Goal: Task Accomplishment & Management: Manage account settings

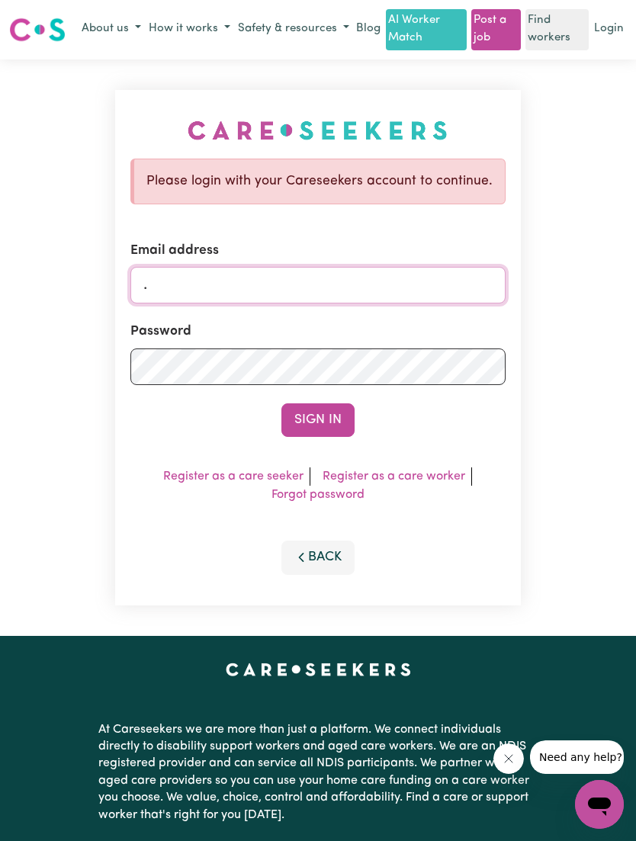
click at [322, 279] on input "." at bounding box center [317, 285] width 375 height 37
type input "."
click at [613, 29] on link "Login" at bounding box center [609, 30] width 36 height 24
click at [333, 275] on input "." at bounding box center [317, 285] width 375 height 37
click at [317, 418] on button "Sign In" at bounding box center [317, 420] width 73 height 34
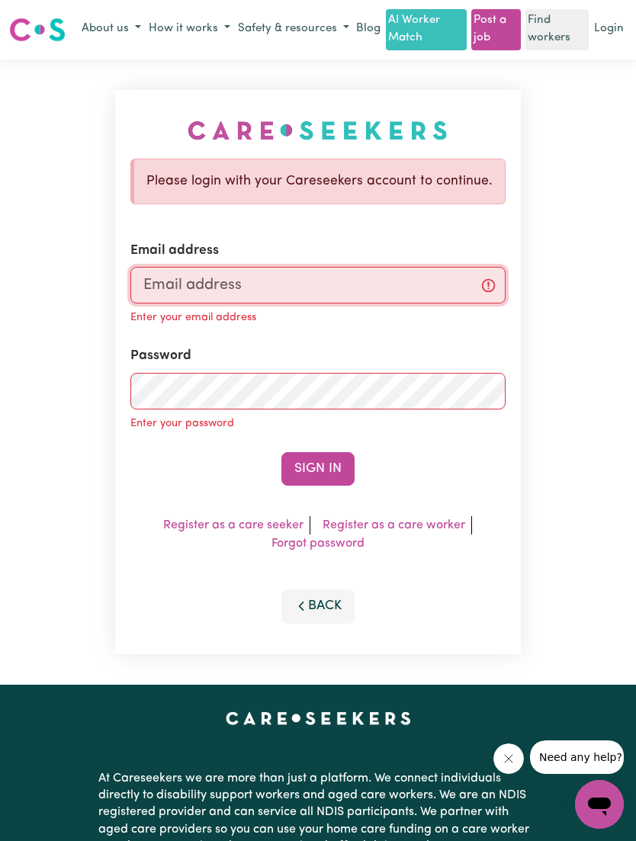
click at [278, 291] on input "Email address" at bounding box center [317, 285] width 375 height 37
type input "[EMAIL_ADDRESS][DOMAIN_NAME]"
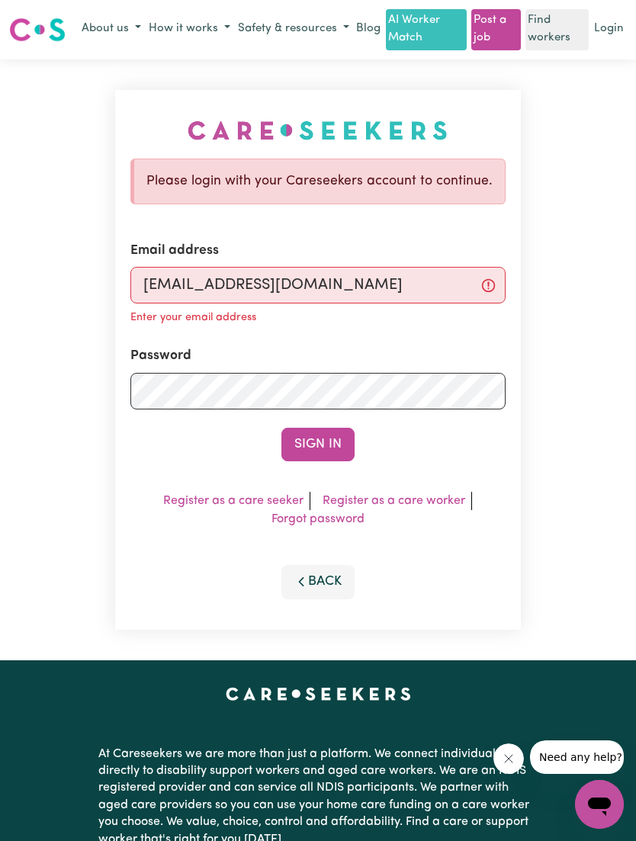
click at [326, 455] on button "Sign In" at bounding box center [317, 445] width 73 height 34
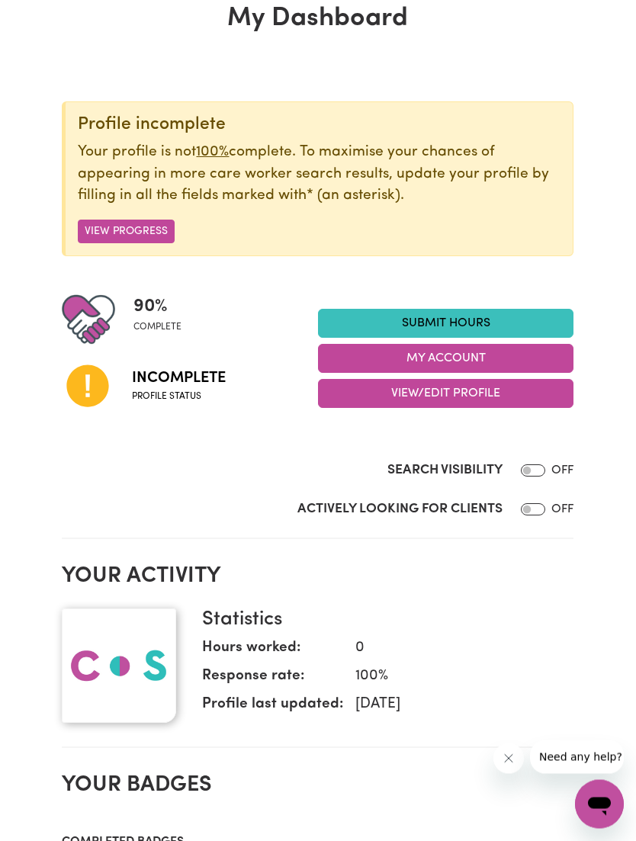
click at [555, 394] on button "View/Edit Profile" at bounding box center [446, 394] width 256 height 29
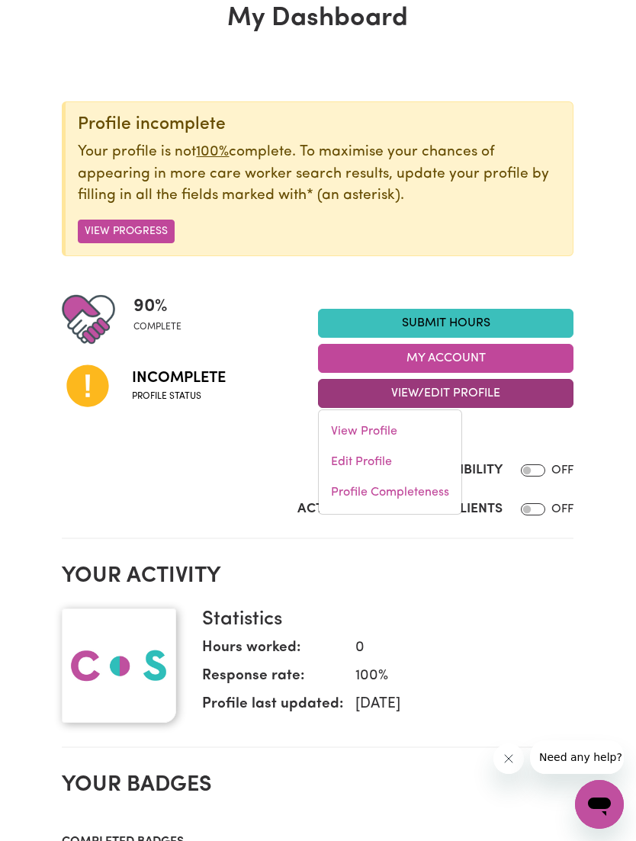
click at [410, 455] on link "Edit Profile" at bounding box center [390, 462] width 143 height 31
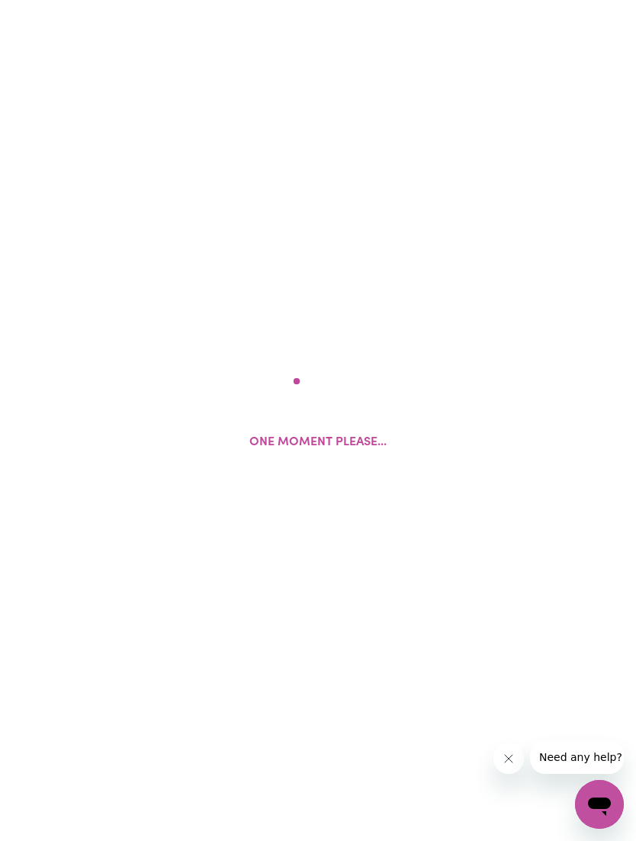
select select "[DEMOGRAPHIC_DATA]"
select select "Student Visa"
select select "Studying a healthcare related degree or qualification"
select select "40"
select select "50"
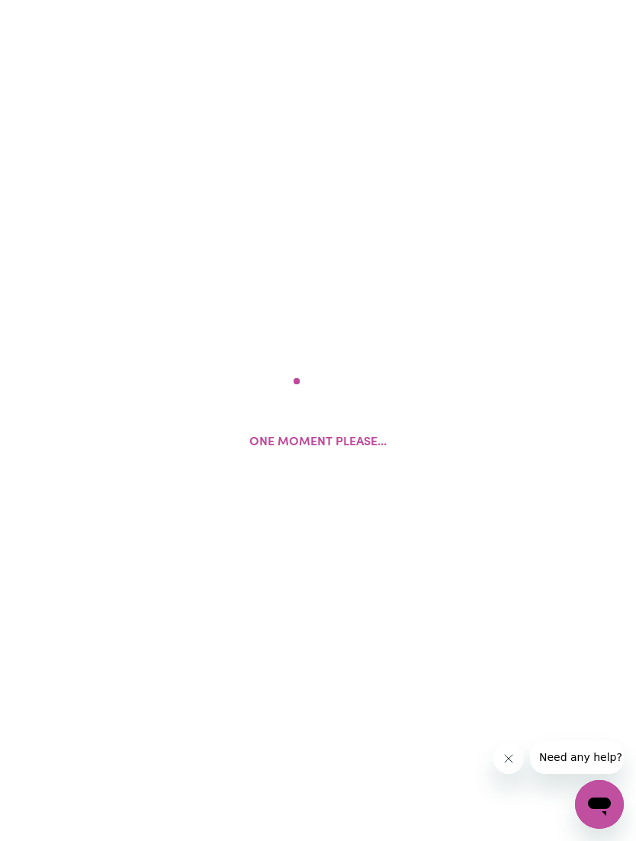
select select "50"
select select "60"
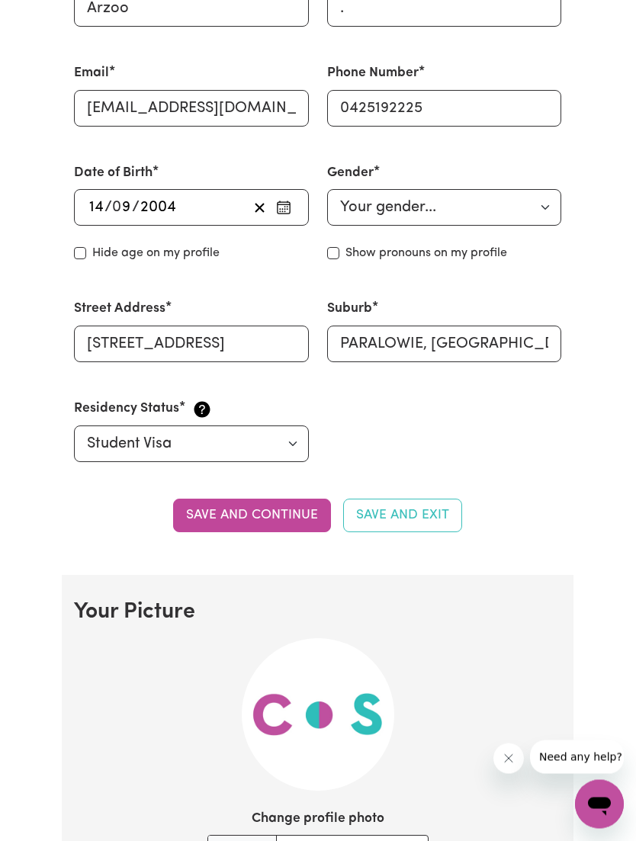
scroll to position [518, 0]
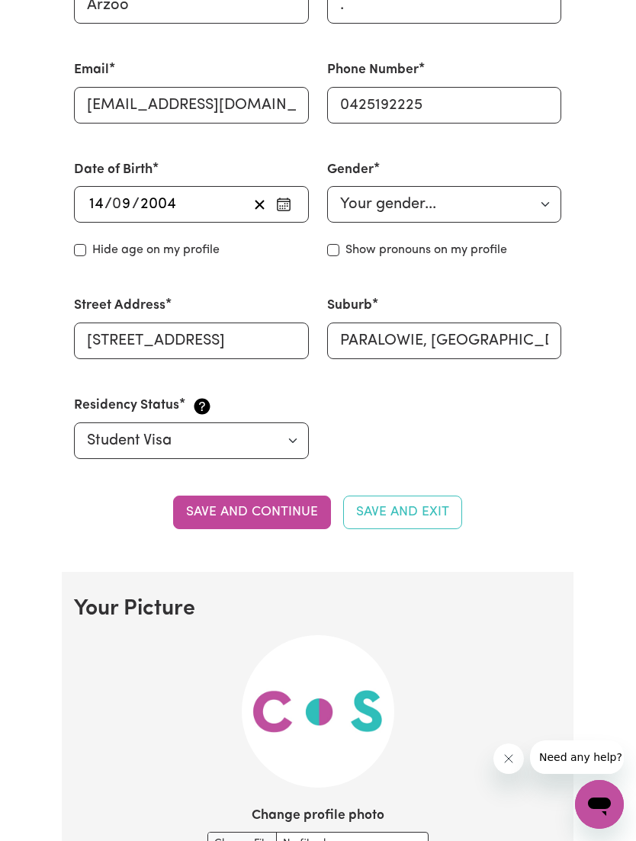
click at [272, 506] on button "Save and continue" at bounding box center [252, 513] width 158 height 34
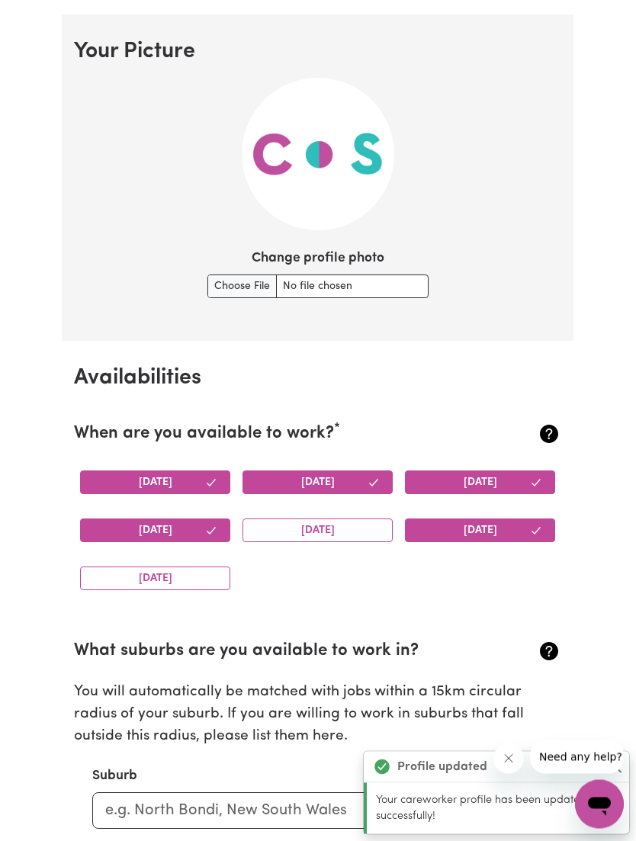
scroll to position [1084, 0]
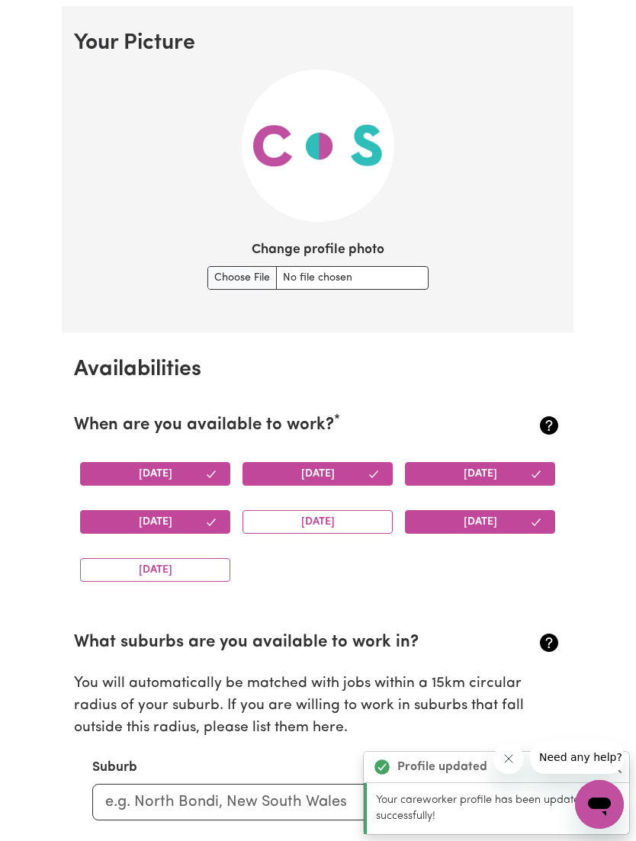
click at [362, 515] on button "[DATE]" at bounding box center [318, 522] width 150 height 24
click at [206, 568] on button "[DATE]" at bounding box center [155, 570] width 150 height 24
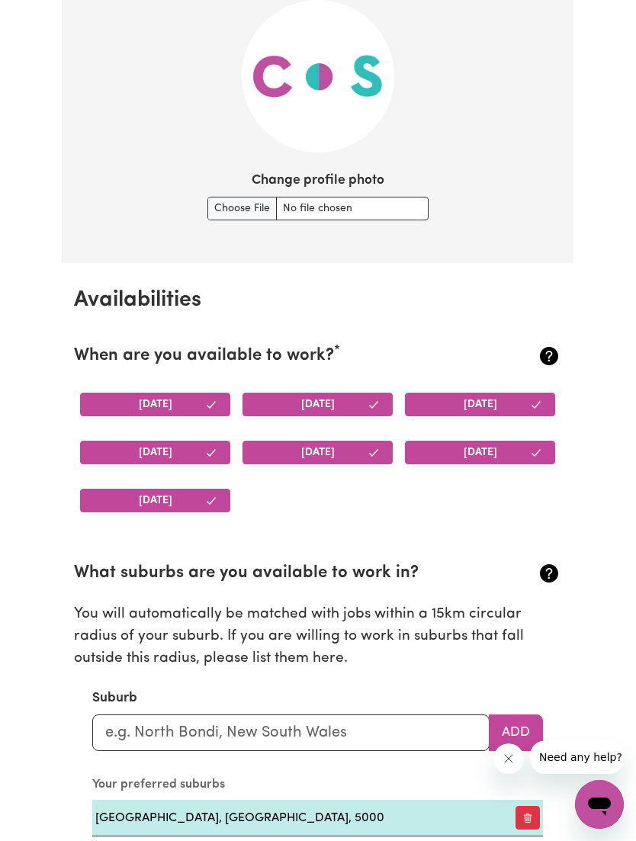
scroll to position [1301, 0]
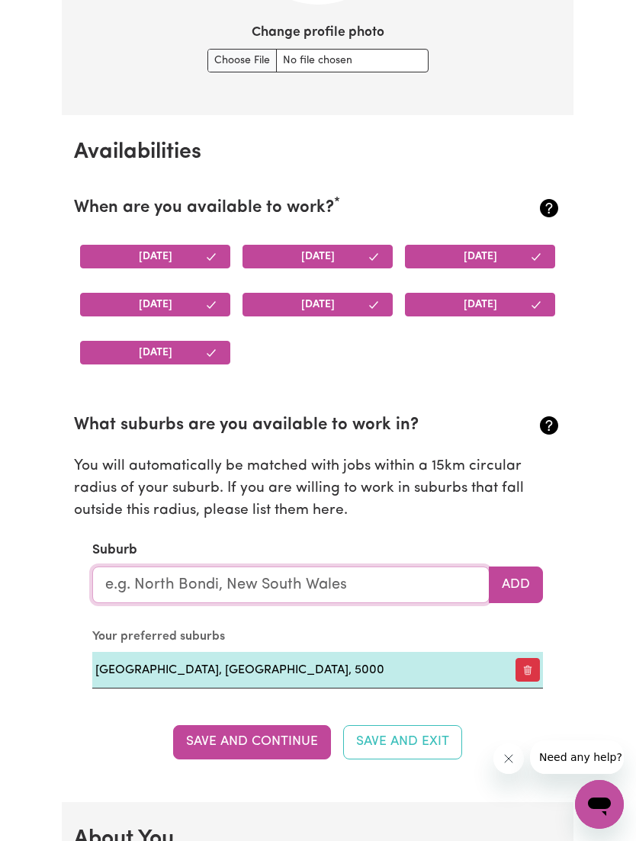
click at [435, 576] on input "text" at bounding box center [290, 585] width 397 height 37
type input "Adel"
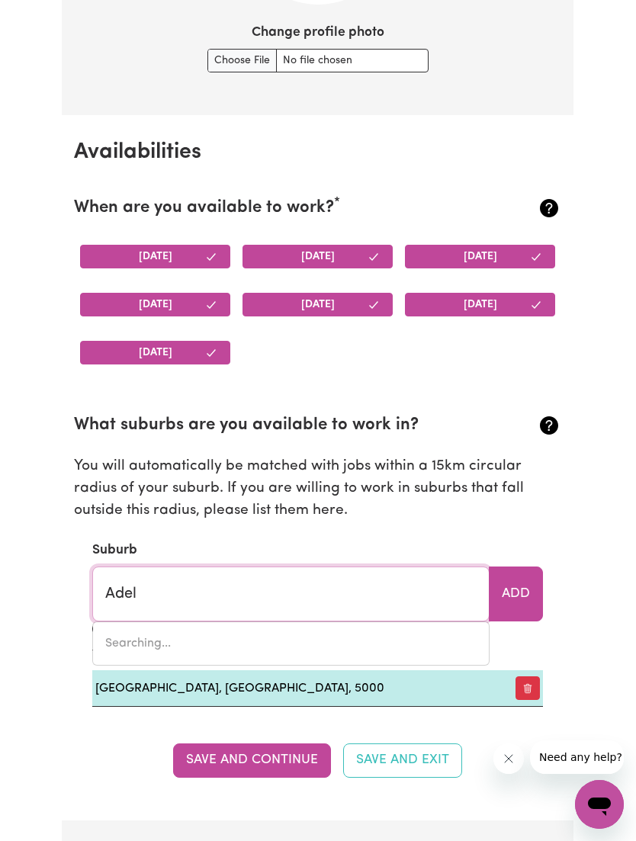
type input "AdelAIDE, [GEOGRAPHIC_DATA], 5000"
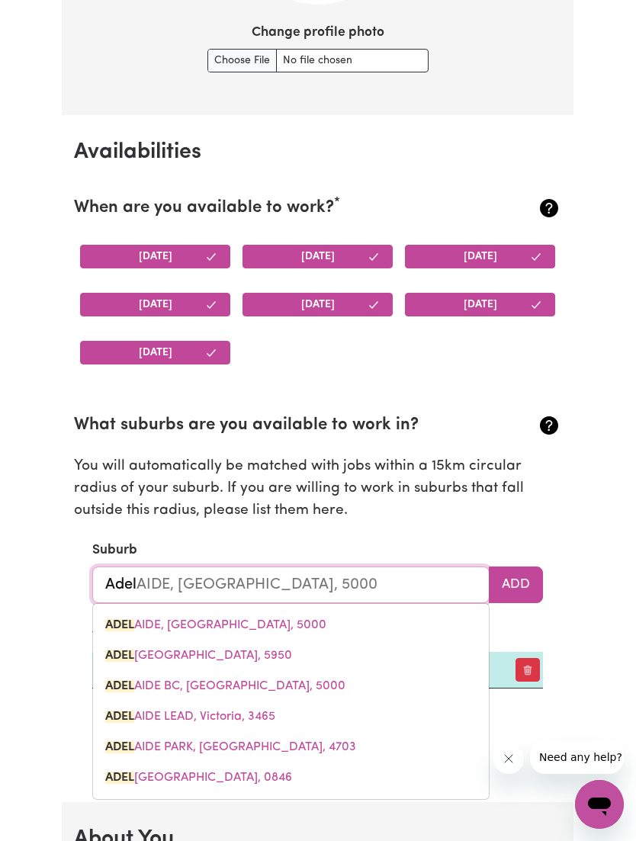
type input "[PERSON_NAME]"
type input "AdelaIDE, [GEOGRAPHIC_DATA], 5000"
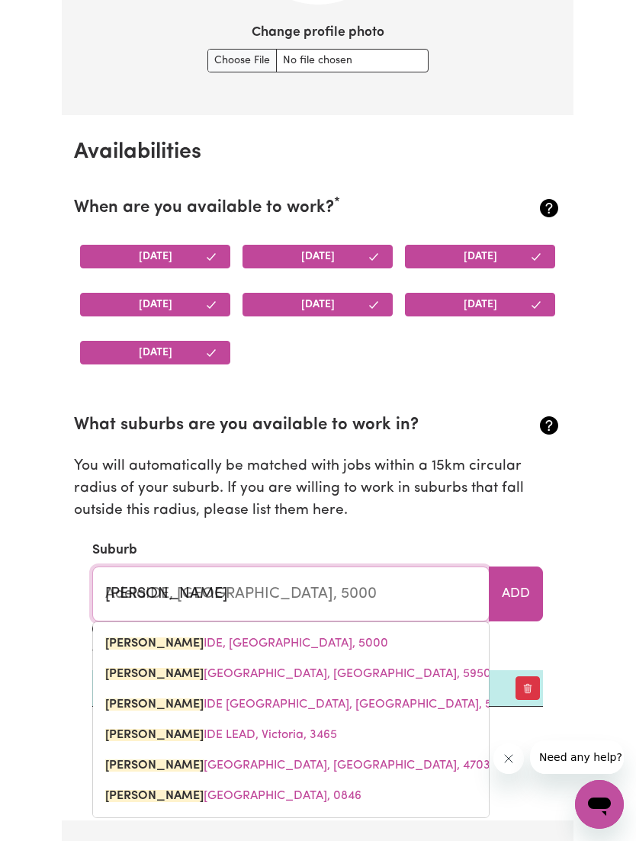
type input "Adelai"
type input "AdelaiDE, [GEOGRAPHIC_DATA], 5000"
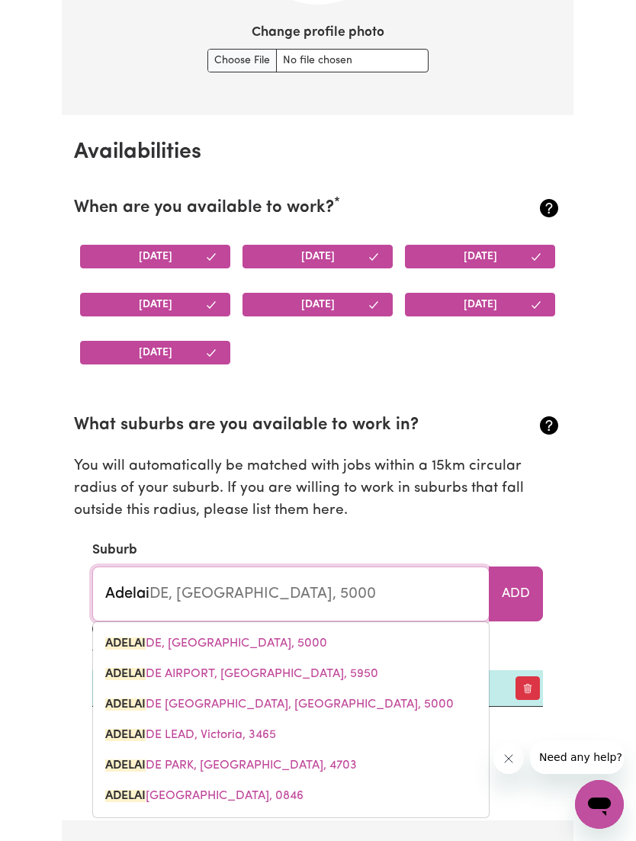
type input "Adelaid"
type input "AdelaidE, [GEOGRAPHIC_DATA], 5000"
type input "[GEOGRAPHIC_DATA]"
type input "[GEOGRAPHIC_DATA], [GEOGRAPHIC_DATA], 5000"
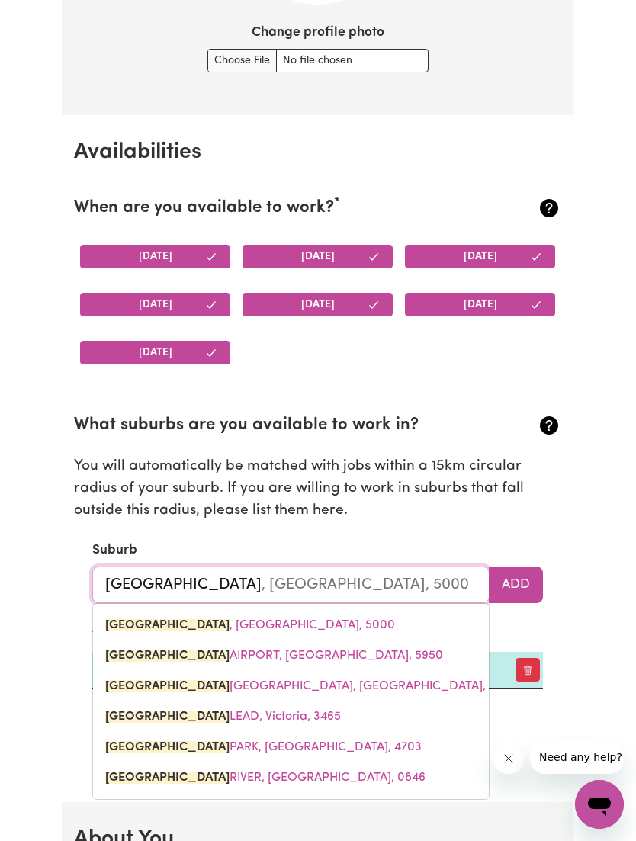
click at [282, 577] on input "[GEOGRAPHIC_DATA]" at bounding box center [290, 585] width 397 height 37
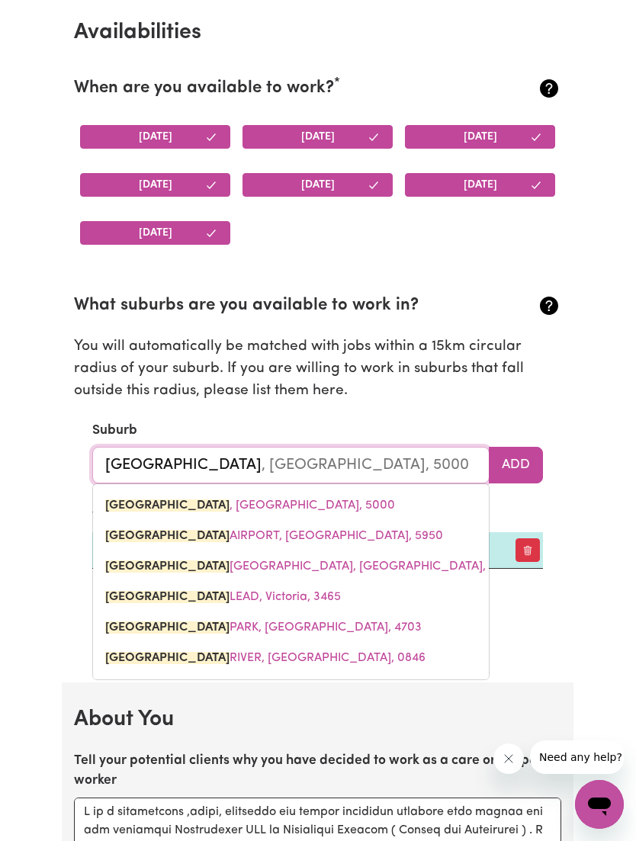
scroll to position [1431, 0]
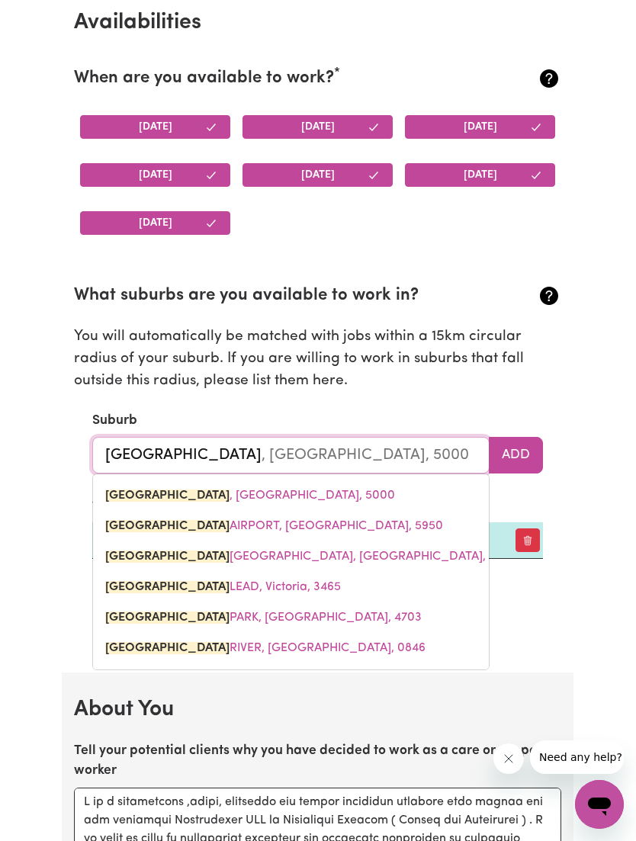
click at [329, 520] on span "[GEOGRAPHIC_DATA], [GEOGRAPHIC_DATA], 5950" at bounding box center [274, 526] width 338 height 12
type input "[GEOGRAPHIC_DATA], [GEOGRAPHIC_DATA], 5950"
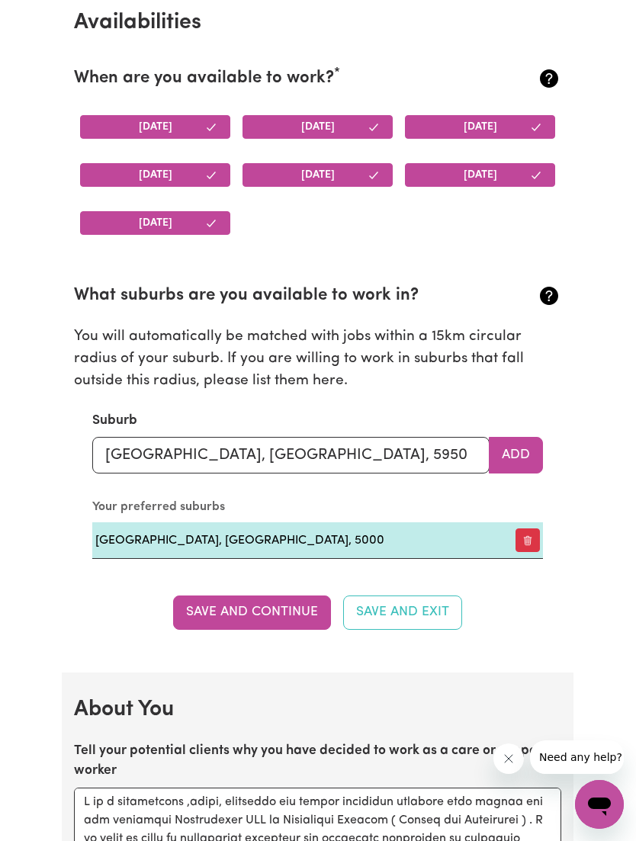
click at [372, 530] on td "[GEOGRAPHIC_DATA], [GEOGRAPHIC_DATA], 5000" at bounding box center [296, 540] width 409 height 37
click at [530, 535] on button "button" at bounding box center [528, 541] width 24 height 24
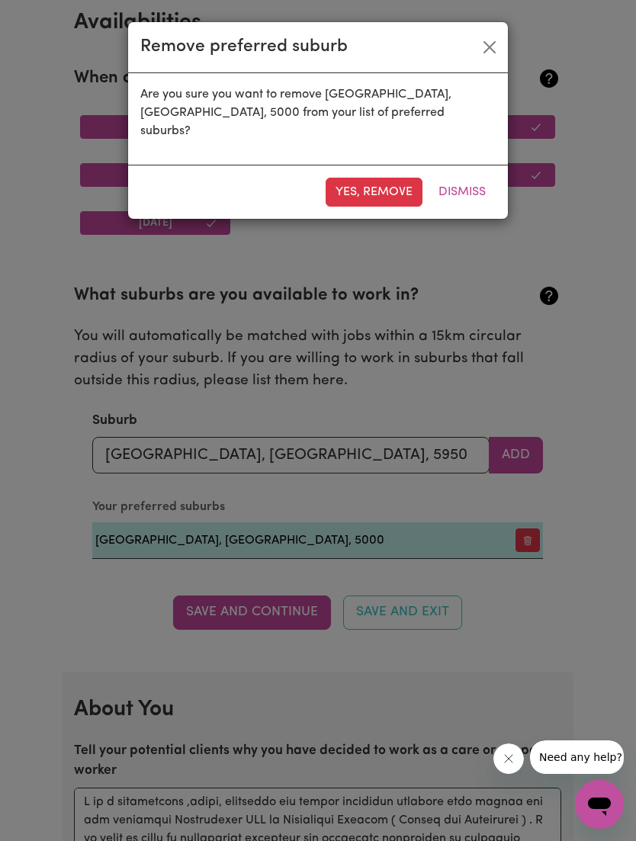
click at [494, 47] on button "Close" at bounding box center [489, 47] width 24 height 24
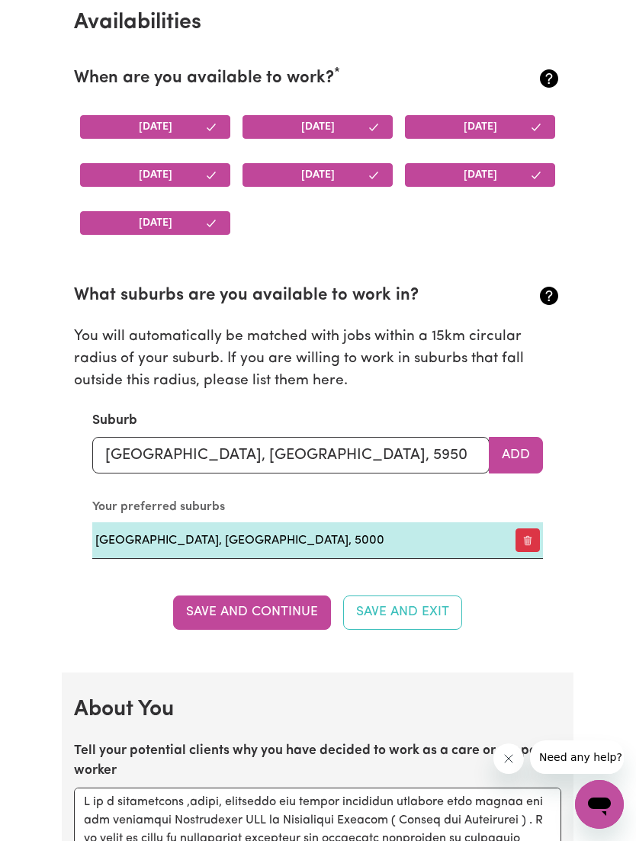
click at [524, 445] on button "Add" at bounding box center [516, 455] width 54 height 37
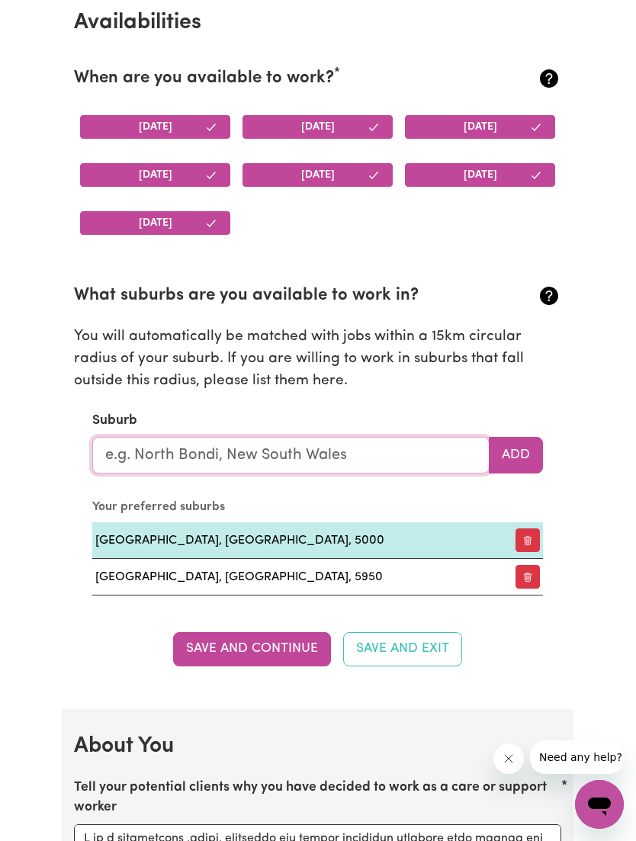
click at [387, 446] on input "text" at bounding box center [290, 455] width 397 height 37
type input "Ade"
type input "AdeLAIDE, [GEOGRAPHIC_DATA], 5000"
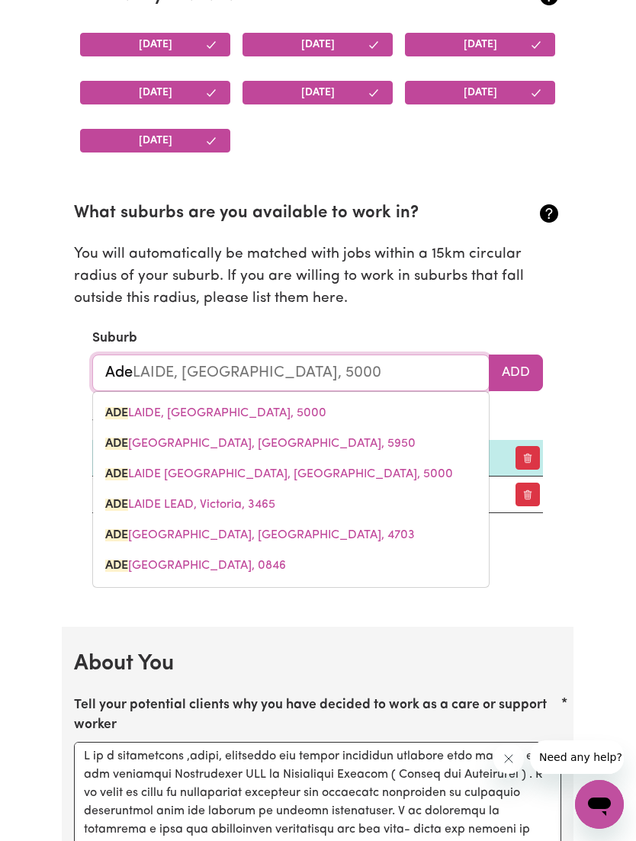
scroll to position [1512, 0]
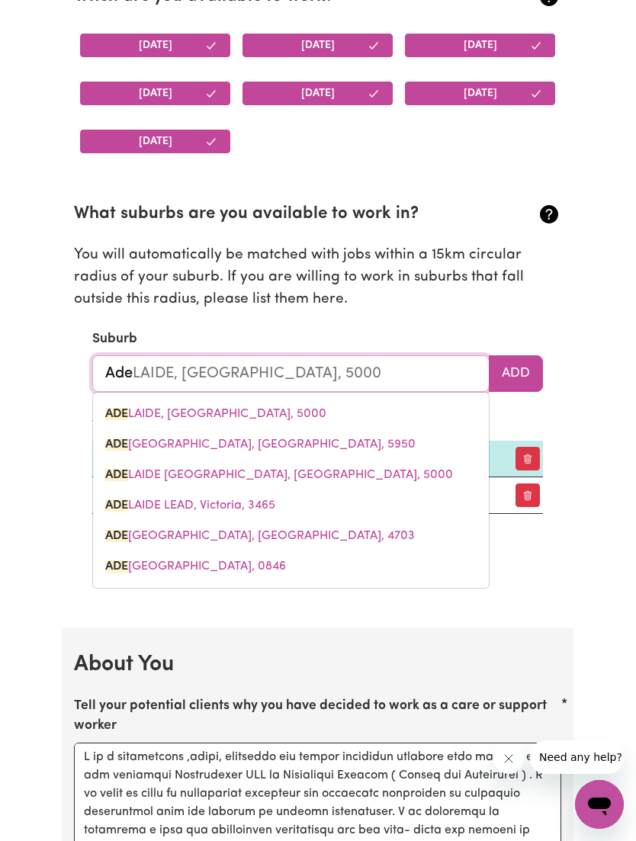
type input "Ade"
click at [554, 317] on section "What suburbs are you available to work in? You will automatically be matched wi…" at bounding box center [317, 346] width 487 height 336
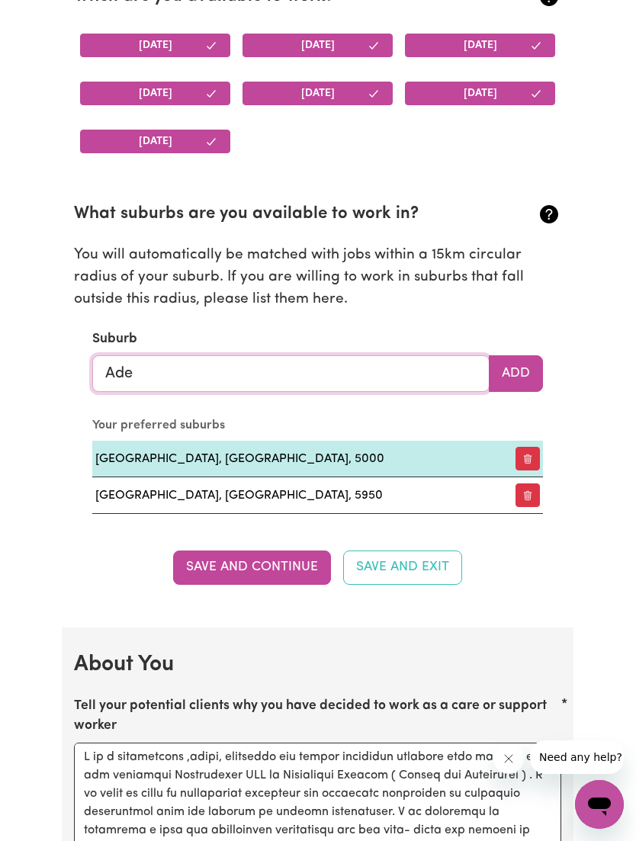
click at [359, 363] on input "Ade" at bounding box center [290, 373] width 397 height 37
type input "AdeLAIDE, [GEOGRAPHIC_DATA], 5000"
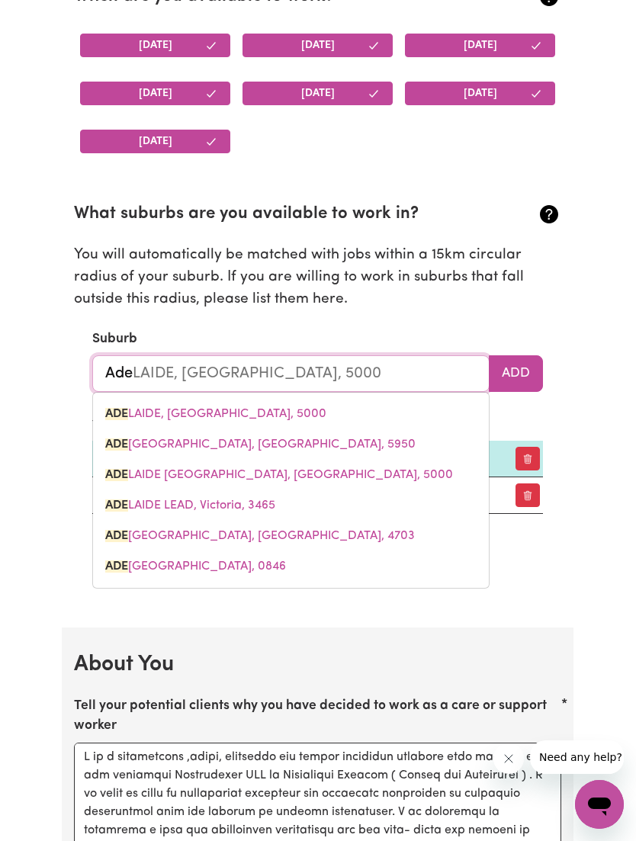
type input "Ad"
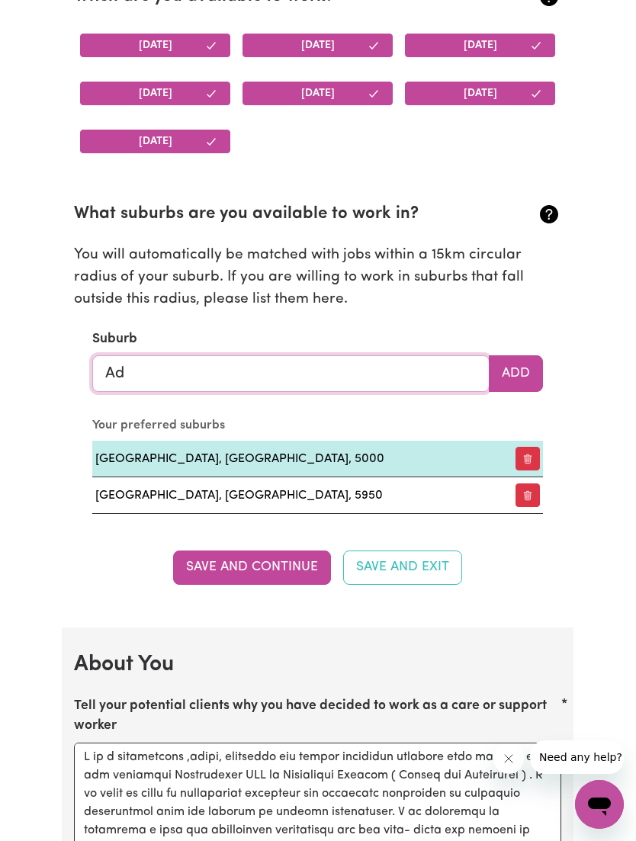
type input "A"
click at [292, 557] on button "Save and Continue" at bounding box center [252, 568] width 158 height 34
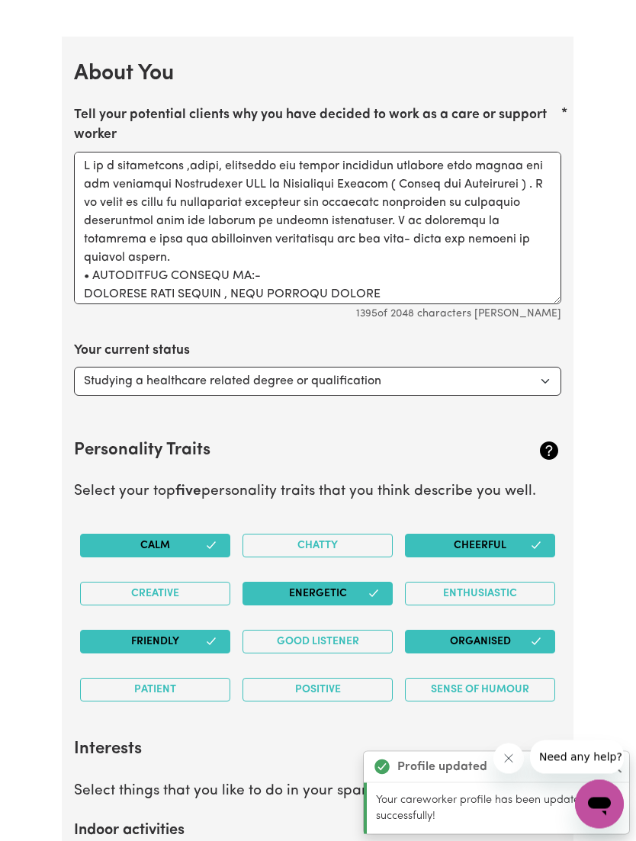
scroll to position [2130, 0]
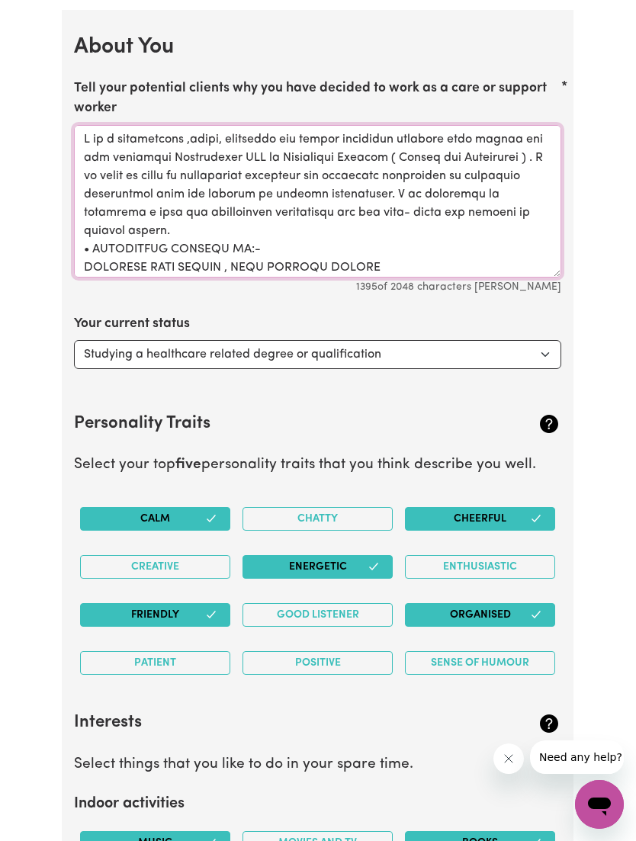
click at [531, 130] on textarea "Tell your potential clients why you have decided to work as a care or support w…" at bounding box center [317, 201] width 487 height 153
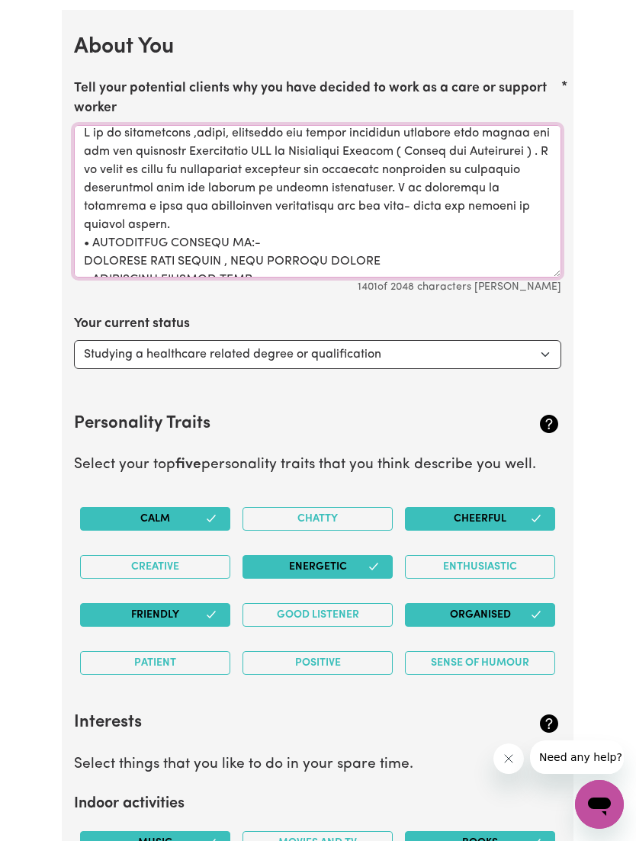
scroll to position [2, 0]
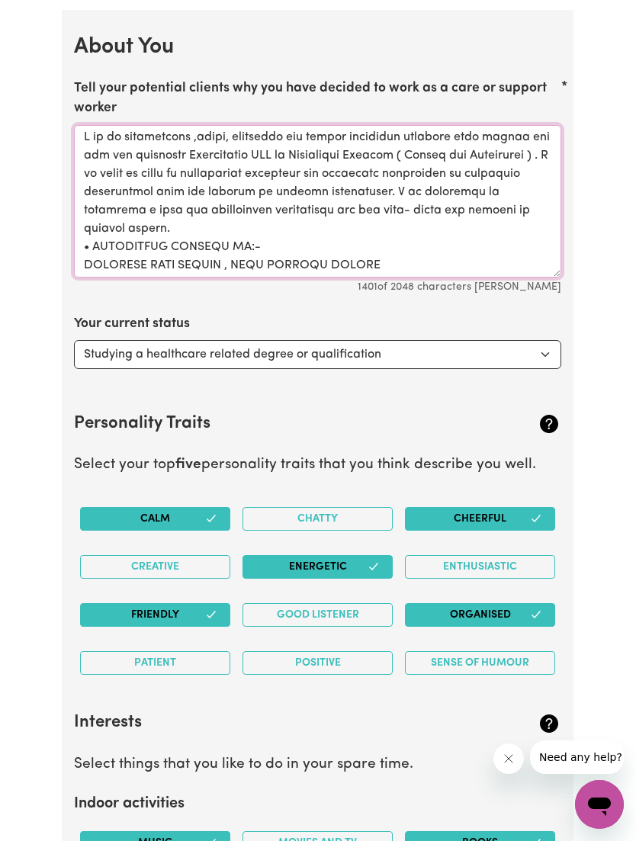
click at [92, 130] on textarea "Tell your potential clients why you have decided to work as a care or support w…" at bounding box center [317, 201] width 487 height 153
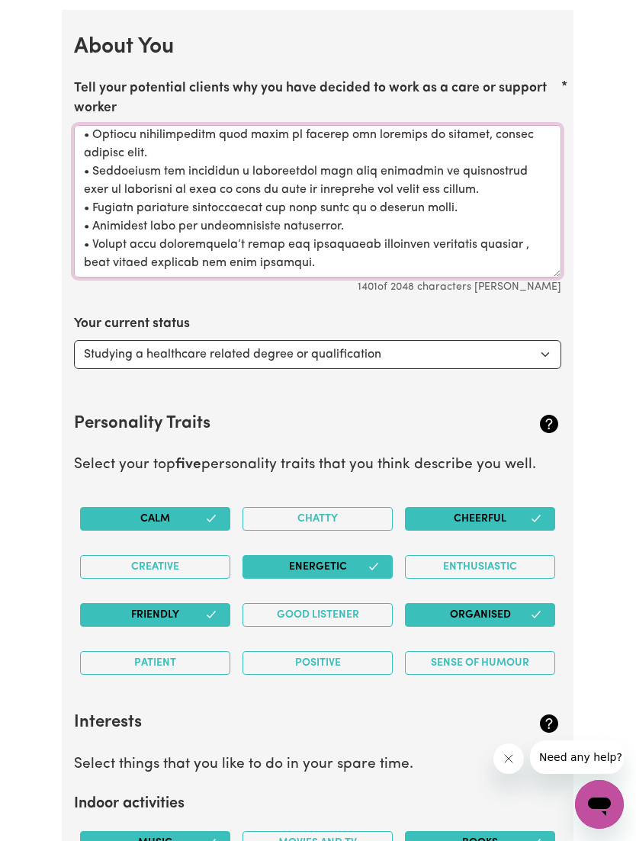
scroll to position [334, 0]
click at [329, 246] on textarea "Tell your potential clients why you have decided to work as a care or support w…" at bounding box center [317, 201] width 487 height 153
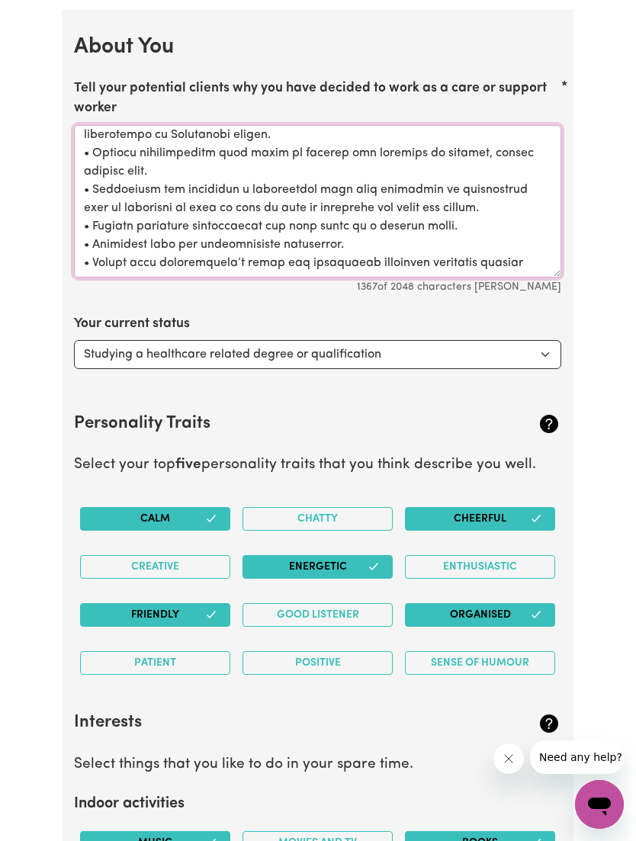
scroll to position [316, 0]
click at [400, 760] on p "Select things that you like to do in your spare time." at bounding box center [317, 765] width 487 height 22
click at [520, 242] on textarea "Tell your potential clients why you have decided to work as a care or support w…" at bounding box center [317, 201] width 487 height 153
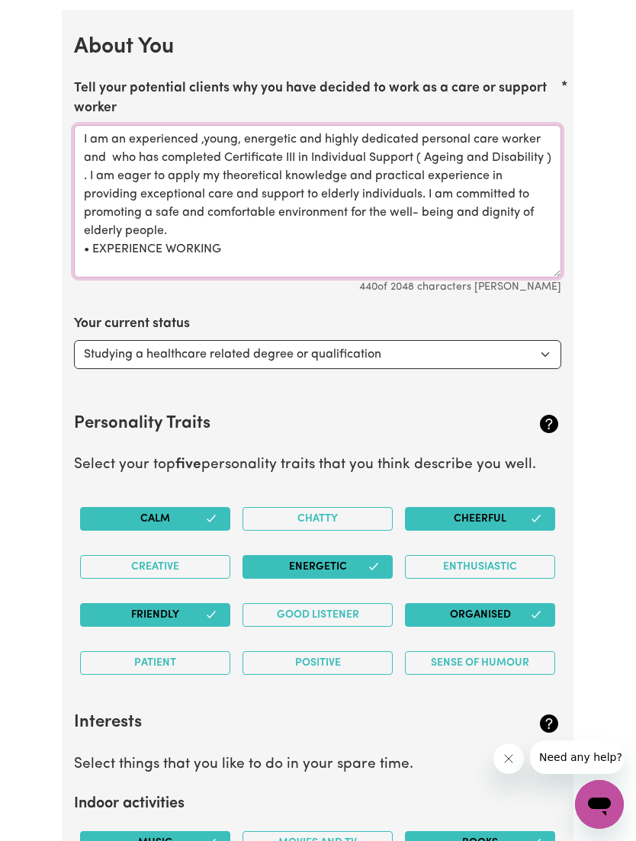
scroll to position [0, 0]
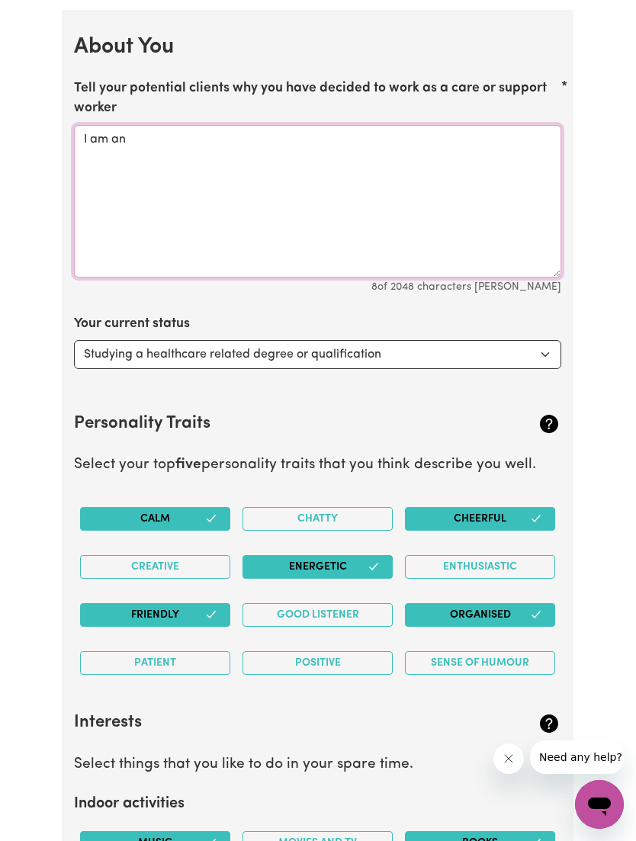
type textarea "I"
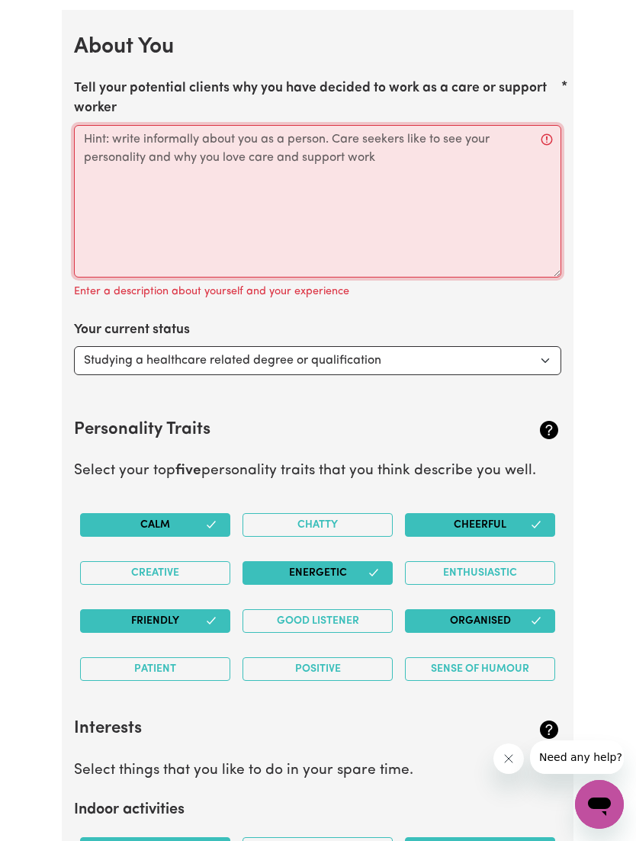
click at [109, 127] on textarea "Tell your potential clients why you have decided to work as a care or support w…" at bounding box center [317, 201] width 487 height 153
paste textarea "[PERSON_NAME] a experienced young, energetic and highly dedicated personal care…"
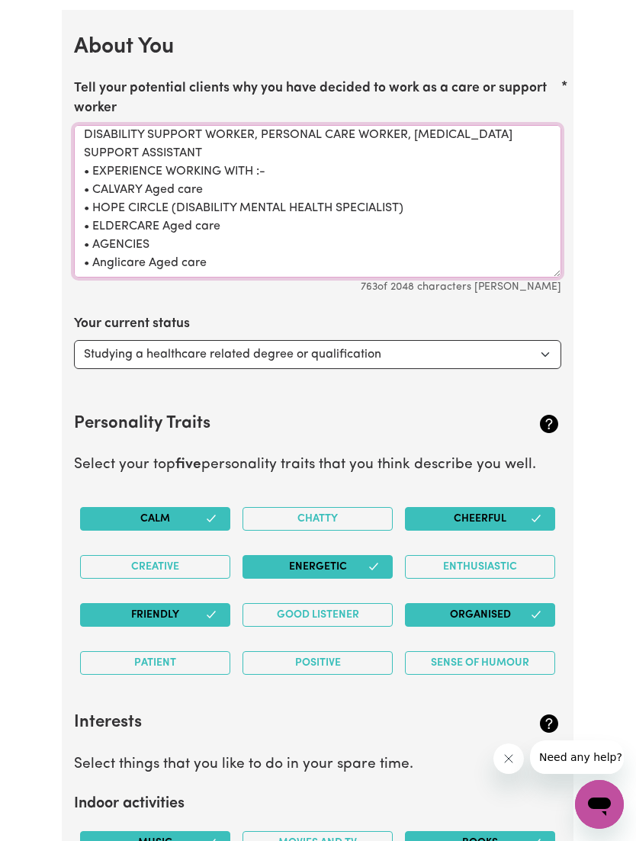
scroll to position [151, 0]
click at [219, 247] on textarea "[PERSON_NAME] a experienced young, energetic and highly dedicated personal care…" at bounding box center [317, 201] width 487 height 153
click at [104, 252] on textarea "[PERSON_NAME] a experienced young, energetic and highly dedicated personal care…" at bounding box center [317, 201] width 487 height 153
paste textarea "GOT EXPERIENCE AS:- • Reliably assisted with the daily personal needs of aged c…"
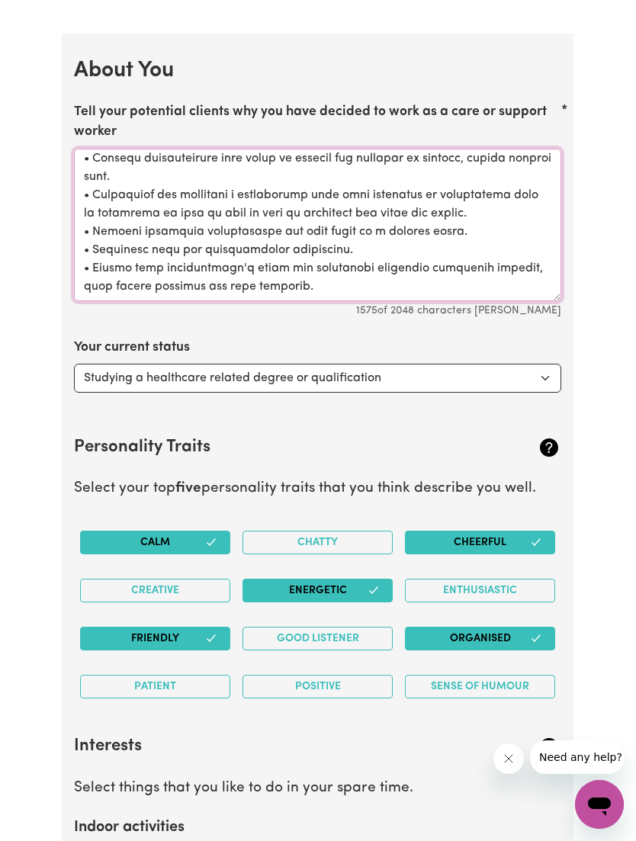
scroll to position [2106, 0]
click at [313, 276] on textarea "Tell your potential clients why you have decided to work as a care or support w…" at bounding box center [317, 225] width 487 height 153
click at [112, 286] on textarea "Tell your potential clients why you have decided to work as a care or support w…" at bounding box center [317, 225] width 487 height 153
paste textarea "EDUCATION CERTIFICATE IlI IN INDIVIDUAL SUPPORT - AGEING, DISABILITY AND COMMUN…"
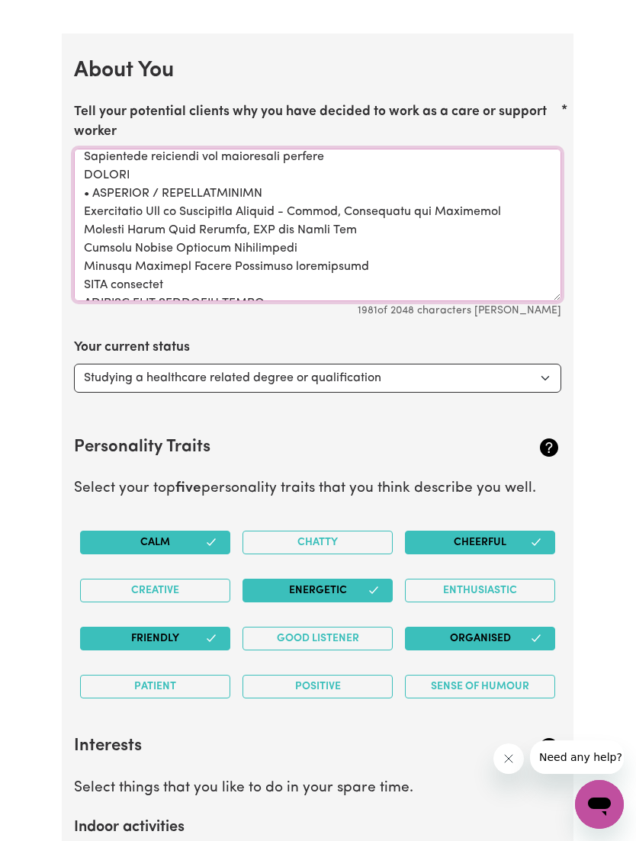
scroll to position [627, 0]
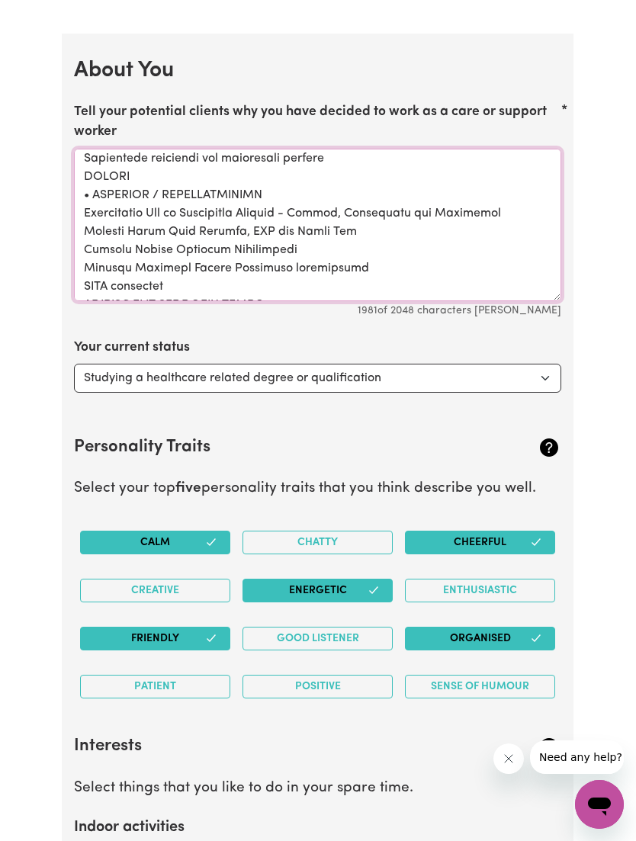
type textarea "lor i dolorsitame conse, adipiscin eli seddoe temporinc utlabore etdo magnaa en…"
click at [482, 338] on div "Your current status Select... Studying a healthcare related degree or qualifica…" at bounding box center [317, 365] width 487 height 55
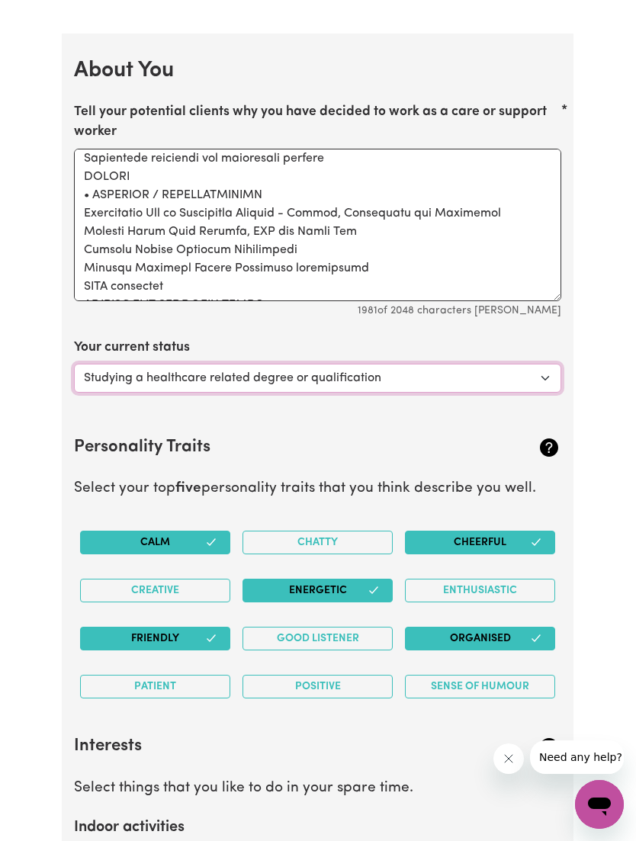
click at [529, 368] on select "Select... Studying a healthcare related degree or qualification Studying a non-…" at bounding box center [317, 378] width 487 height 29
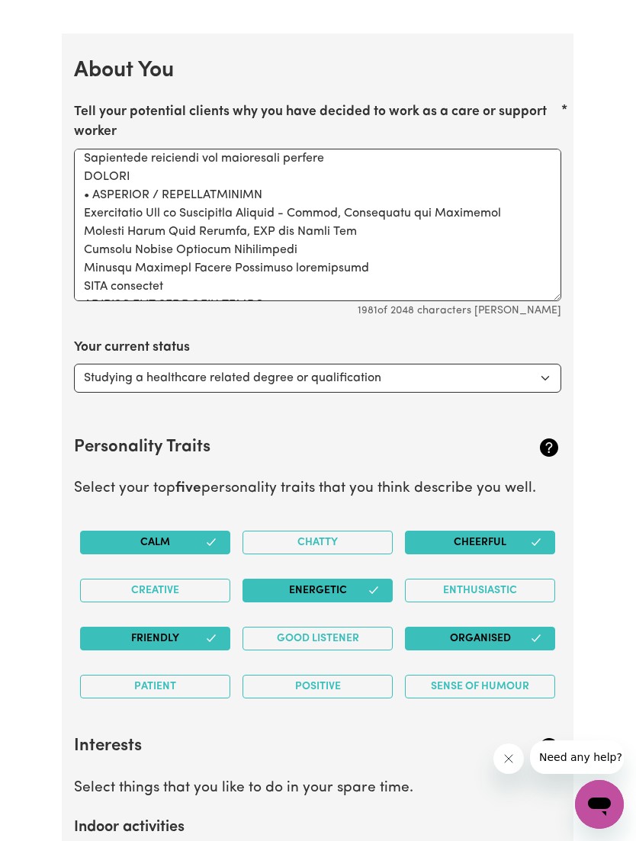
click at [291, 539] on button "Chatty" at bounding box center [318, 543] width 150 height 24
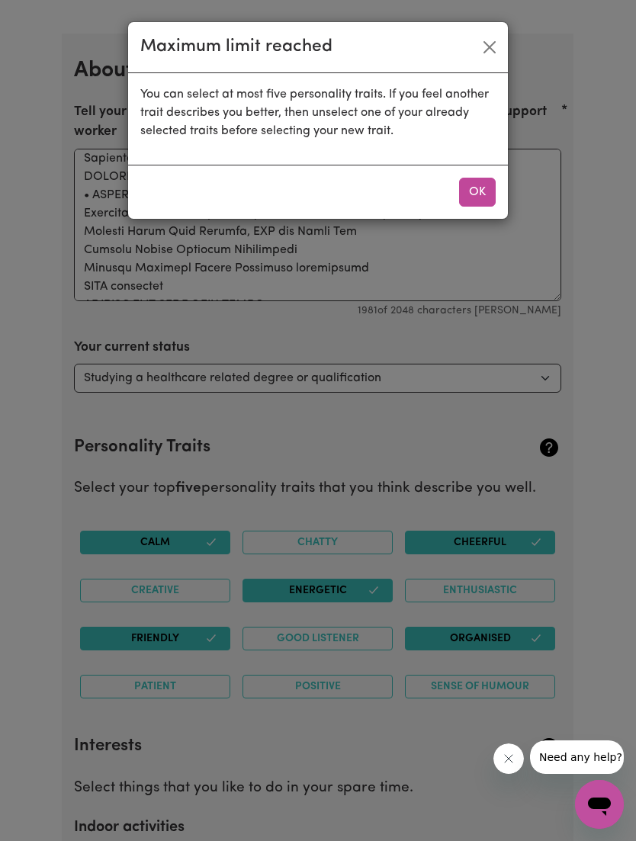
click at [485, 191] on button "OK" at bounding box center [477, 192] width 37 height 29
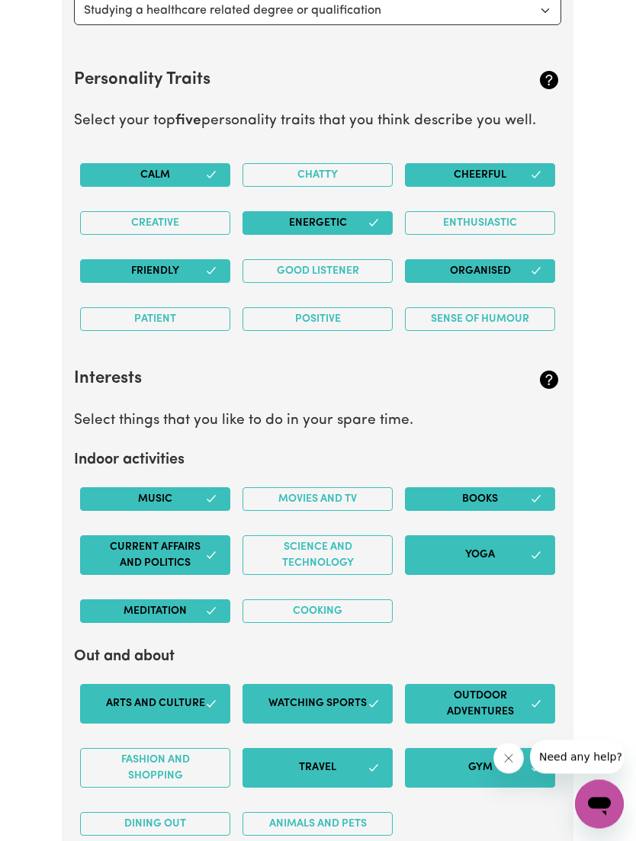
click at [358, 494] on button "Movies and TV" at bounding box center [318, 500] width 150 height 24
click at [355, 542] on button "Science and Technology" at bounding box center [318, 555] width 150 height 40
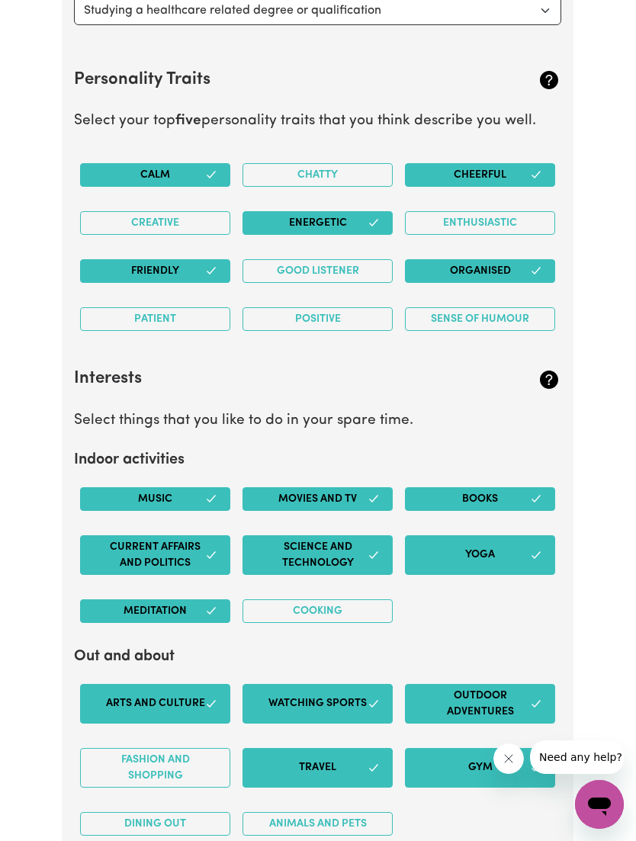
click at [361, 599] on button "Cooking" at bounding box center [318, 611] width 150 height 24
click at [355, 295] on div "Positive" at bounding box center [317, 319] width 162 height 48
click at [349, 307] on button "Positive" at bounding box center [318, 319] width 150 height 24
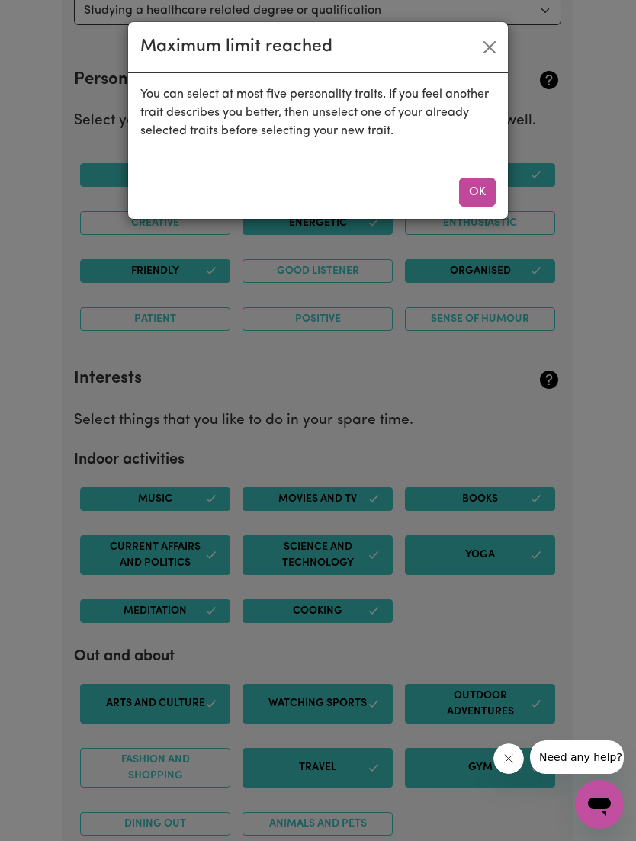
click at [485, 189] on button "OK" at bounding box center [477, 192] width 37 height 29
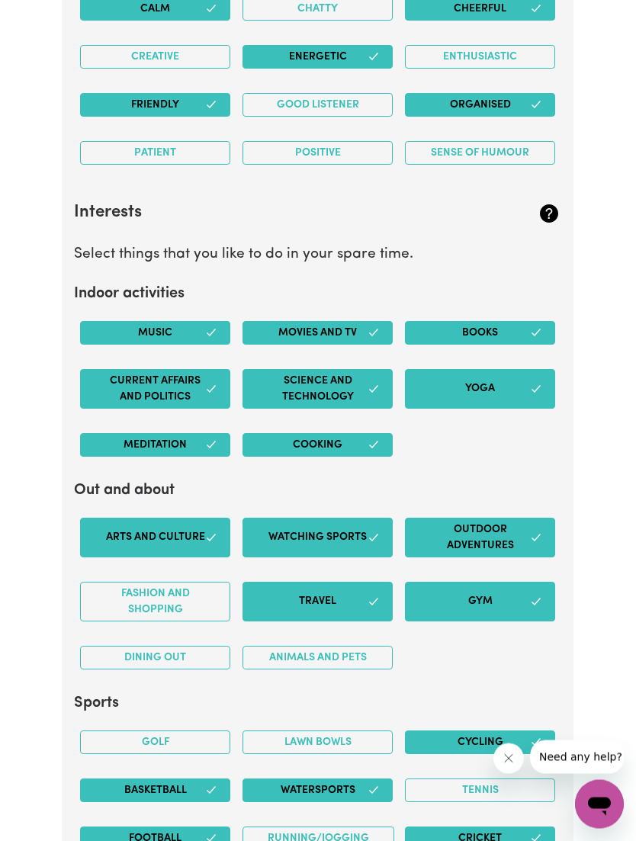
click at [132, 583] on button "Fashion and shopping" at bounding box center [155, 603] width 150 height 40
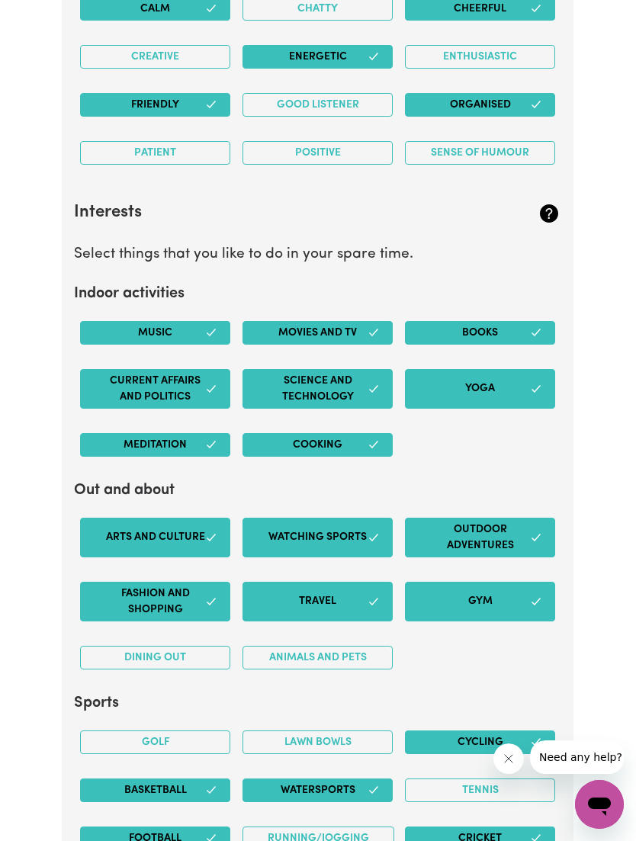
click at [117, 646] on button "Dining out" at bounding box center [155, 658] width 150 height 24
click at [371, 646] on button "Animals and pets" at bounding box center [318, 658] width 150 height 24
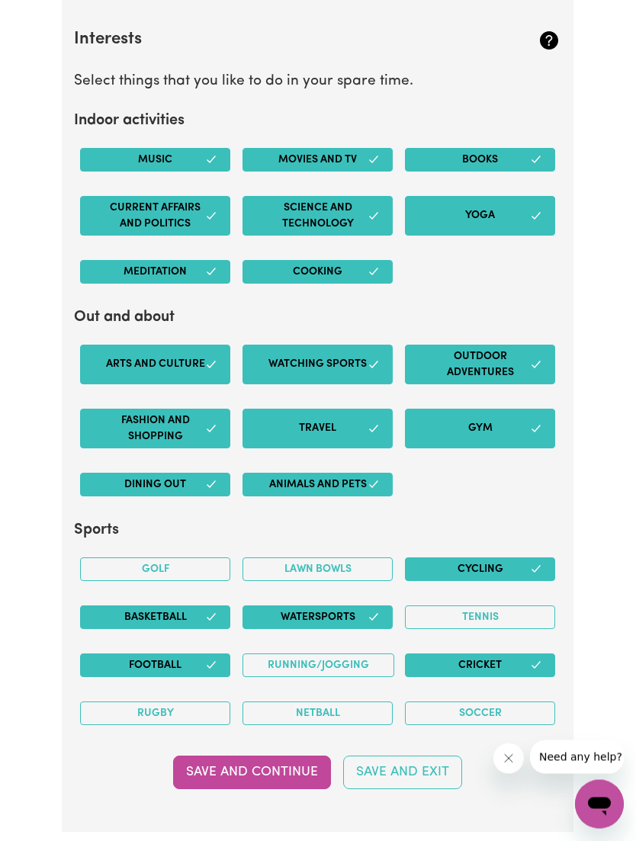
click at [124, 558] on button "Golf" at bounding box center [155, 570] width 150 height 24
click at [343, 566] on button "Lawn bowls" at bounding box center [318, 570] width 150 height 24
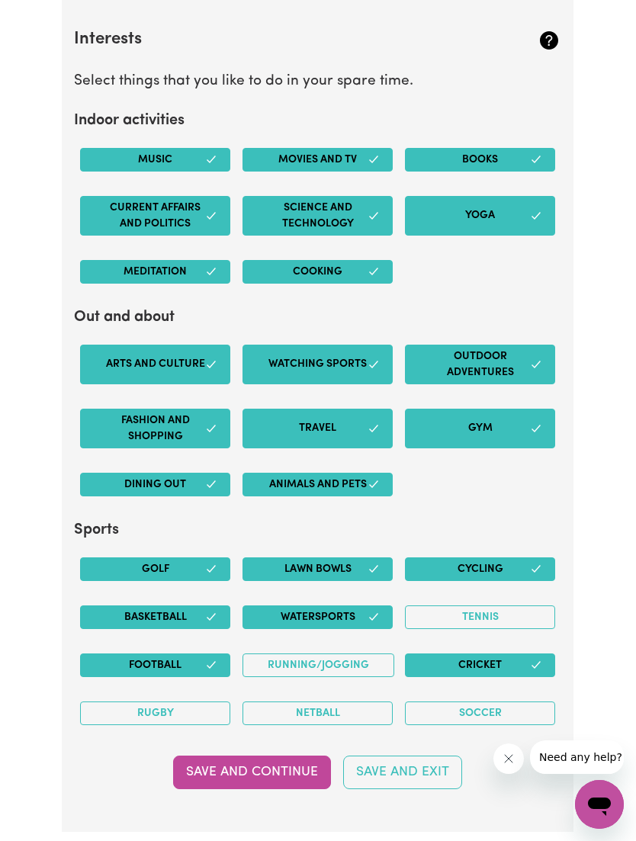
click at [493, 609] on button "Tennis" at bounding box center [480, 618] width 150 height 24
click at [358, 661] on button "Running/Jogging" at bounding box center [319, 666] width 152 height 24
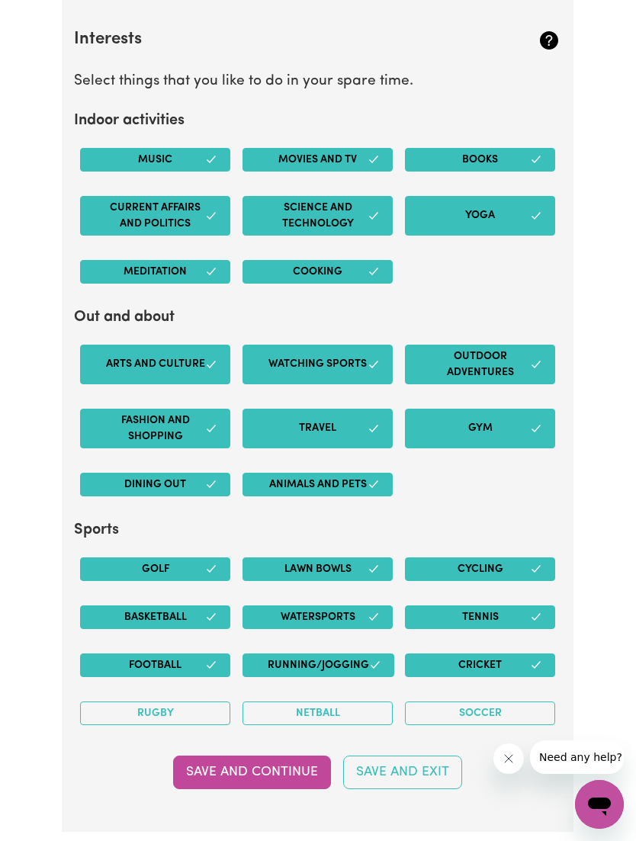
click at [349, 710] on button "Netball" at bounding box center [318, 714] width 150 height 24
click at [487, 702] on button "Soccer" at bounding box center [480, 714] width 150 height 24
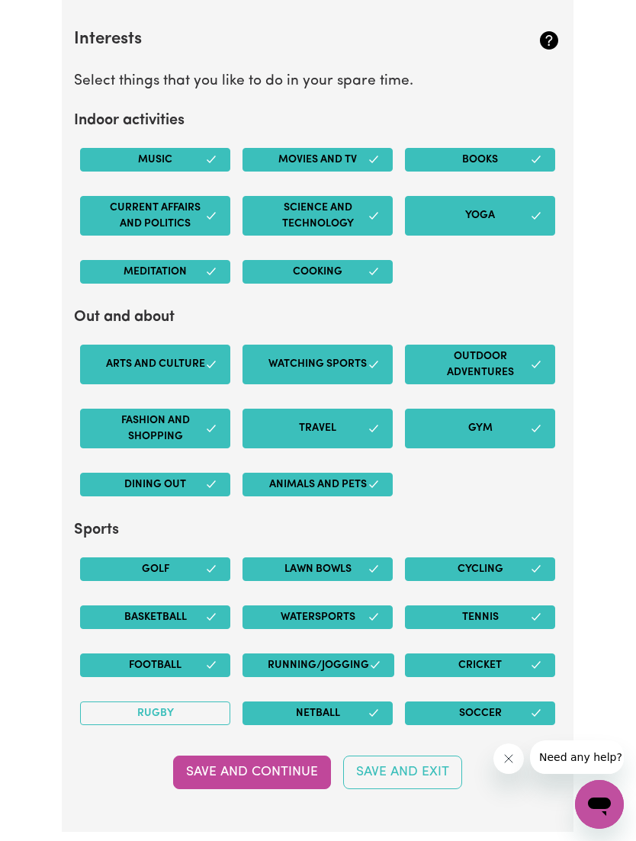
click at [117, 689] on div "Rugby" at bounding box center [155, 713] width 162 height 48
click at [116, 702] on button "Rugby" at bounding box center [155, 714] width 150 height 24
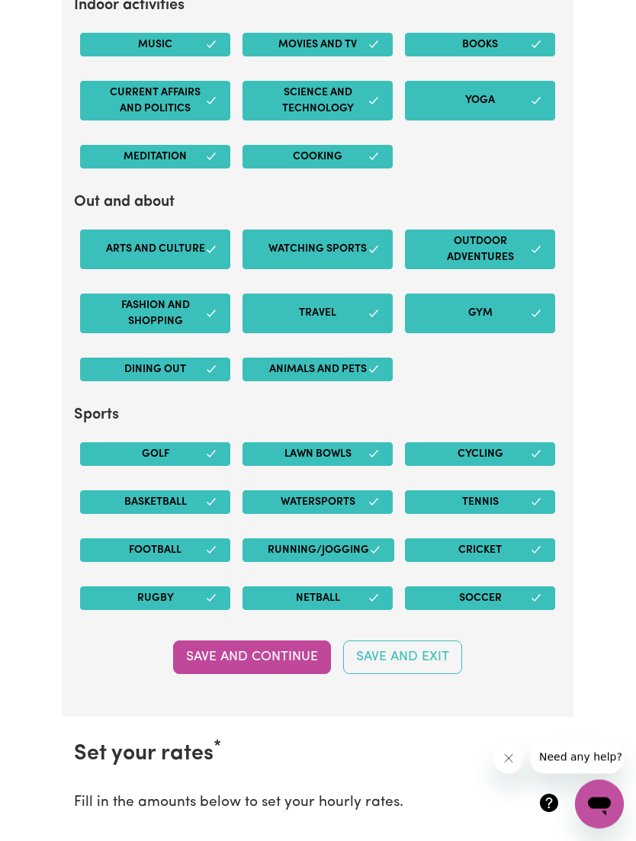
scroll to position [2930, 0]
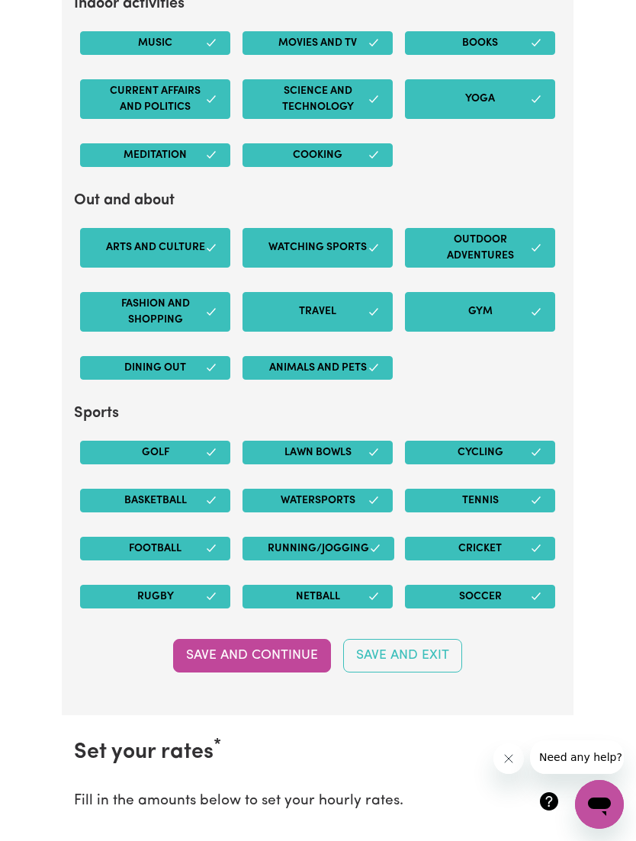
click at [434, 645] on button "Save and Exit" at bounding box center [402, 656] width 119 height 34
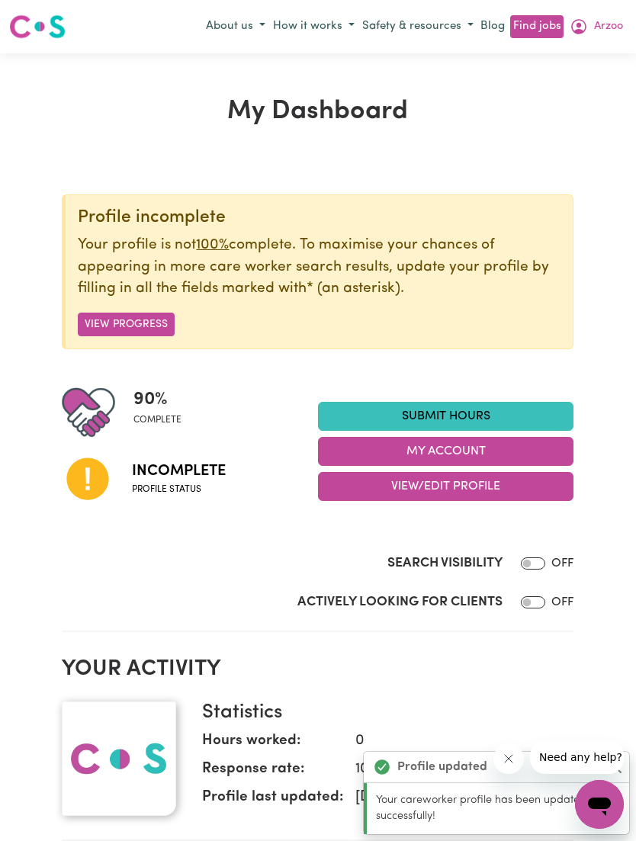
click at [513, 487] on button "View/Edit Profile" at bounding box center [446, 486] width 256 height 29
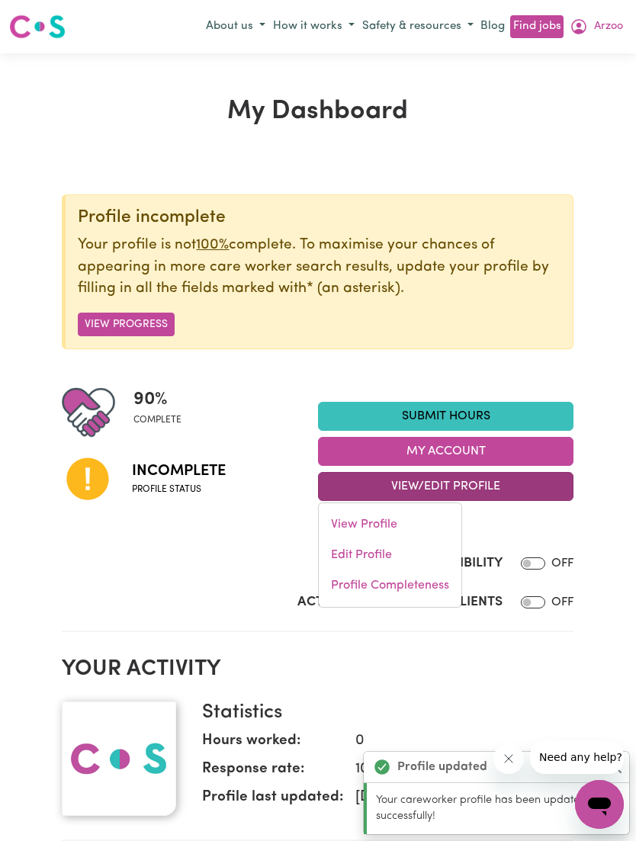
click at [417, 547] on link "Edit Profile" at bounding box center [390, 555] width 143 height 31
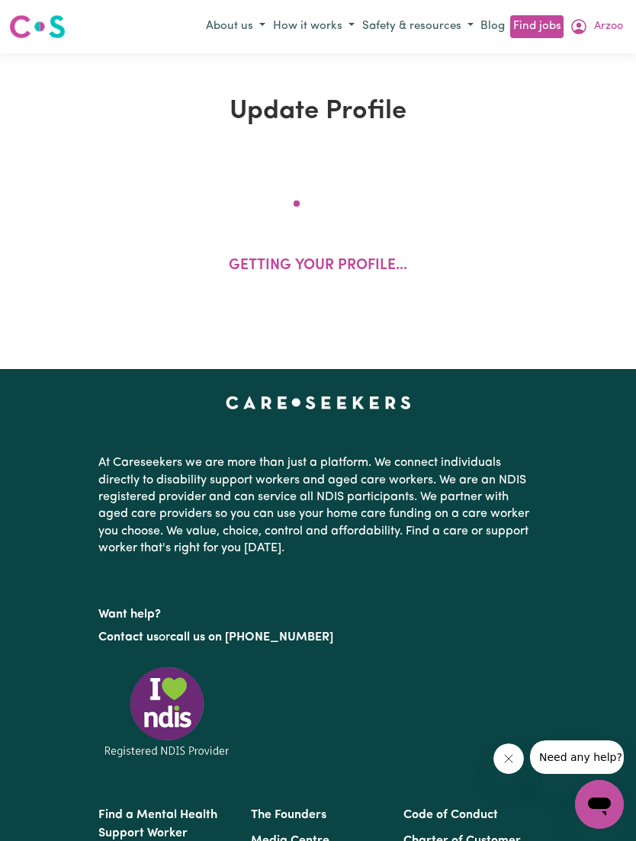
select select "[DEMOGRAPHIC_DATA]"
select select "Student Visa"
select select "Studying a healthcare related degree or qualification"
select select "40"
select select "50"
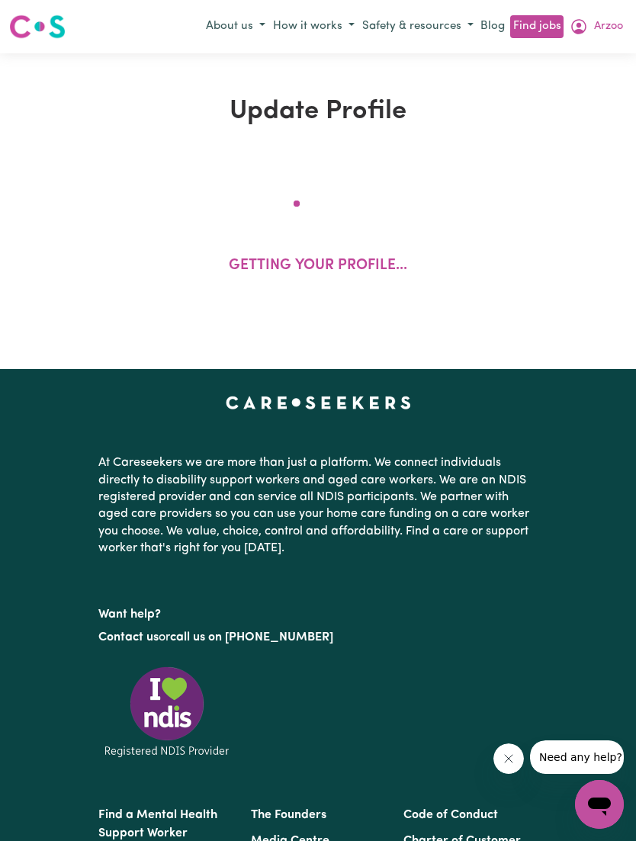
select select "50"
select select "60"
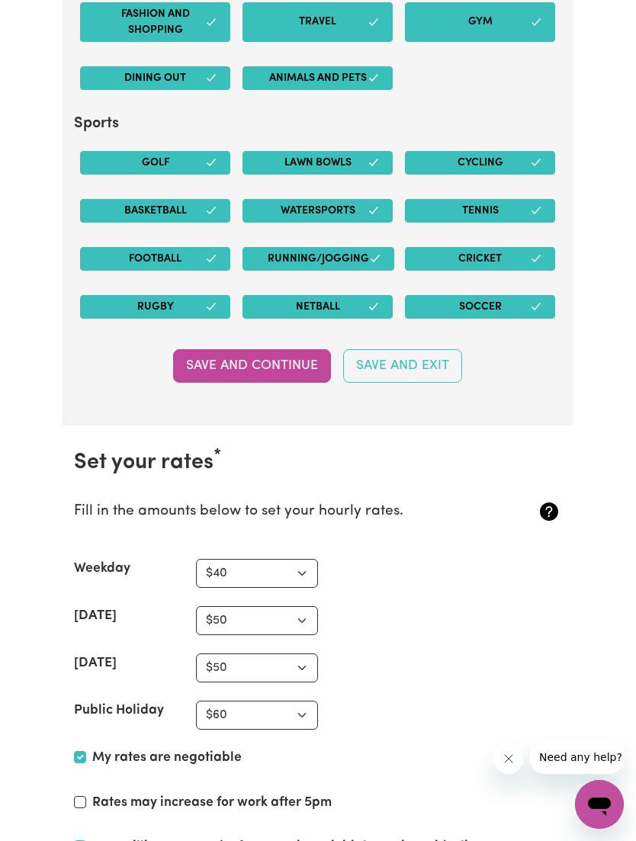
scroll to position [3229, 0]
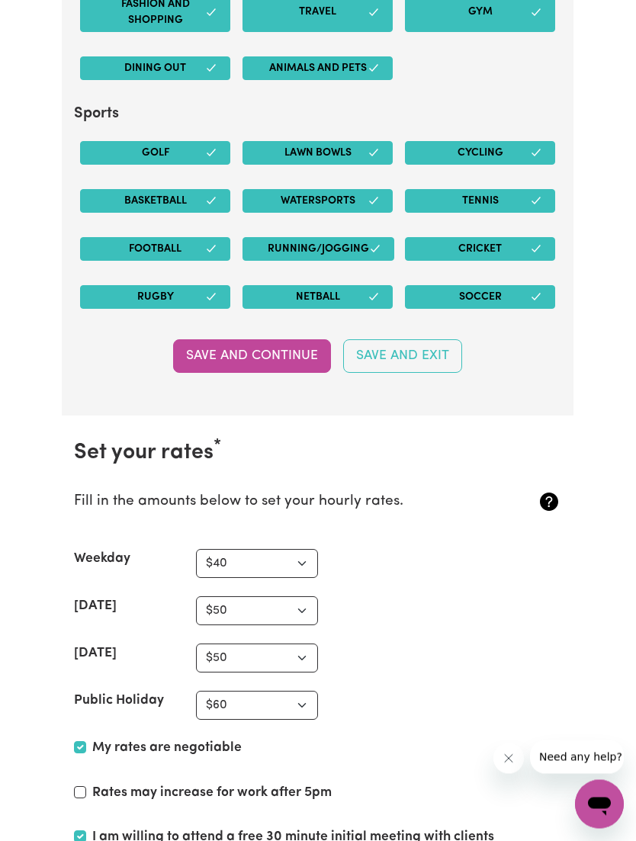
click at [288, 644] on select "N/A $37 $38 $39 $40 $41 $42 $43 $44 $45 $46 $47 $48 $49 $50 $51 $52 $53 $54 $55…" at bounding box center [257, 658] width 122 height 29
select select "60"
click at [296, 695] on select "N/A $37 $38 $39 $40 $41 $42 $43 $44 $45 $46 $47 $48 $49 $50 $51 $52 $53 $54 $55…" at bounding box center [257, 705] width 122 height 29
select select "80"
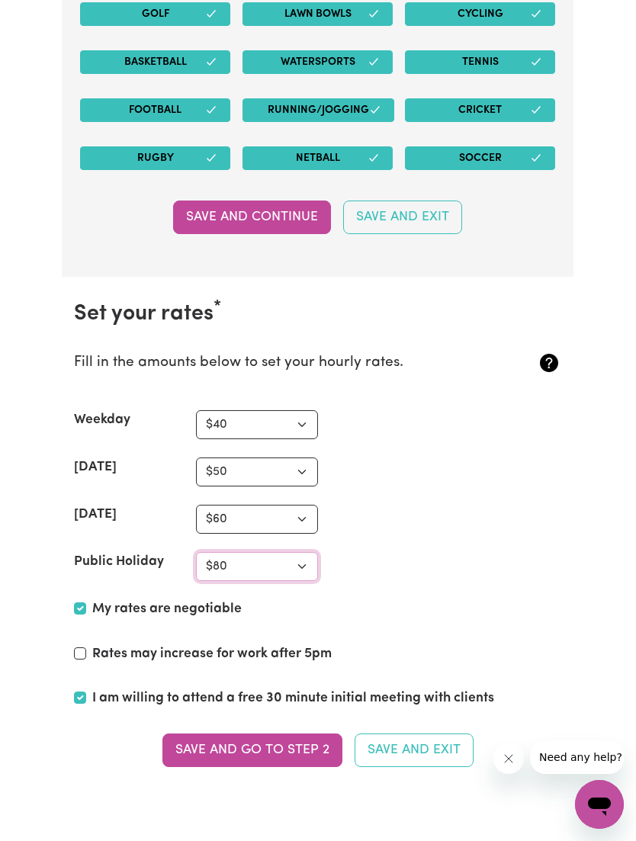
scroll to position [3370, 0]
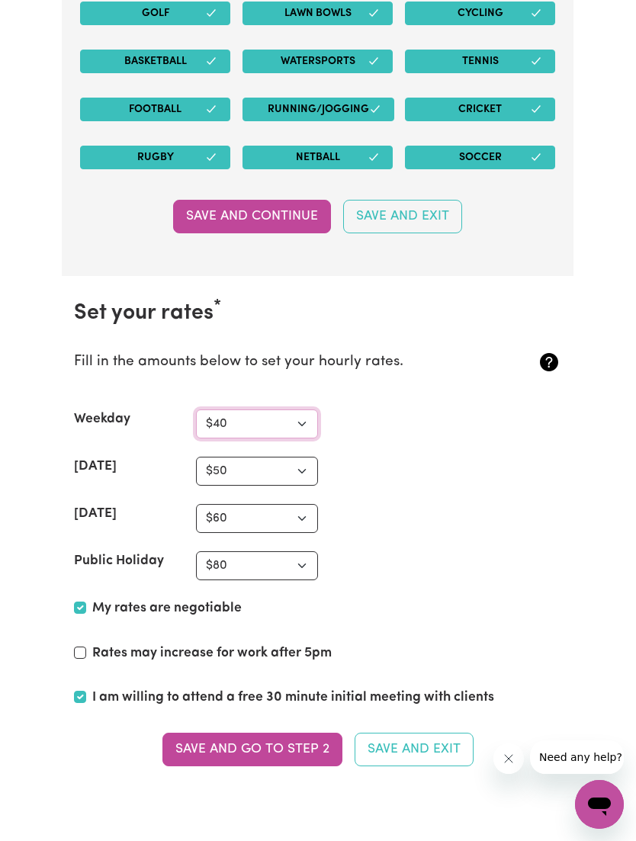
click at [294, 420] on select "N/A $37 $38 $39 $40 $41 $42 $43 $44 $45 $46 $47 $48 $49 $50 $51 $52 $53 $54 $55…" at bounding box center [257, 424] width 122 height 29
select select "50"
click at [286, 457] on select "N/A $37 $38 $39 $40 $41 $42 $43 $44 $45 $46 $47 $48 $49 $50 $51 $52 $53 $54 $55…" at bounding box center [257, 471] width 122 height 29
click at [301, 458] on select "N/A $37 $38 $39 $40 $41 $42 $43 $44 $45 $46 $47 $48 $49 $50 $51 $52 $53 $54 $55…" at bounding box center [257, 471] width 122 height 29
select select "55"
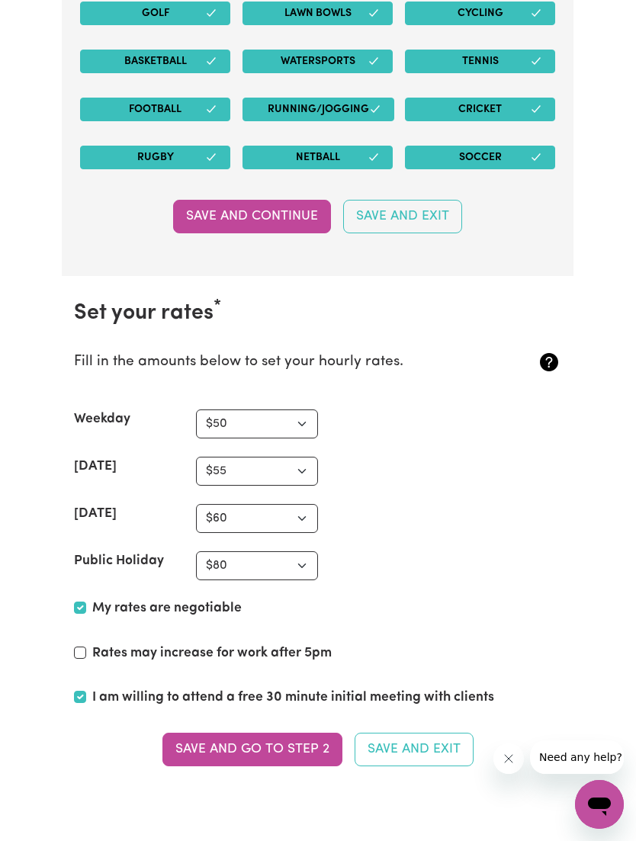
click at [302, 506] on select "N/A $37 $38 $39 $40 $41 $42 $43 $44 $45 $46 $47 $48 $49 $50 $51 $52 $53 $54 $55…" at bounding box center [257, 518] width 122 height 29
click at [300, 423] on select "N/A $37 $38 $39 $40 $41 $42 $43 $44 $45 $46 $47 $48 $49 $50 $51 $52 $53 $54 $55…" at bounding box center [257, 424] width 122 height 29
select select "45"
click at [281, 464] on select "N/A $37 $38 $39 $40 $41 $42 $43 $44 $45 $46 $47 $48 $49 $50 $51 $52 $53 $54 $55…" at bounding box center [257, 471] width 122 height 29
click at [299, 508] on select "N/A $37 $38 $39 $40 $41 $42 $43 $44 $45 $46 $47 $48 $49 $50 $51 $52 $53 $54 $55…" at bounding box center [257, 518] width 122 height 29
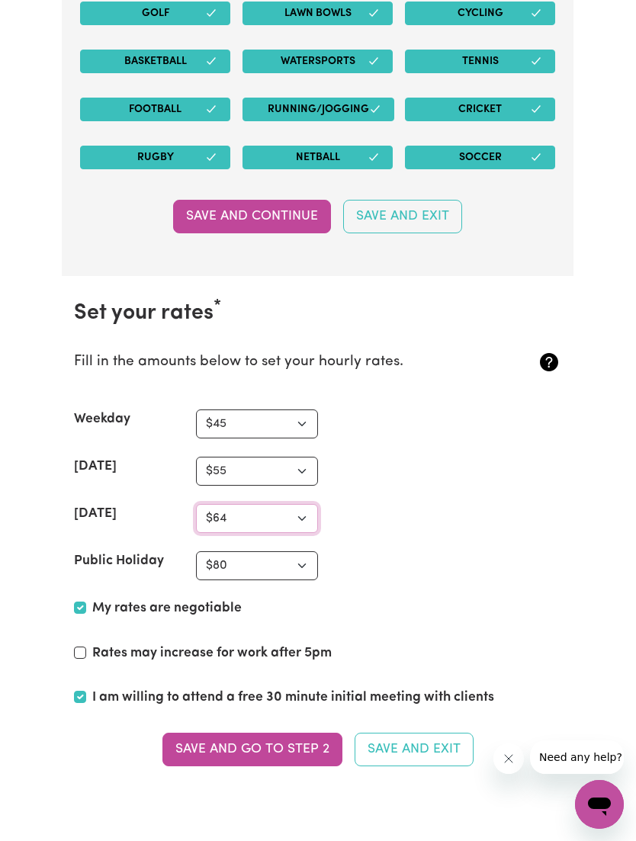
click at [285, 506] on select "N/A $37 $38 $39 $40 $41 $42 $43 $44 $45 $46 $47 $48 $49 $50 $51 $52 $53 $54 $55…" at bounding box center [257, 518] width 122 height 29
select select "65"
click at [318, 736] on button "Save and go to Step 2" at bounding box center [252, 750] width 180 height 34
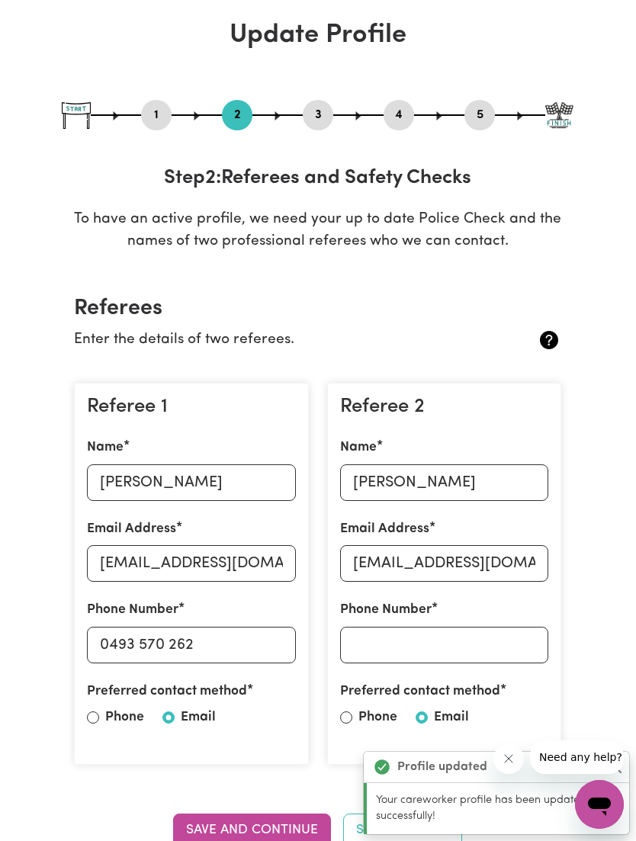
scroll to position [84, 0]
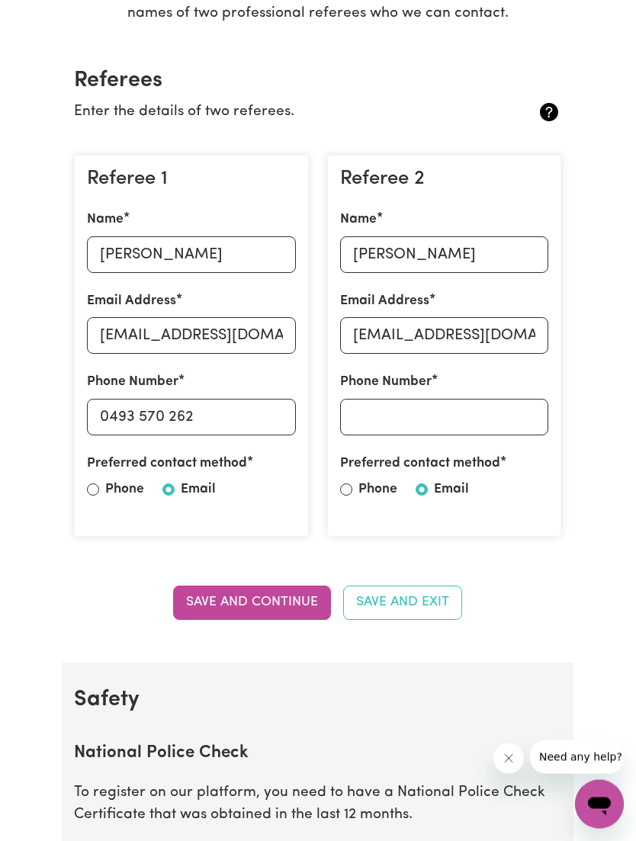
click at [291, 604] on button "Save and Continue" at bounding box center [252, 604] width 158 height 34
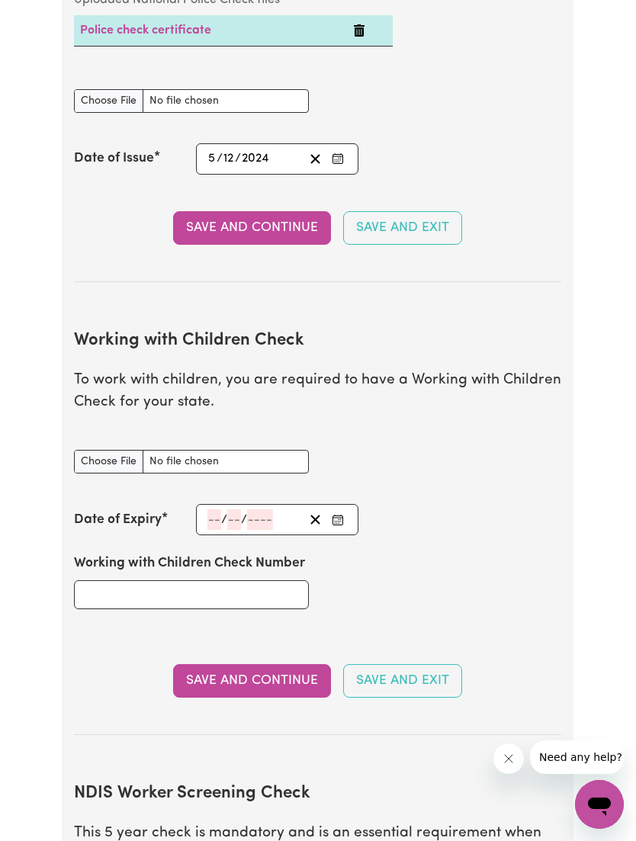
scroll to position [1179, 0]
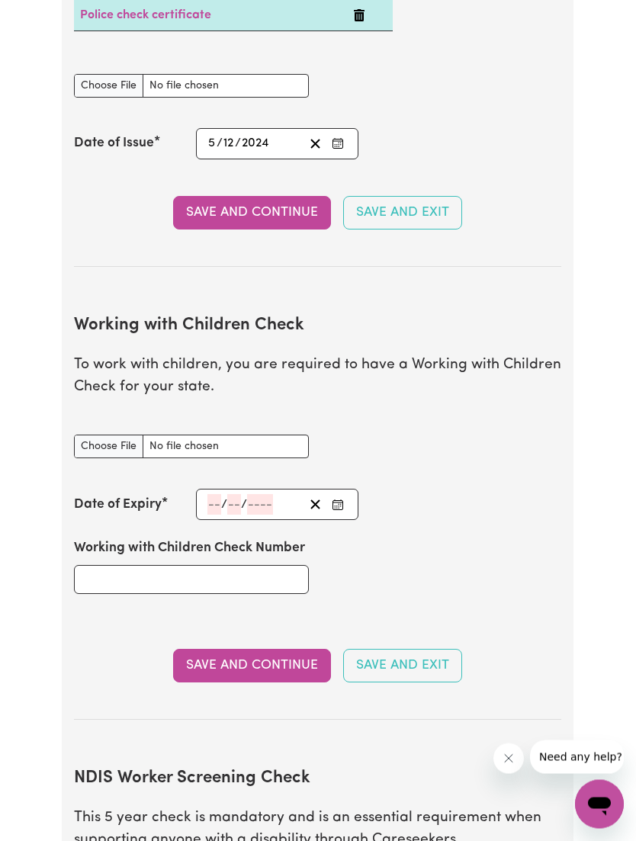
click at [188, 442] on input "Working with Children Check document" at bounding box center [191, 447] width 235 height 24
type input "C:\fakepath\WWCC_Certificate_of_Interrogation.pdf"
click at [215, 502] on input "number" at bounding box center [214, 505] width 14 height 21
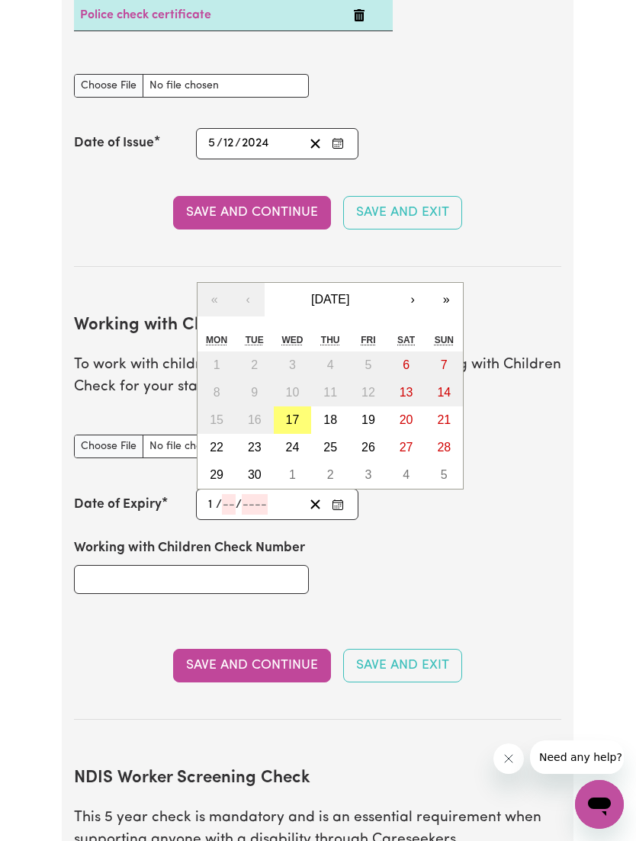
type input "16"
type input "06"
type input "2030"
type input "[DATE]"
type input "6"
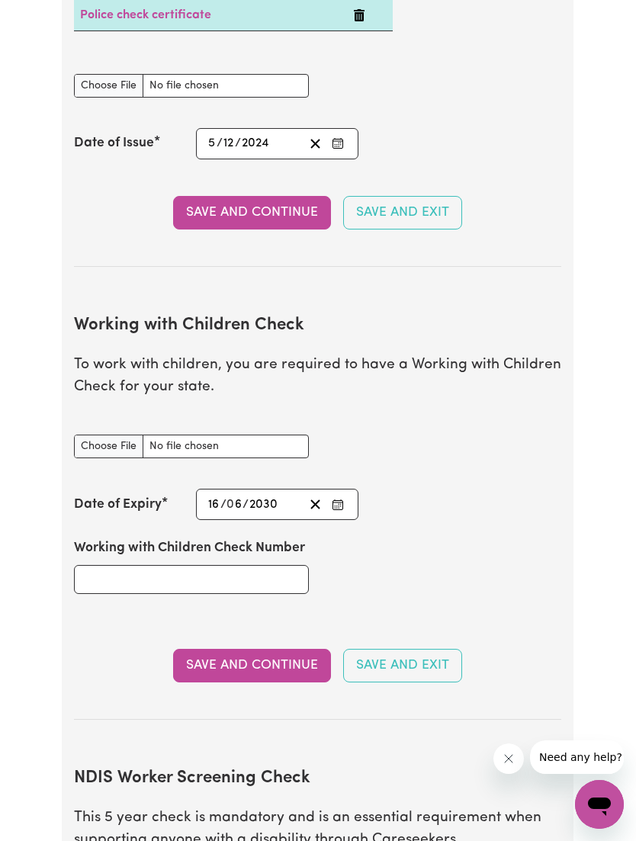
type input "2030"
click at [372, 560] on div "Working with Children Check Number" at bounding box center [318, 566] width 506 height 92
click at [101, 568] on input "Working with Children Check Number" at bounding box center [191, 579] width 235 height 29
click at [159, 575] on input "Working with Children Check Number" at bounding box center [191, 579] width 235 height 29
paste input "SRN 1217-9597 Working"
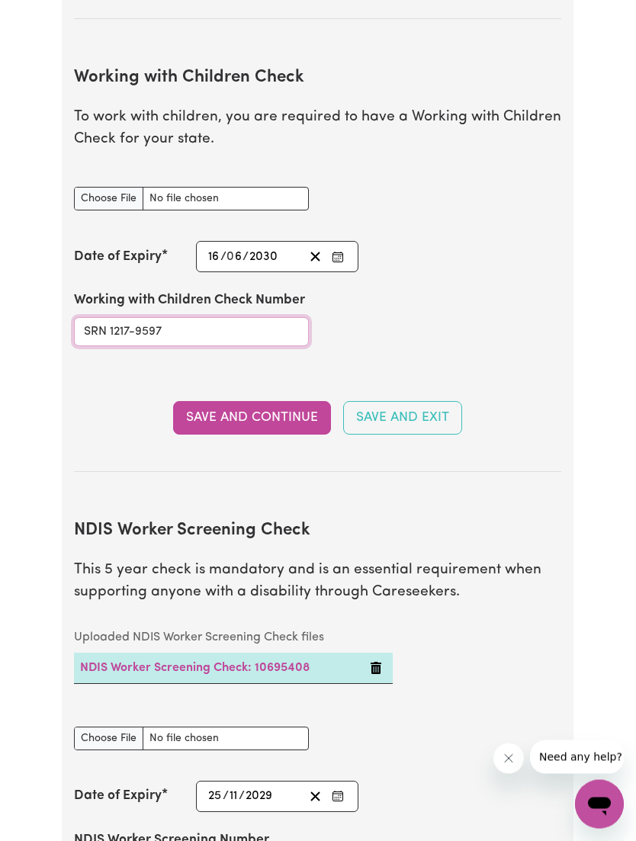
type input "SRN 1217-9597"
click at [283, 411] on button "Save and Continue" at bounding box center [252, 419] width 158 height 34
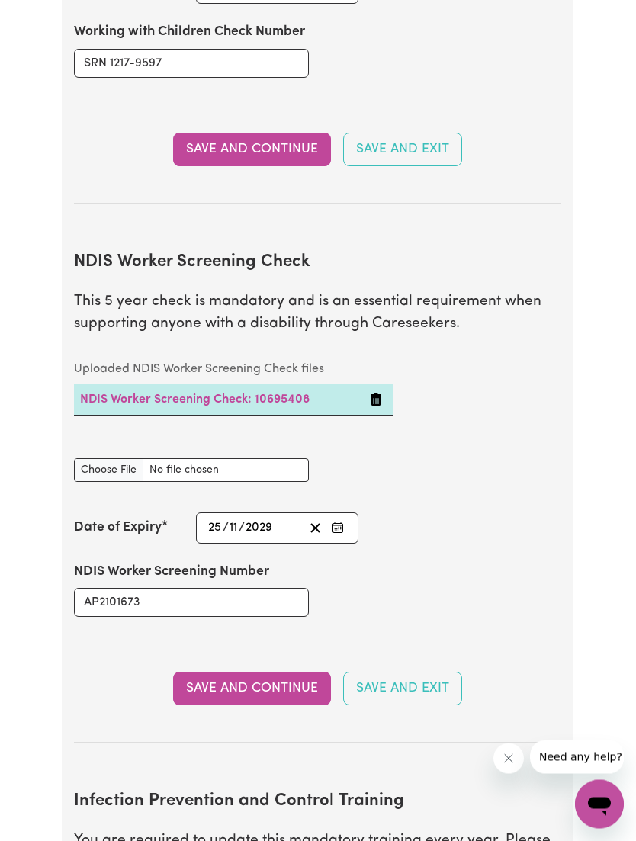
scroll to position [1801, 0]
click at [292, 672] on button "Save and Continue" at bounding box center [252, 689] width 158 height 34
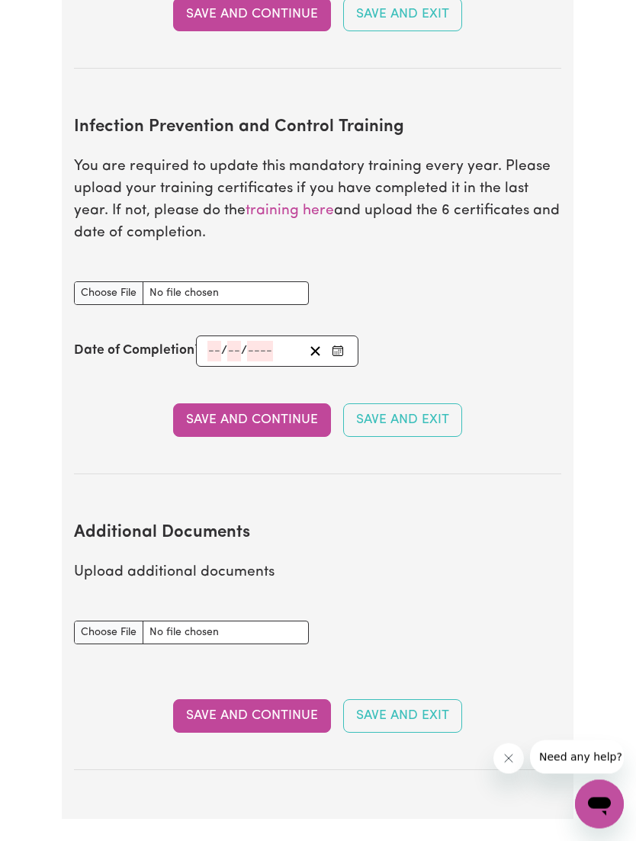
scroll to position [2475, 0]
click at [221, 341] on input "number" at bounding box center [214, 351] width 14 height 21
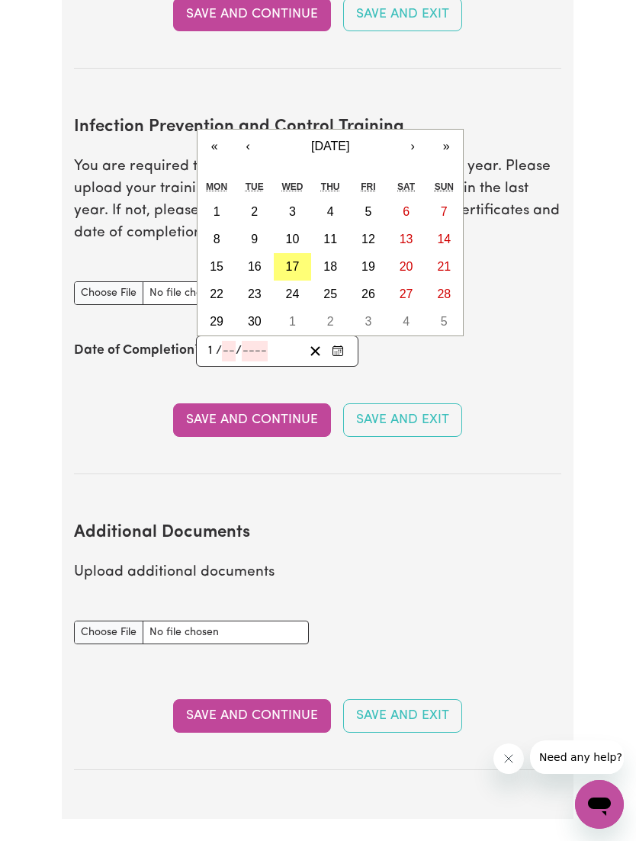
type input "12"
type input "09"
type input "2"
type input "0002-09-12"
type input "9"
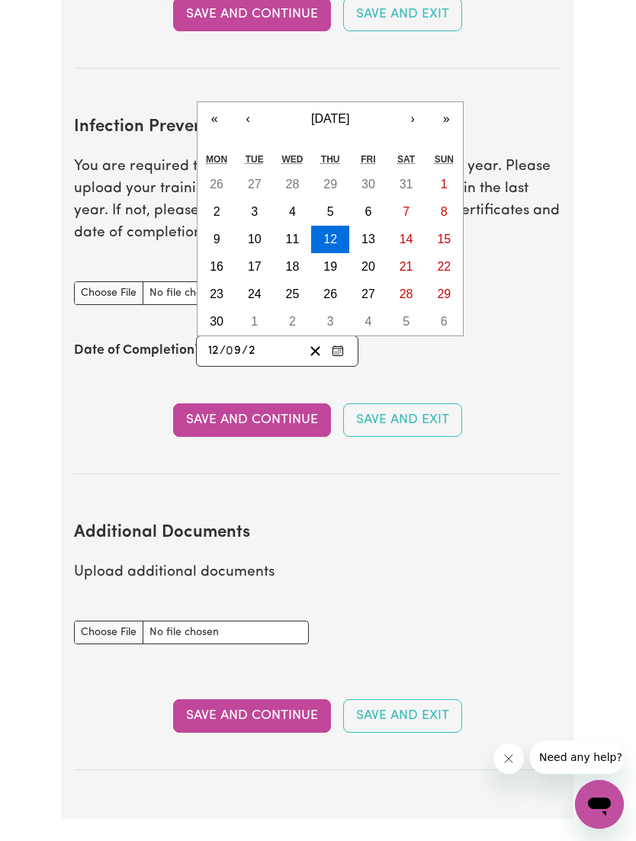
type input "20"
type input "0020-09-12"
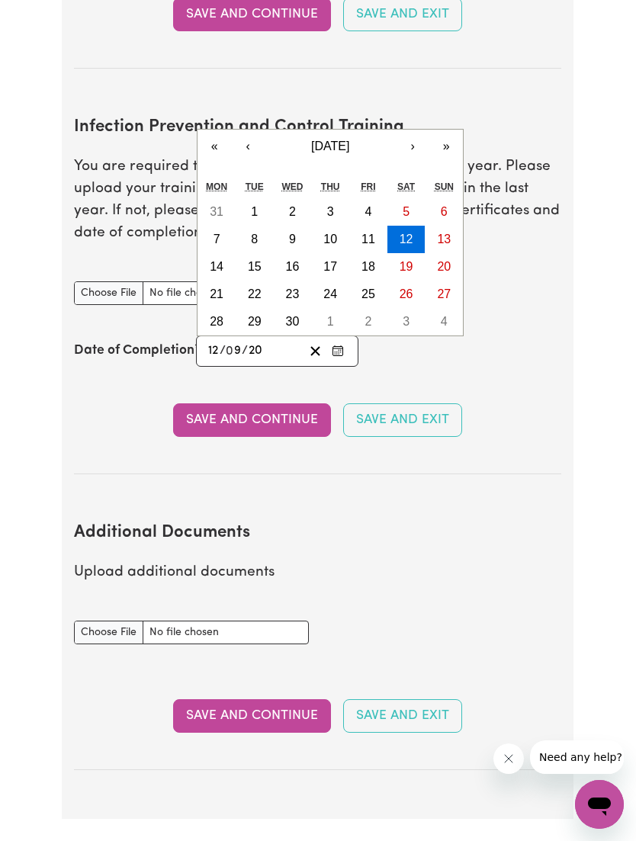
type input "202"
type input "0202-09-12"
type input "2024"
type input "[DATE]"
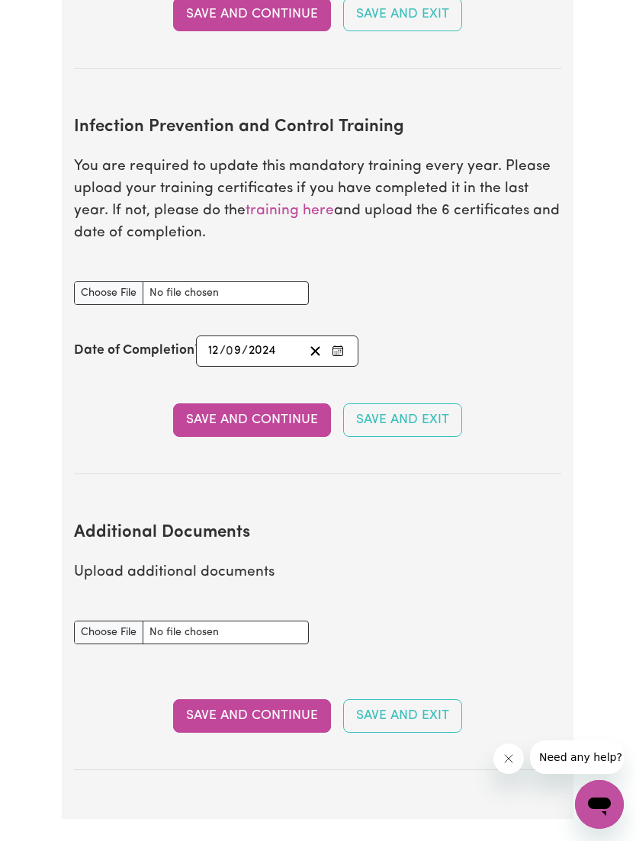
type input "2024"
click at [469, 351] on section "Infection Prevention and Control Training You are required to update this manda…" at bounding box center [317, 283] width 487 height 381
click at [121, 281] on input "Infection Prevention and Control Training document" at bounding box center [191, 293] width 235 height 24
type input "C:\fakepath\Hand hygiene .pdf"
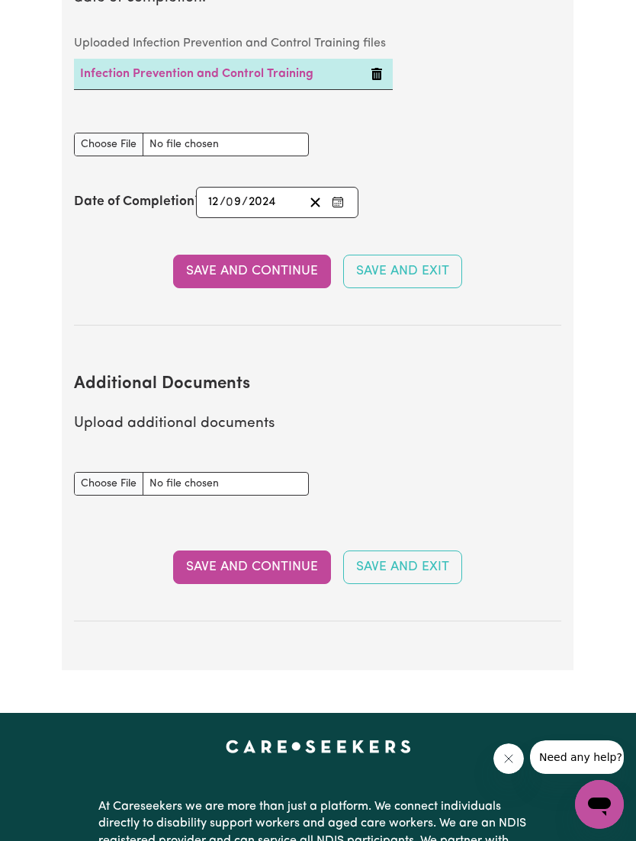
scroll to position [2683, 0]
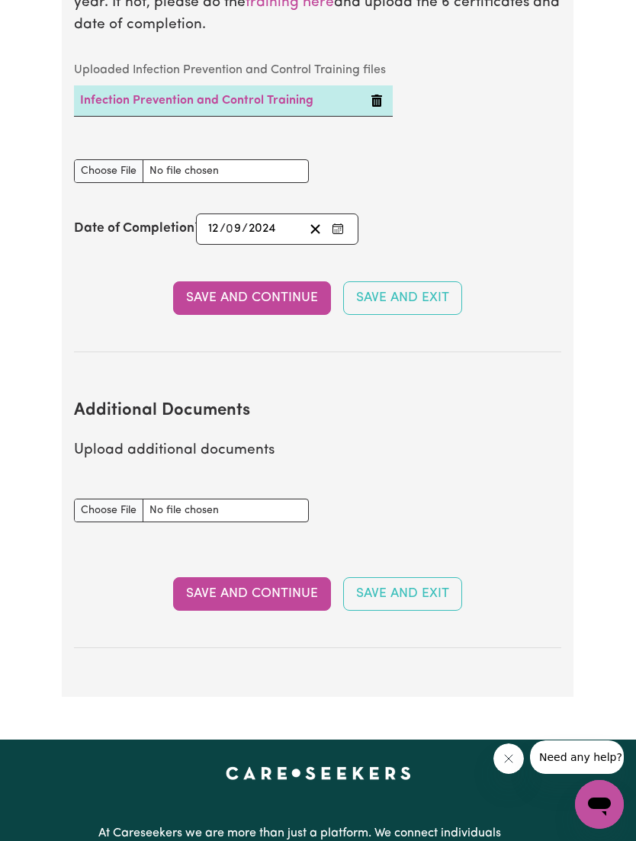
click at [201, 499] on input "Additional Documents document" at bounding box center [191, 511] width 235 height 24
type input "C:\fakepath\Ndis worker orientation module.pdf"
click at [301, 577] on button "Save and Continue" at bounding box center [252, 594] width 158 height 34
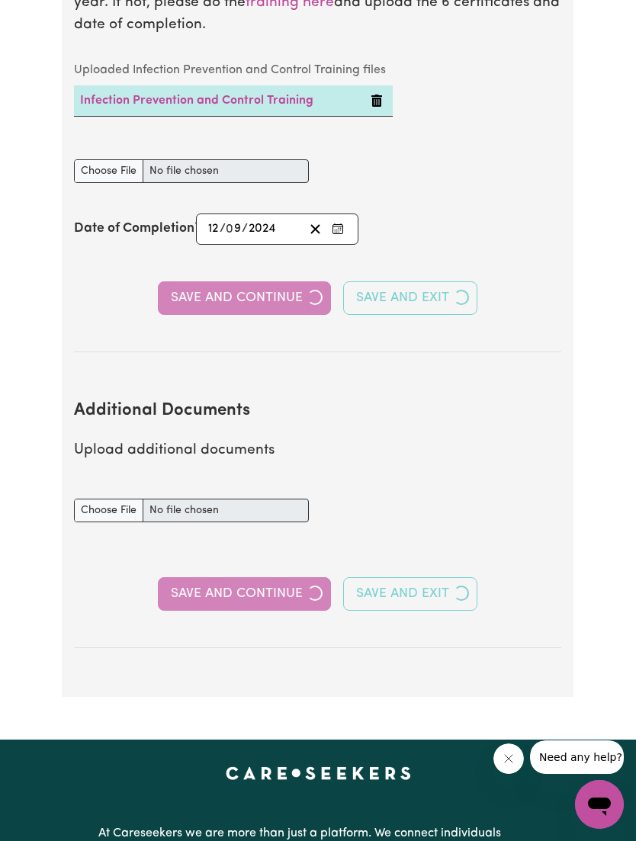
select select "2023"
select select "2025"
select select "2024"
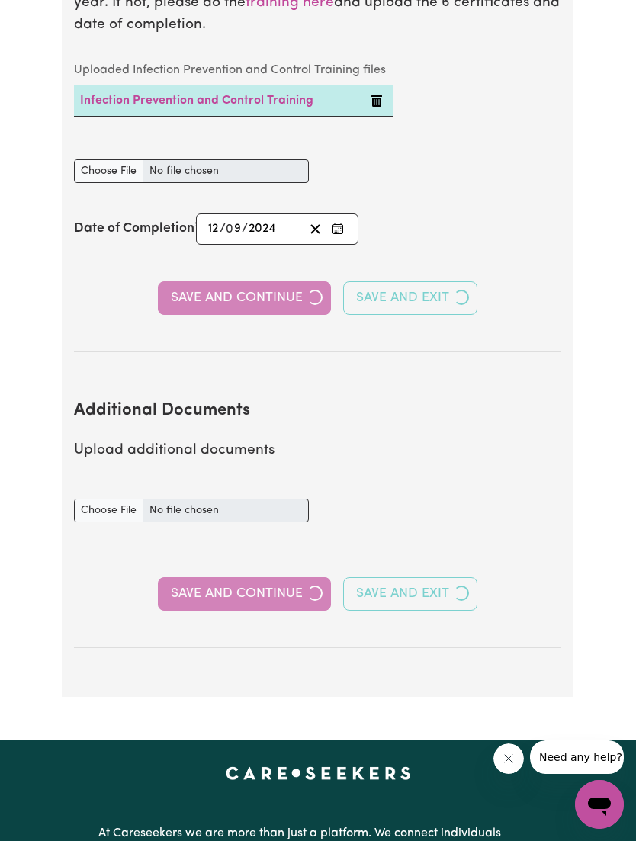
select select "Certificate III (Individual Support)"
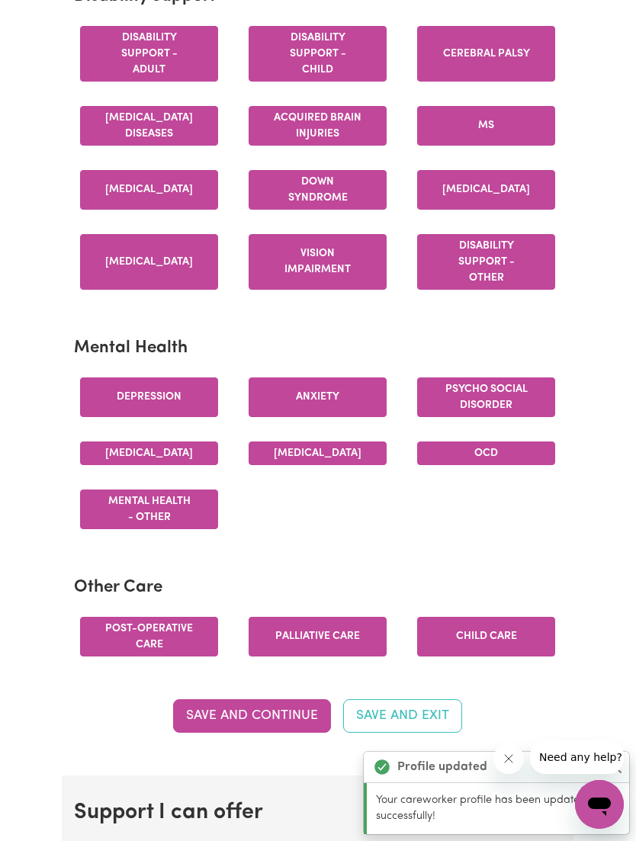
scroll to position [0, 0]
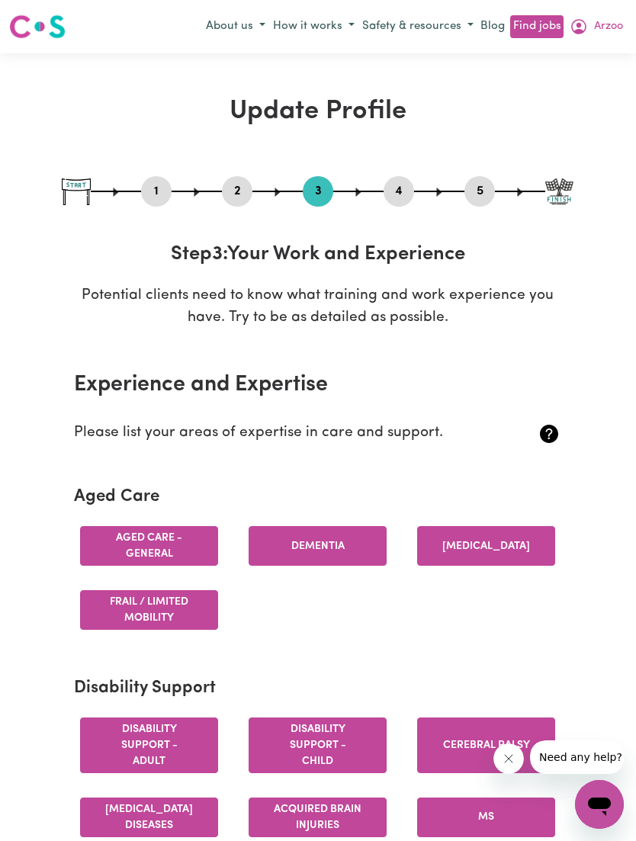
click at [146, 532] on button "Aged care - General" at bounding box center [149, 546] width 138 height 40
click at [169, 540] on button "Aged care - General" at bounding box center [149, 546] width 138 height 40
click at [291, 557] on button "Dementia" at bounding box center [318, 546] width 138 height 40
click at [113, 542] on button "Aged care - General" at bounding box center [149, 546] width 138 height 40
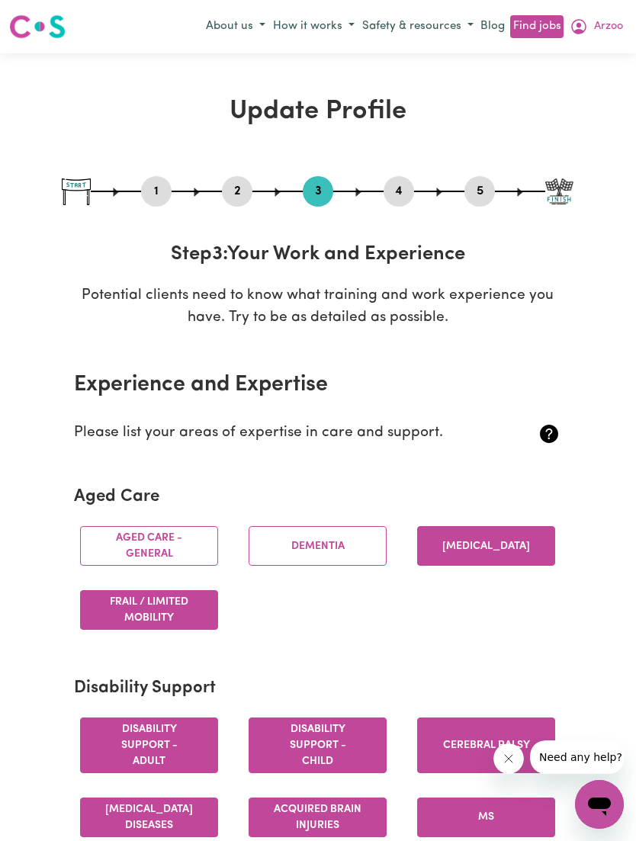
click at [112, 542] on button "Aged care - General" at bounding box center [149, 546] width 138 height 40
click at [328, 545] on button "Dementia" at bounding box center [318, 546] width 138 height 40
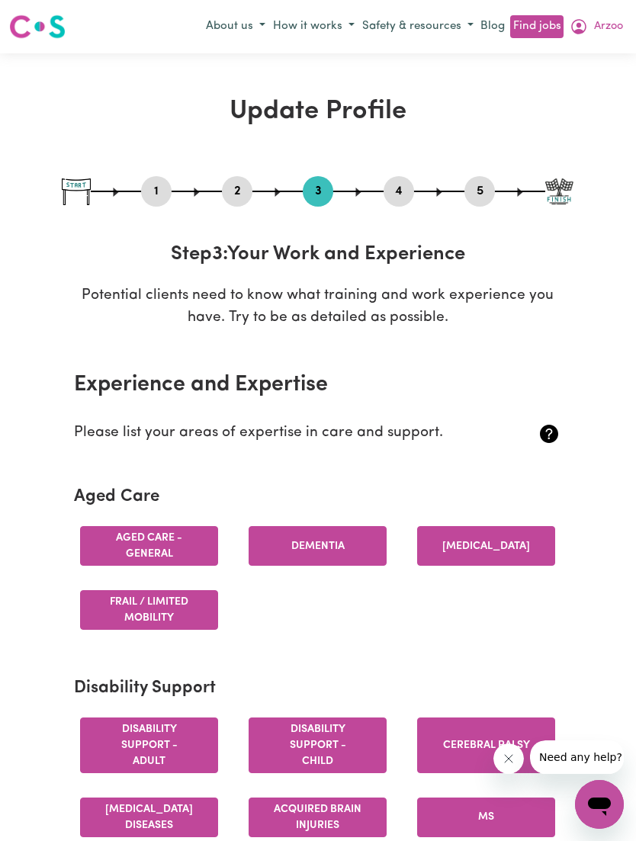
click at [493, 542] on button "[MEDICAL_DATA]" at bounding box center [486, 546] width 138 height 40
click at [477, 532] on button "[MEDICAL_DATA]" at bounding box center [486, 546] width 138 height 40
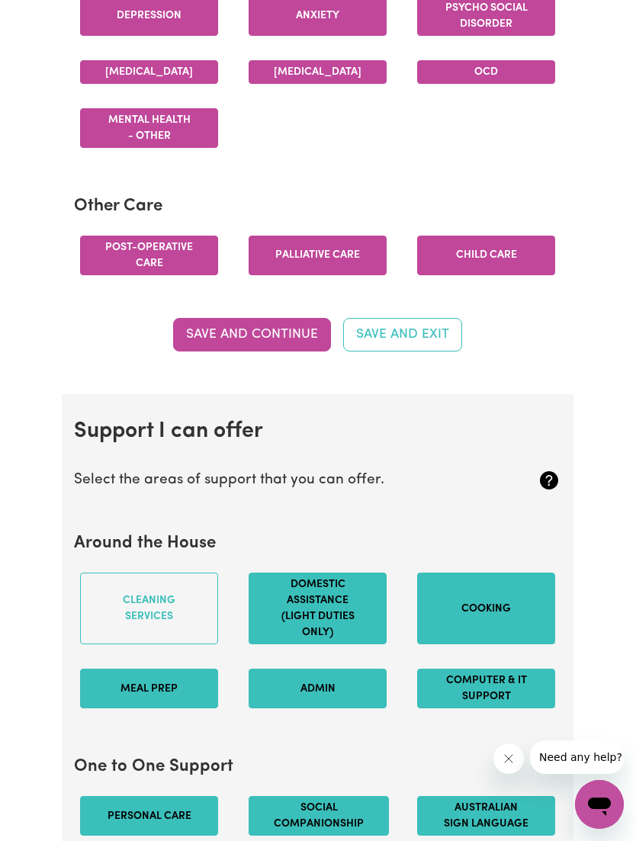
scroll to position [1105, 0]
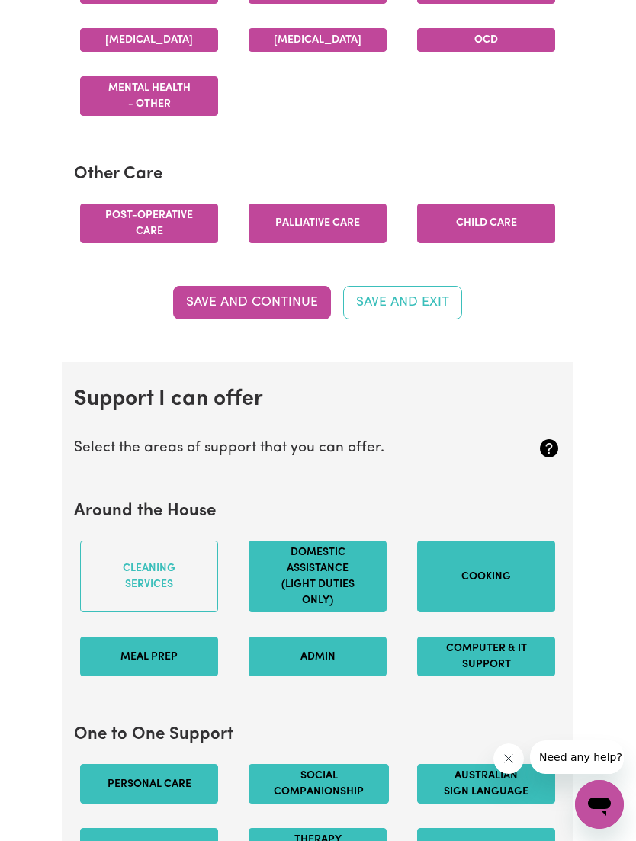
click at [221, 320] on button "Save and Continue" at bounding box center [252, 303] width 158 height 34
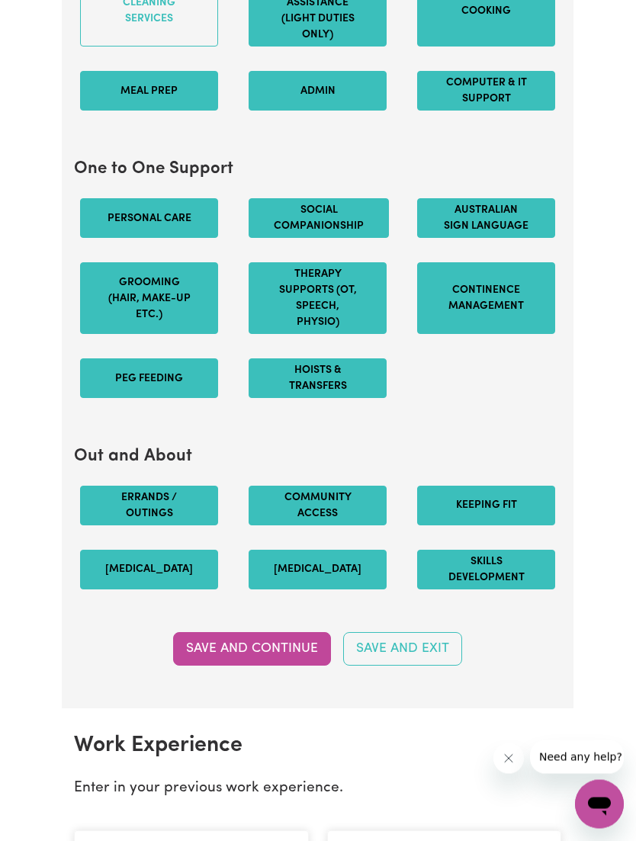
scroll to position [1747, 0]
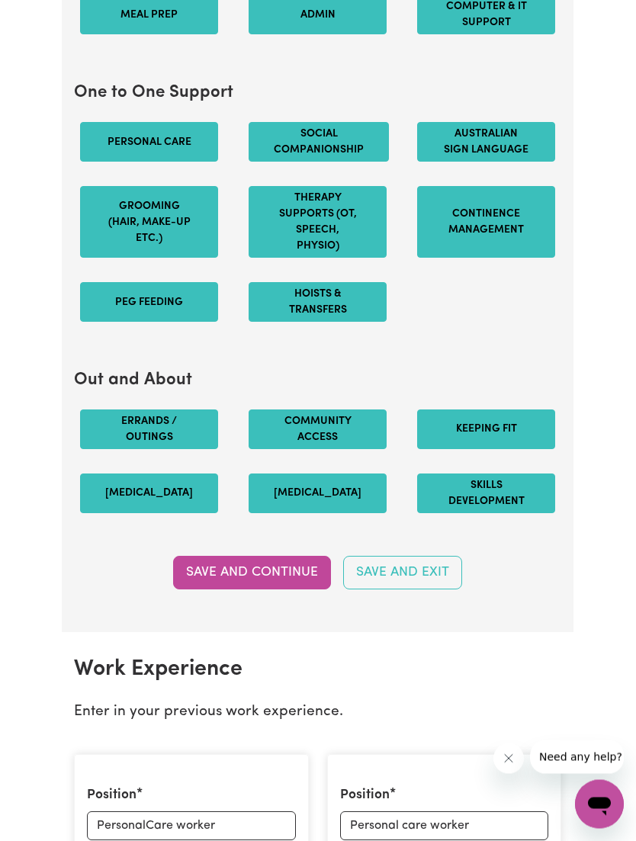
click at [294, 567] on button "Save and Continue" at bounding box center [252, 574] width 158 height 34
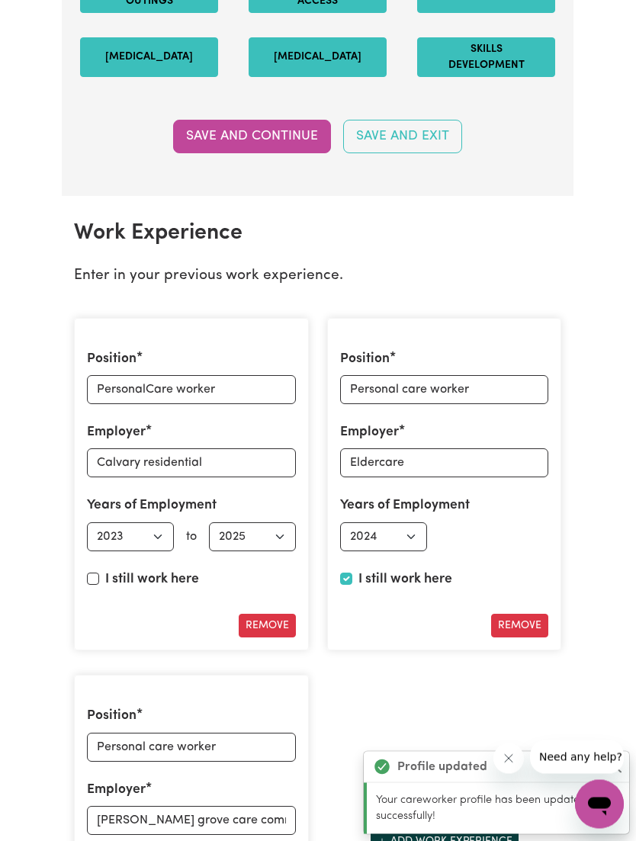
scroll to position [2178, 0]
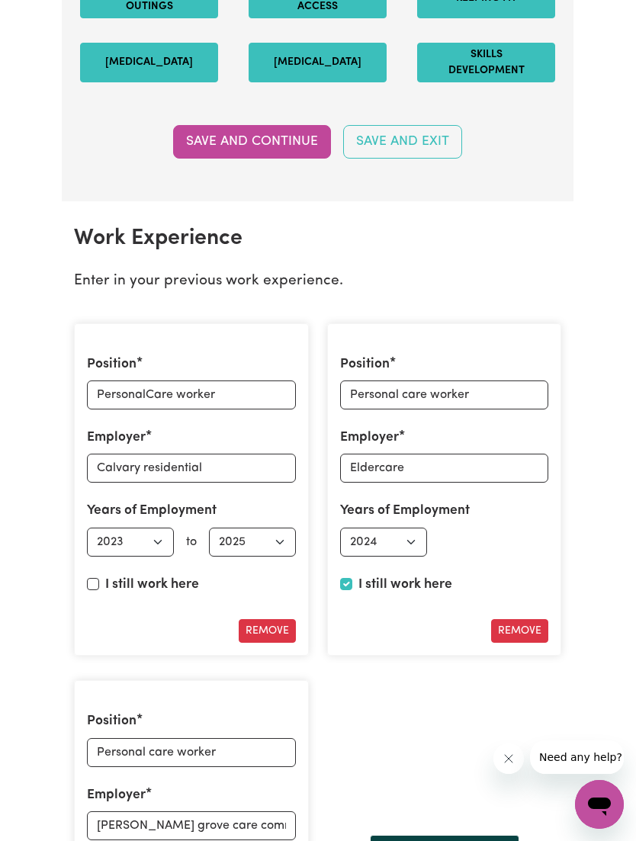
click at [108, 575] on label "I still work here" at bounding box center [152, 585] width 94 height 20
click at [99, 578] on input "I still work here" at bounding box center [93, 584] width 12 height 12
click at [98, 578] on input "I still work here" at bounding box center [93, 584] width 12 height 12
checkbox input "false"
select select "2025"
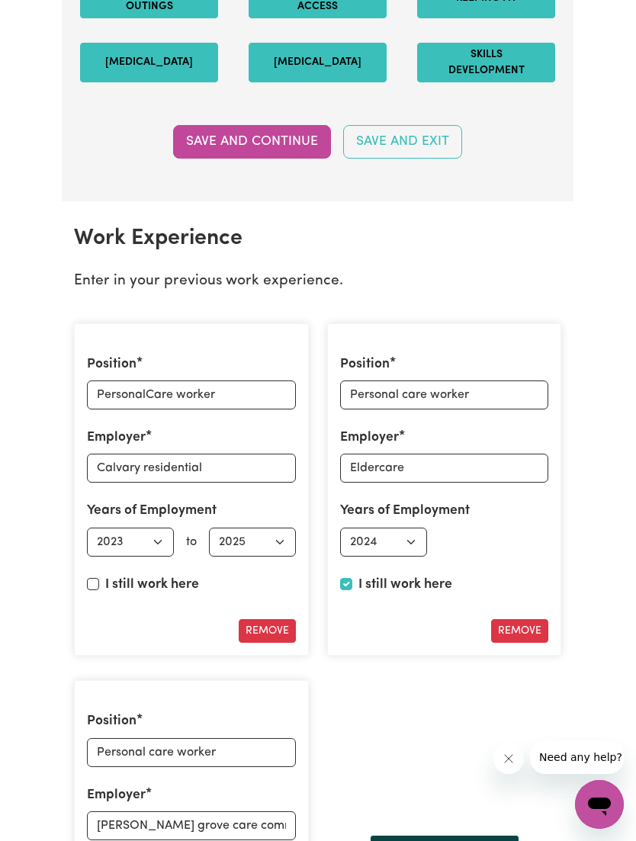
click at [342, 581] on div "I still work here" at bounding box center [444, 588] width 209 height 26
click at [351, 578] on input "I still work here" at bounding box center [346, 584] width 12 height 12
checkbox input "false"
click at [512, 529] on select "Select end year [DATE] 1952 1953 1954 1955 1956 1957 1958 1959 1960 1961 1962 1…" at bounding box center [505, 542] width 87 height 29
select select "2025"
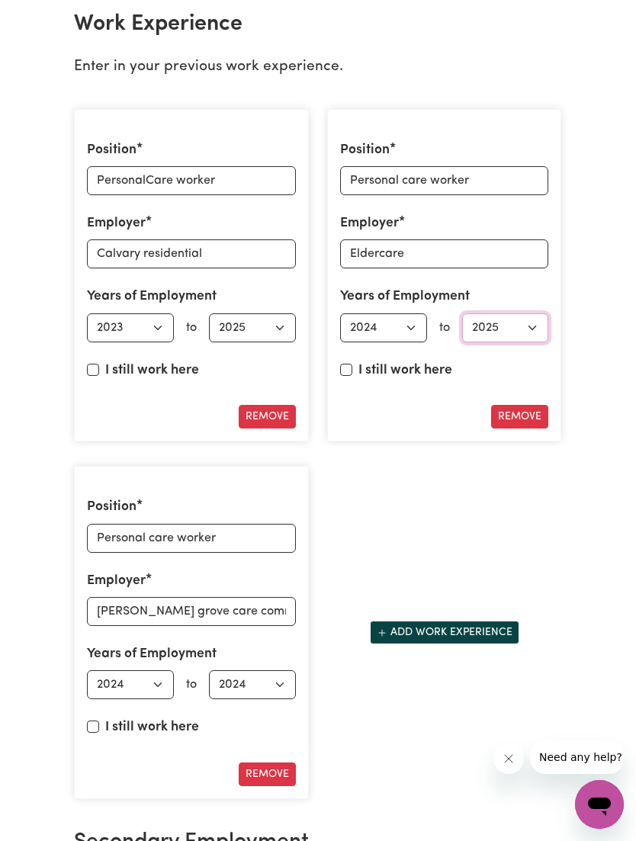
scroll to position [2406, 0]
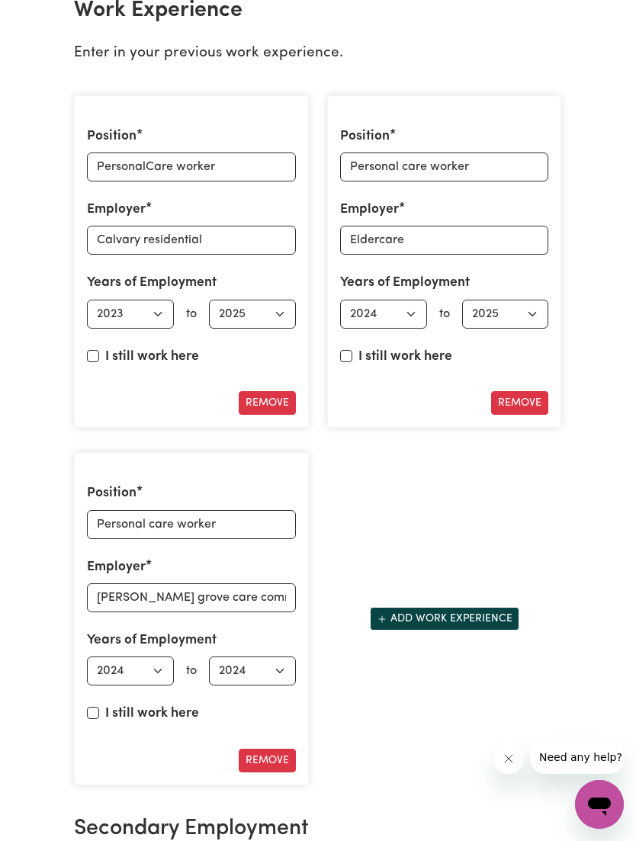
click at [419, 609] on button "Add work experience" at bounding box center [444, 619] width 149 height 24
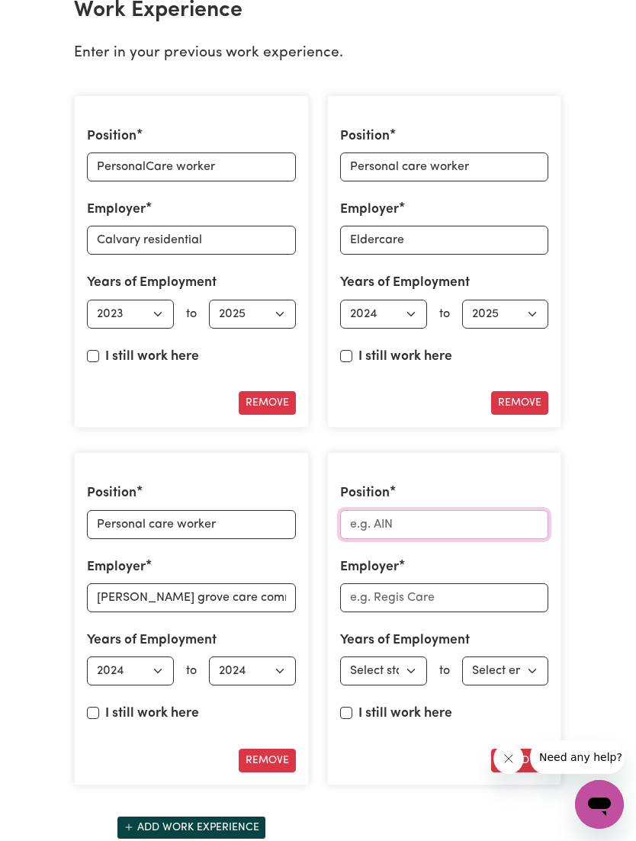
click at [453, 512] on input "Position" at bounding box center [444, 524] width 209 height 29
type input "F"
type input "Disability support worker"
click at [436, 583] on input "Employer" at bounding box center [444, 597] width 209 height 29
type input "Hope circle ( mental health specialist)"
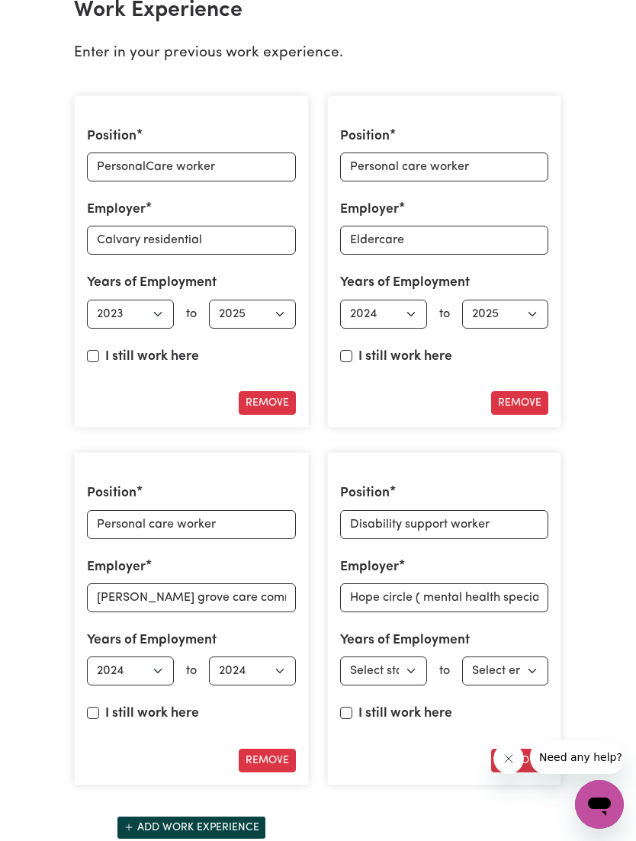
click at [395, 657] on select "Select start year [DATE] 1952 1953 1954 1955 1956 1957 1958 1959 1960 1961 1962…" at bounding box center [383, 671] width 87 height 29
select select "2024"
click at [346, 707] on input "I still work here" at bounding box center [346, 713] width 12 height 12
checkbox input "true"
click at [252, 816] on button "Add work experience" at bounding box center [191, 828] width 149 height 24
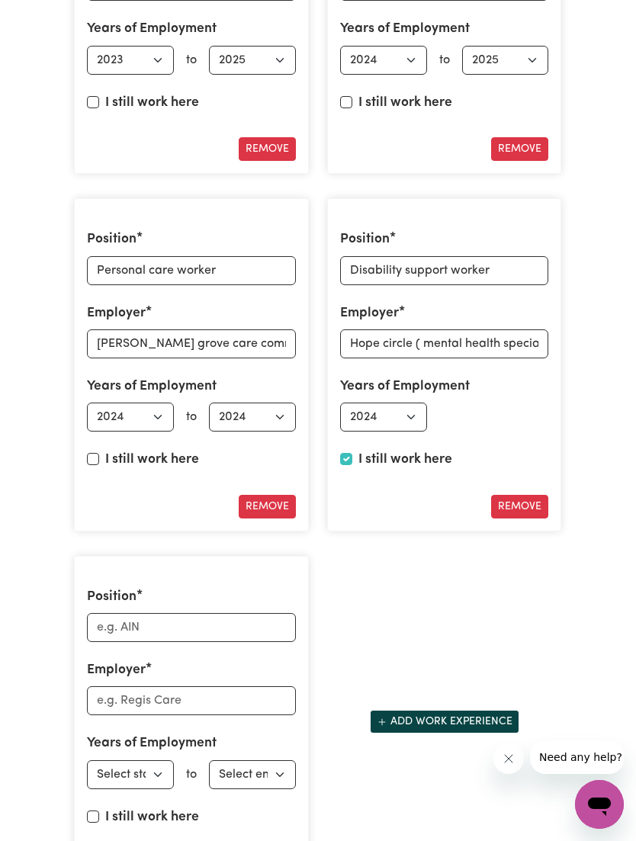
scroll to position [2663, 0]
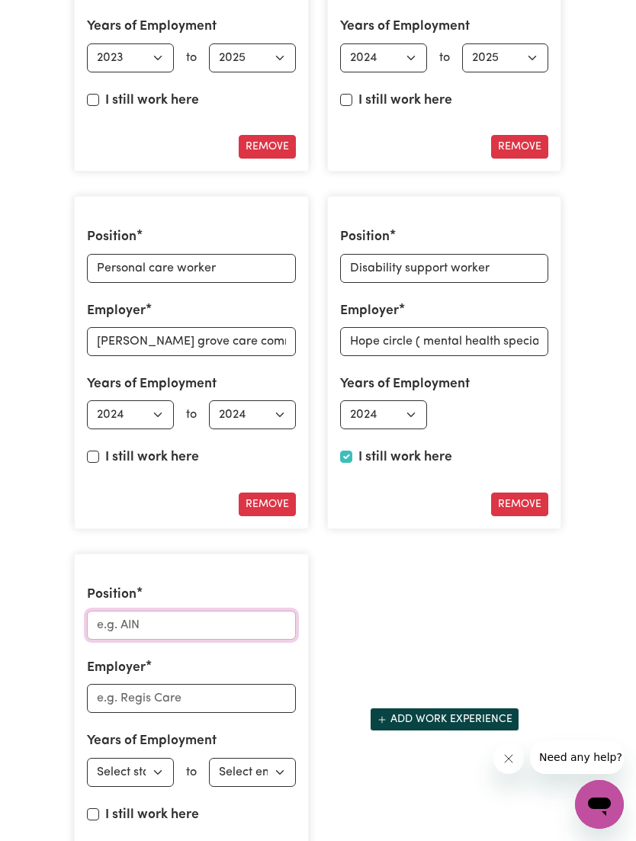
click at [220, 611] on input "Position" at bounding box center [191, 625] width 209 height 29
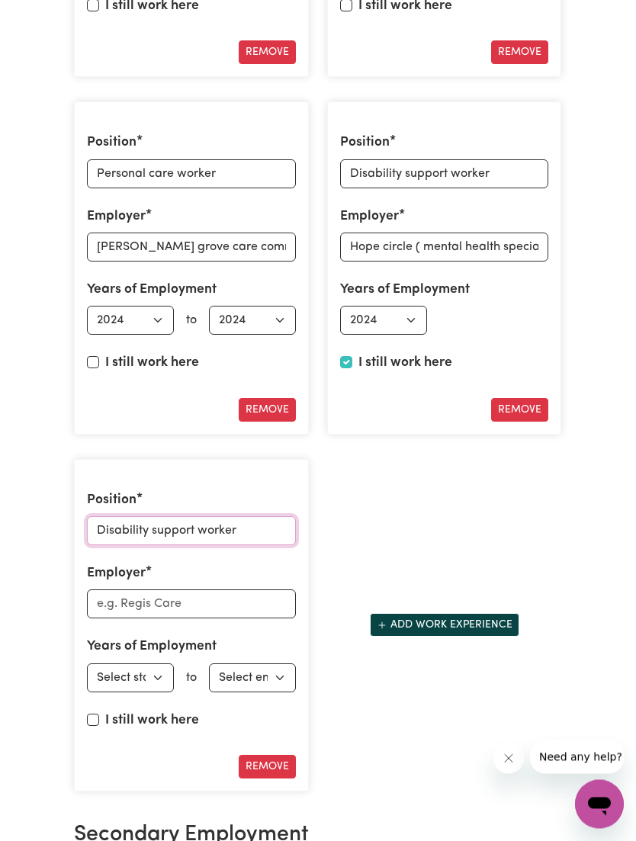
scroll to position [2757, 0]
type input "Disability support worker"
click at [189, 593] on input "Employer" at bounding box center [191, 604] width 209 height 29
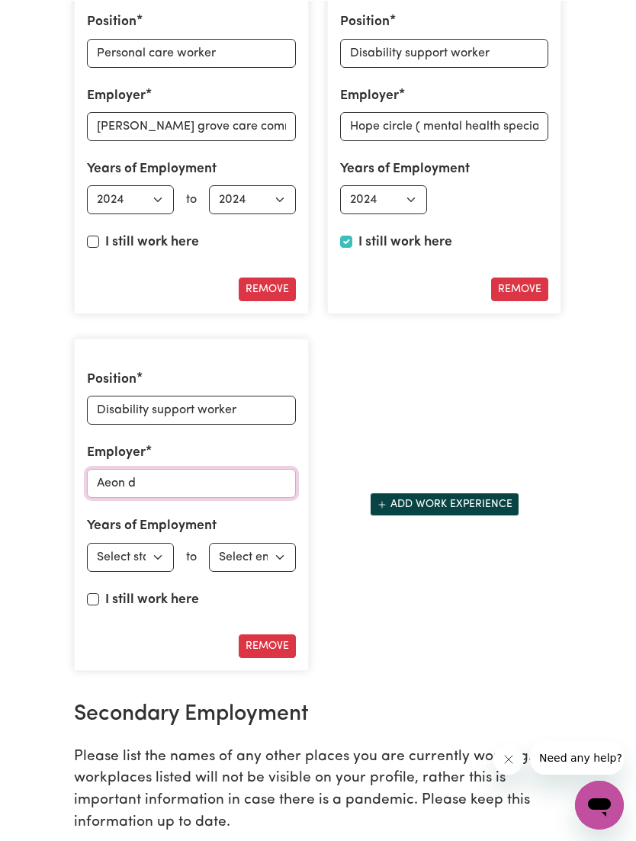
scroll to position [2878, 0]
type input "Aeon disability services"
click at [161, 543] on select "Select start year [DATE] 1952 1953 1954 1955 1956 1957 1958 1959 1960 1961 1962…" at bounding box center [130, 557] width 87 height 29
select select "2023"
click at [267, 544] on select "Select end year [DATE] 1952 1953 1954 1955 1956 1957 1958 1959 1960 1961 1962 1…" at bounding box center [252, 557] width 87 height 29
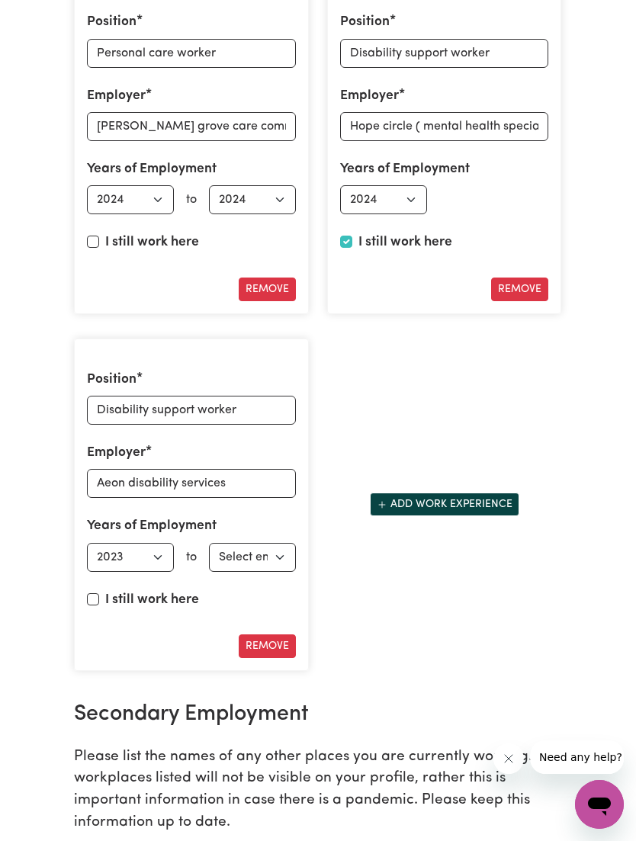
click at [98, 593] on input "I still work here" at bounding box center [93, 599] width 12 height 12
checkbox input "true"
click at [439, 500] on button "Add work experience" at bounding box center [444, 505] width 149 height 24
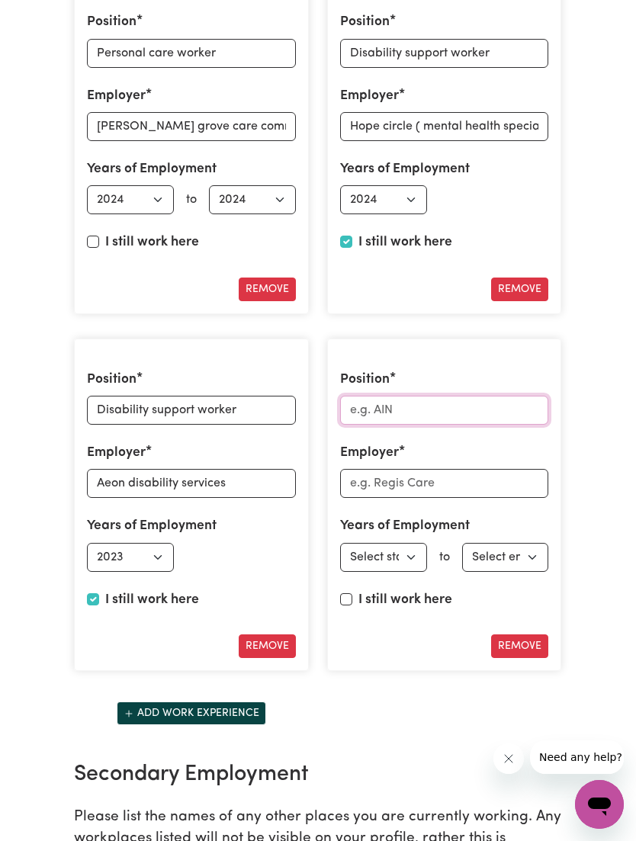
click at [449, 406] on input "Position" at bounding box center [444, 410] width 209 height 29
type input "A"
type input "P"
type input "Personal care worker and Disability support worker"
click at [421, 483] on input "Employer" at bounding box center [444, 483] width 209 height 29
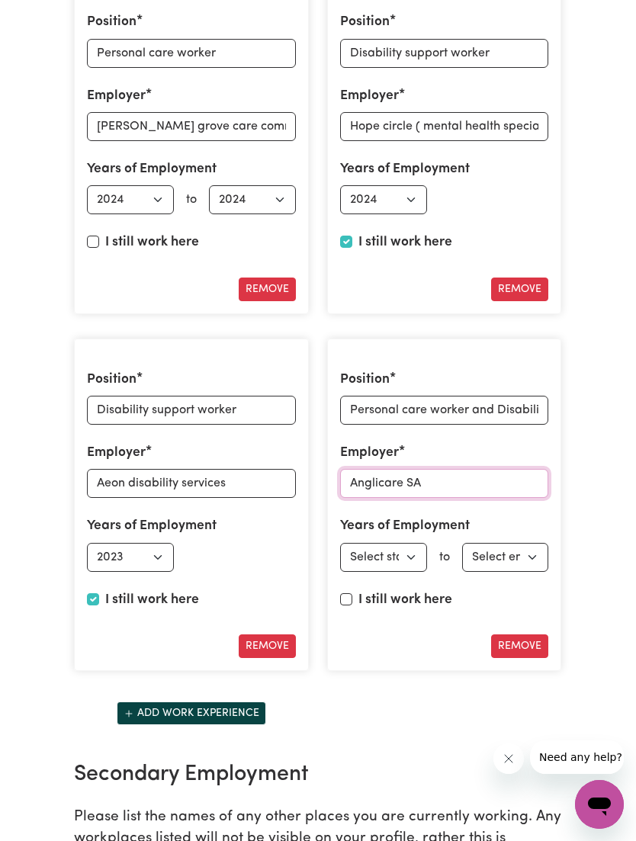
type input "Anglicare SA"
click at [398, 550] on select "Select start year [DATE] 1952 1953 1954 1955 1956 1957 1958 1959 1960 1961 1962…" at bounding box center [383, 557] width 87 height 29
select select "2024"
click at [350, 593] on input "I still work here" at bounding box center [346, 599] width 12 height 12
checkbox input "true"
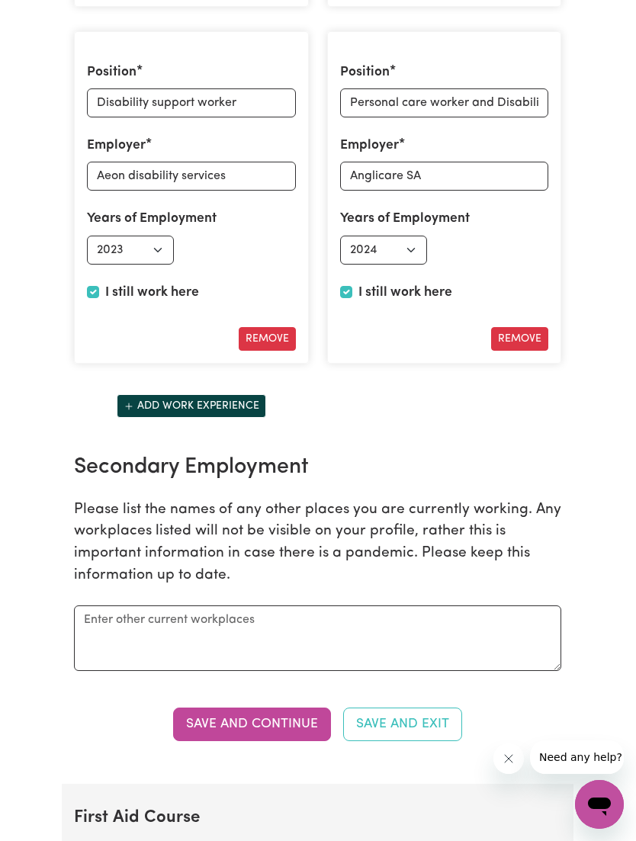
scroll to position [3251, 0]
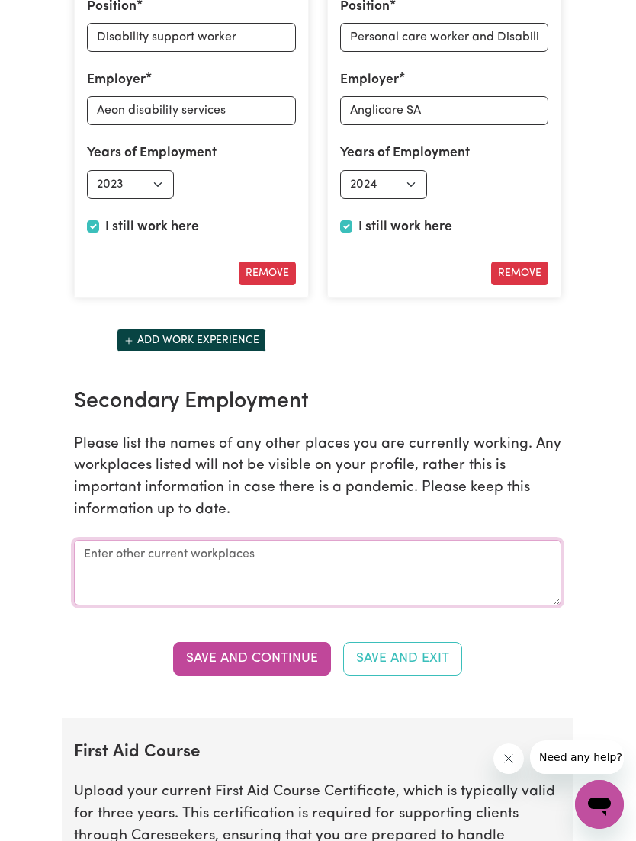
click at [225, 541] on textarea at bounding box center [317, 573] width 487 height 66
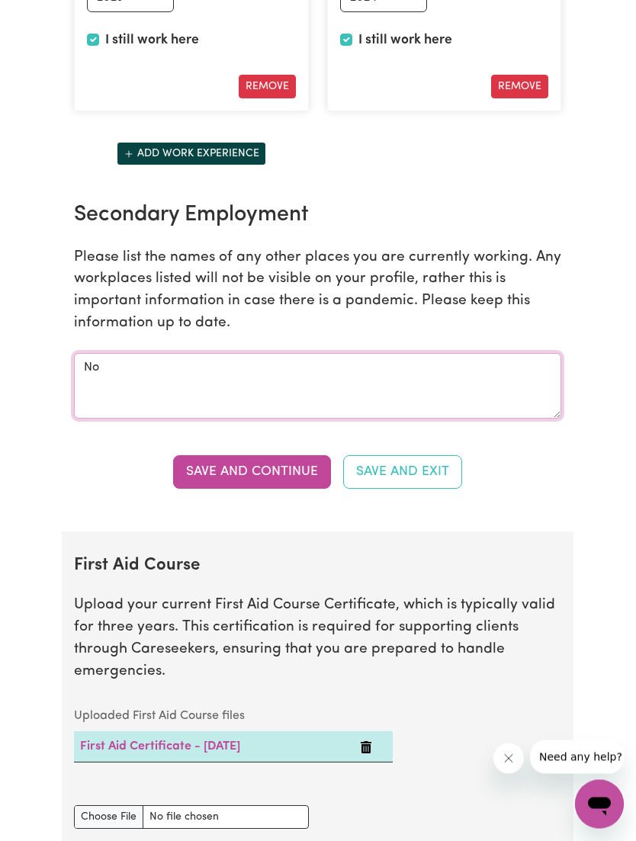
type textarea "No"
click at [278, 456] on button "Save and Continue" at bounding box center [252, 473] width 158 height 34
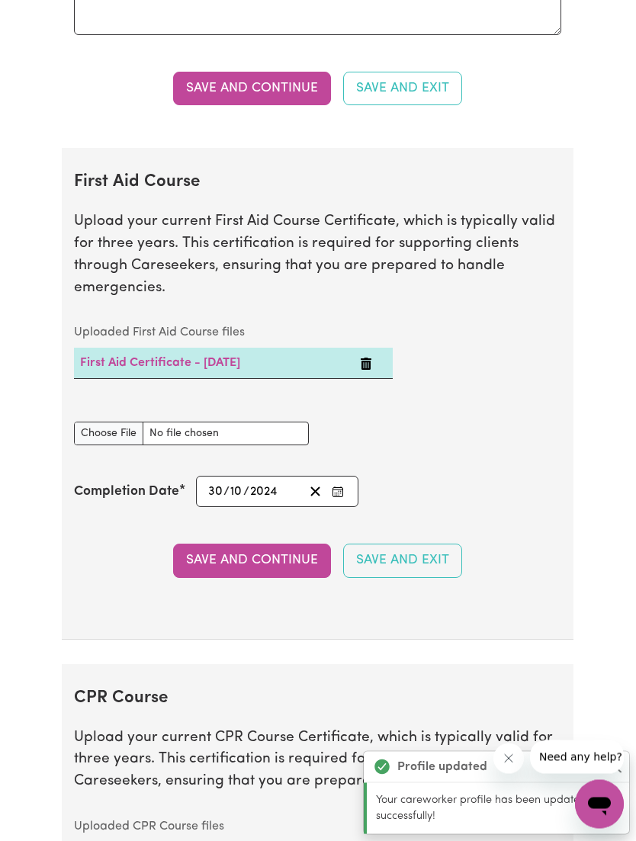
scroll to position [3815, 0]
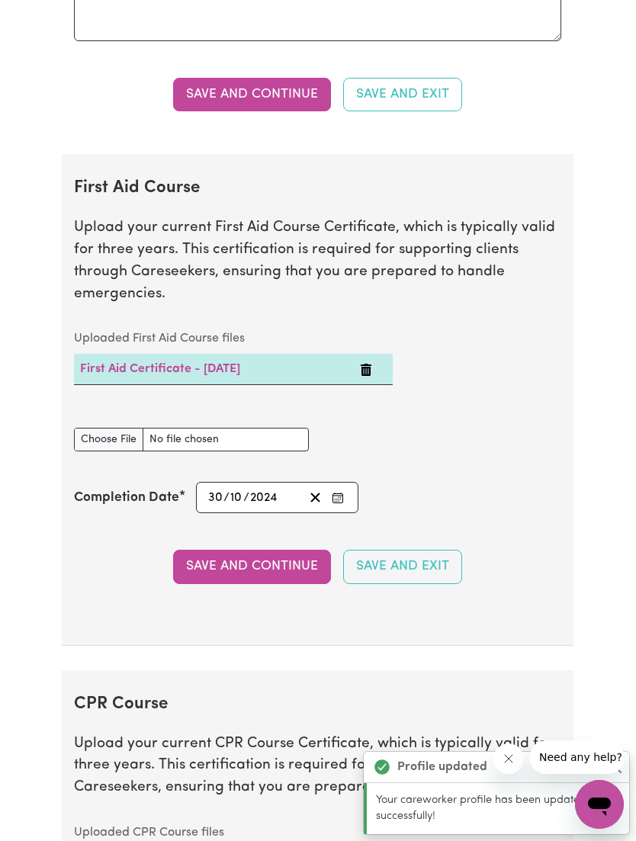
click at [259, 487] on input "2024" at bounding box center [264, 497] width 30 height 21
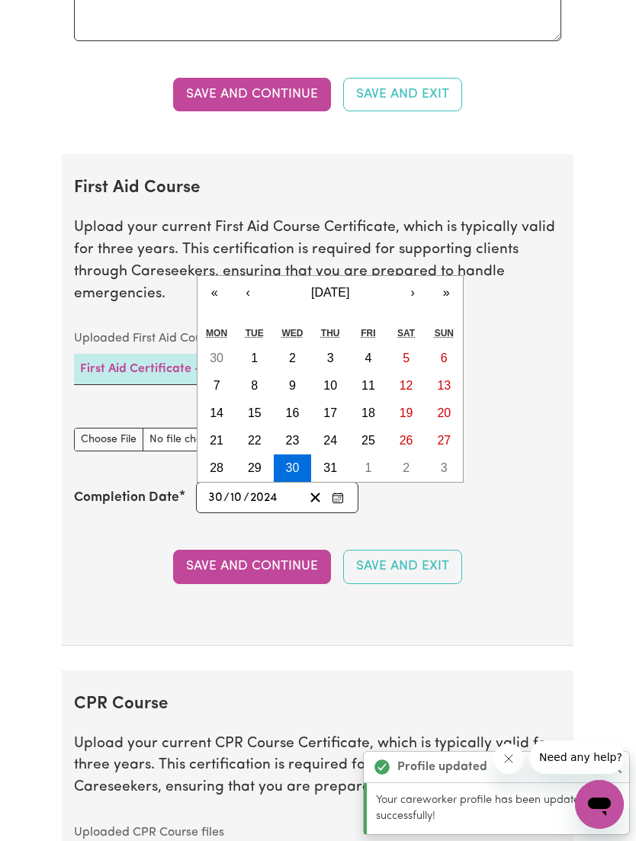
click at [320, 490] on icon "Clear date" at bounding box center [315, 497] width 14 height 14
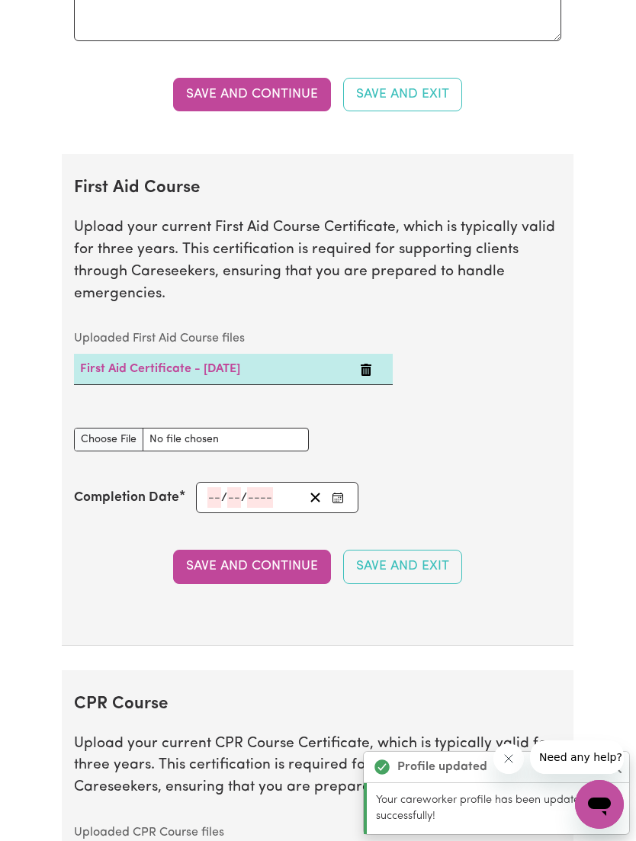
click at [320, 490] on icon "Clear date" at bounding box center [315, 497] width 14 height 14
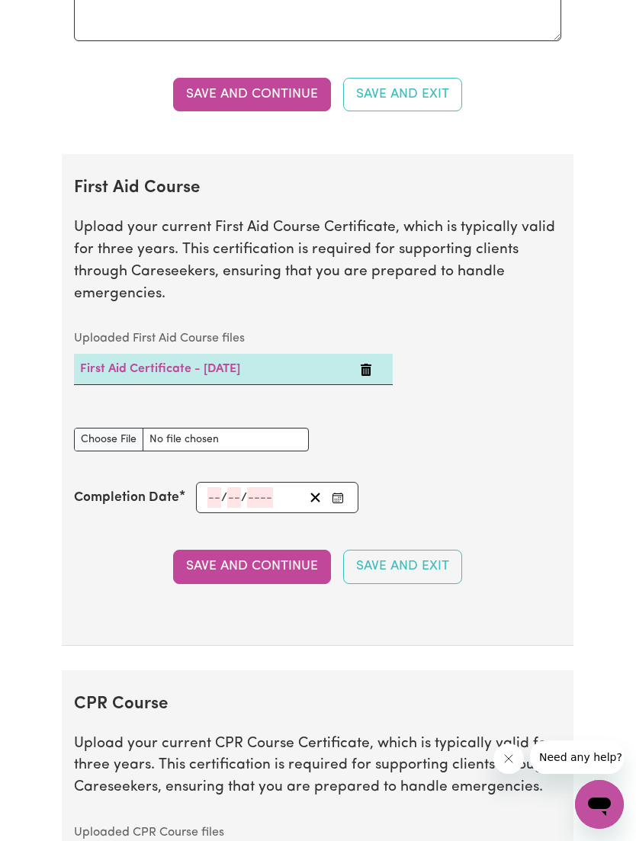
click at [276, 356] on td "First Aid Certificate - [DATE]" at bounding box center [213, 369] width 279 height 31
click at [240, 363] on link "First Aid Certificate - [DATE]" at bounding box center [160, 369] width 160 height 12
click at [220, 487] on input "number" at bounding box center [214, 497] width 14 height 21
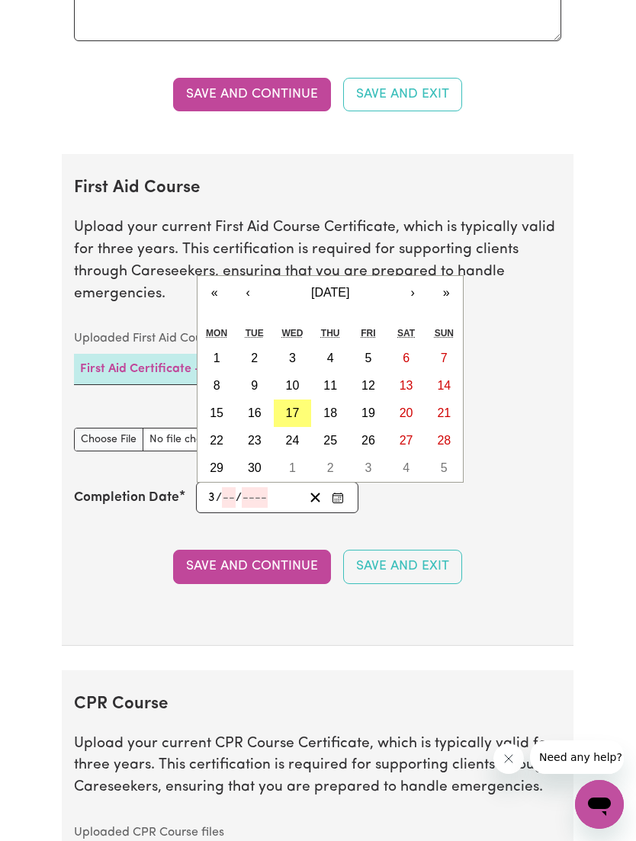
type input "30"
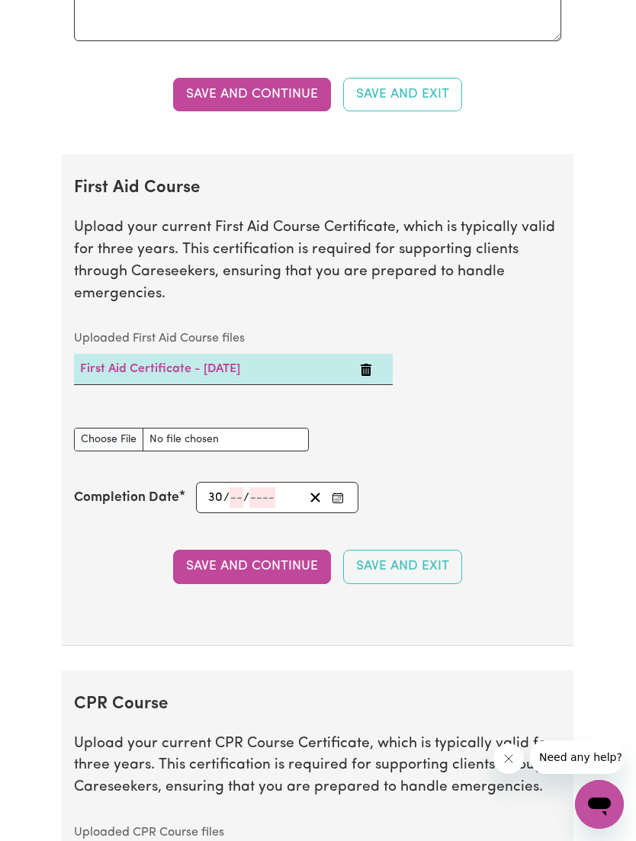
click at [239, 487] on input "number" at bounding box center [237, 497] width 14 height 21
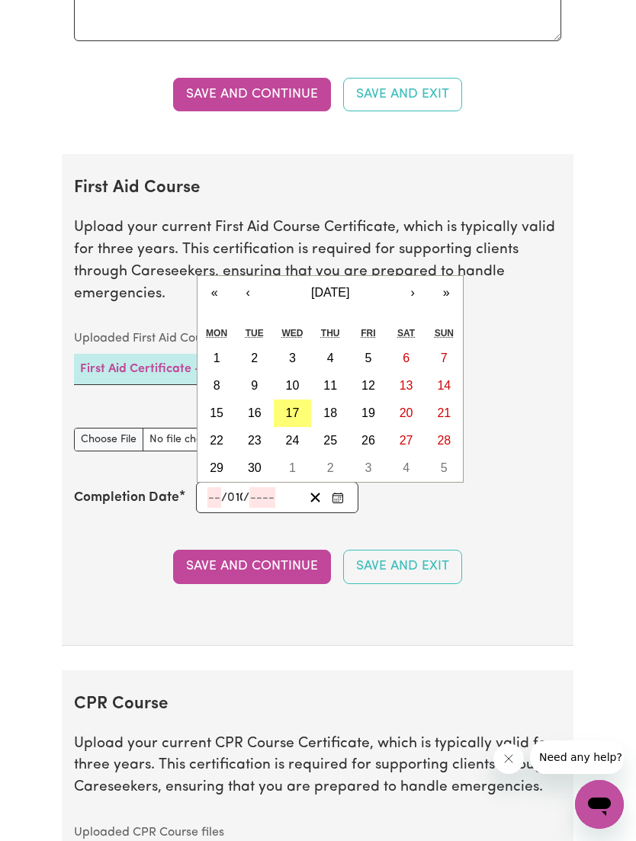
type input "10"
type input "2027"
click at [214, 487] on input "number" at bounding box center [214, 497] width 14 height 21
type input "3"
type input "[DATE]"
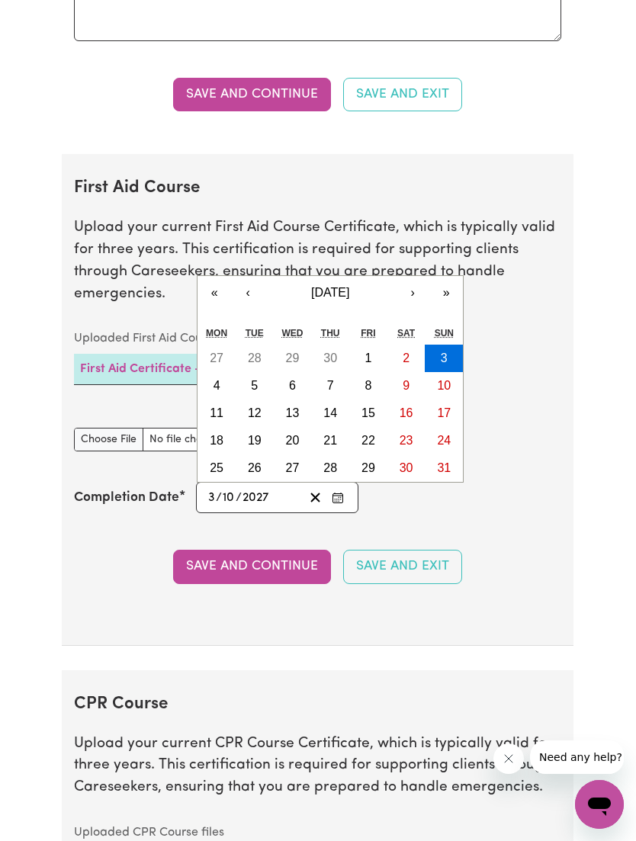
type input "30"
type input "[DATE]"
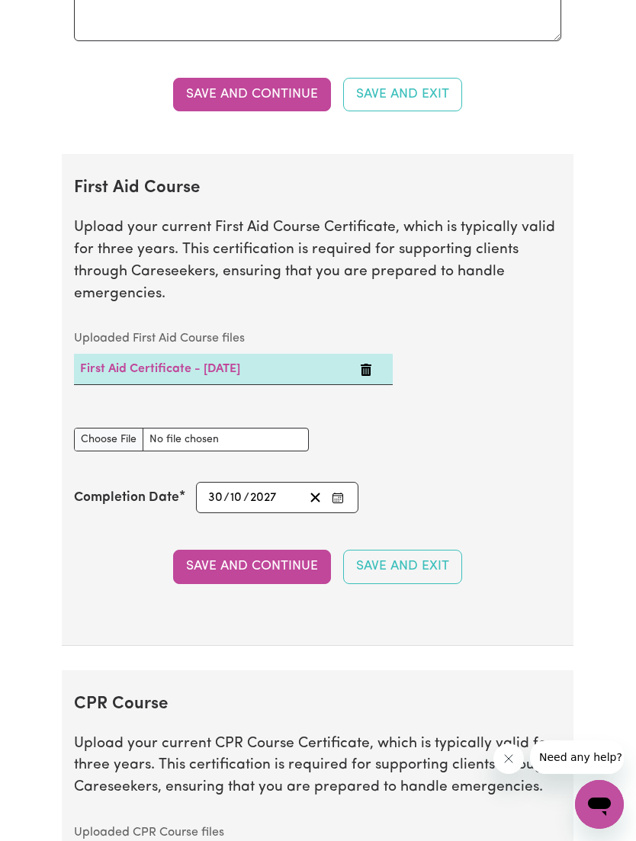
click at [358, 606] on section "First Aid Course Upload your current First Aid Course Certificate, which is typ…" at bounding box center [318, 399] width 512 height 491
click at [295, 550] on button "Save and Continue" at bounding box center [252, 567] width 158 height 34
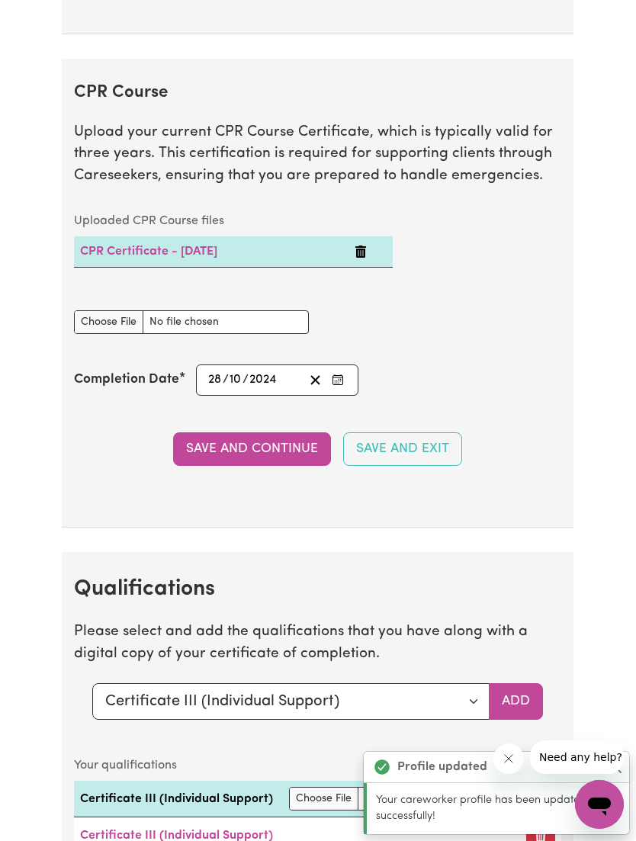
scroll to position [4465, 0]
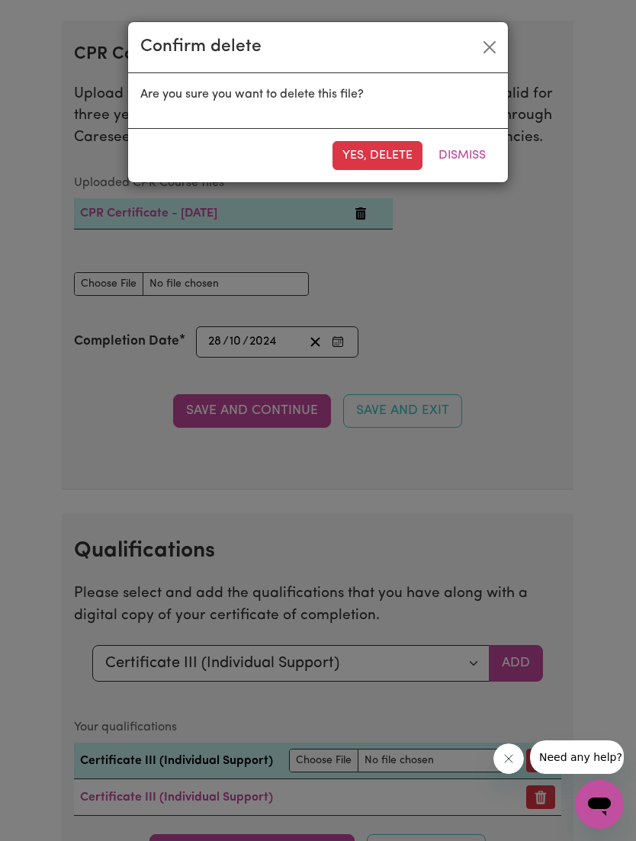
click at [385, 159] on button "Yes, delete" at bounding box center [378, 155] width 90 height 29
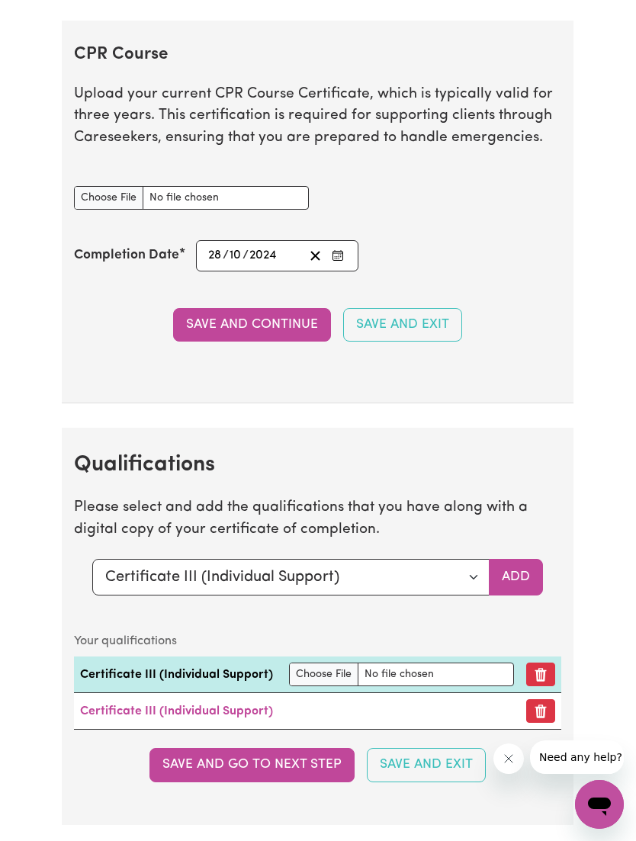
click at [250, 186] on input "CPR Course document" at bounding box center [191, 198] width 235 height 24
click at [202, 186] on input "CPR Course document" at bounding box center [191, 198] width 235 height 24
click at [246, 186] on input "CPR Course document" at bounding box center [191, 198] width 235 height 24
type input "C:\fakepath\New CPR 3.pdf"
click at [278, 246] on input "2024" at bounding box center [264, 256] width 30 height 21
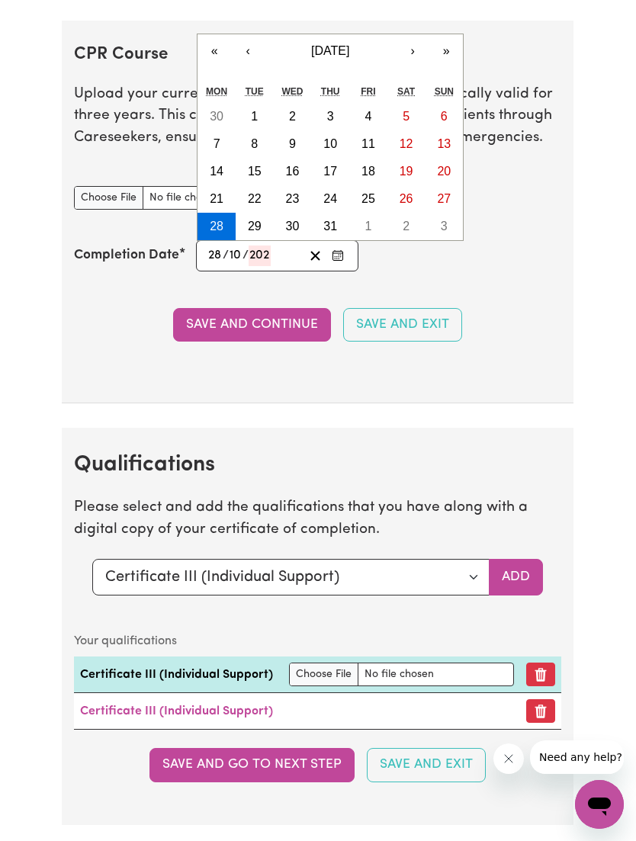
type input "2026"
type input "[DATE]"
type input "2026"
click at [242, 246] on input "10" at bounding box center [236, 256] width 14 height 21
type input "9"
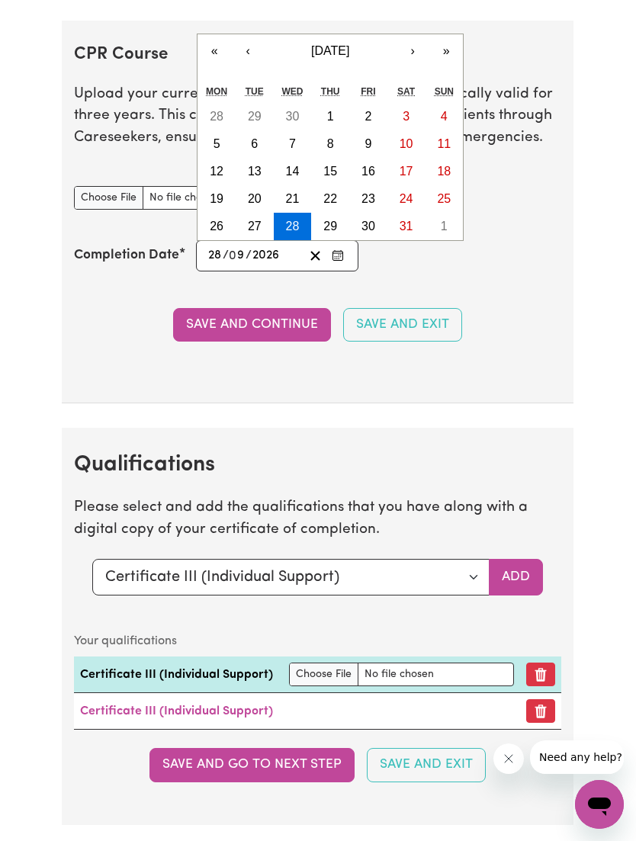
type input "[DATE]"
click at [217, 246] on input "28" at bounding box center [214, 256] width 15 height 21
type input "9"
type input "[DATE]"
click at [215, 246] on input "9" at bounding box center [211, 256] width 8 height 21
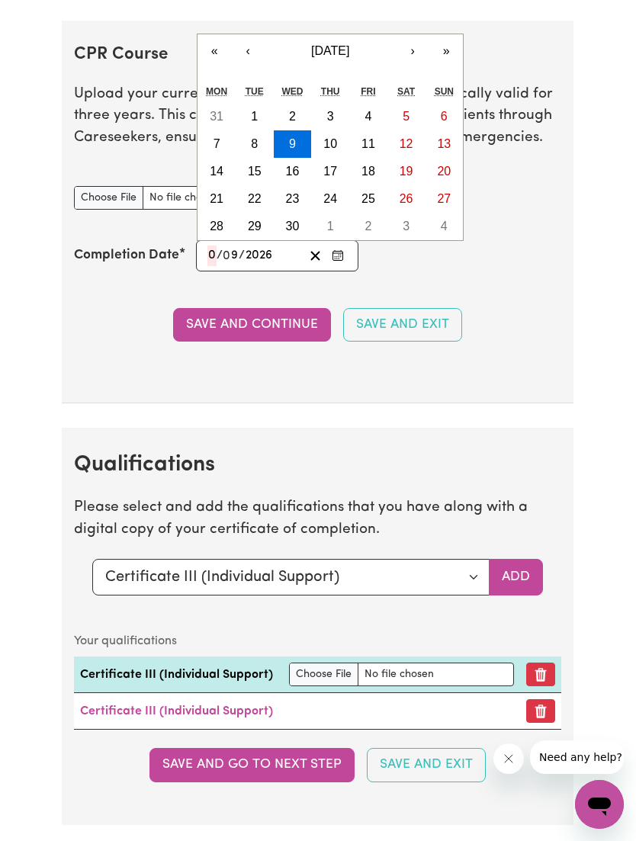
type input "09"
click at [275, 308] on button "Save and Continue" at bounding box center [252, 325] width 158 height 34
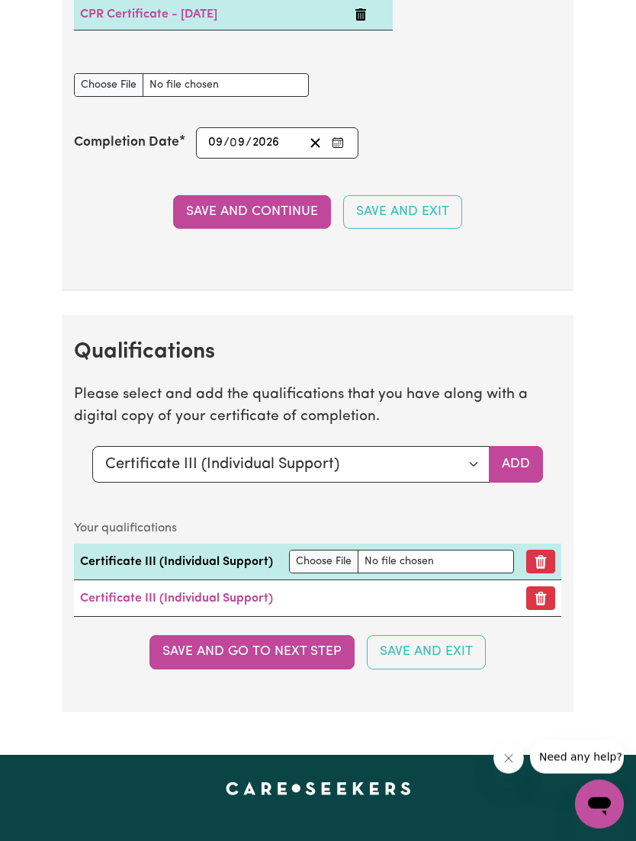
scroll to position [4669, 0]
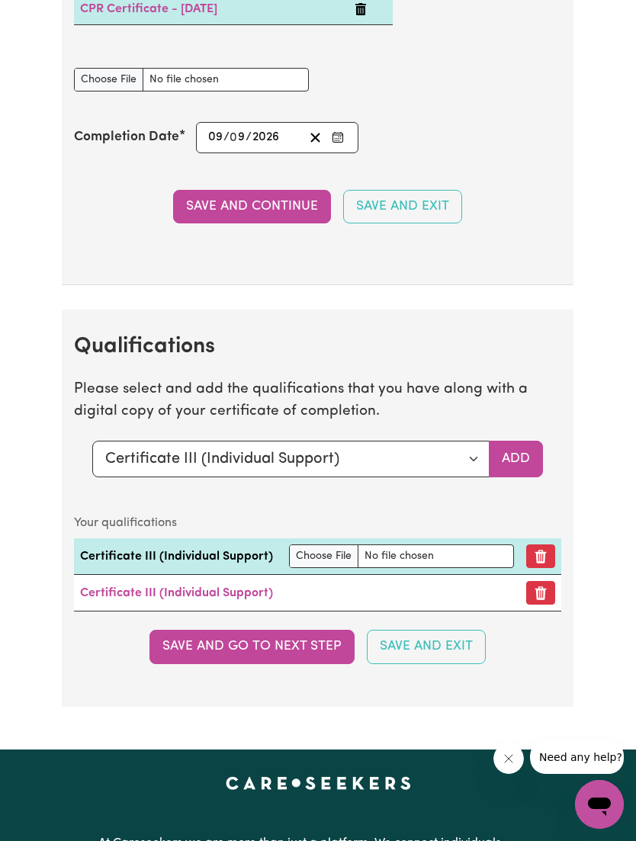
click at [326, 545] on input "file" at bounding box center [401, 557] width 225 height 24
type input "C:\fakepath\51494_1740576132694_First aid.pdf"
click at [535, 548] on button "Remove qualification" at bounding box center [540, 557] width 29 height 24
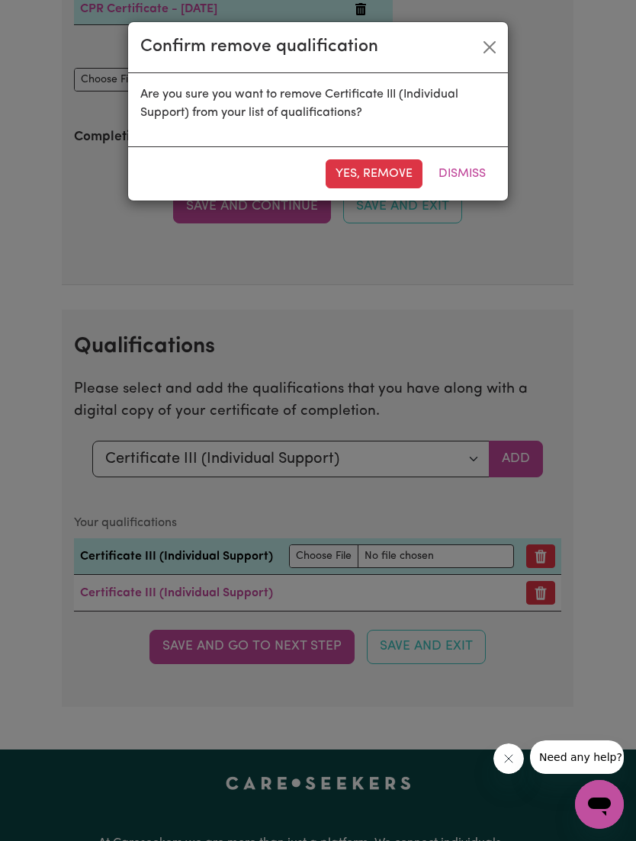
click at [372, 174] on button "Yes, remove" at bounding box center [374, 173] width 97 height 29
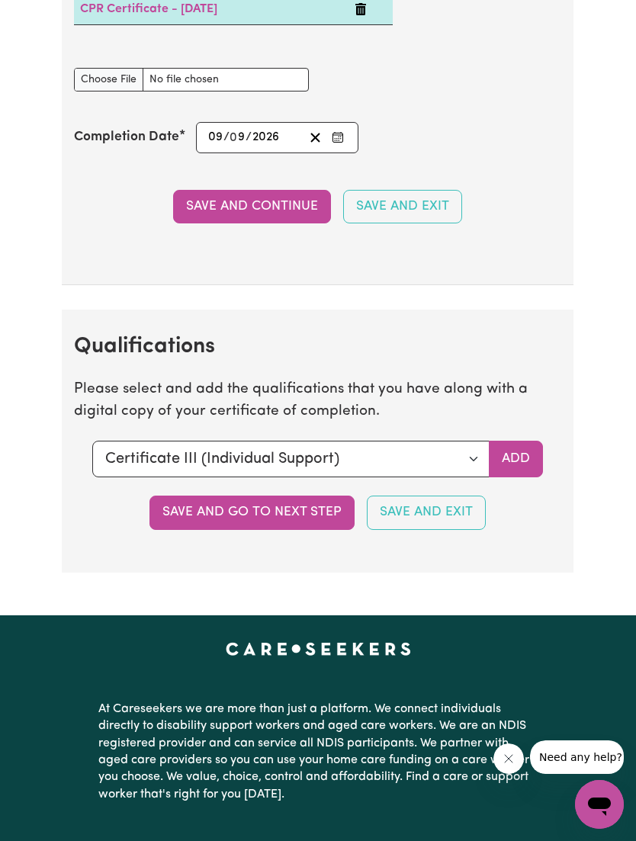
click at [507, 441] on button "Add" at bounding box center [516, 459] width 54 height 37
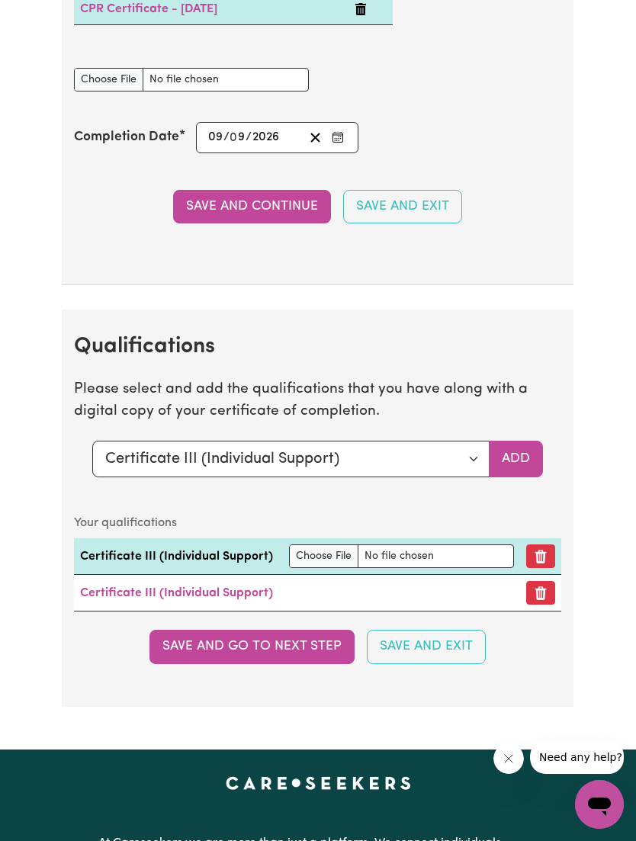
click at [309, 545] on input "file" at bounding box center [401, 557] width 225 height 24
type input "C:\fakepath\ARZOO CHC33021 - Certificate III in Individual Support (Ageing & Di…"
click at [303, 637] on button "Save and go to next step" at bounding box center [251, 647] width 205 height 34
click at [281, 637] on button "Save and go to next step" at bounding box center [251, 647] width 205 height 34
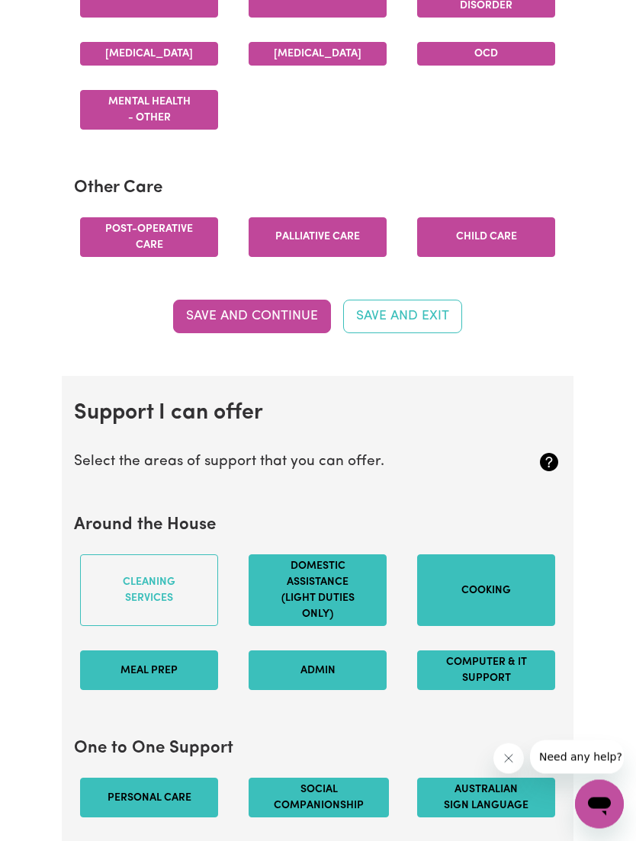
scroll to position [1083, 0]
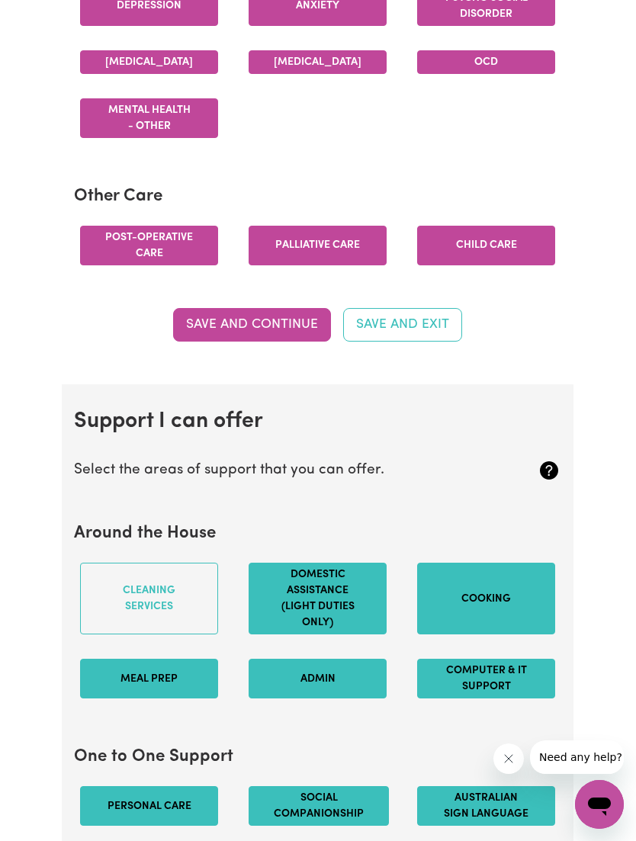
click at [189, 628] on button "Cleaning services" at bounding box center [149, 599] width 138 height 72
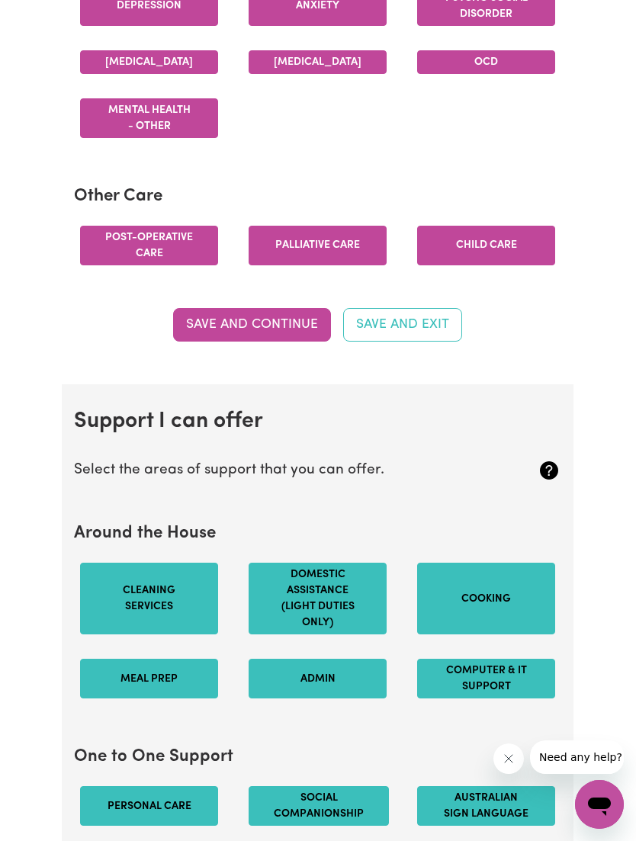
click at [191, 616] on button "Cleaning services" at bounding box center [149, 599] width 138 height 72
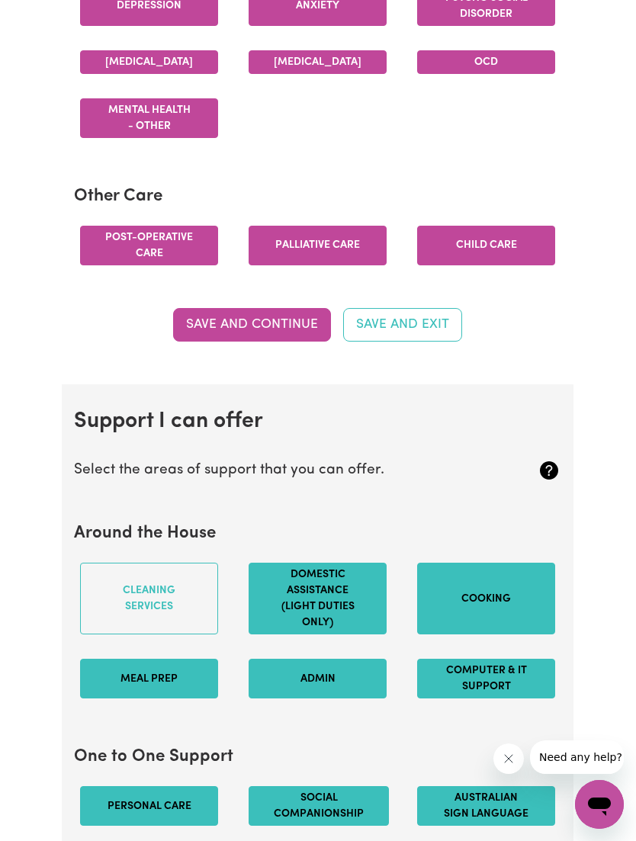
click at [182, 625] on button "Cleaning services" at bounding box center [149, 599] width 138 height 72
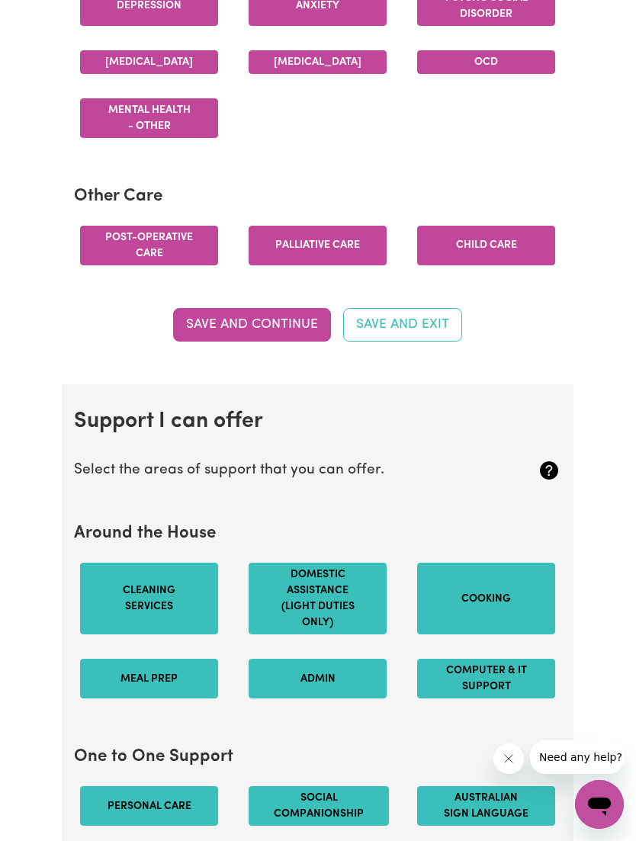
click at [163, 606] on button "Cleaning services" at bounding box center [149, 599] width 138 height 72
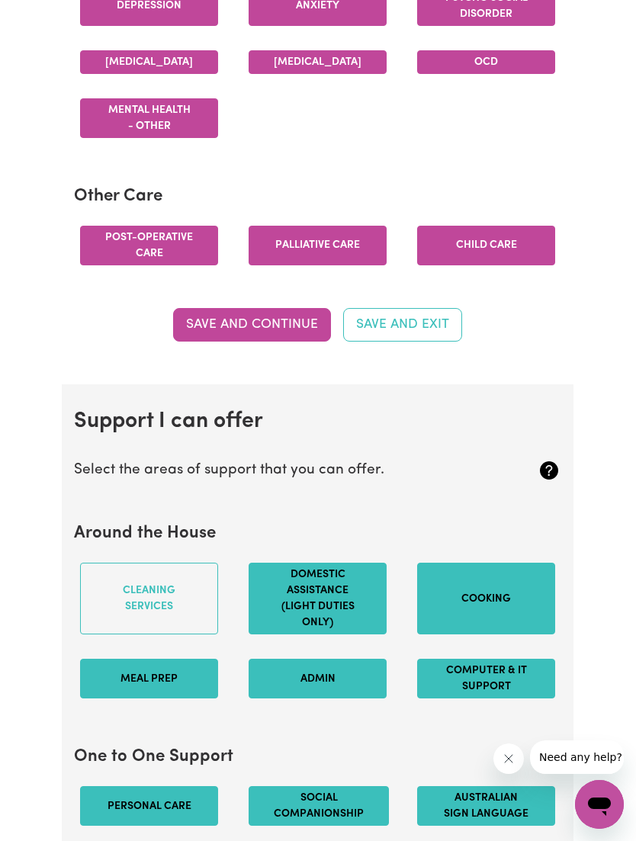
click at [169, 623] on button "Cleaning services" at bounding box center [149, 599] width 138 height 72
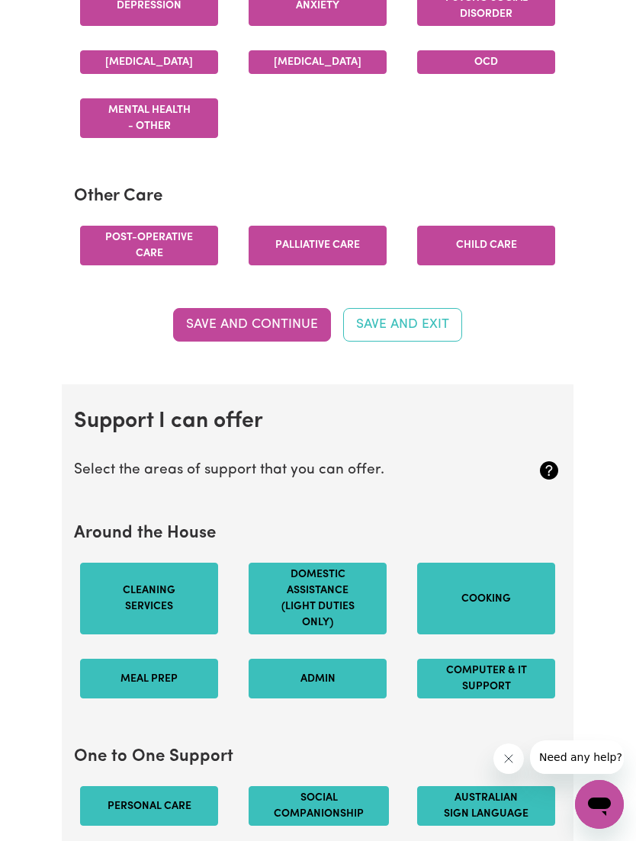
click at [169, 623] on button "Cleaning services" at bounding box center [149, 599] width 138 height 72
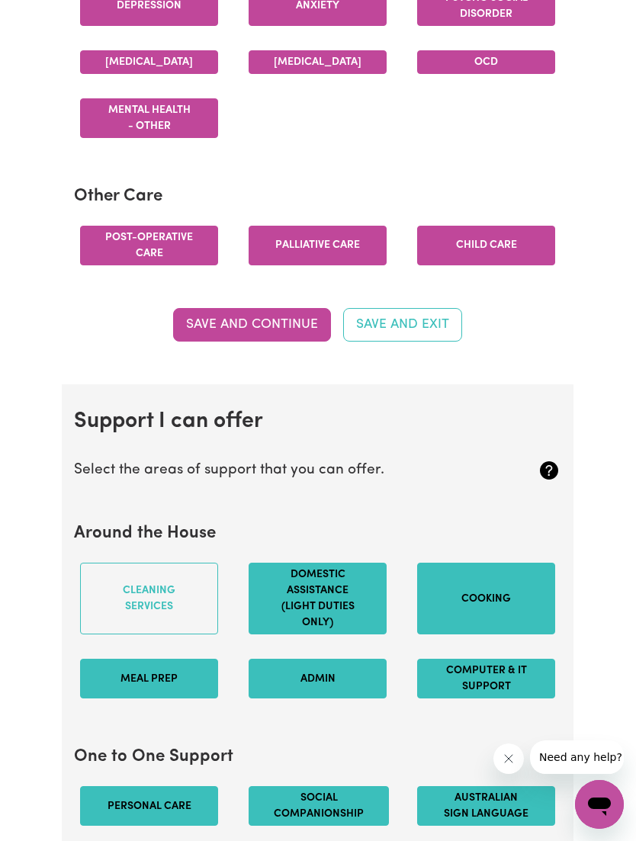
click at [168, 625] on button "Cleaning services" at bounding box center [149, 599] width 138 height 72
click at [150, 606] on button "Cleaning services" at bounding box center [149, 599] width 138 height 72
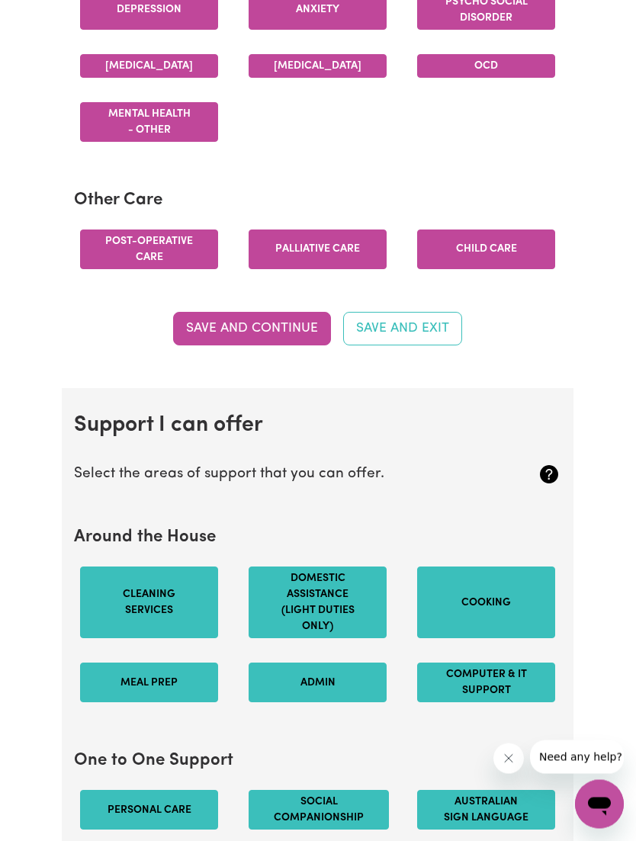
scroll to position [1079, 0]
click at [180, 622] on button "Cleaning services" at bounding box center [149, 603] width 138 height 72
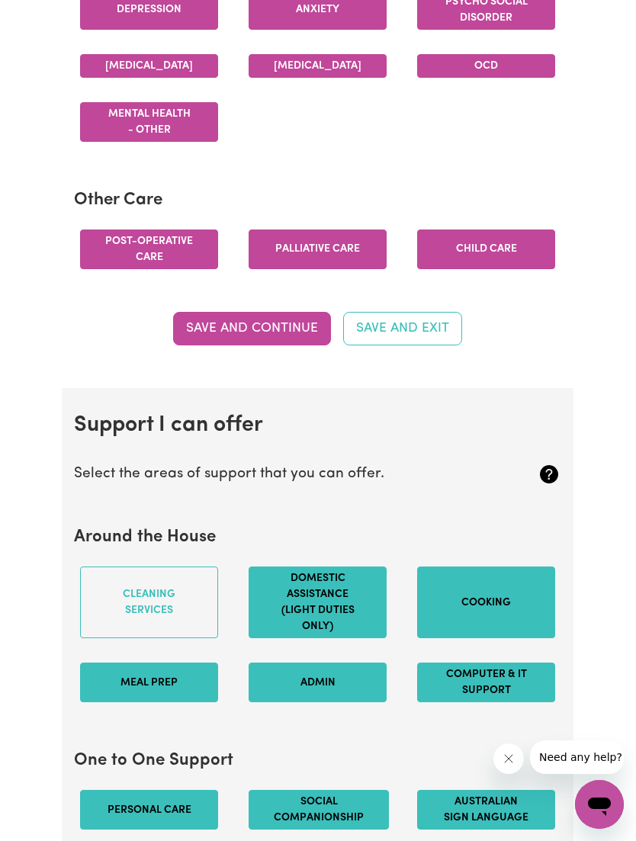
click at [315, 612] on button "Domestic assistance (light duties only)" at bounding box center [318, 603] width 138 height 72
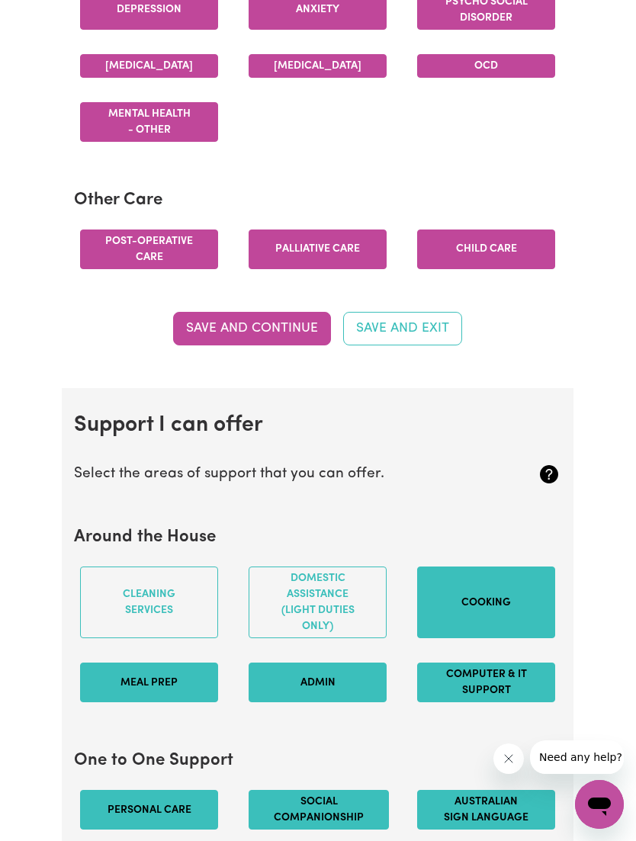
click at [334, 628] on button "Domestic assistance (light duties only)" at bounding box center [318, 603] width 138 height 72
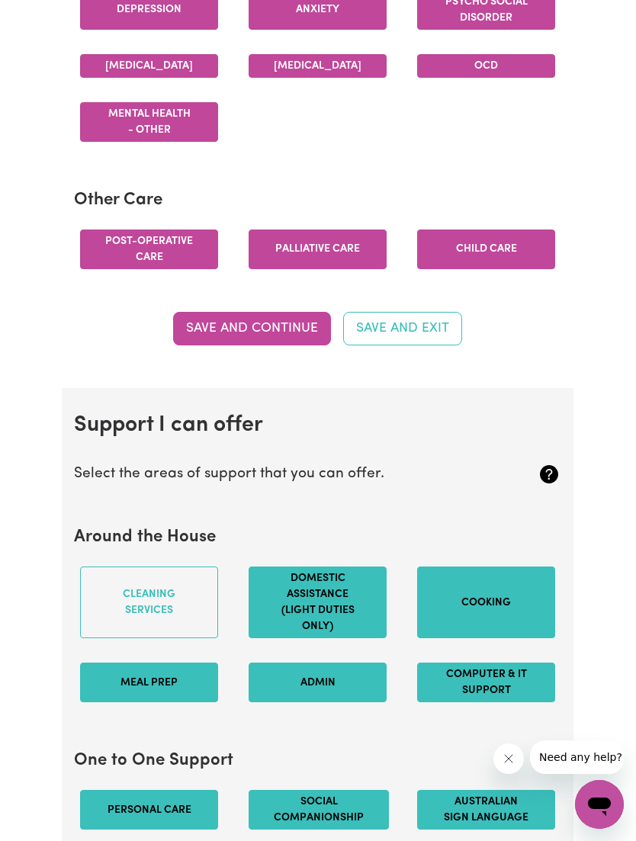
click at [186, 688] on button "Meal prep" at bounding box center [149, 683] width 138 height 40
click at [202, 702] on button "Meal prep" at bounding box center [149, 683] width 138 height 40
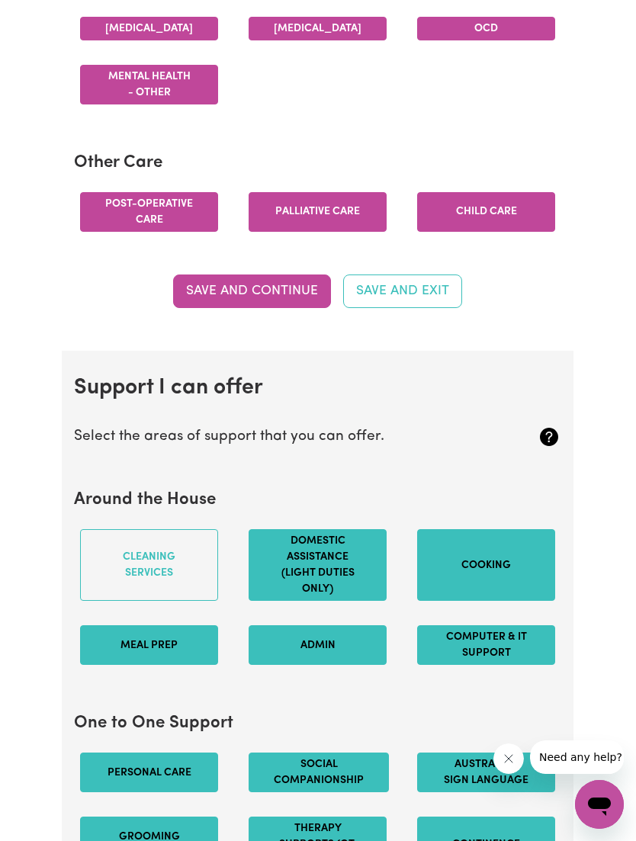
scroll to position [1114, 0]
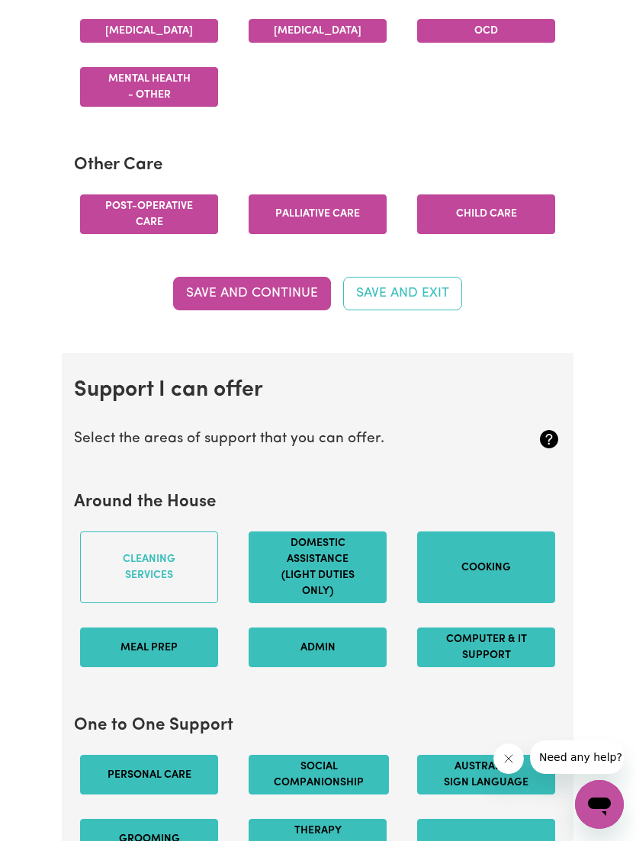
click at [429, 587] on button "Cooking" at bounding box center [486, 568] width 138 height 72
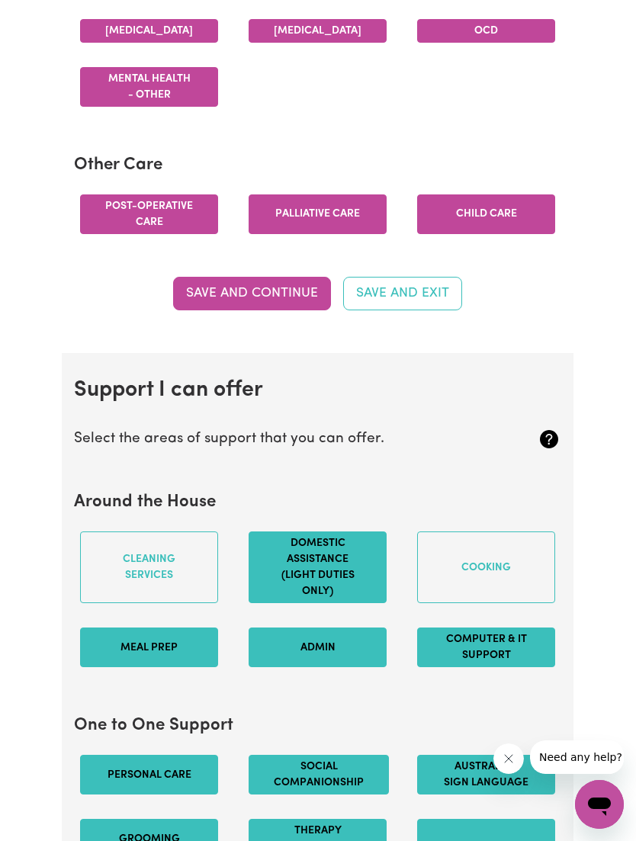
click at [500, 577] on button "Cooking" at bounding box center [486, 568] width 138 height 72
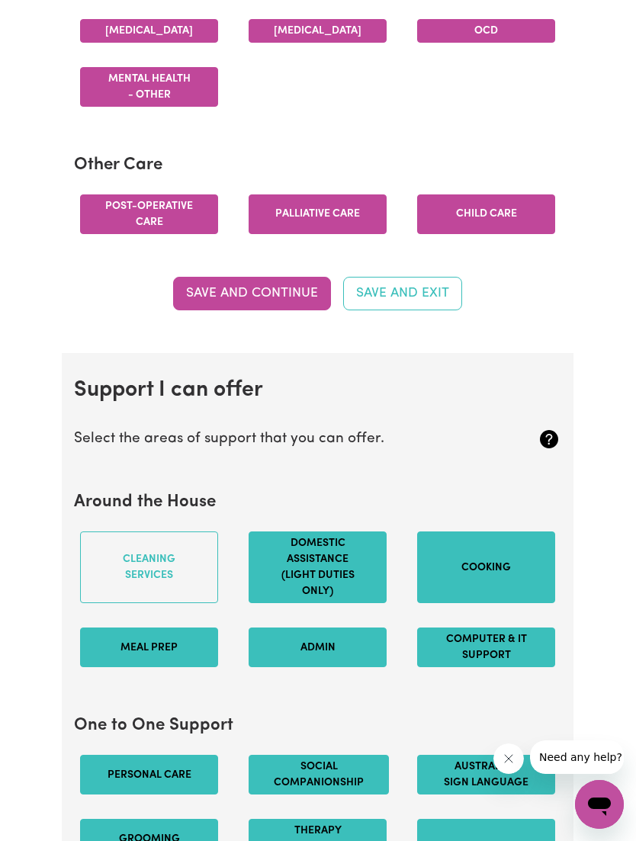
click at [494, 596] on button "Cooking" at bounding box center [486, 568] width 138 height 72
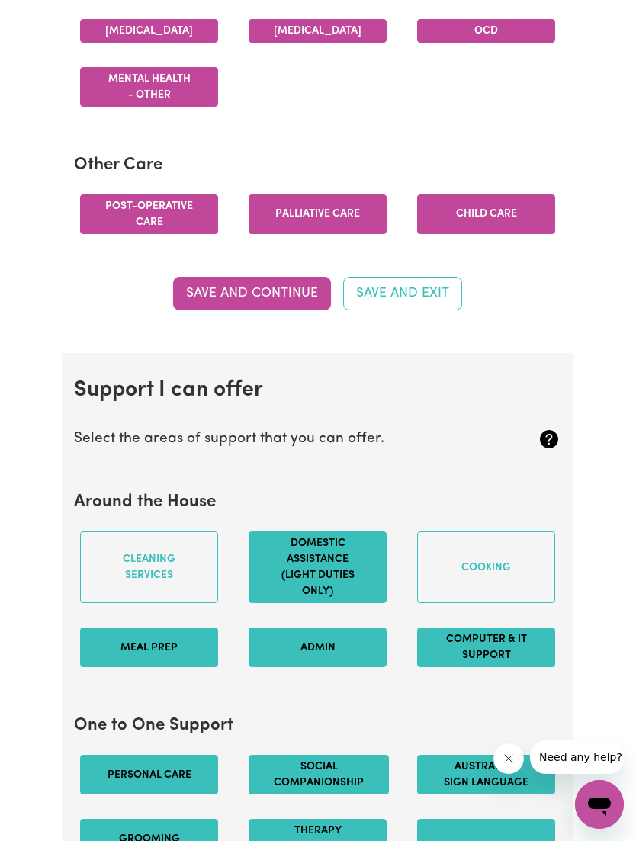
click at [323, 590] on button "Domestic assistance (light duties only)" at bounding box center [318, 568] width 138 height 72
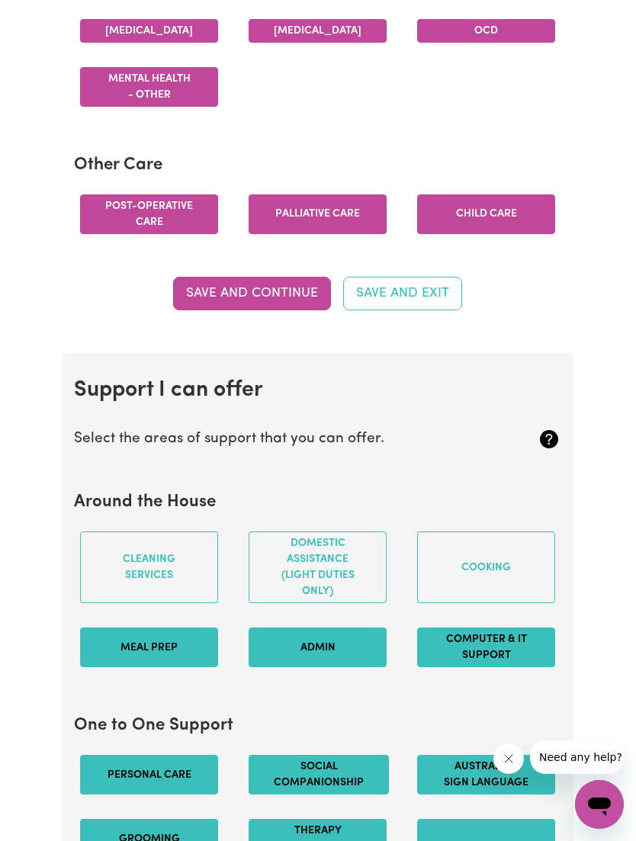
click at [487, 585] on button "Cooking" at bounding box center [486, 568] width 138 height 72
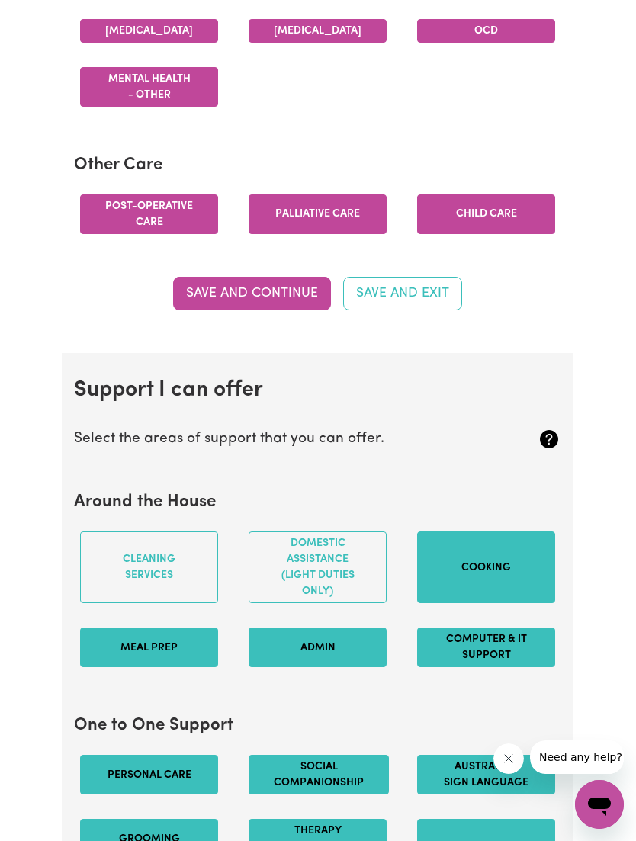
click at [352, 596] on button "Domestic assistance (light duties only)" at bounding box center [318, 568] width 138 height 72
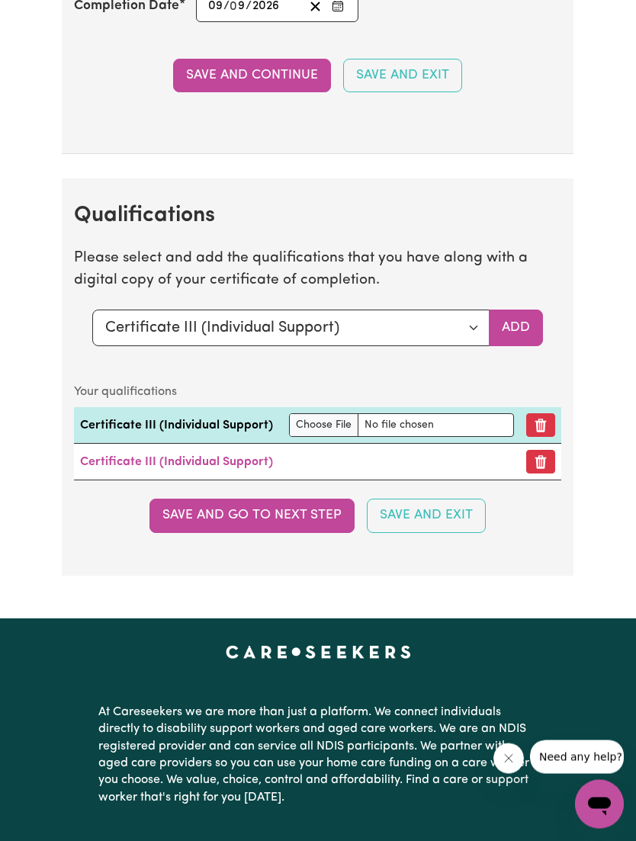
scroll to position [4767, 0]
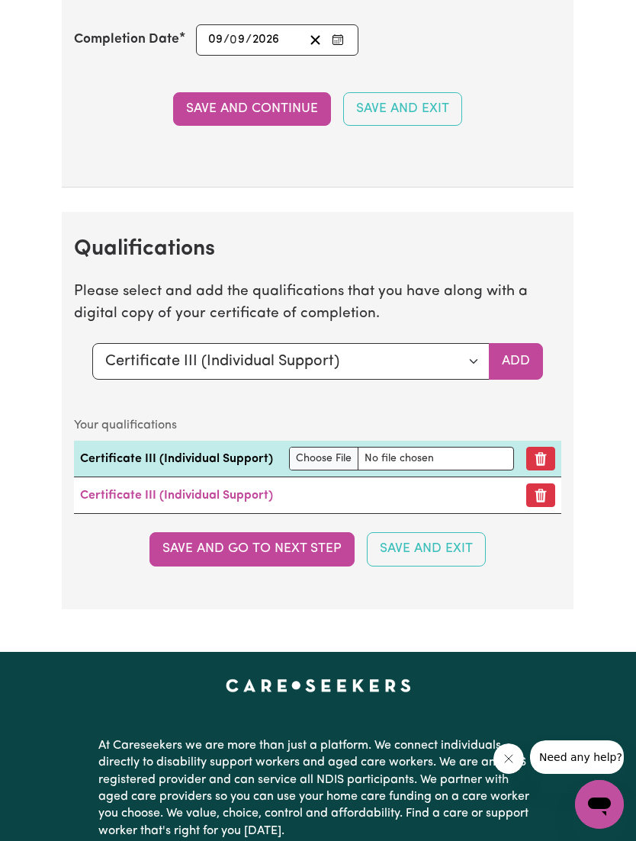
click at [311, 544] on button "Save and go to next step" at bounding box center [251, 549] width 205 height 34
click at [541, 488] on icon "Remove certificate" at bounding box center [540, 495] width 15 height 15
click at [546, 488] on icon "Remove certificate" at bounding box center [540, 495] width 15 height 15
click at [543, 452] on icon "Remove qualification" at bounding box center [540, 459] width 11 height 14
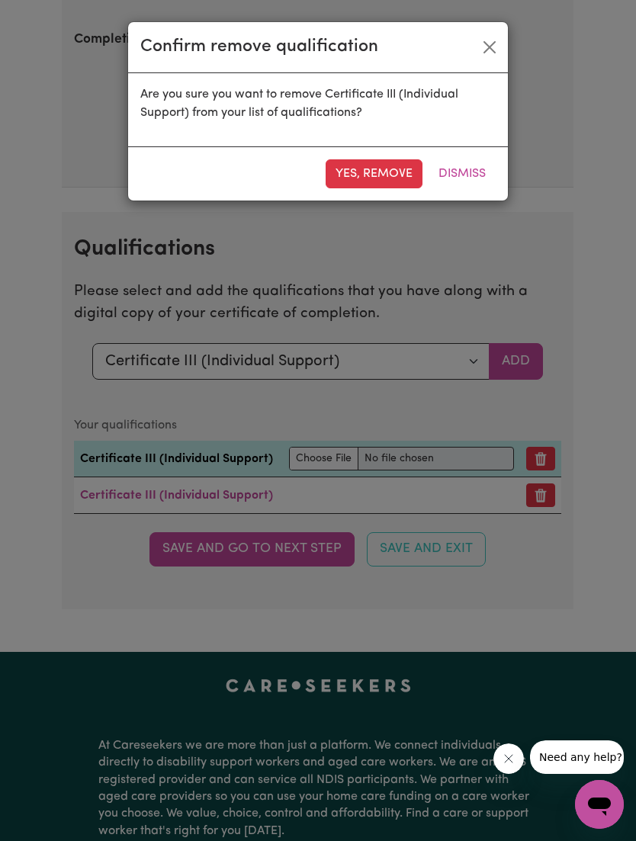
scroll to position [4764, 0]
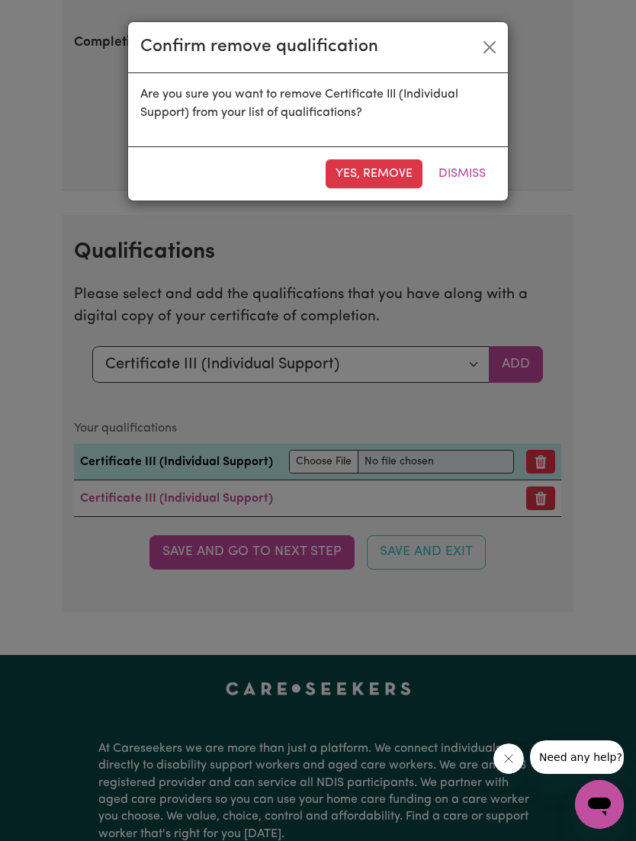
click at [535, 442] on div "Confirm remove qualification Are you sure you want to remove Certificate III (I…" at bounding box center [318, 420] width 636 height 841
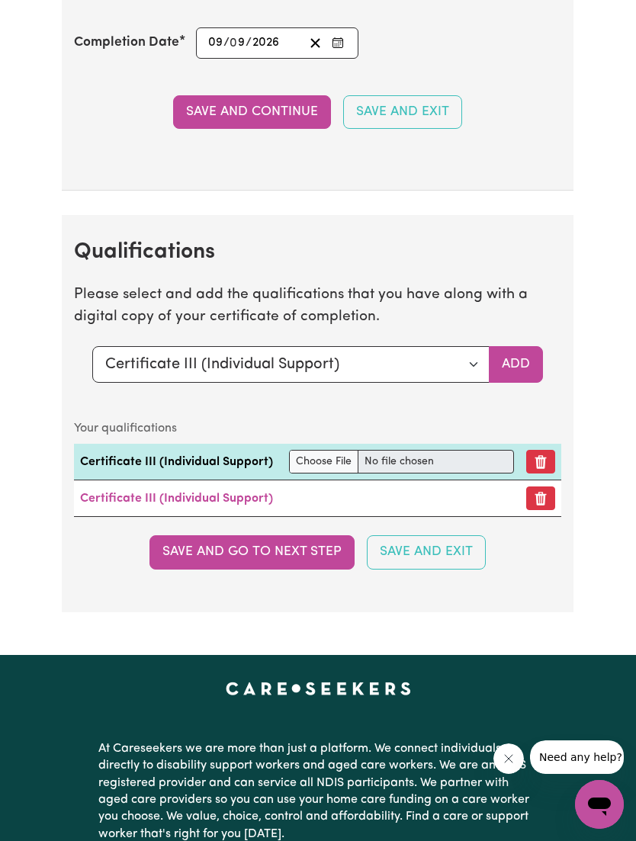
click at [542, 455] on icon "Remove qualification" at bounding box center [540, 462] width 11 height 14
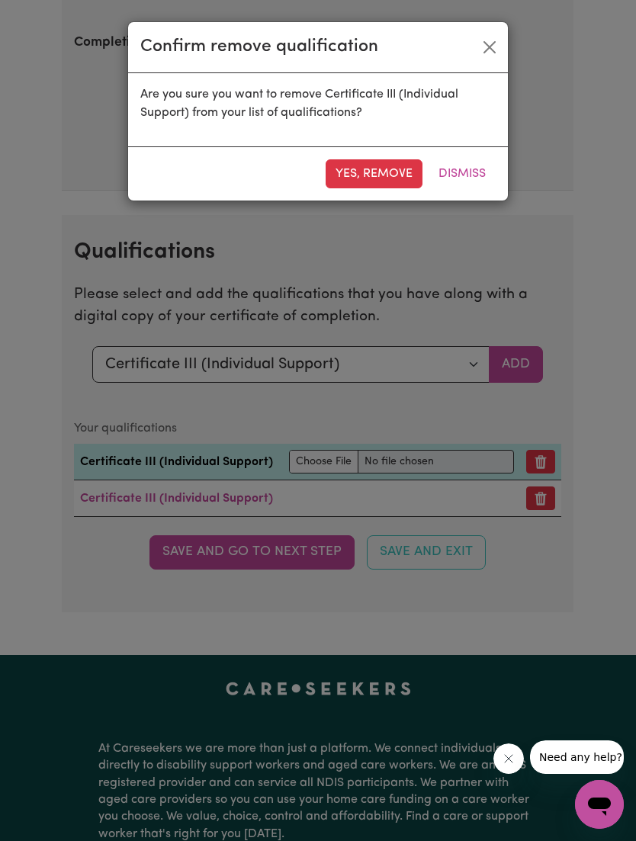
click at [377, 180] on button "Yes, remove" at bounding box center [374, 173] width 97 height 29
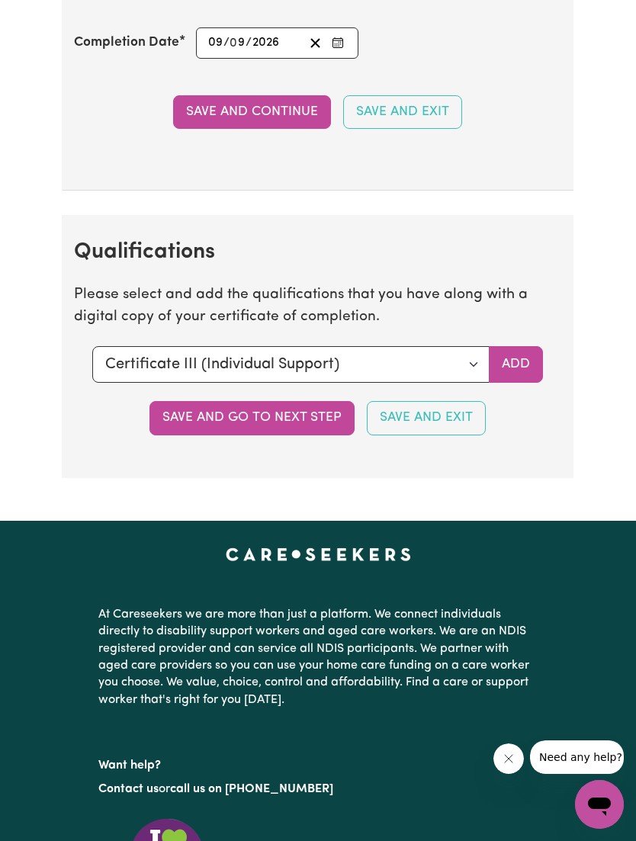
click at [471, 346] on select "Select a qualification to add... Certificate III (Individual Support) Certifica…" at bounding box center [290, 364] width 397 height 37
click at [305, 401] on button "Save and go to next step" at bounding box center [251, 418] width 205 height 34
click at [474, 346] on select "Select a qualification to add... Certificate III (Individual Support) Certifica…" at bounding box center [290, 364] width 397 height 37
click at [528, 346] on button "Add" at bounding box center [516, 364] width 54 height 37
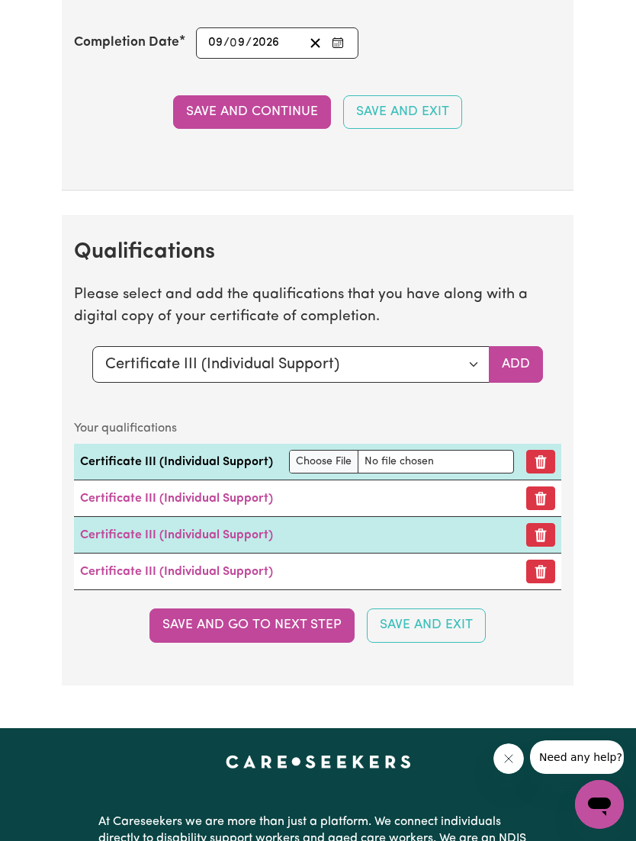
click at [540, 492] on icon "Remove certificate" at bounding box center [540, 499] width 11 height 14
click at [549, 560] on button "Remove certificate" at bounding box center [540, 572] width 29 height 24
click at [543, 566] on icon "Remove certificate" at bounding box center [540, 572] width 11 height 14
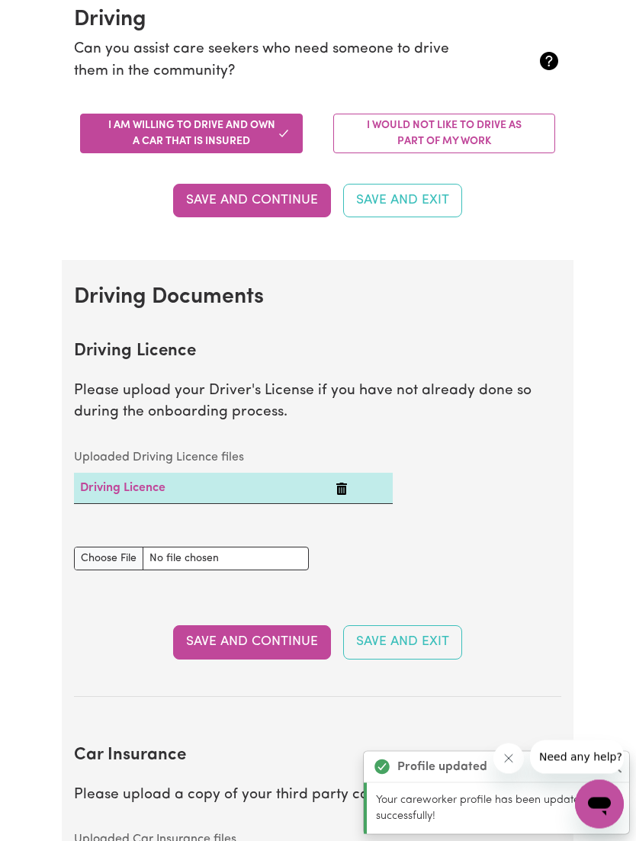
scroll to position [368, 0]
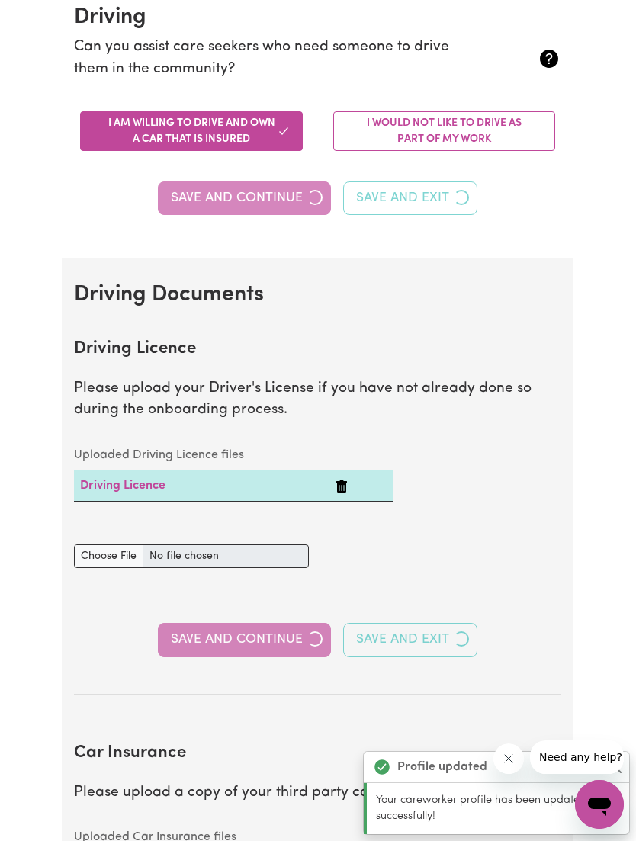
click at [509, 696] on section "Driving Documents Driving Licence Please upload your Driver's License if you ha…" at bounding box center [318, 691] width 512 height 867
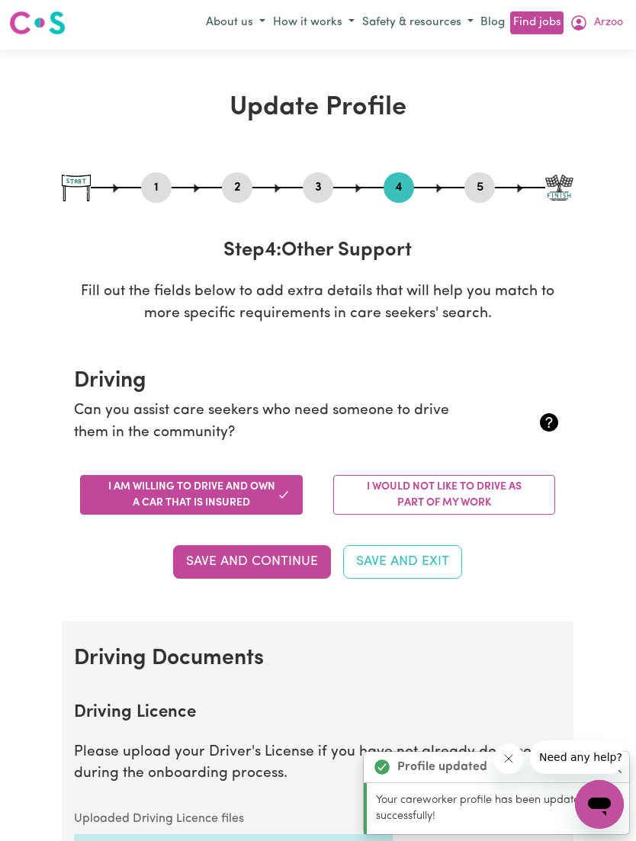
scroll to position [0, 0]
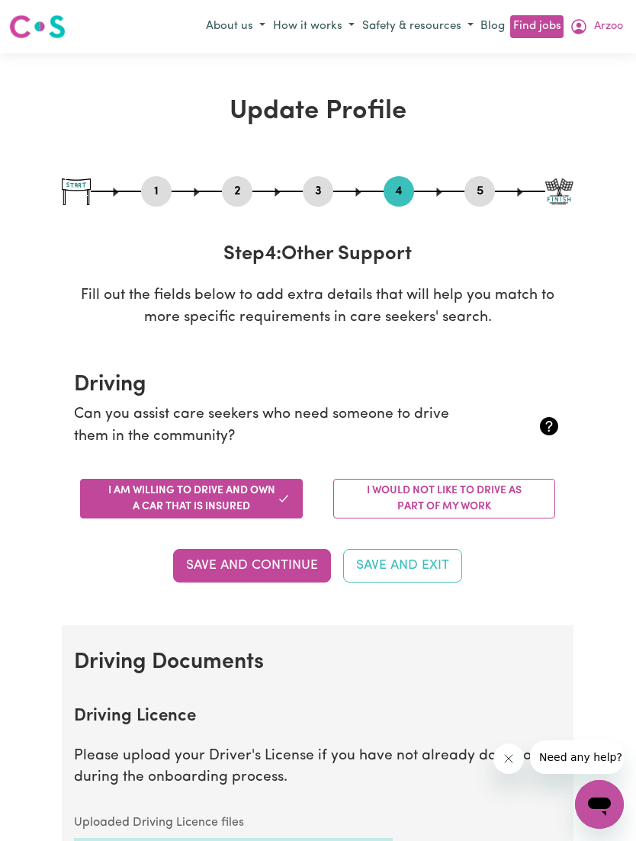
click at [539, 574] on div "Save and Continue Save and Exit" at bounding box center [317, 566] width 487 height 34
click at [273, 567] on button "Save and Continue" at bounding box center [252, 566] width 158 height 34
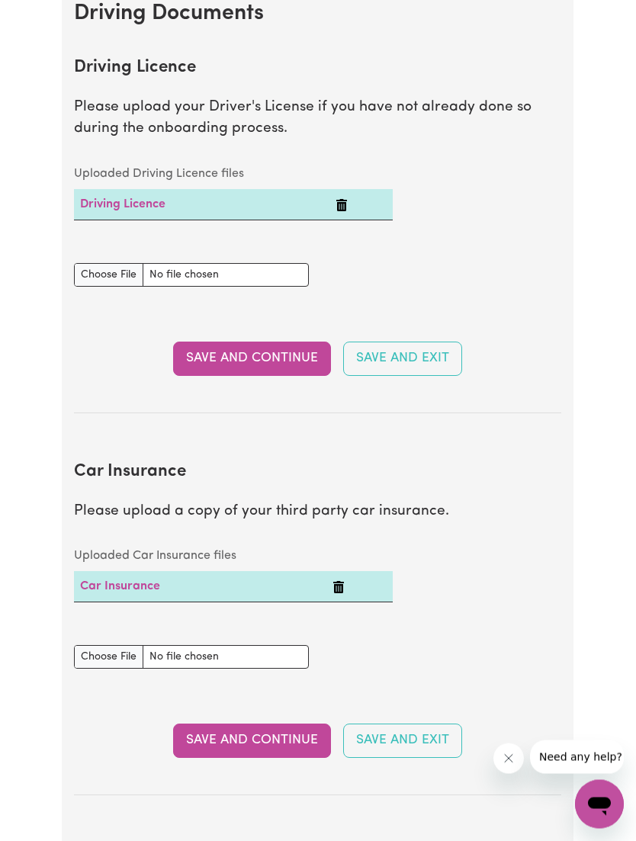
scroll to position [672, 0]
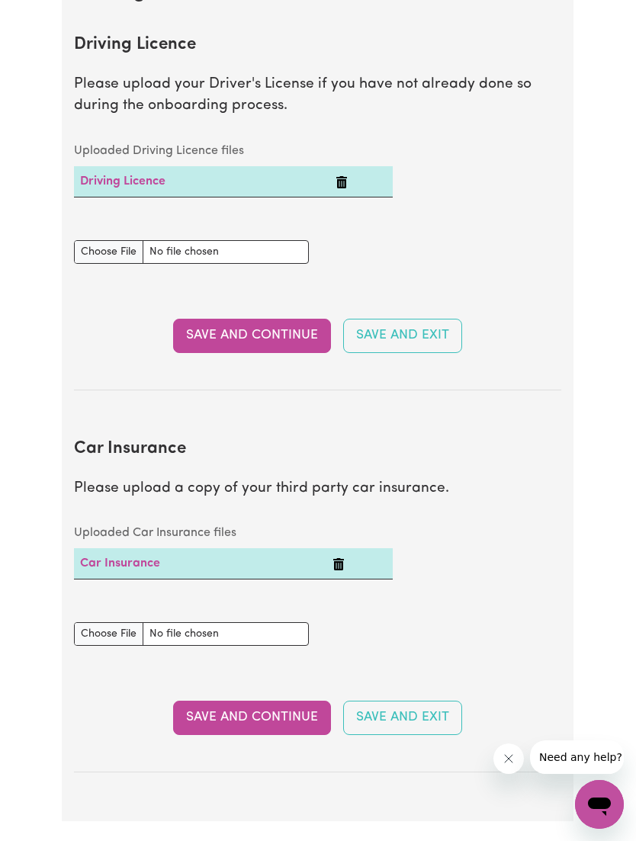
click at [341, 558] on icon "Delete Car Insurance" at bounding box center [338, 564] width 11 height 12
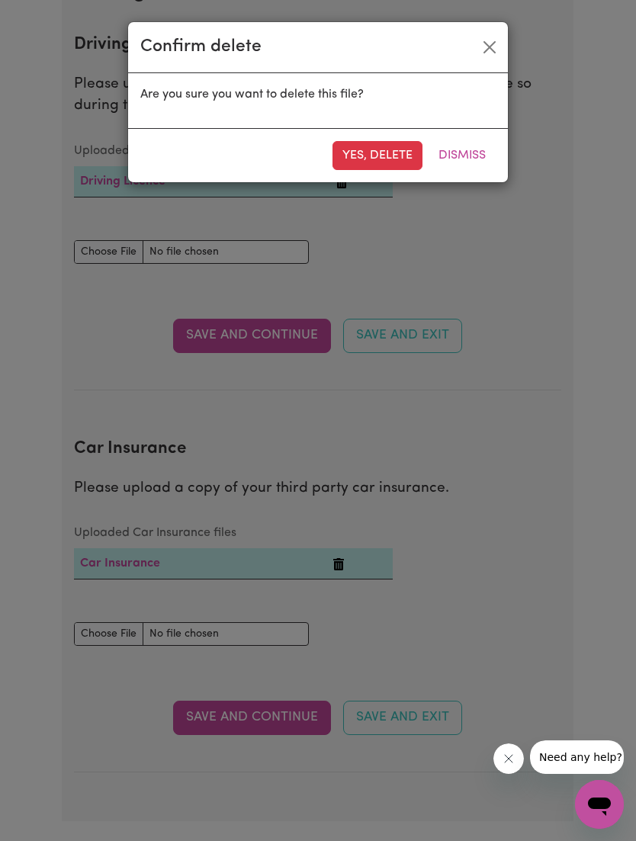
click at [377, 162] on button "Yes, delete" at bounding box center [378, 155] width 90 height 29
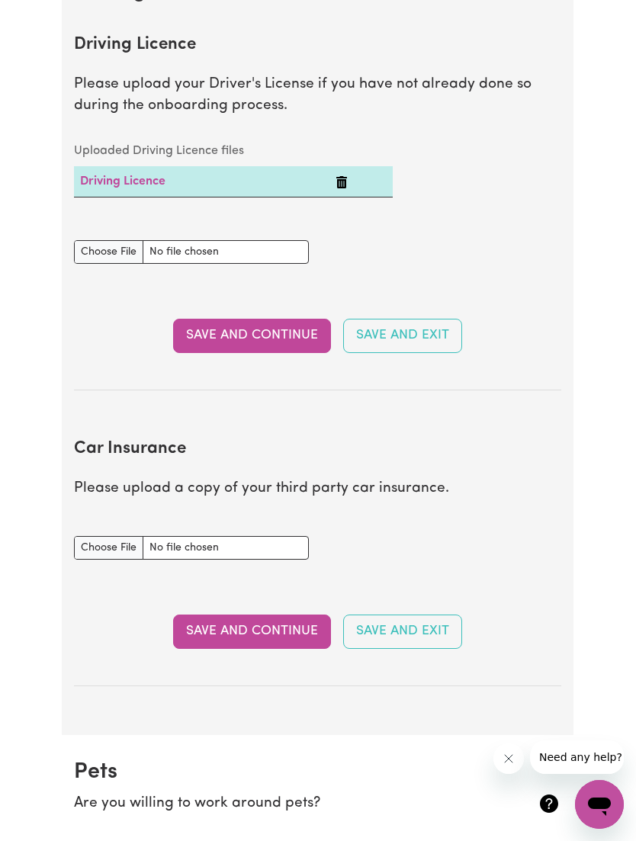
click at [258, 548] on input "Car Insurance document" at bounding box center [191, 548] width 235 height 24
type input "C:\fakepath\Insurance car 2025.jpeg"
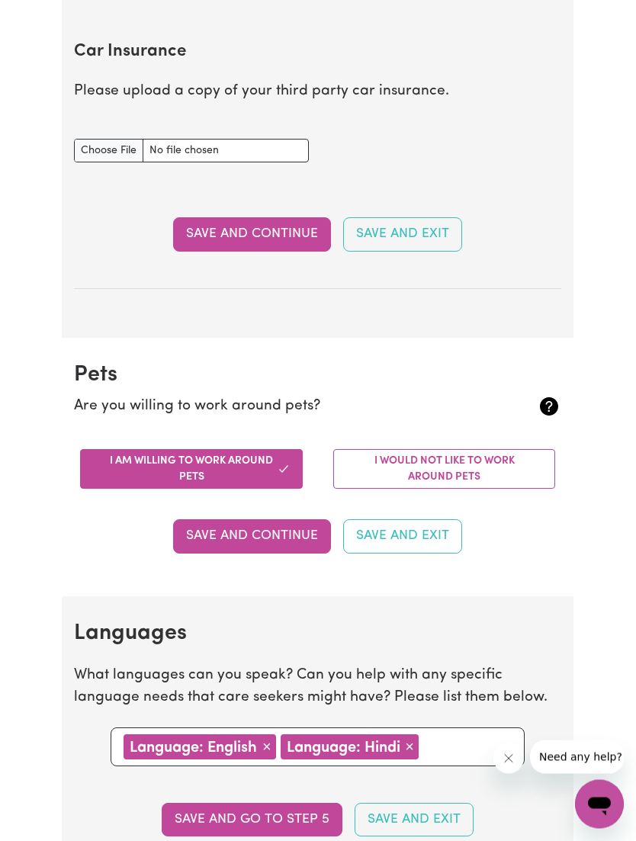
scroll to position [1088, 0]
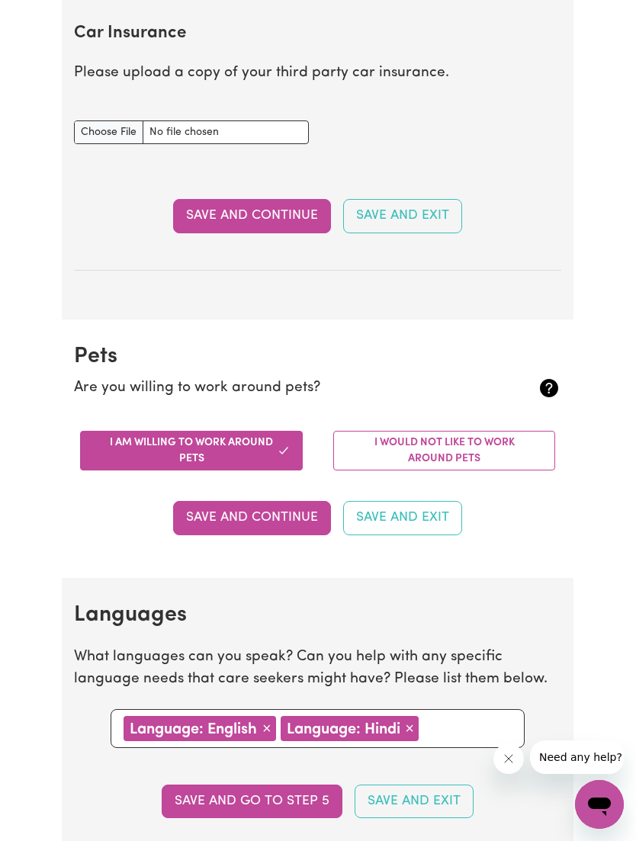
click at [248, 211] on button "Save and Continue" at bounding box center [252, 216] width 158 height 34
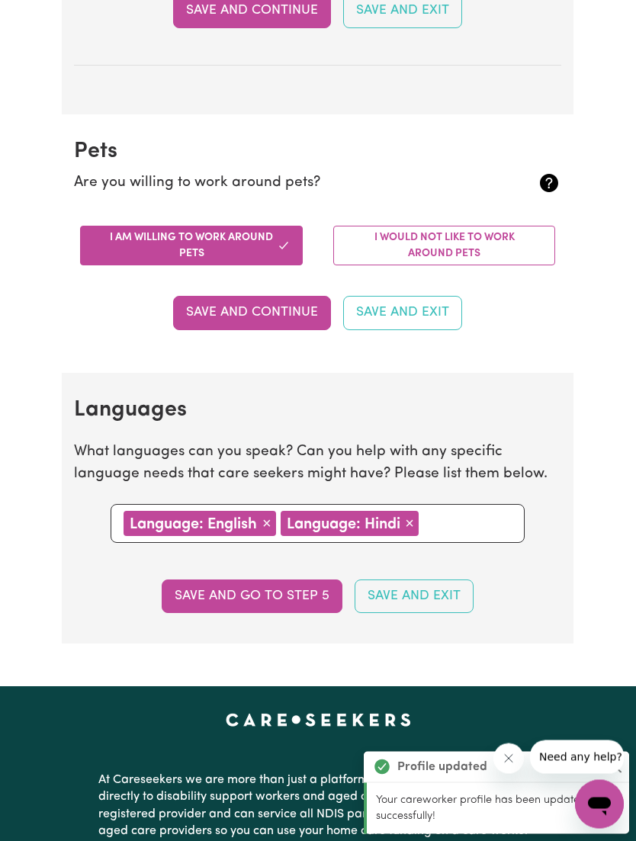
scroll to position [1399, 0]
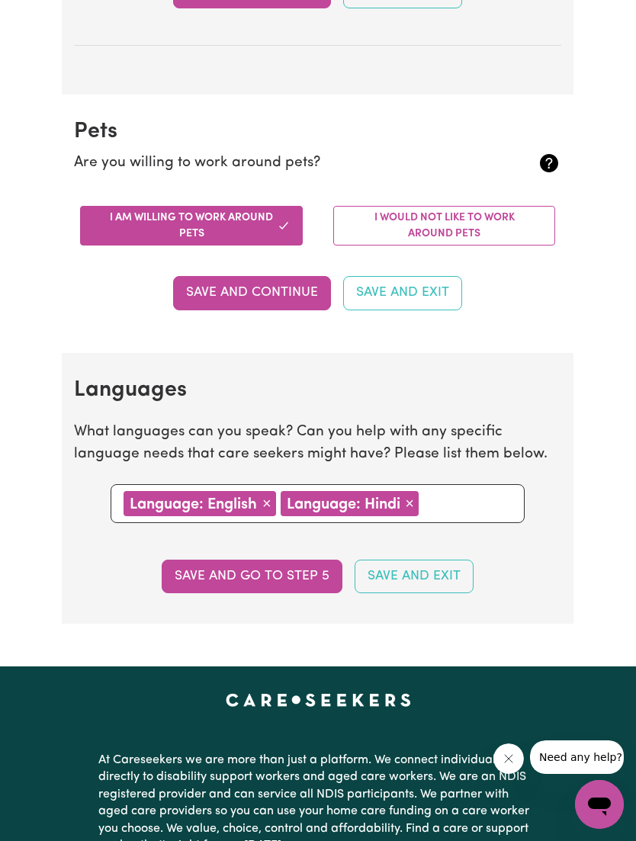
click at [282, 560] on button "Save and go to step 5" at bounding box center [252, 577] width 181 height 34
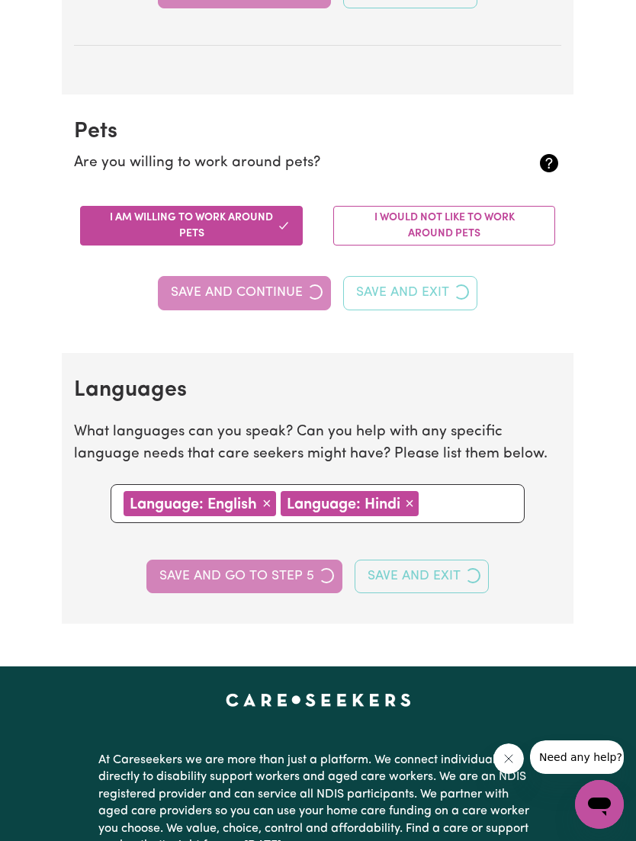
select select "I am providing services by being employed by an organisation"
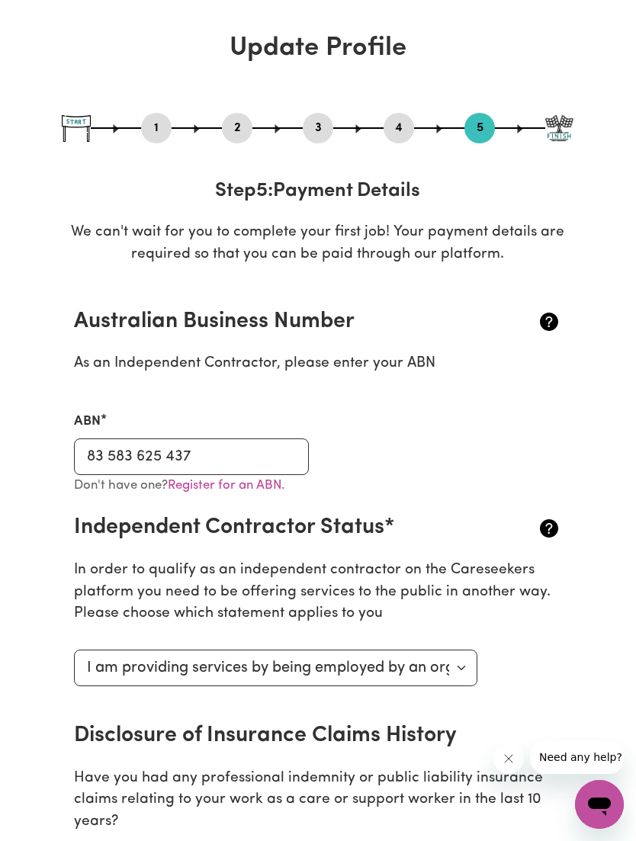
scroll to position [96, 0]
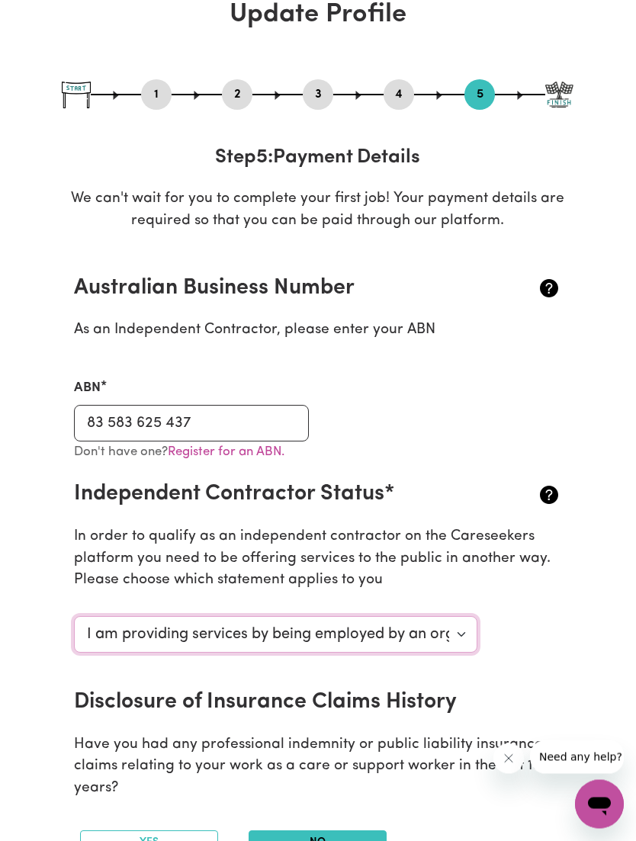
click at [448, 626] on select "Select your independent contractor status... I am providing services through an…" at bounding box center [275, 635] width 403 height 37
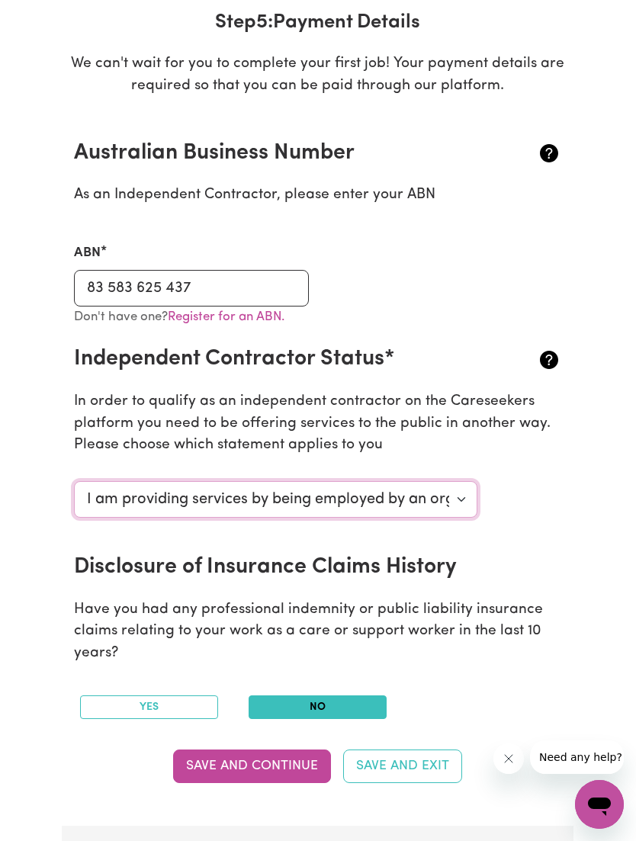
scroll to position [239, 0]
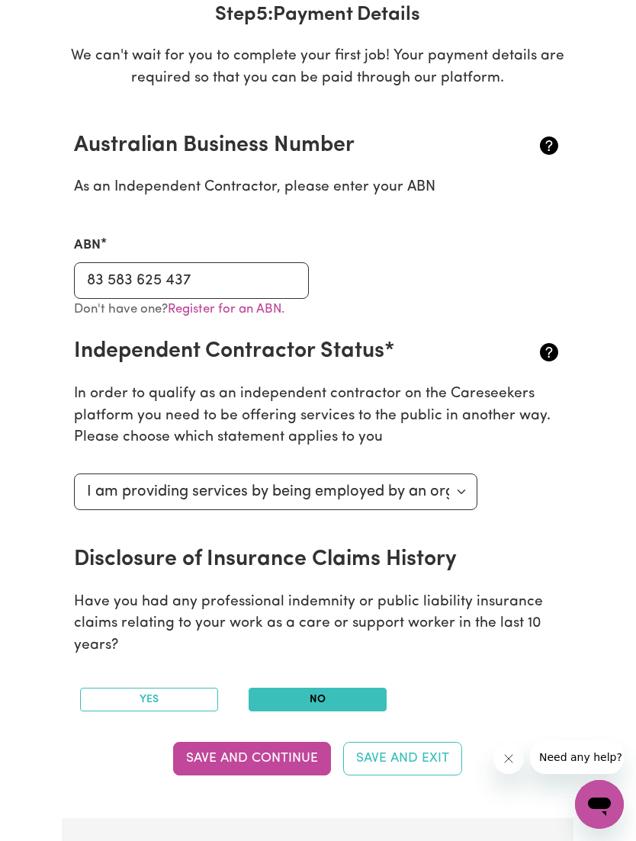
click at [271, 752] on button "Save and Continue" at bounding box center [252, 759] width 158 height 34
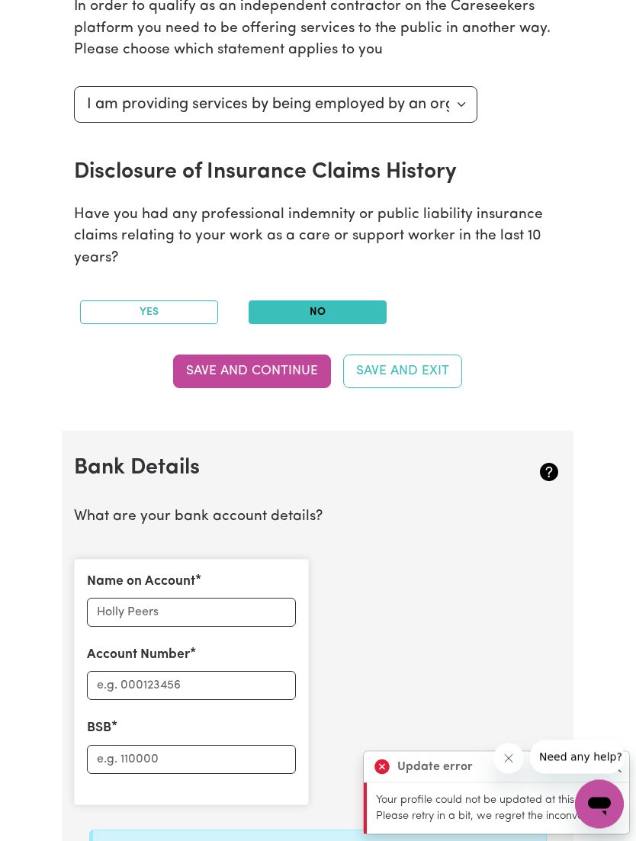
click at [265, 364] on button "Save and Continue" at bounding box center [252, 372] width 158 height 34
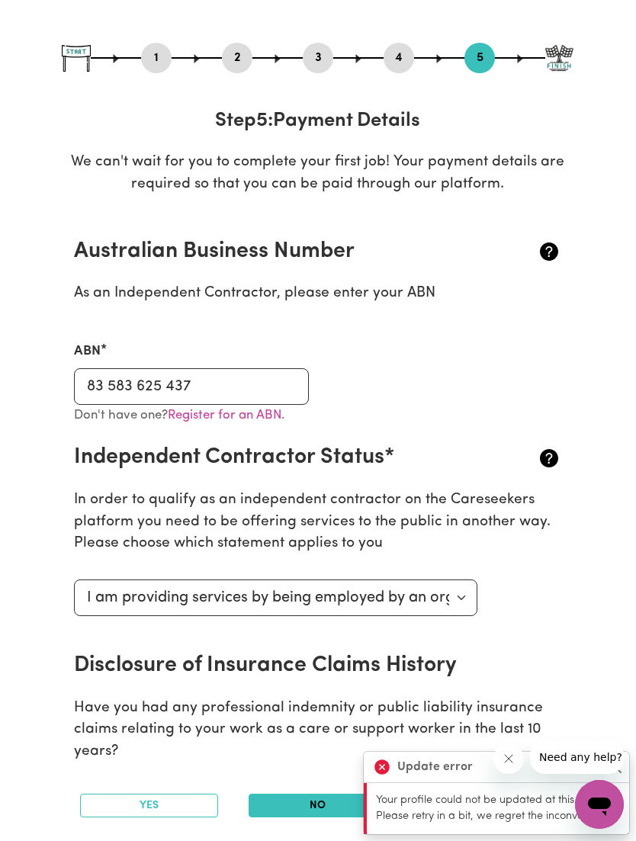
scroll to position [133, 0]
click at [387, 776] on icon at bounding box center [382, 767] width 18 height 18
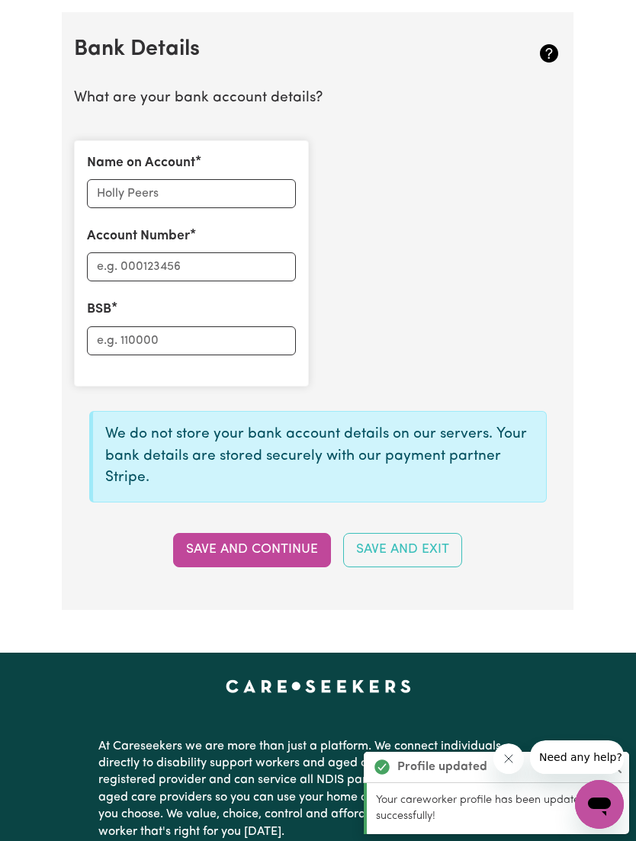
scroll to position [1049, 0]
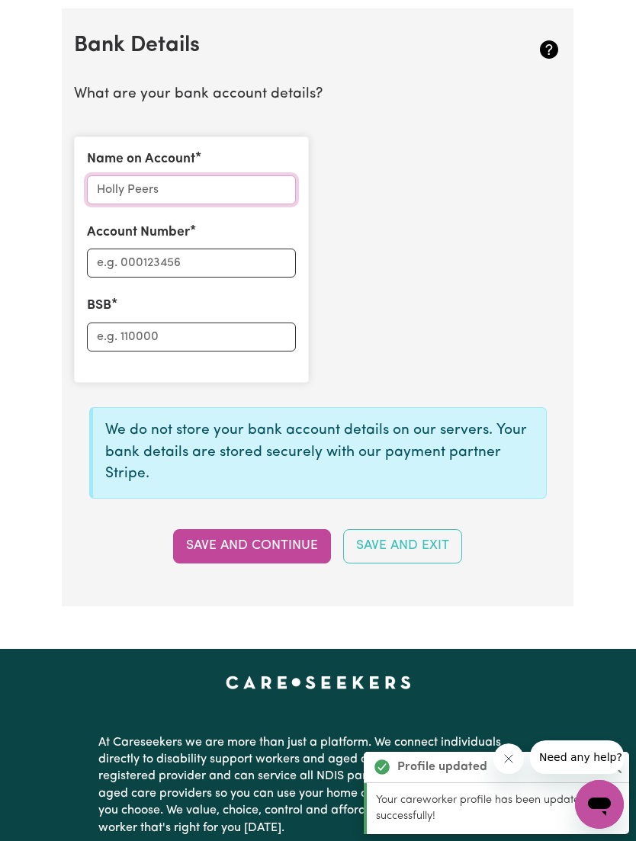
click at [178, 175] on input "Name on Account" at bounding box center [191, 189] width 209 height 29
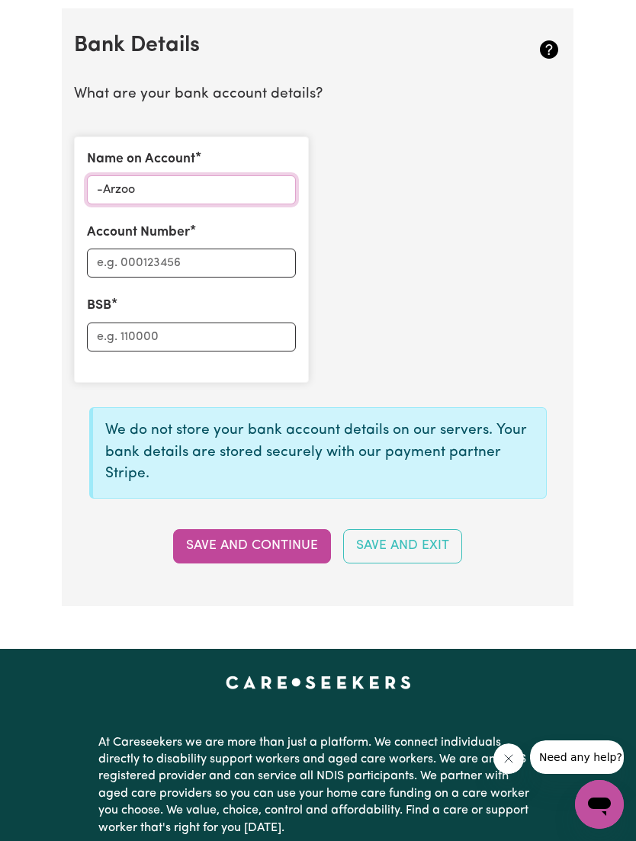
type input "-Arzoo"
click at [240, 259] on input "Account Number" at bounding box center [191, 263] width 209 height 29
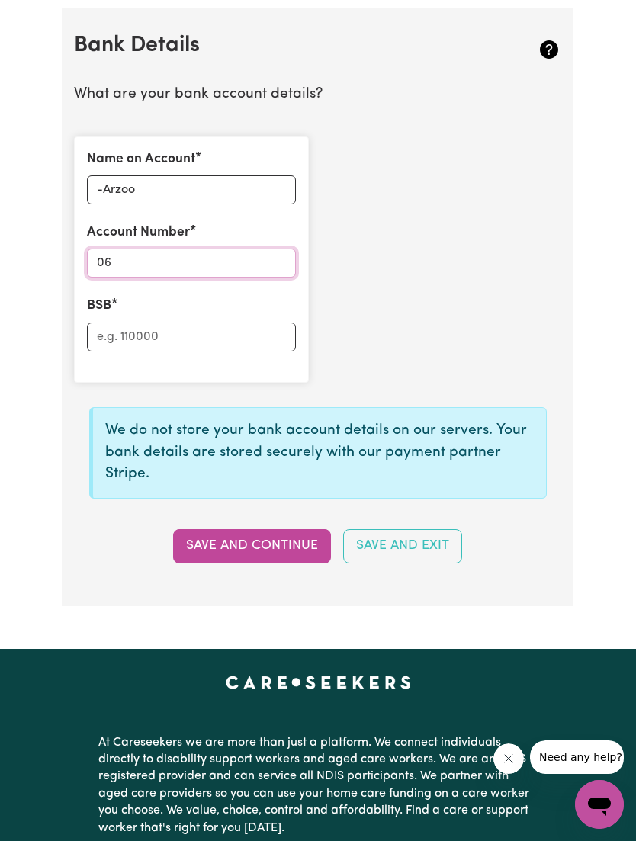
type input "0"
type input "10532316"
click at [223, 327] on input "BSB" at bounding box center [191, 337] width 209 height 29
type input "065-108"
click at [276, 538] on button "Save and Continue" at bounding box center [252, 546] width 158 height 34
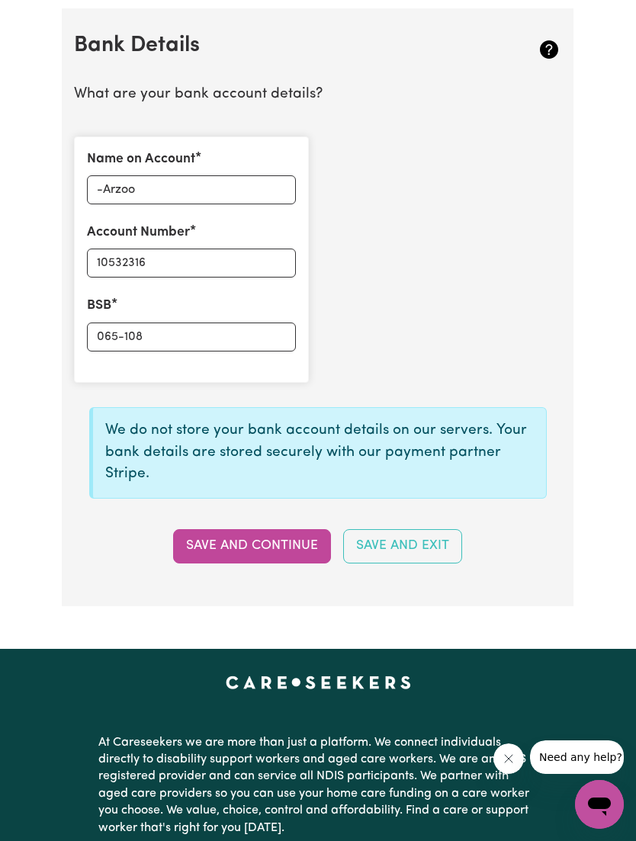
type input "****2316"
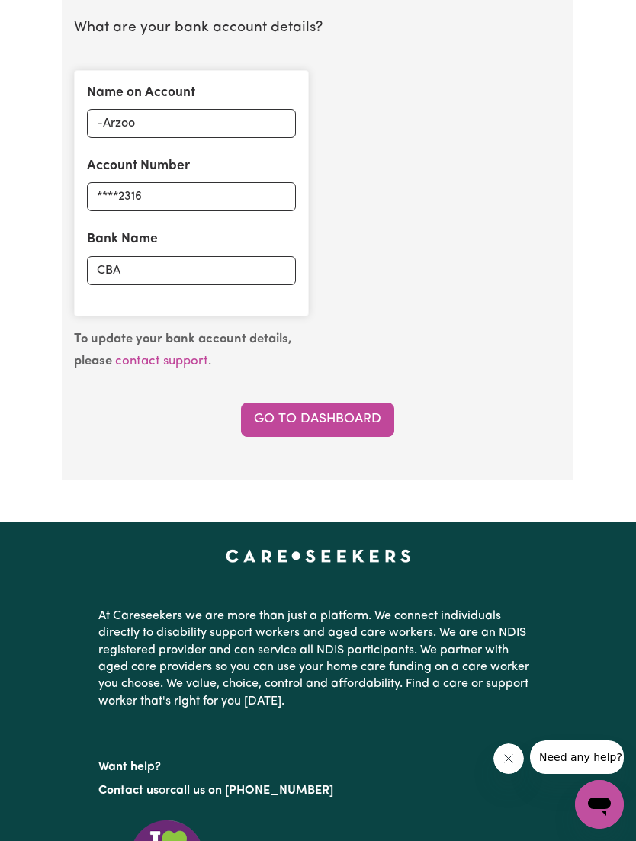
scroll to position [1133, 0]
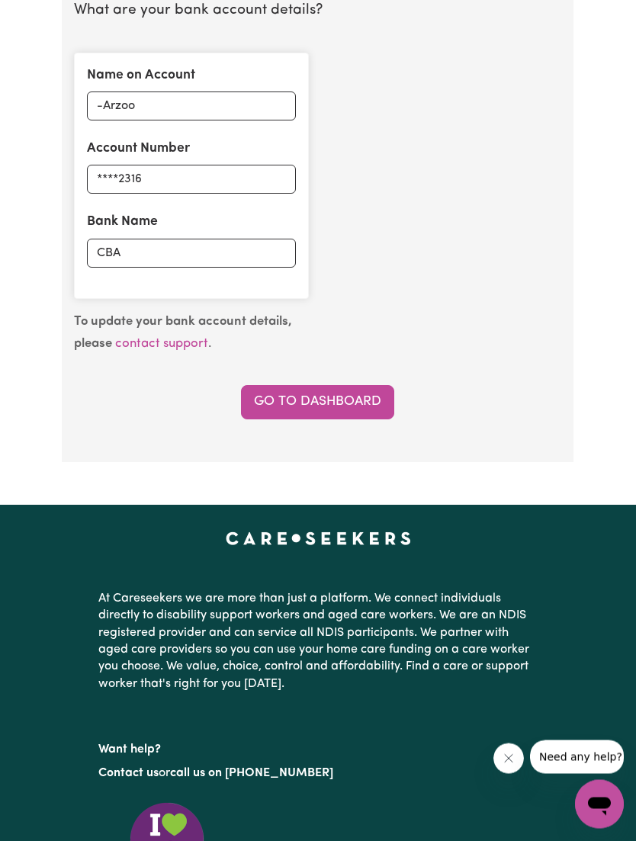
click at [369, 390] on link "Go to Dashboard" at bounding box center [317, 403] width 153 height 34
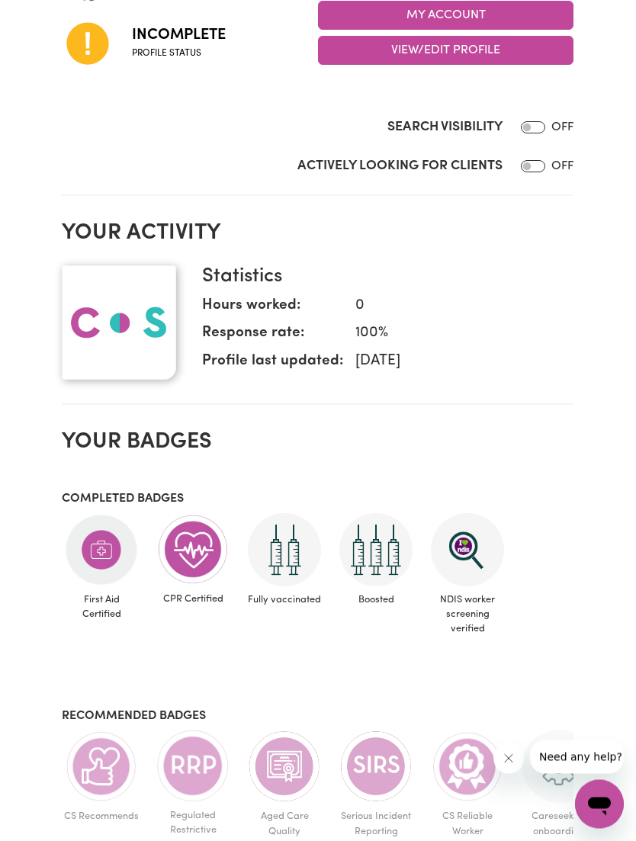
scroll to position [291, 0]
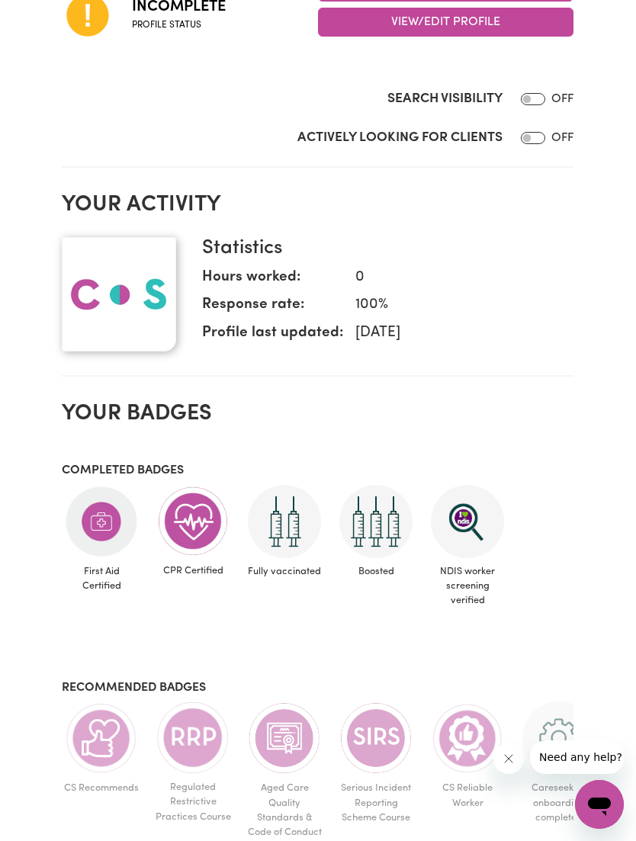
click at [472, 522] on img at bounding box center [467, 521] width 73 height 73
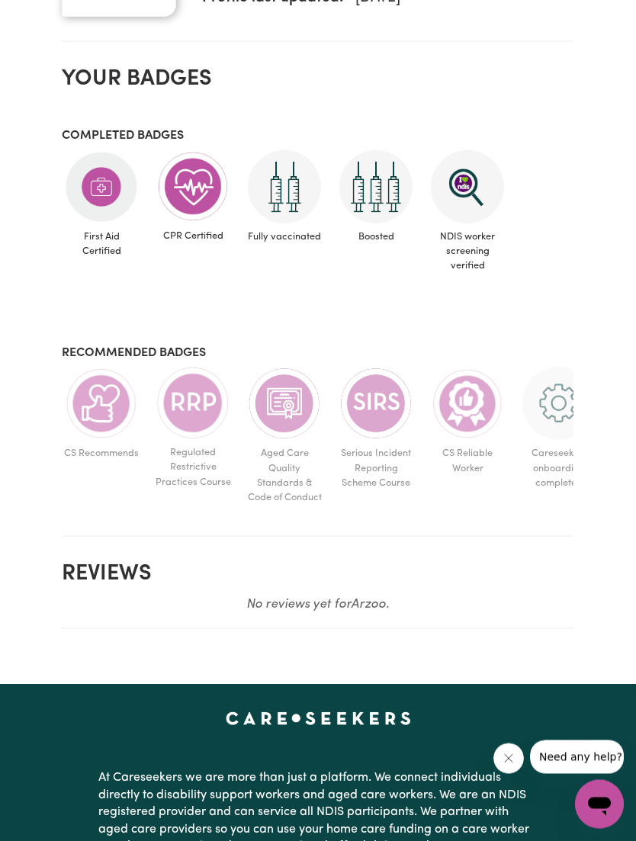
scroll to position [610, 0]
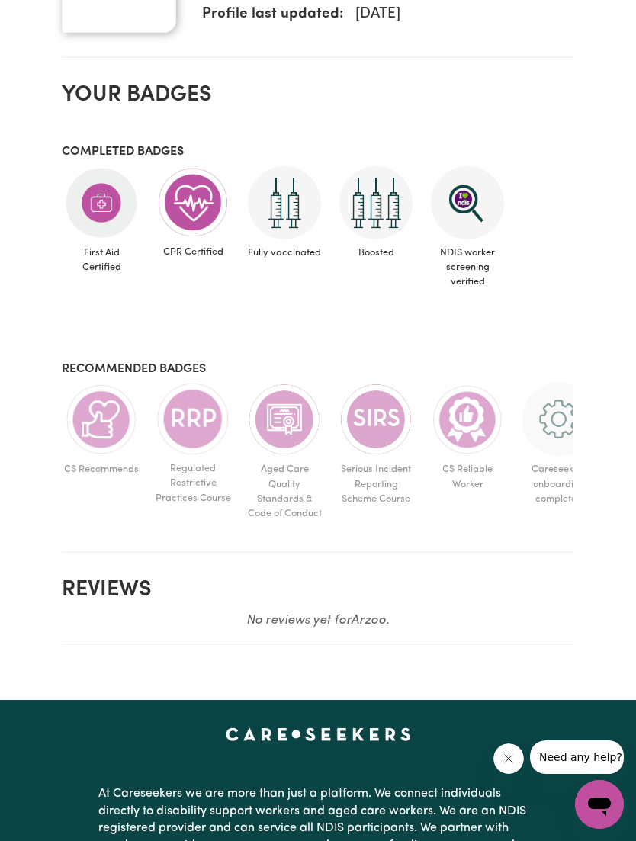
click at [98, 433] on img at bounding box center [101, 419] width 73 height 73
click at [178, 429] on img at bounding box center [192, 419] width 73 height 72
click at [289, 423] on img at bounding box center [284, 419] width 73 height 73
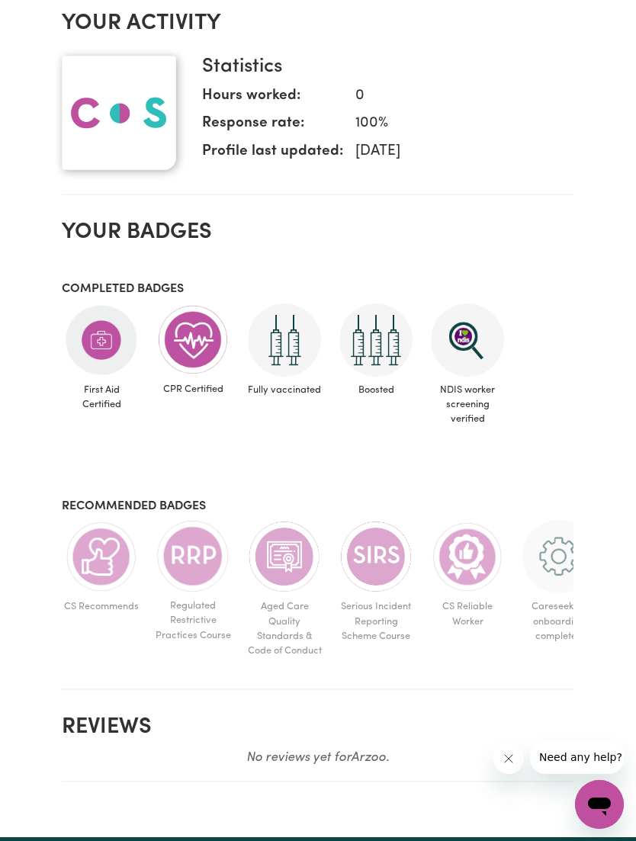
scroll to position [0, 0]
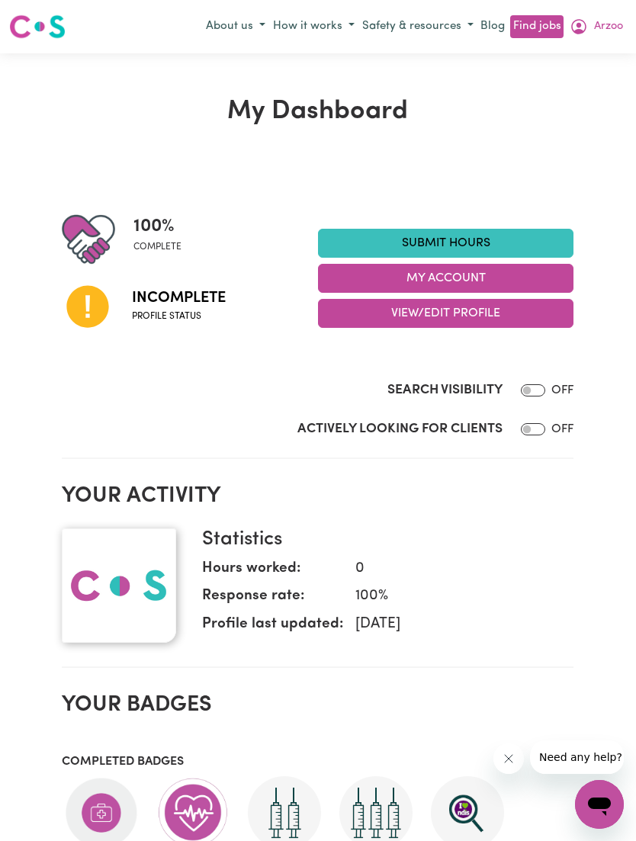
click at [542, 30] on link "Find jobs" at bounding box center [536, 27] width 53 height 24
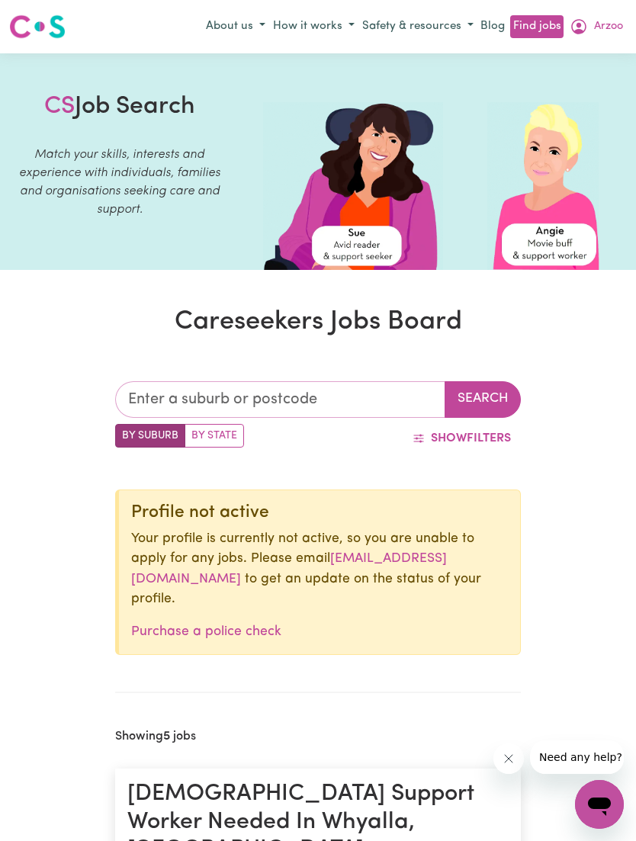
click at [368, 414] on input "text" at bounding box center [280, 399] width 330 height 37
click at [231, 432] on label "By State" at bounding box center [214, 436] width 59 height 24
click at [125, 432] on input "By State" at bounding box center [120, 429] width 10 height 10
radio input "true"
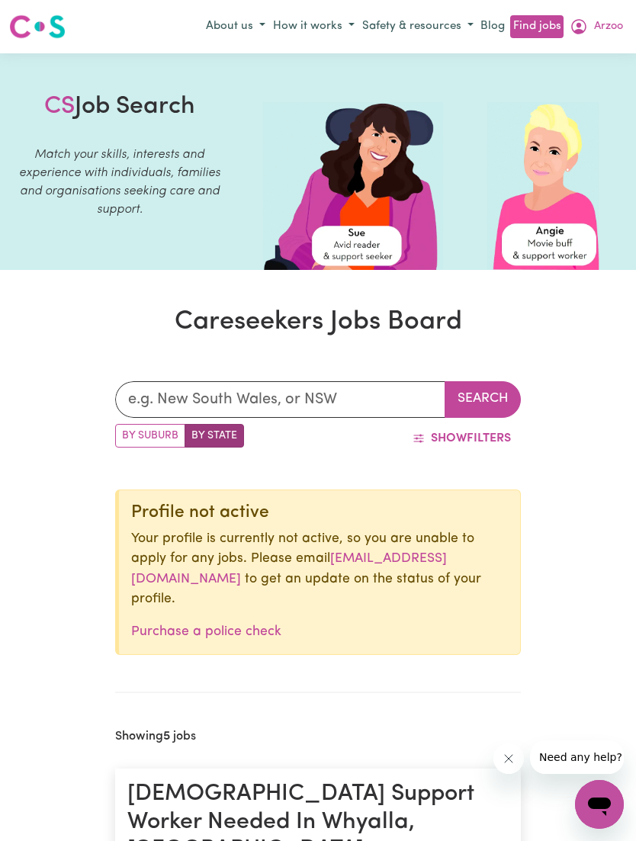
click at [465, 437] on span "Show" at bounding box center [449, 438] width 36 height 12
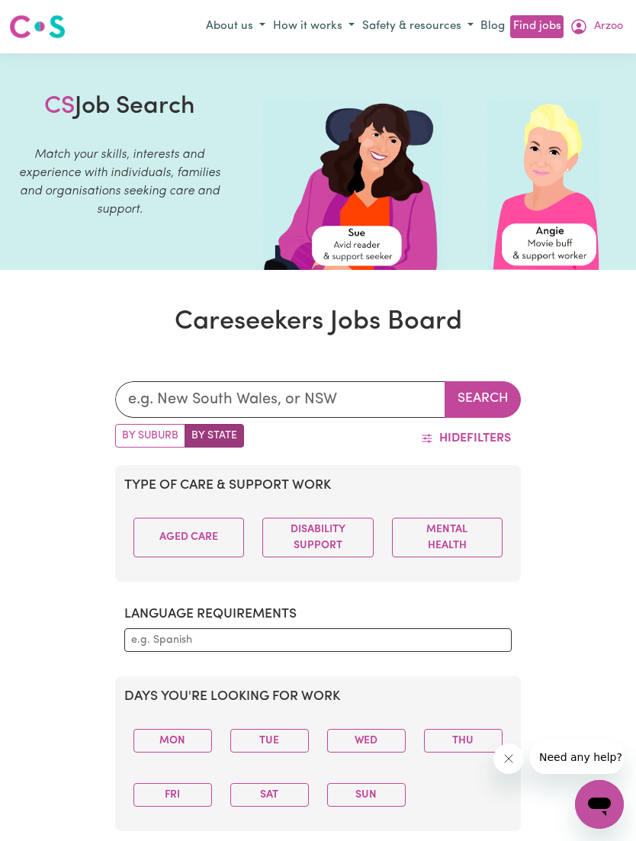
click at [480, 436] on button "Hide Filters" at bounding box center [466, 438] width 110 height 29
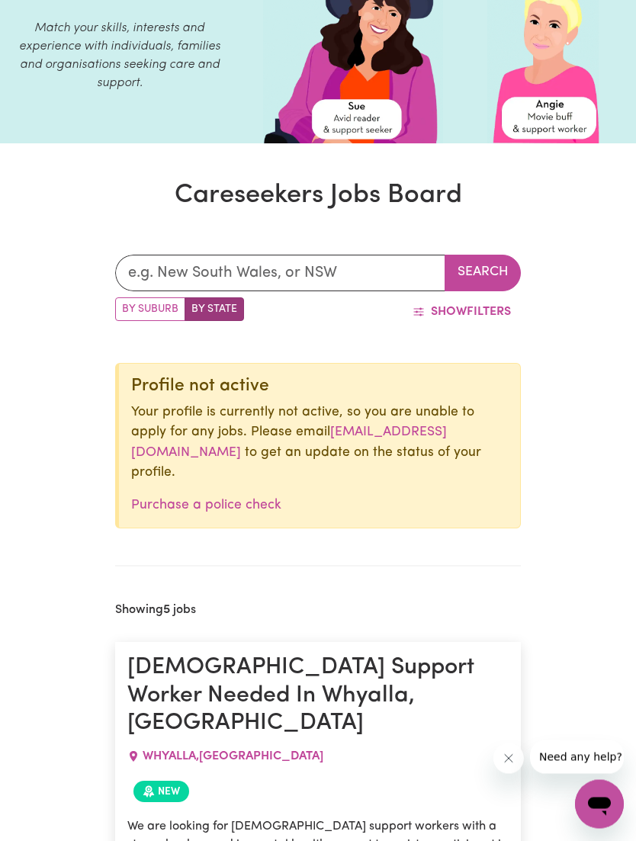
scroll to position [152, 0]
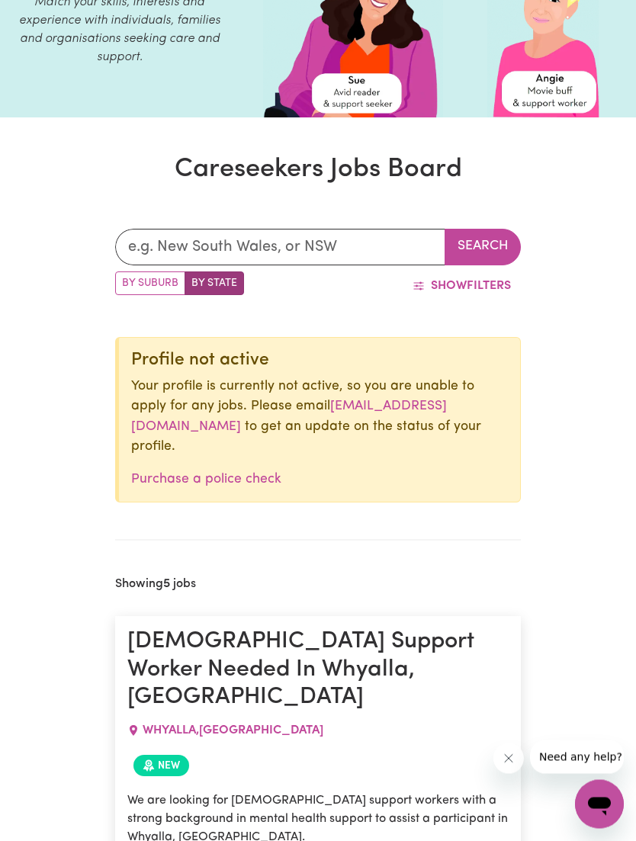
click at [149, 474] on link "Purchase a police check" at bounding box center [206, 480] width 150 height 13
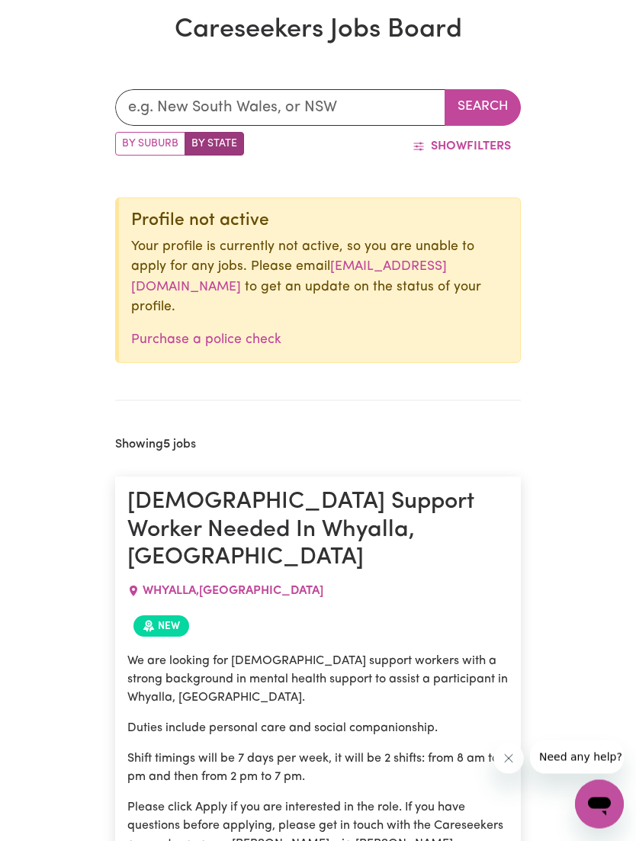
scroll to position [0, 0]
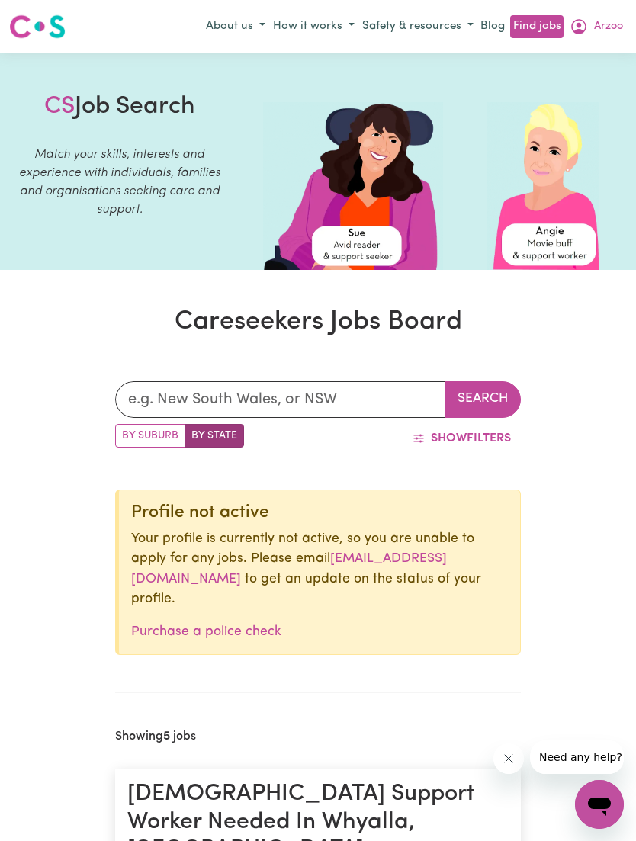
click at [150, 435] on label "By Suburb" at bounding box center [150, 436] width 70 height 24
click at [125, 434] on input "By Suburb" at bounding box center [120, 429] width 10 height 10
radio input "true"
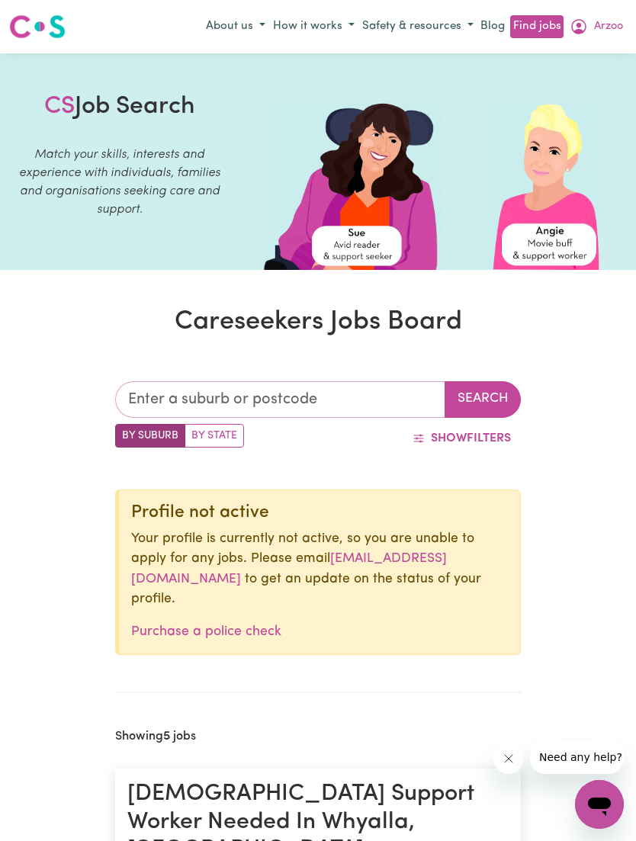
click at [304, 394] on input "text" at bounding box center [280, 399] width 330 height 37
type input "Ade"
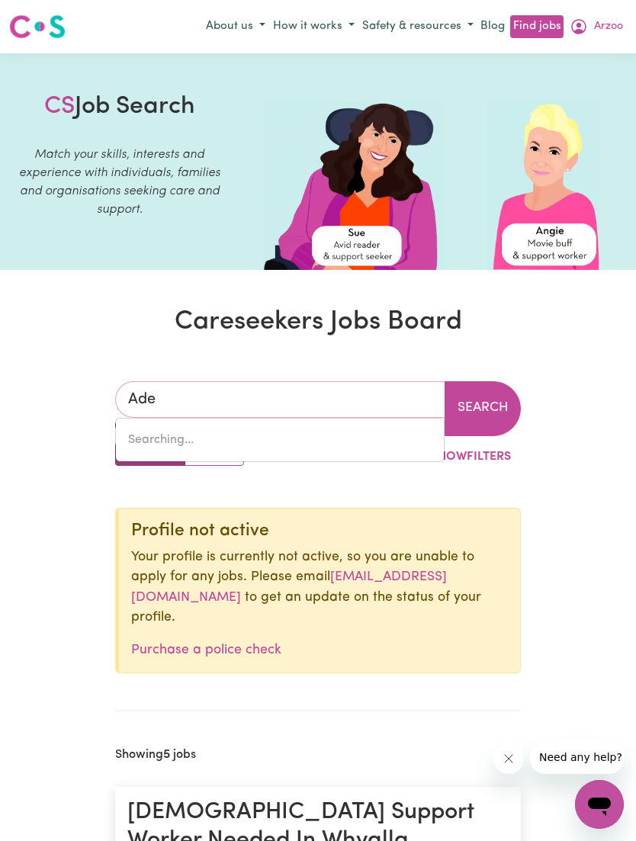
type input "AdeLAIDE, [GEOGRAPHIC_DATA], 5000"
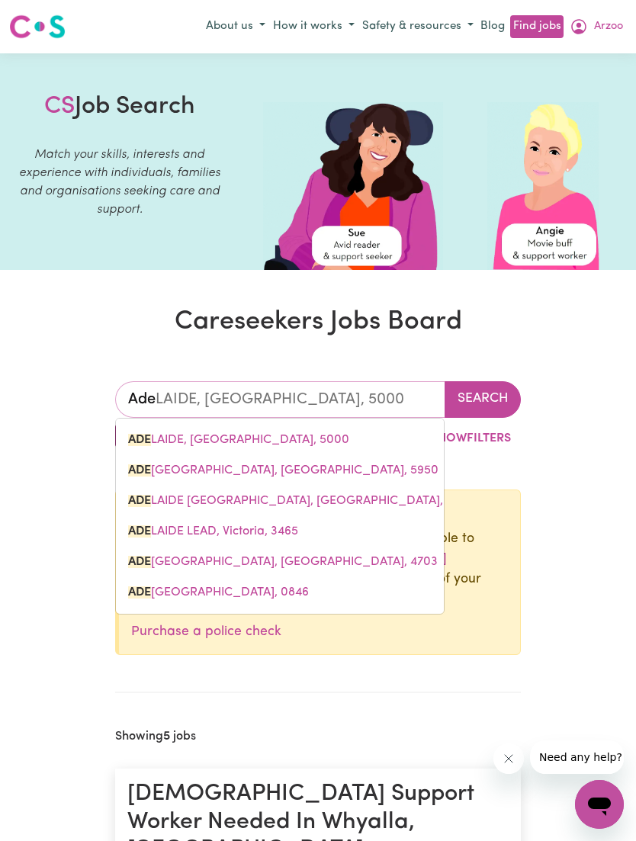
type input "Adel"
type input "AdelAIDE, [GEOGRAPHIC_DATA], 5000"
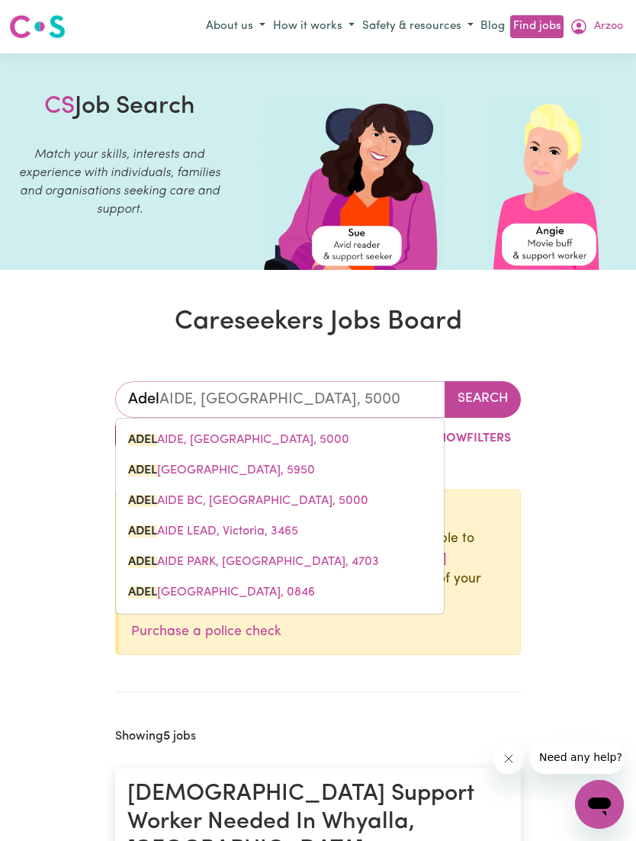
click at [323, 442] on link "ADEL AIDE, [GEOGRAPHIC_DATA], 5000" at bounding box center [280, 440] width 328 height 31
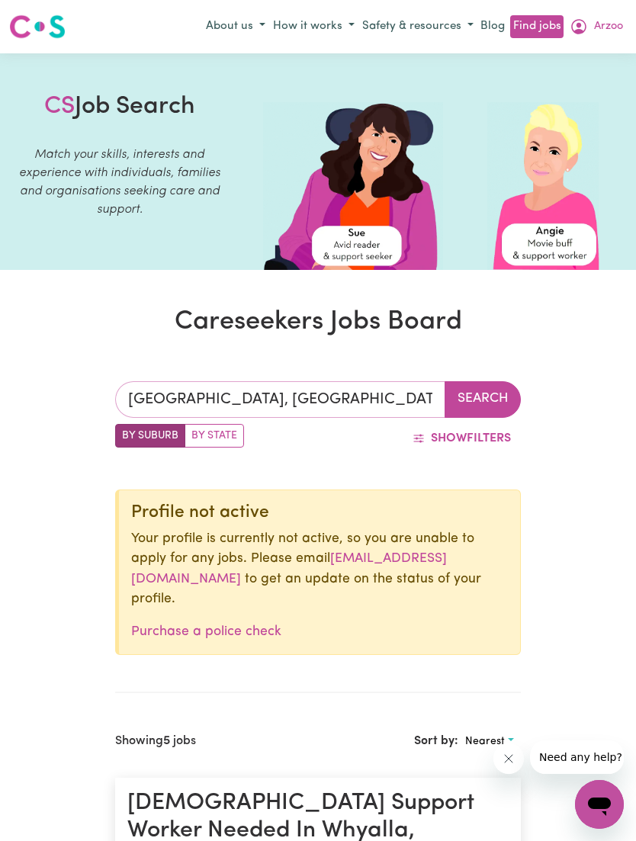
click at [360, 382] on input "[GEOGRAPHIC_DATA], [GEOGRAPHIC_DATA]" at bounding box center [280, 399] width 330 height 37
type input "[GEOGRAPHIC_DATA], [GEOGRAPHIC_DATA], 5000"
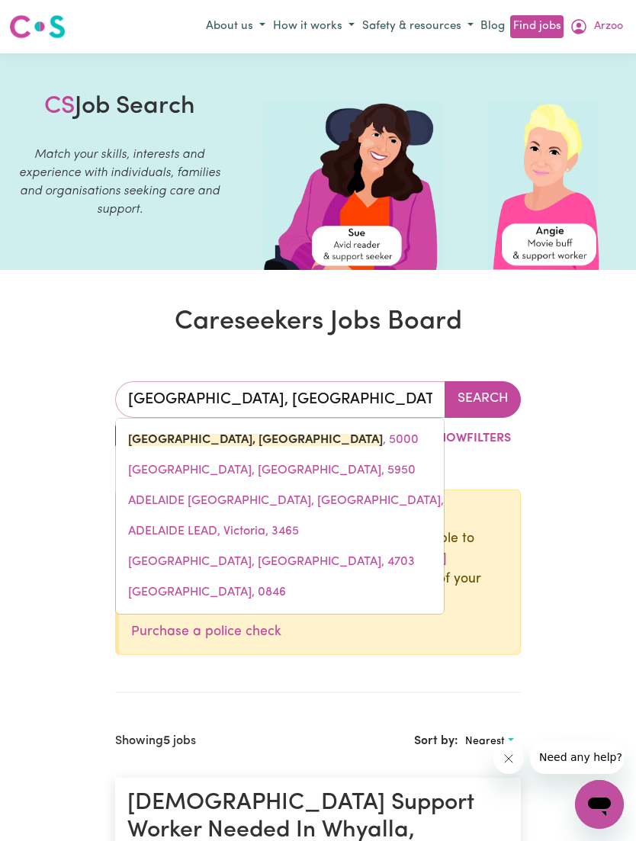
click at [378, 382] on input "[GEOGRAPHIC_DATA], [GEOGRAPHIC_DATA]" at bounding box center [280, 399] width 330 height 37
click at [347, 398] on input "[GEOGRAPHIC_DATA], [GEOGRAPHIC_DATA]" at bounding box center [280, 399] width 330 height 37
type input "[GEOGRAPHIC_DATA], [GEOGRAPHIC_DATA]"
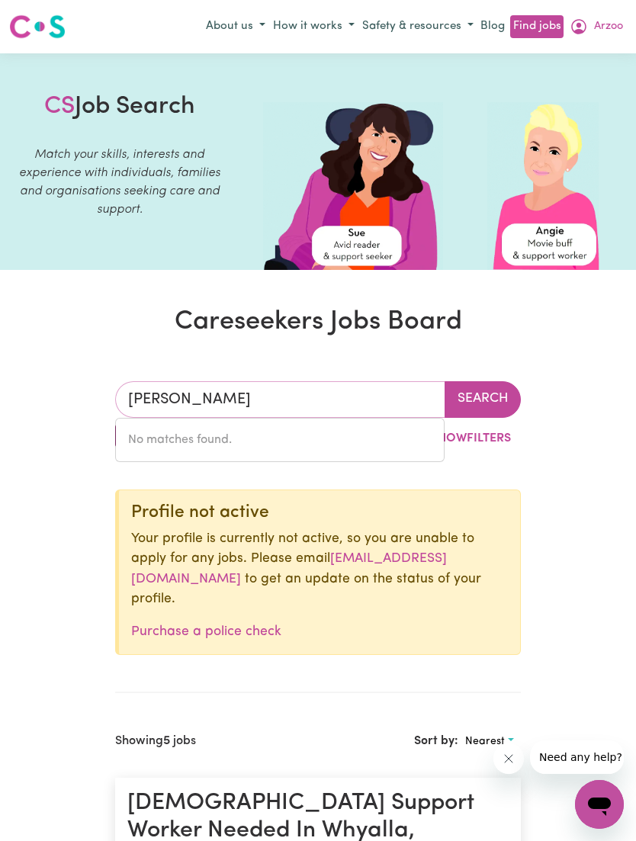
type input "ADEL"
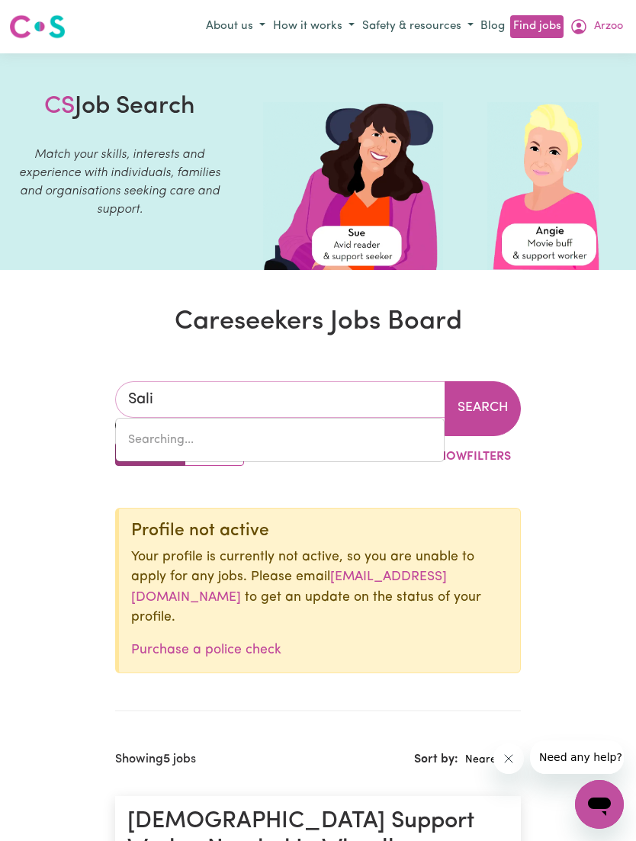
type input "Salis"
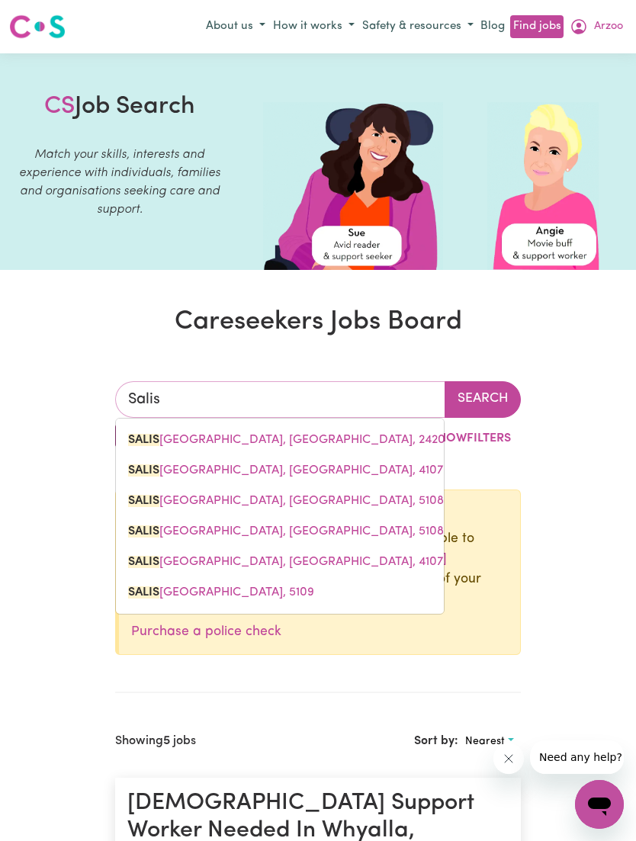
type input "[GEOGRAPHIC_DATA], [GEOGRAPHIC_DATA], 2420"
type input "Salisb"
type input "SalisbURY, [GEOGRAPHIC_DATA], 2420"
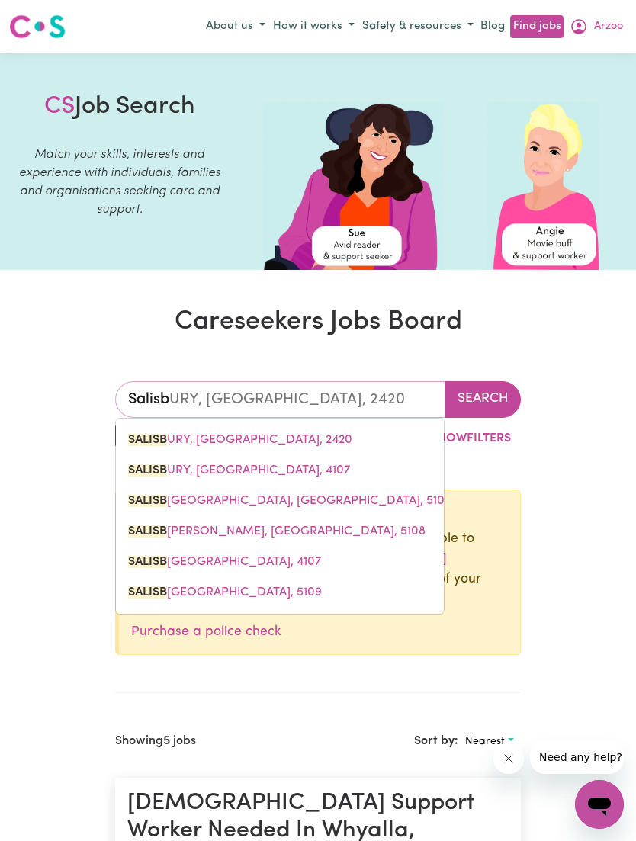
type input "Salisbu"
type input "SalisbuRY, [GEOGRAPHIC_DATA], 2420"
type input "Salisbur"
type input "SalisburY, [GEOGRAPHIC_DATA], 2420"
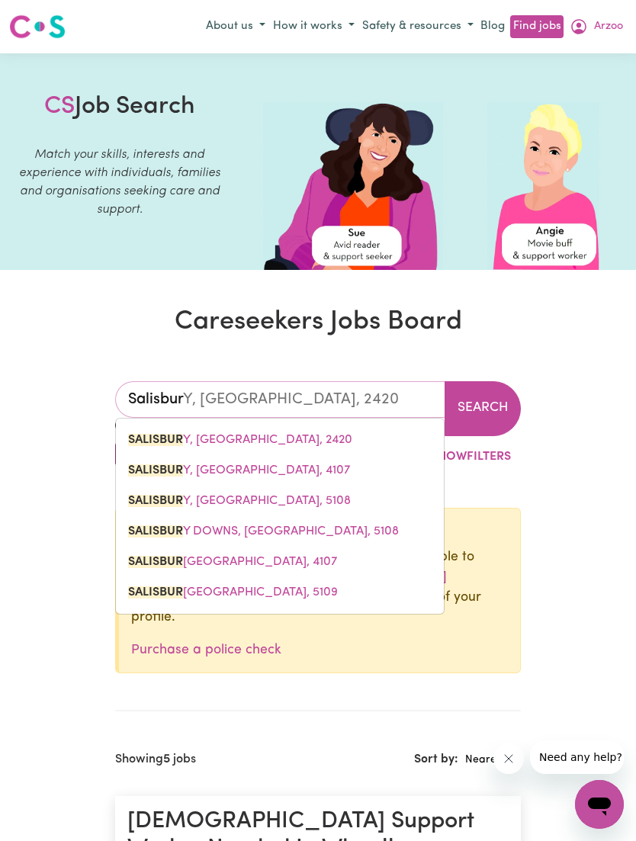
type input "[GEOGRAPHIC_DATA]"
type input "[GEOGRAPHIC_DATA], [GEOGRAPHIC_DATA], 2420"
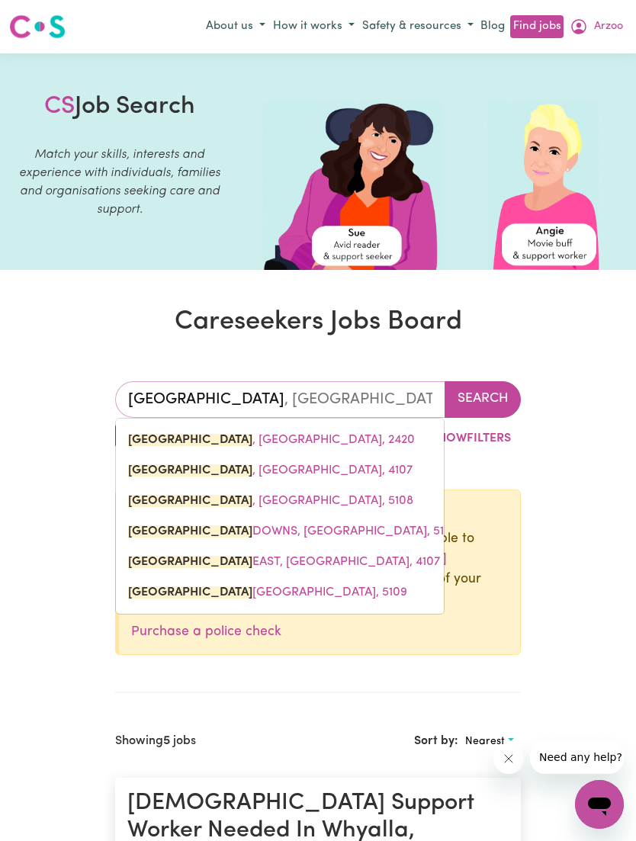
click at [322, 512] on link "[GEOGRAPHIC_DATA] , [GEOGRAPHIC_DATA], 5108" at bounding box center [280, 501] width 328 height 31
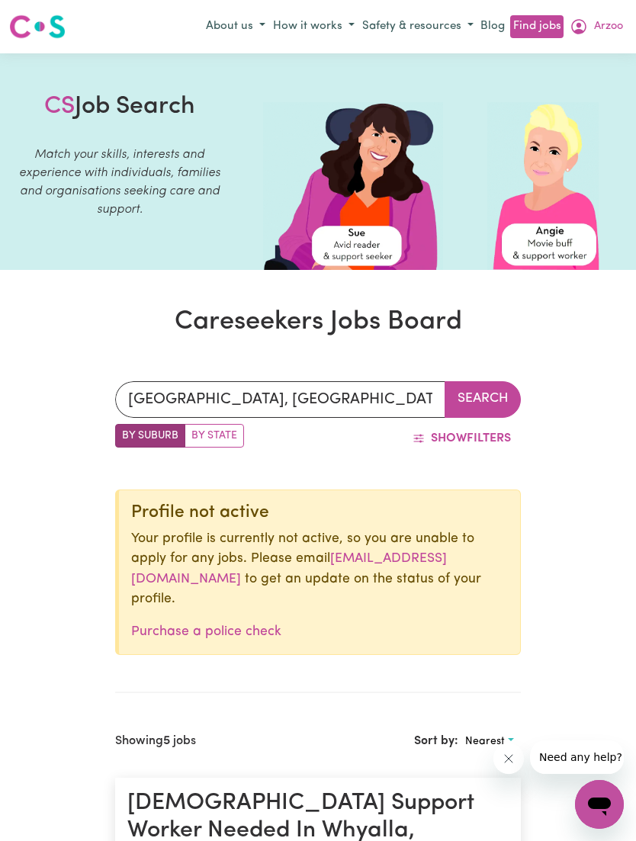
click at [477, 442] on button "Show Filters" at bounding box center [462, 438] width 118 height 29
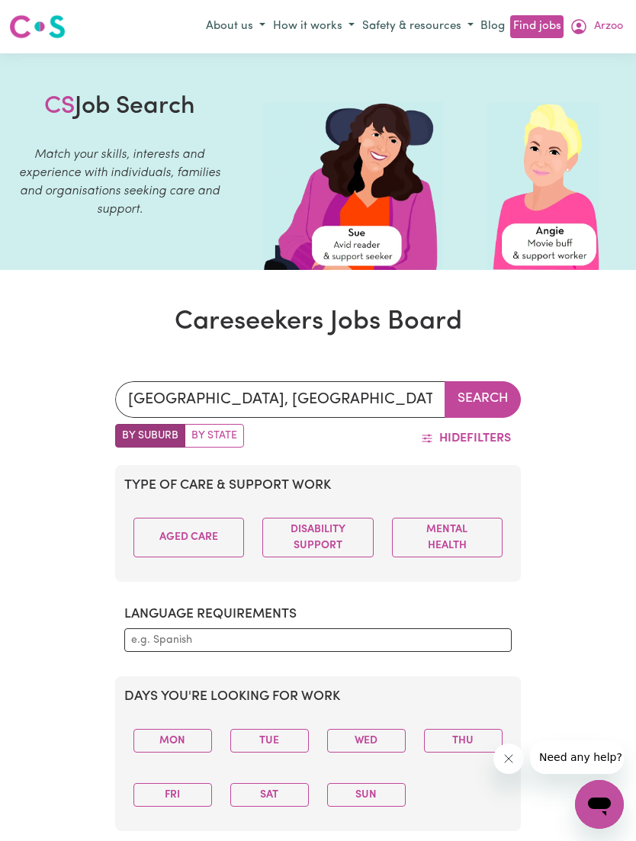
click at [193, 522] on button "Aged Care" at bounding box center [188, 538] width 111 height 40
click at [313, 525] on button "Disability Support" at bounding box center [317, 538] width 111 height 40
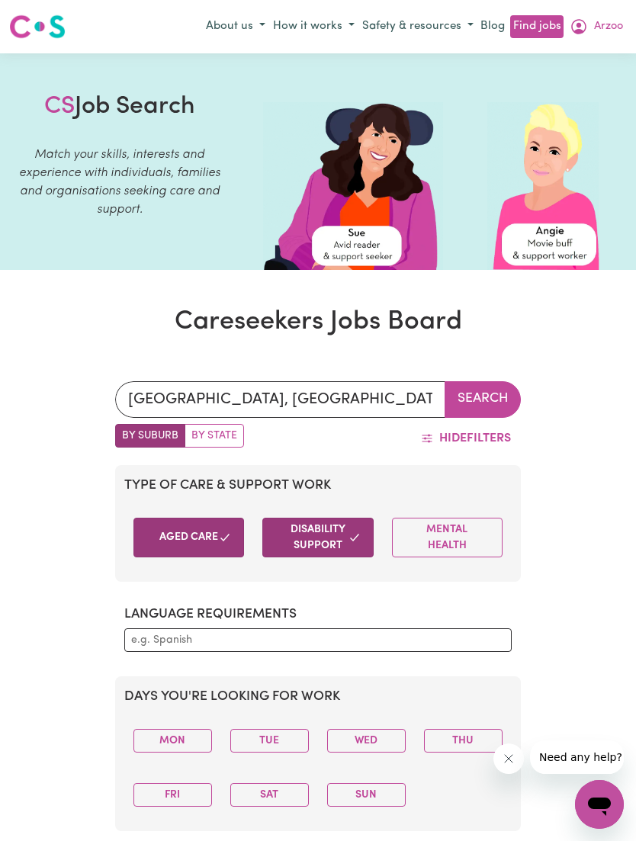
click at [459, 528] on button "Mental Health" at bounding box center [447, 538] width 111 height 40
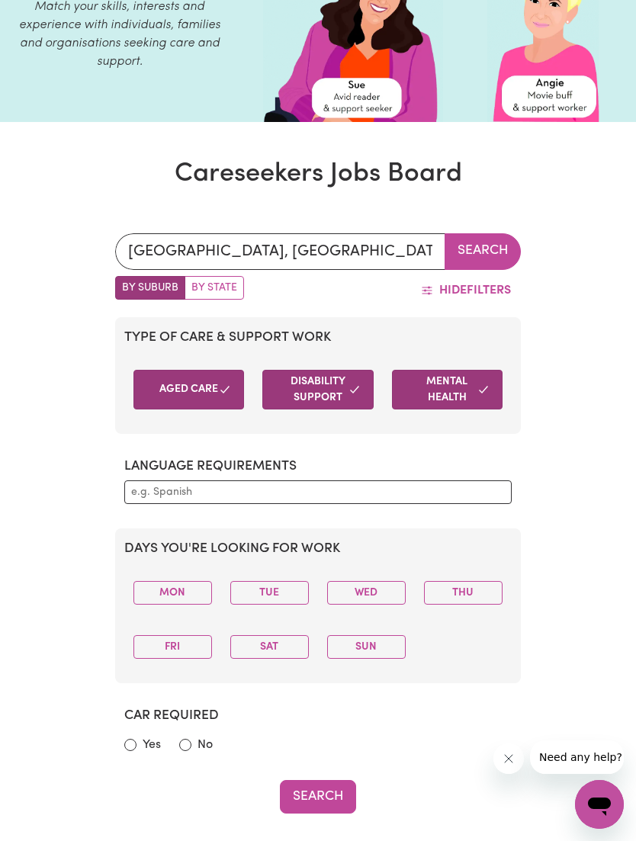
scroll to position [149, 0]
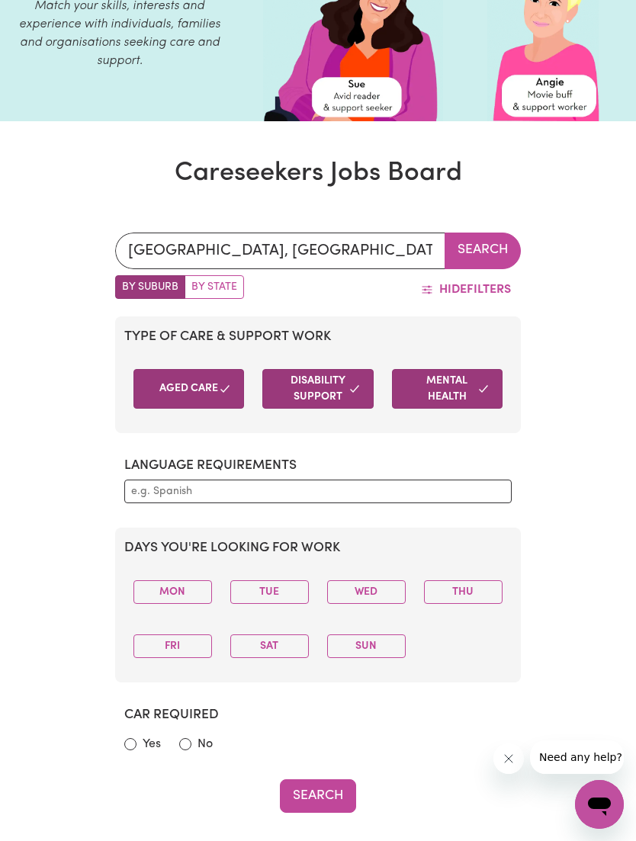
click at [195, 588] on button "Mon" at bounding box center [172, 592] width 79 height 24
click at [289, 592] on button "Tue" at bounding box center [269, 592] width 79 height 24
click at [378, 588] on button "Wed" at bounding box center [366, 592] width 79 height 24
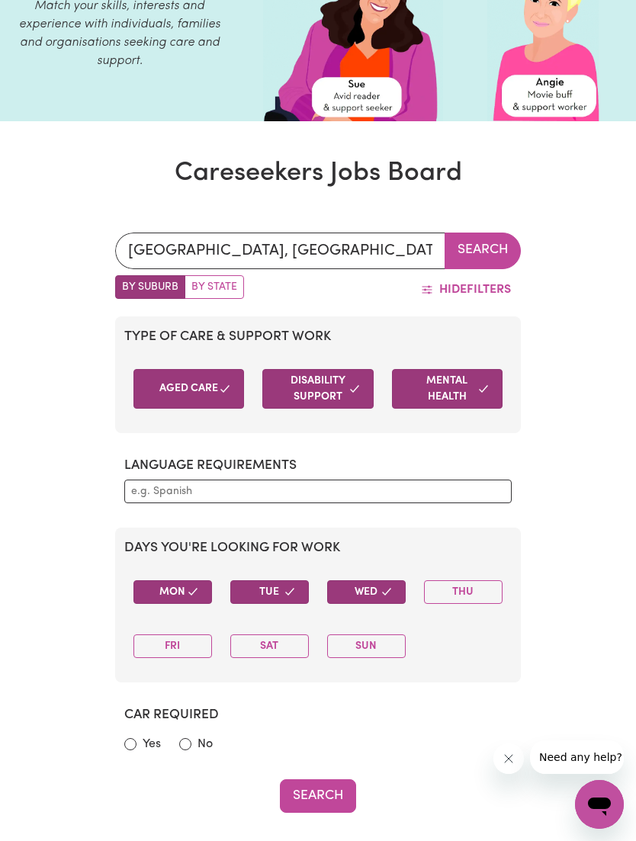
click at [460, 592] on button "Thu" at bounding box center [463, 592] width 79 height 24
click at [357, 643] on button "Sun" at bounding box center [366, 647] width 79 height 24
click at [286, 648] on button "Sat" at bounding box center [269, 647] width 79 height 24
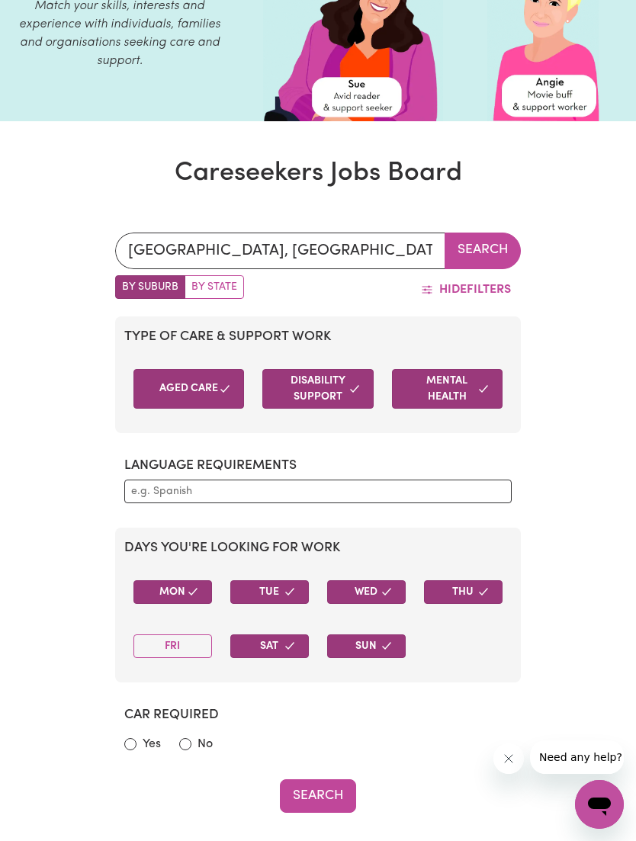
click at [185, 635] on button "Fri" at bounding box center [172, 647] width 79 height 24
click at [143, 736] on label "Yes" at bounding box center [152, 744] width 18 height 18
click at [137, 738] on input "Yes" at bounding box center [130, 744] width 12 height 12
radio input "true"
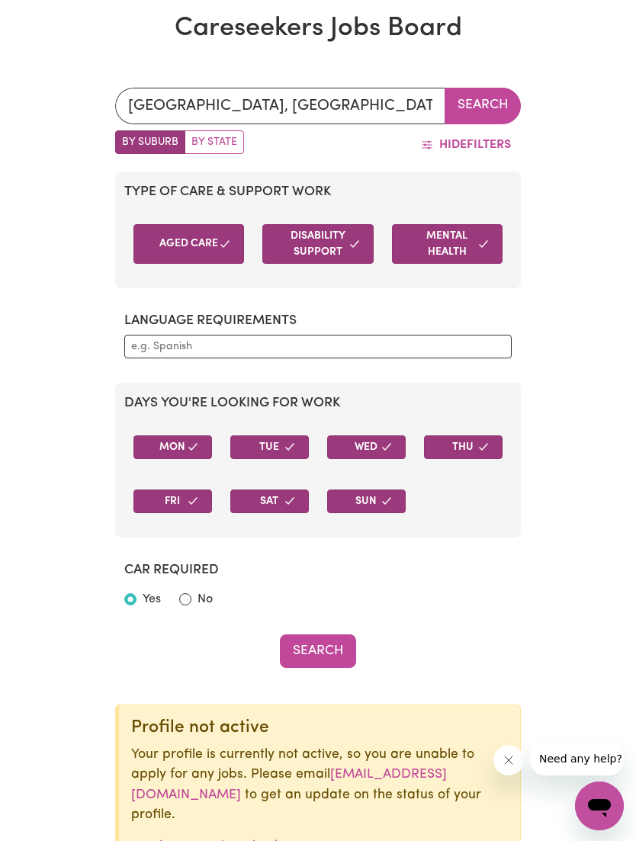
click at [334, 646] on button "Search" at bounding box center [318, 650] width 76 height 34
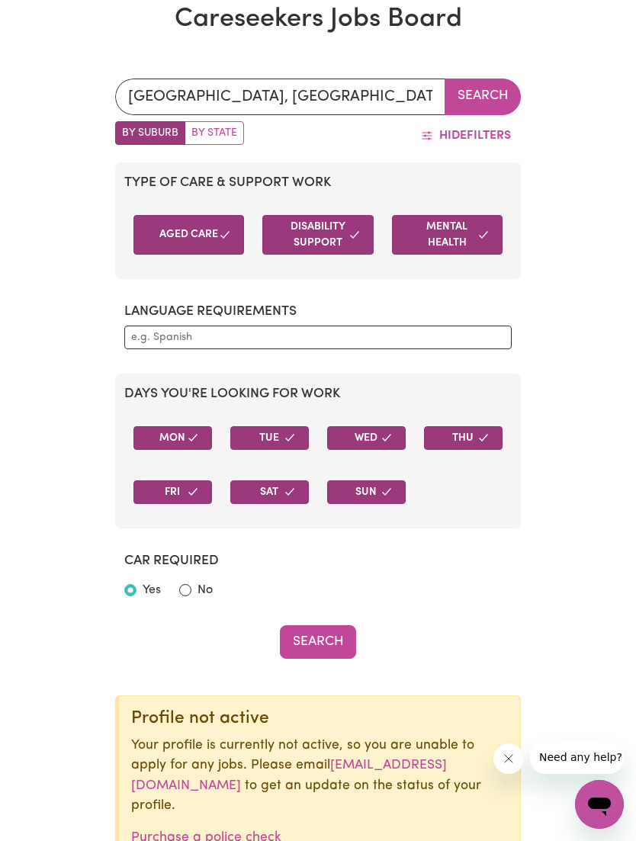
click at [334, 640] on button "Search" at bounding box center [318, 642] width 76 height 34
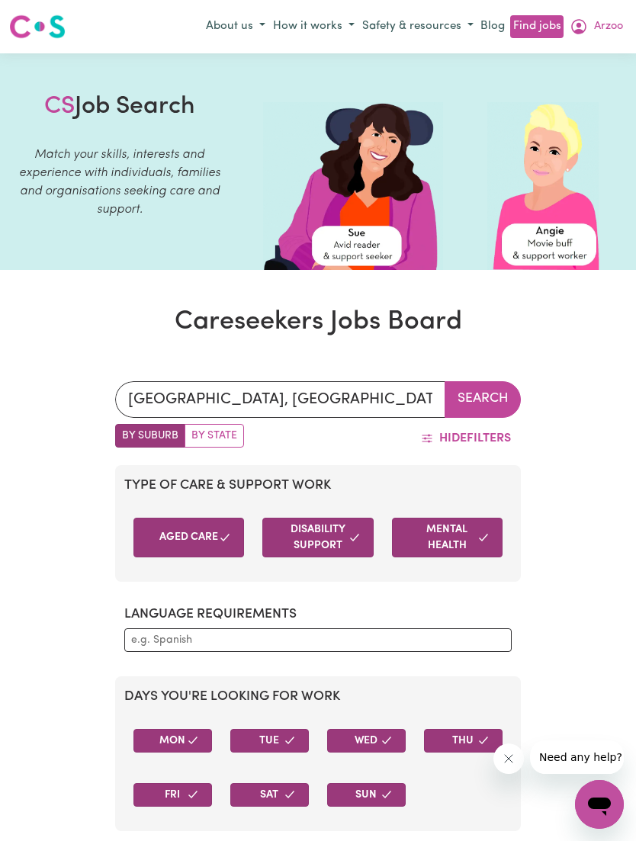
click at [226, 438] on label "By State" at bounding box center [214, 436] width 59 height 24
click at [125, 434] on input "By State" at bounding box center [120, 429] width 10 height 10
radio input "true"
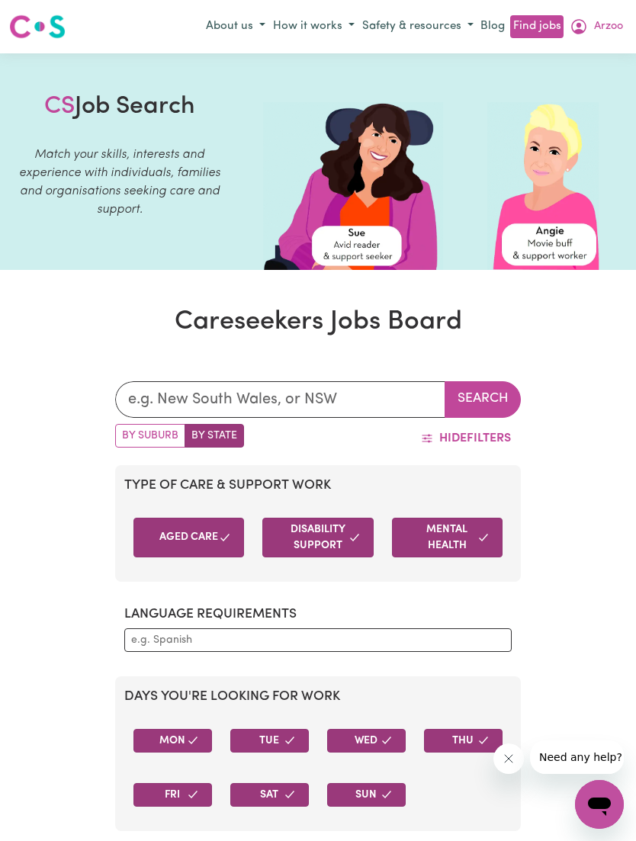
click at [137, 447] on label "By Suburb" at bounding box center [150, 436] width 70 height 24
click at [125, 434] on input "By Suburb" at bounding box center [120, 429] width 10 height 10
radio input "true"
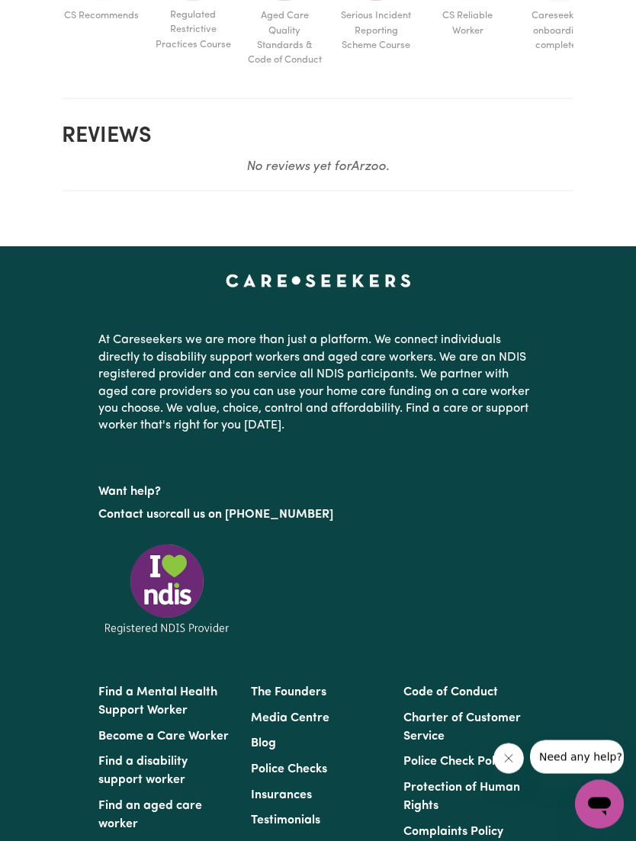
scroll to position [1064, 0]
click at [216, 731] on link "Become a Care Worker" at bounding box center [163, 737] width 130 height 12
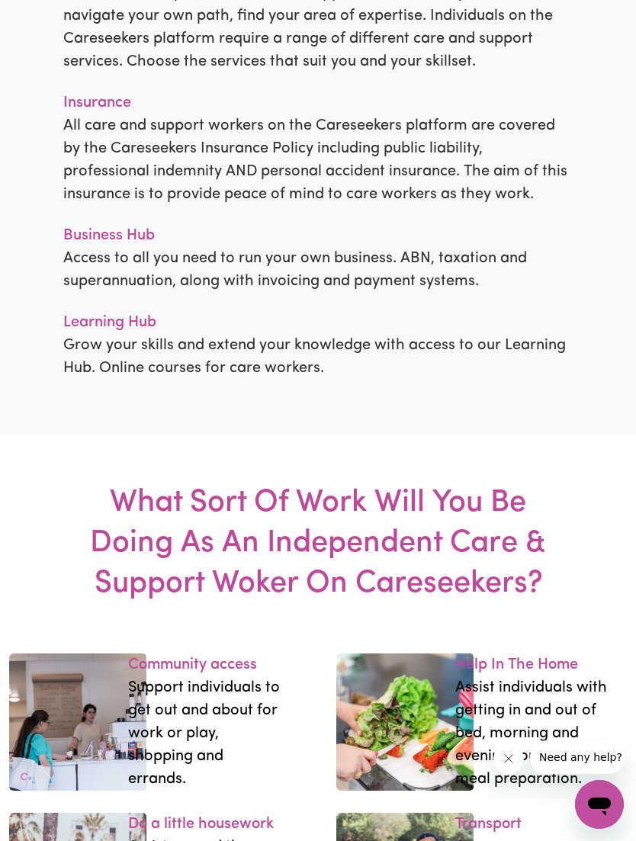
scroll to position [2004, 0]
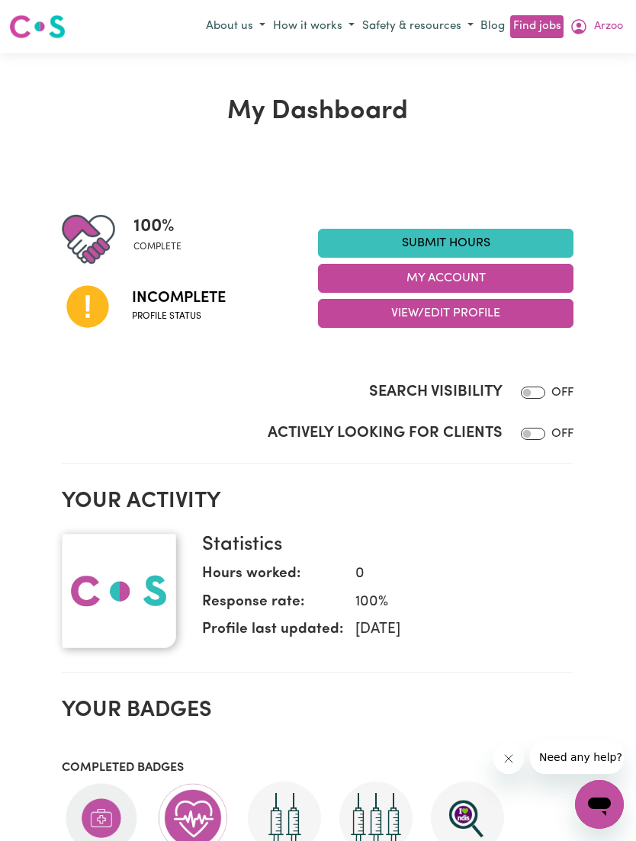
click at [544, 25] on link "Find jobs" at bounding box center [536, 27] width 53 height 24
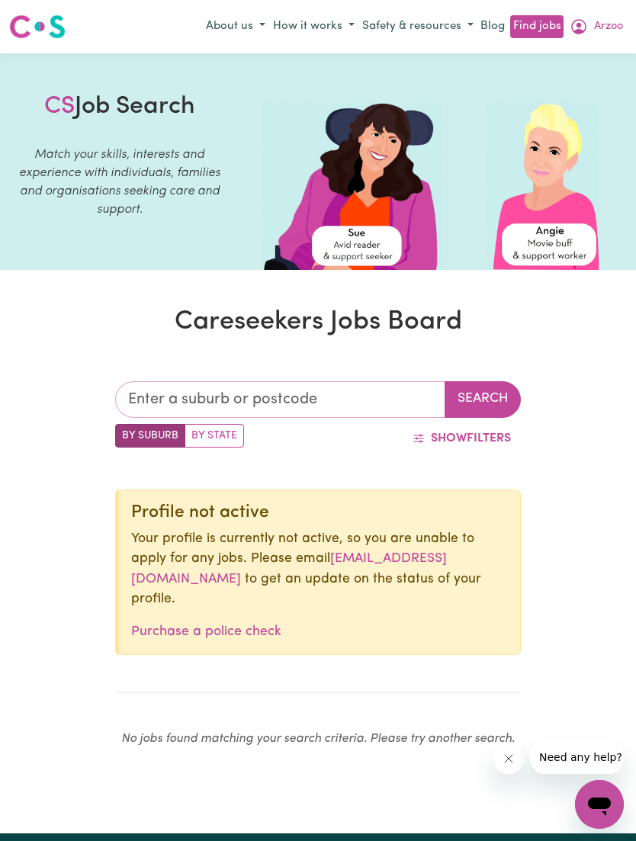
click at [352, 410] on input "text" at bounding box center [280, 399] width 330 height 37
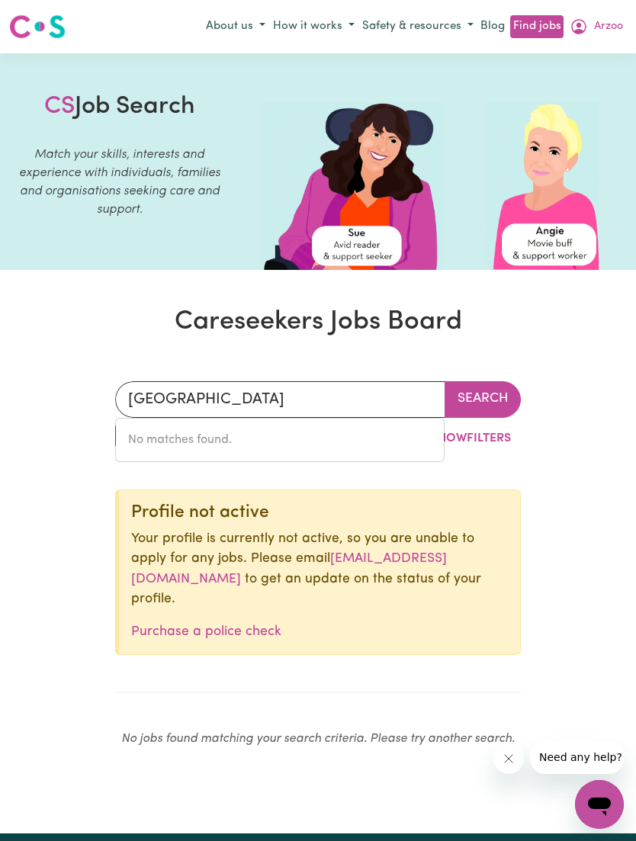
click at [479, 411] on button "Search" at bounding box center [483, 399] width 76 height 37
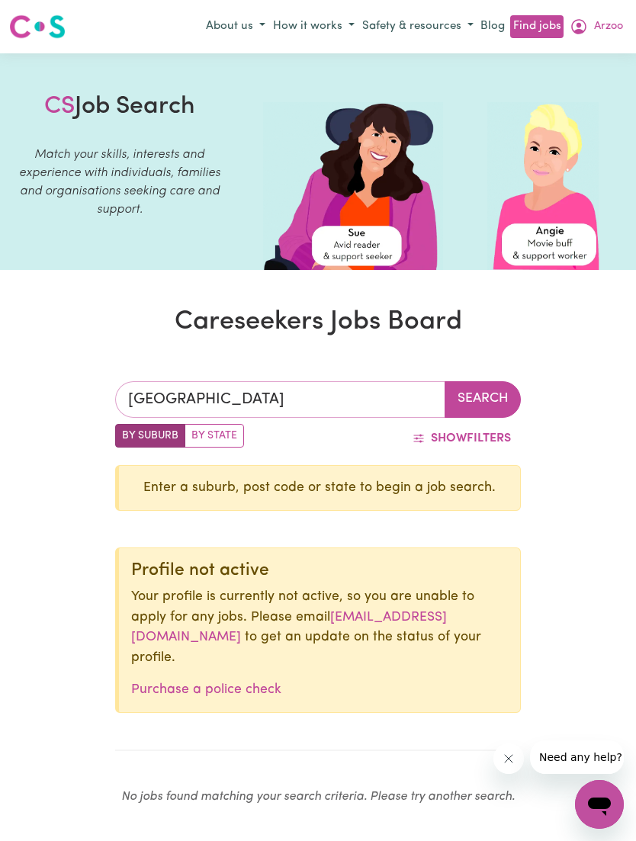
click at [284, 388] on input "[GEOGRAPHIC_DATA]" at bounding box center [280, 399] width 330 height 37
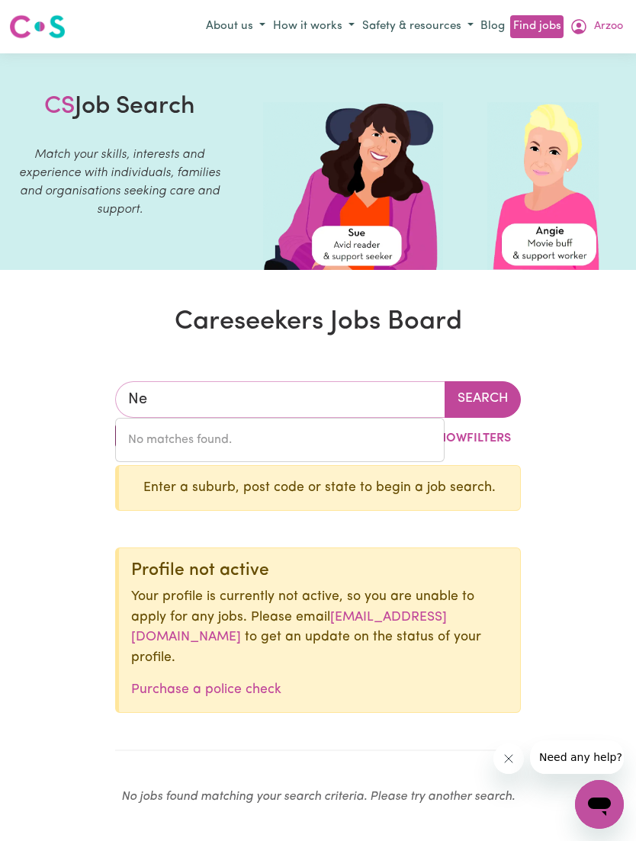
type input "N"
type input "[PERSON_NAME]"
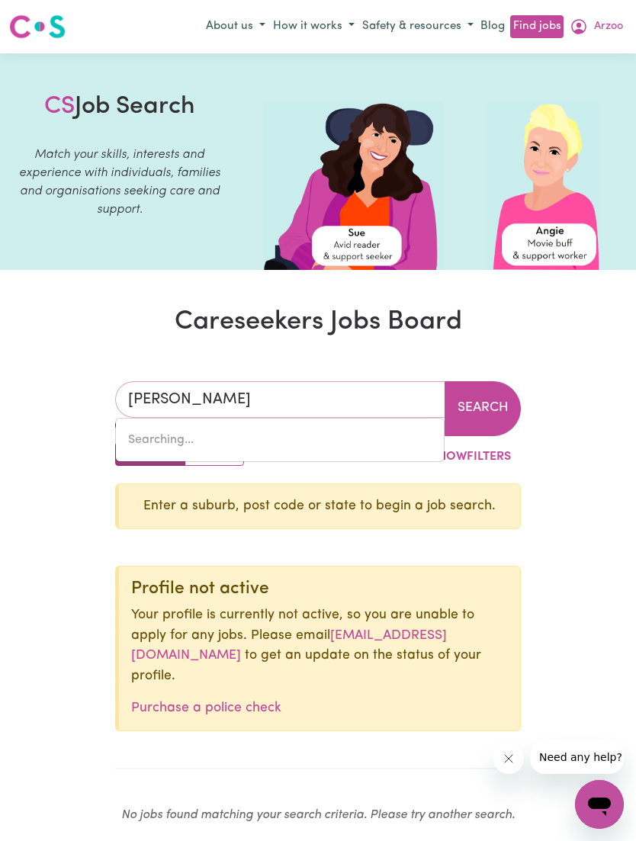
type input "[GEOGRAPHIC_DATA], [GEOGRAPHIC_DATA], 2044"
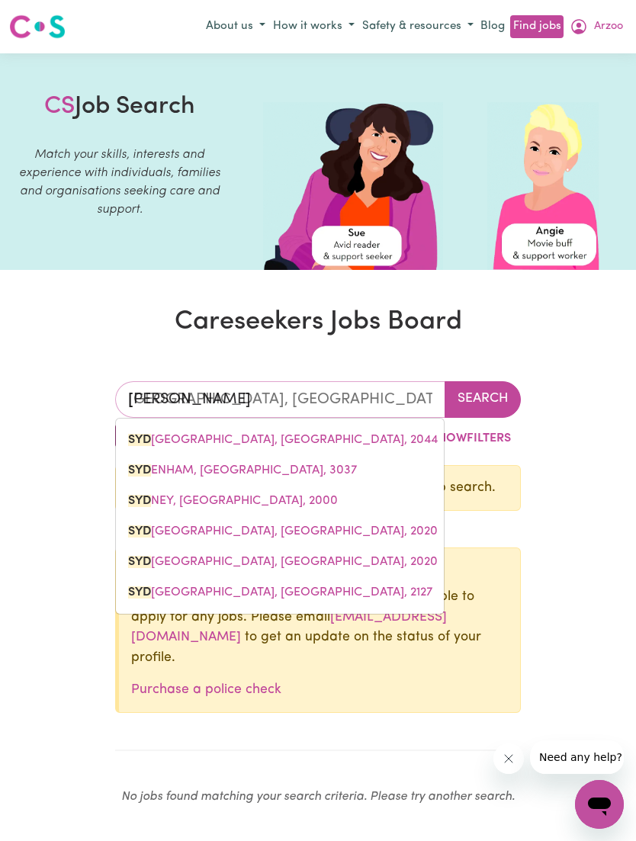
click at [264, 506] on span "[PERSON_NAME], [GEOGRAPHIC_DATA], 2000" at bounding box center [233, 501] width 210 height 12
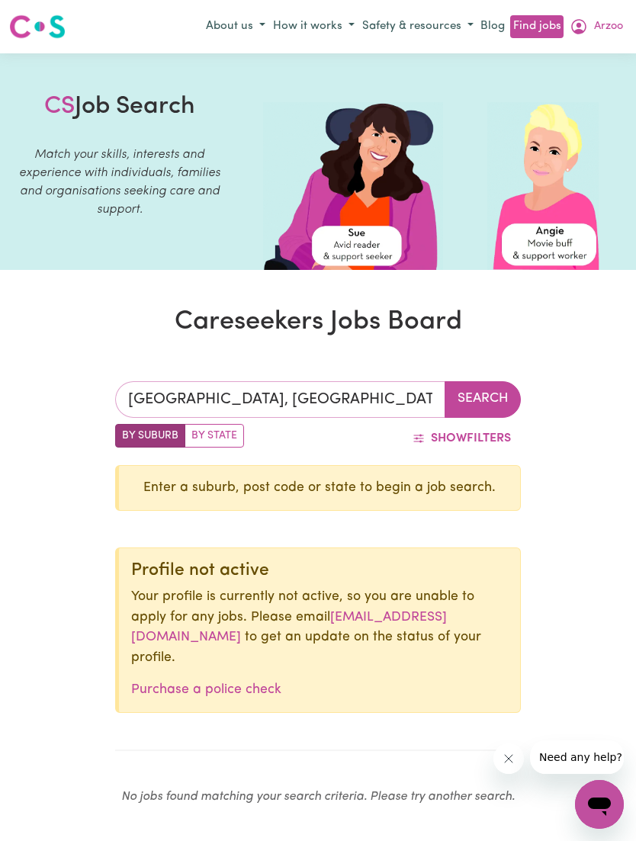
click at [368, 400] on input "[GEOGRAPHIC_DATA], [GEOGRAPHIC_DATA]" at bounding box center [280, 399] width 330 height 37
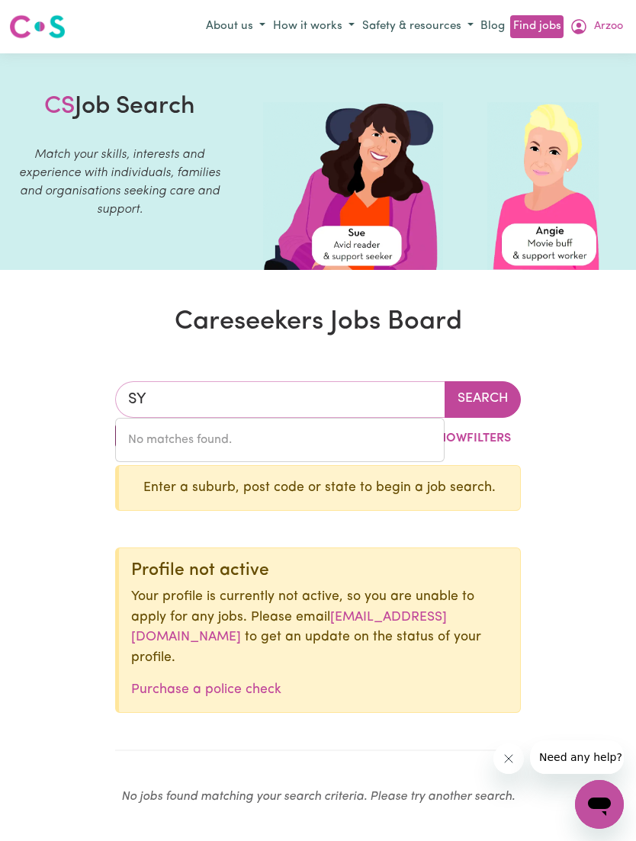
type input "S"
type input "Vict"
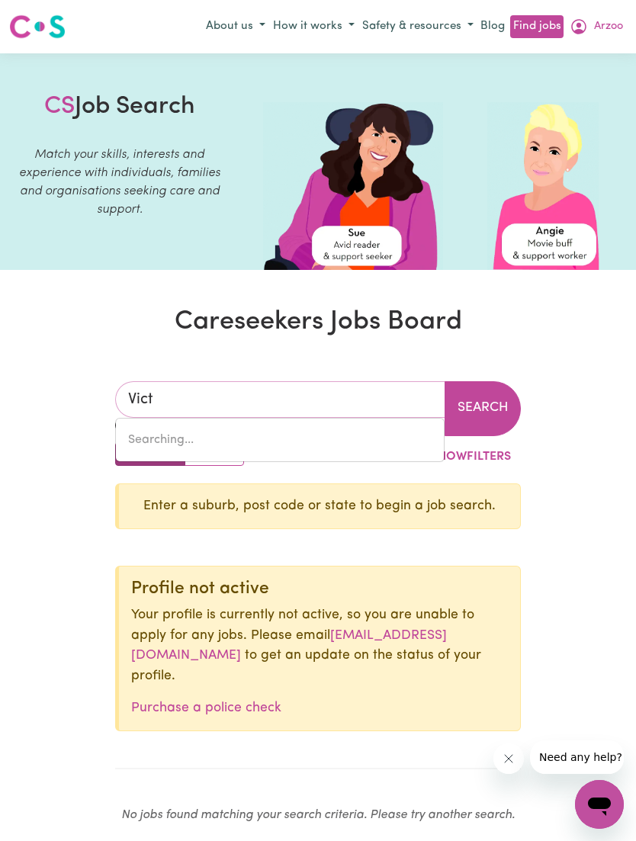
type input "[PERSON_NAME][GEOGRAPHIC_DATA], [GEOGRAPHIC_DATA], 5211"
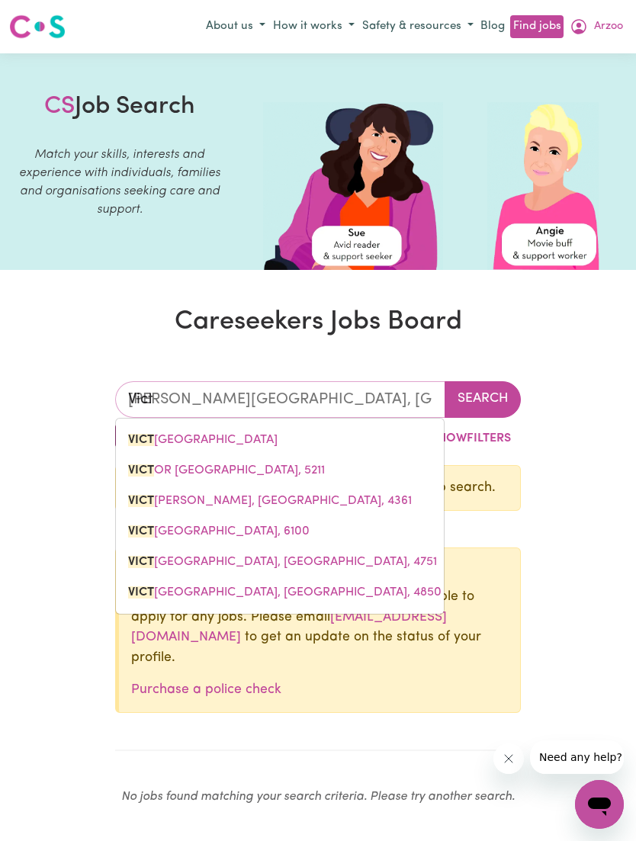
type input "Victo"
type input "[PERSON_NAME][GEOGRAPHIC_DATA], [GEOGRAPHIC_DATA], 5211"
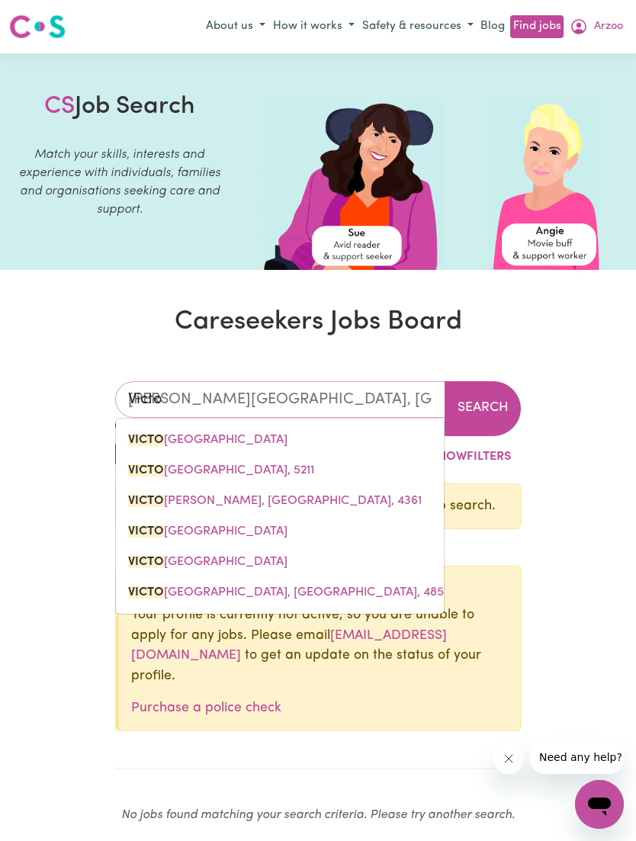
type input "[PERSON_NAME]"
type input "[PERSON_NAME][GEOGRAPHIC_DATA], [GEOGRAPHIC_DATA], 5211"
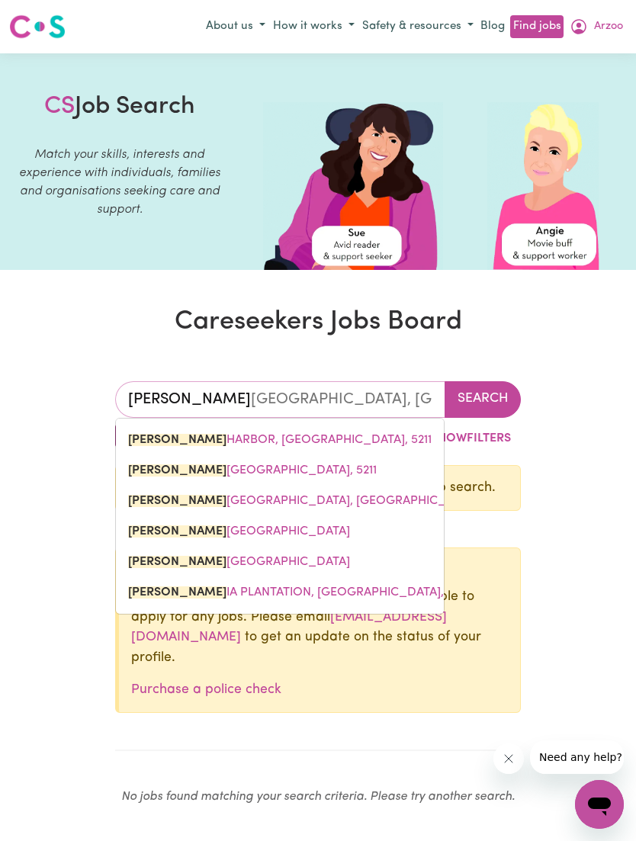
click at [300, 432] on link "[PERSON_NAME][GEOGRAPHIC_DATA], [GEOGRAPHIC_DATA], 5211" at bounding box center [280, 440] width 328 height 31
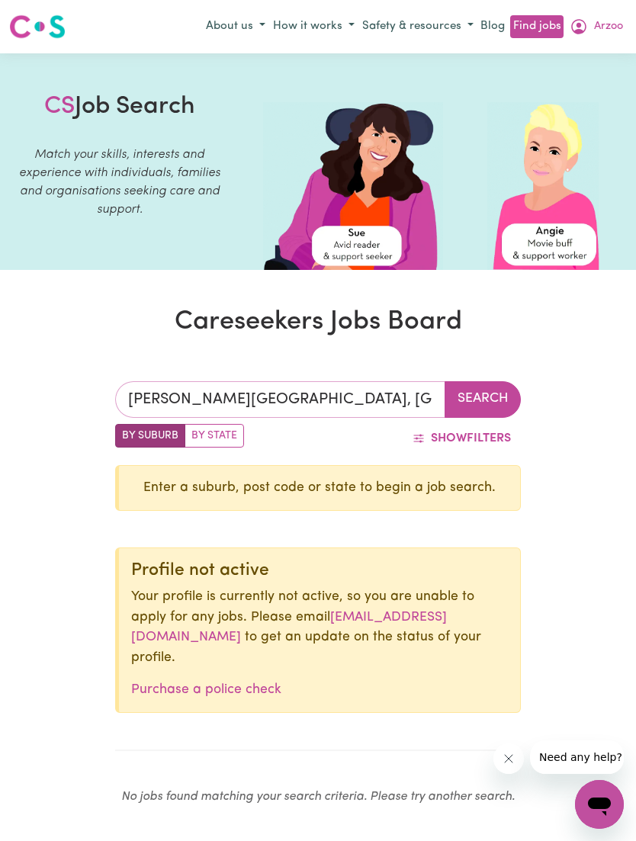
click at [417, 389] on input "[PERSON_NAME][GEOGRAPHIC_DATA], [GEOGRAPHIC_DATA]" at bounding box center [280, 399] width 330 height 37
type input "[PERSON_NAME][GEOGRAPHIC_DATA], [GEOGRAPHIC_DATA], 5211"
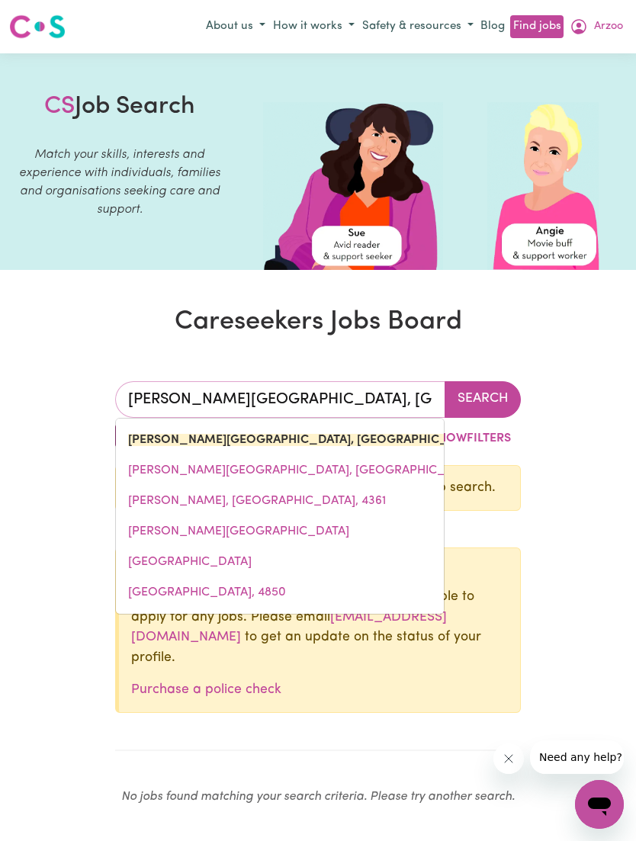
type input "[PERSON_NAME][GEOGRAPHIC_DATA], [GEOGRAPHIC_DATA]"
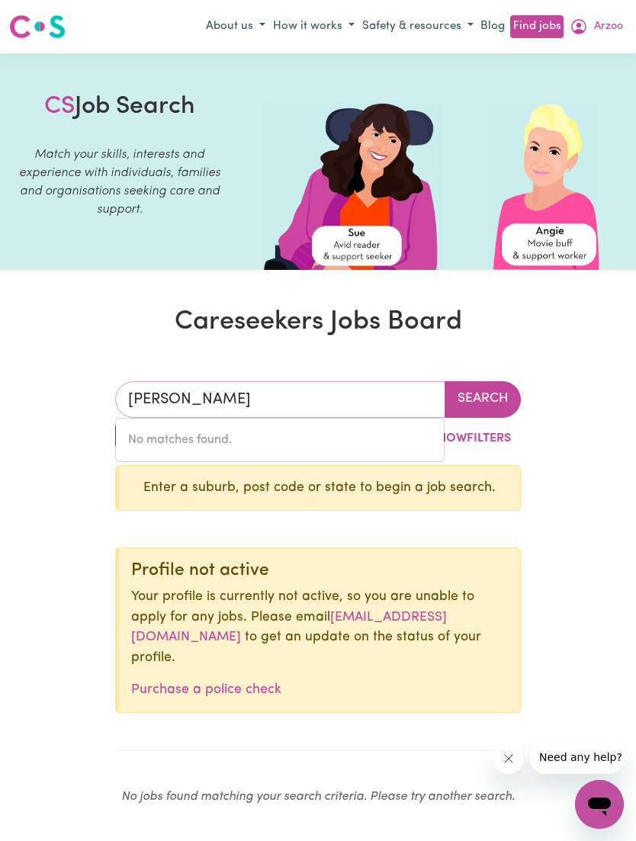
type input "[PERSON_NAME]"
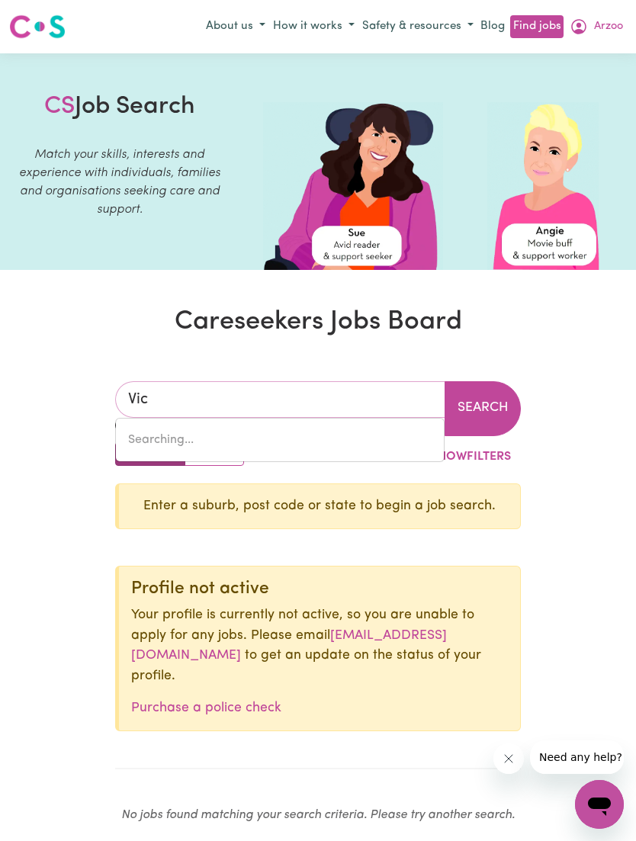
type input "Vict"
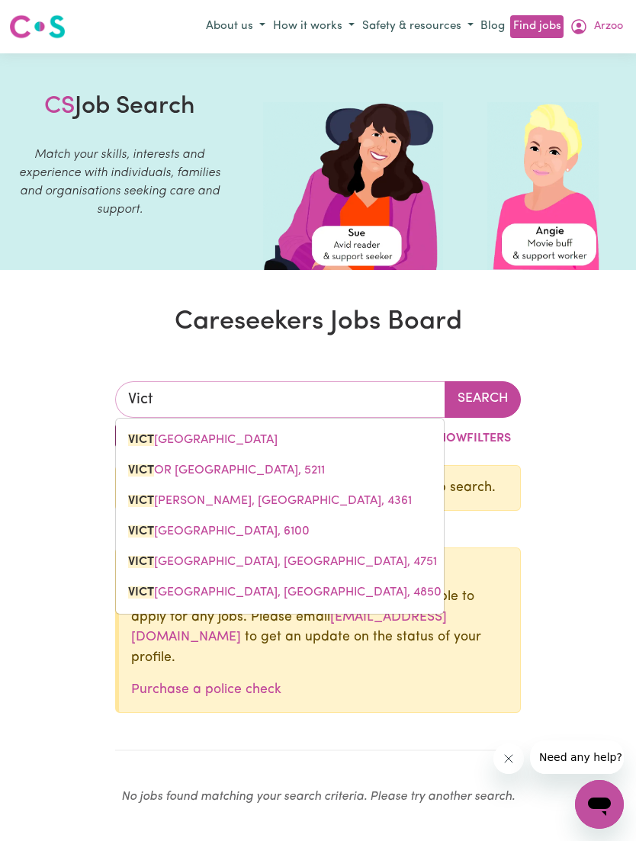
type input "[PERSON_NAME][GEOGRAPHIC_DATA], [GEOGRAPHIC_DATA], 5211"
type input "Victo"
type input "[PERSON_NAME][GEOGRAPHIC_DATA], [GEOGRAPHIC_DATA], 5211"
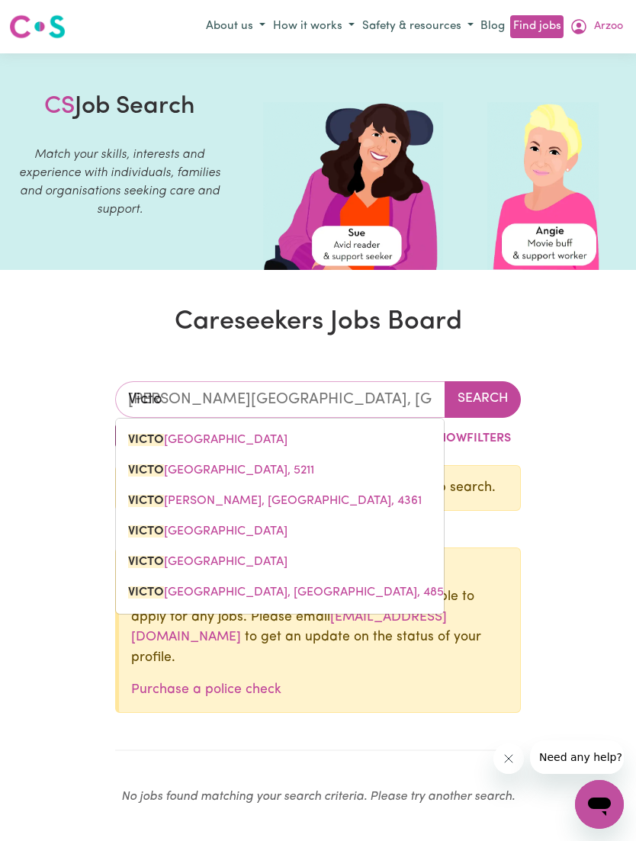
type input "[PERSON_NAME]"
type input "[PERSON_NAME][GEOGRAPHIC_DATA], [GEOGRAPHIC_DATA], 5211"
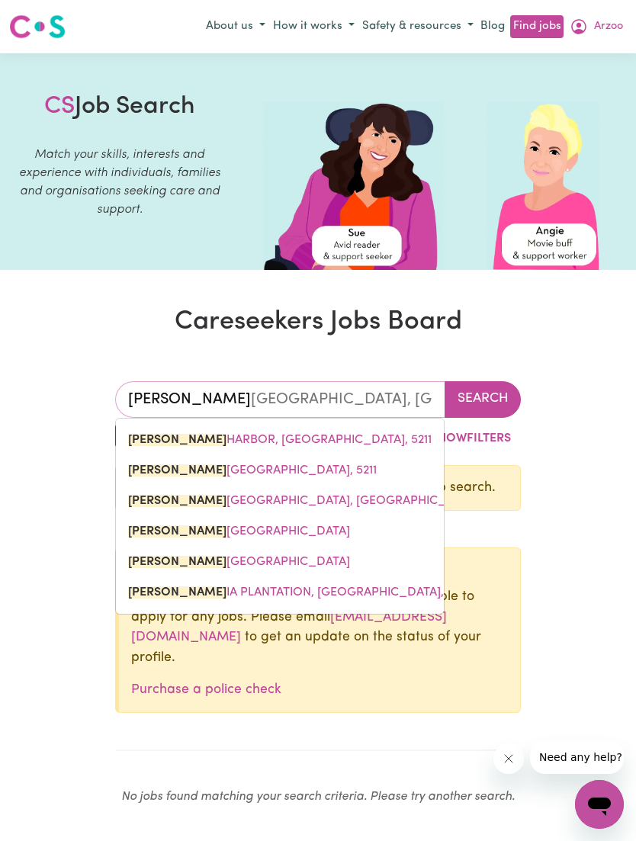
type input "Victori"
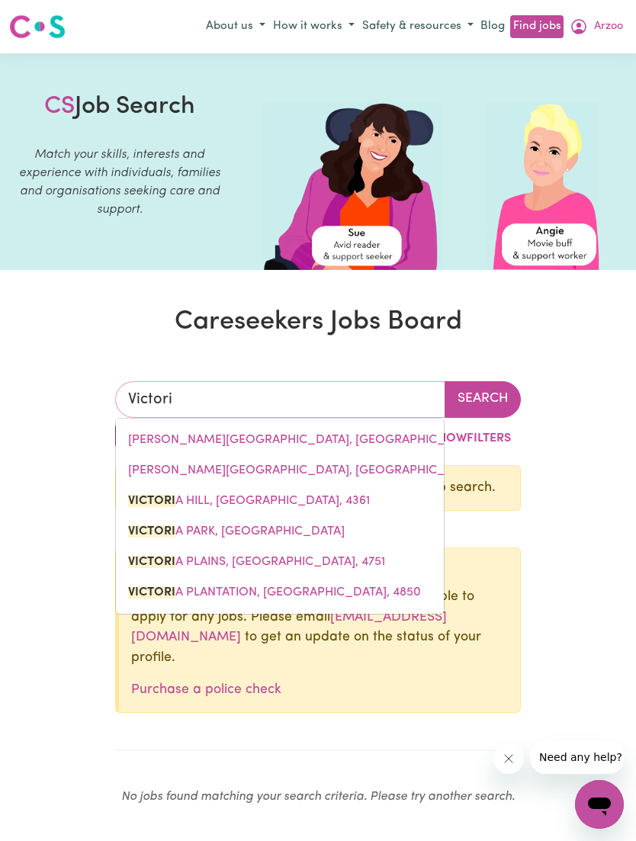
type input "Victoria"
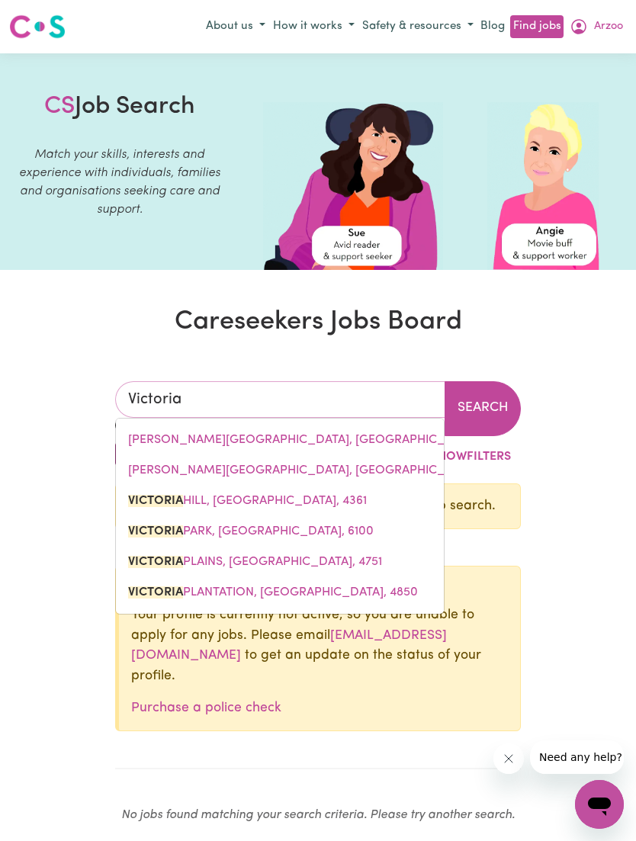
type input "[PERSON_NAME], [GEOGRAPHIC_DATA], 4361"
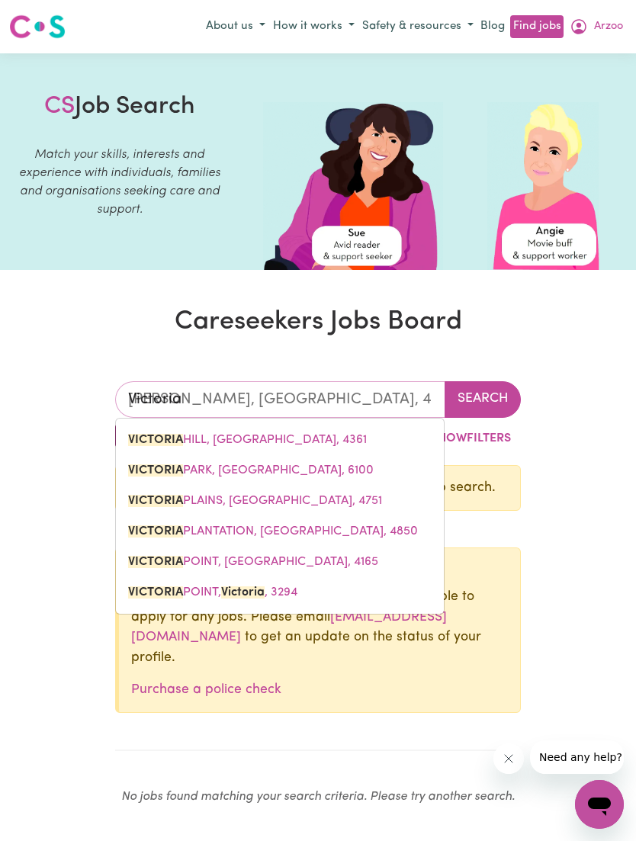
click at [325, 503] on span "[GEOGRAPHIC_DATA]" at bounding box center [255, 501] width 254 height 12
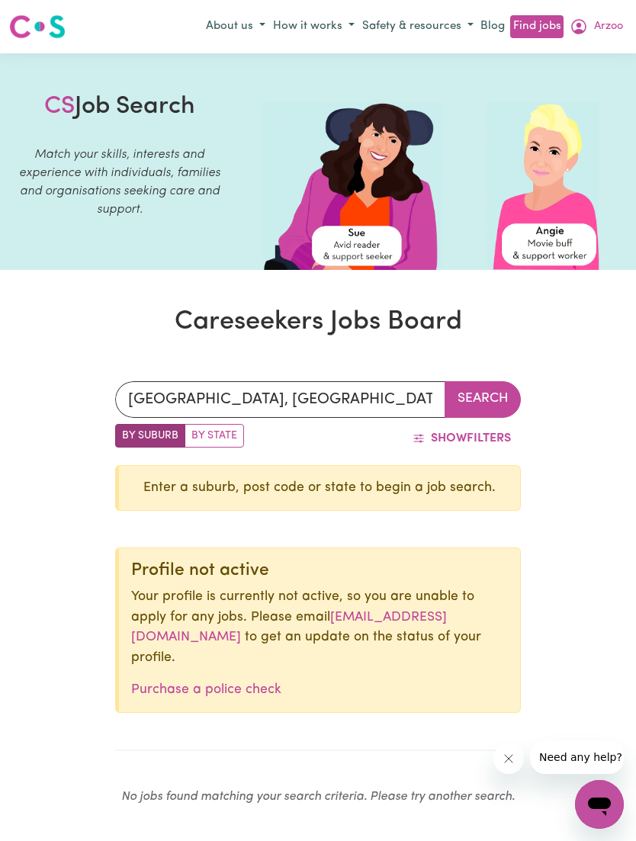
click at [484, 403] on button "Search" at bounding box center [483, 399] width 76 height 37
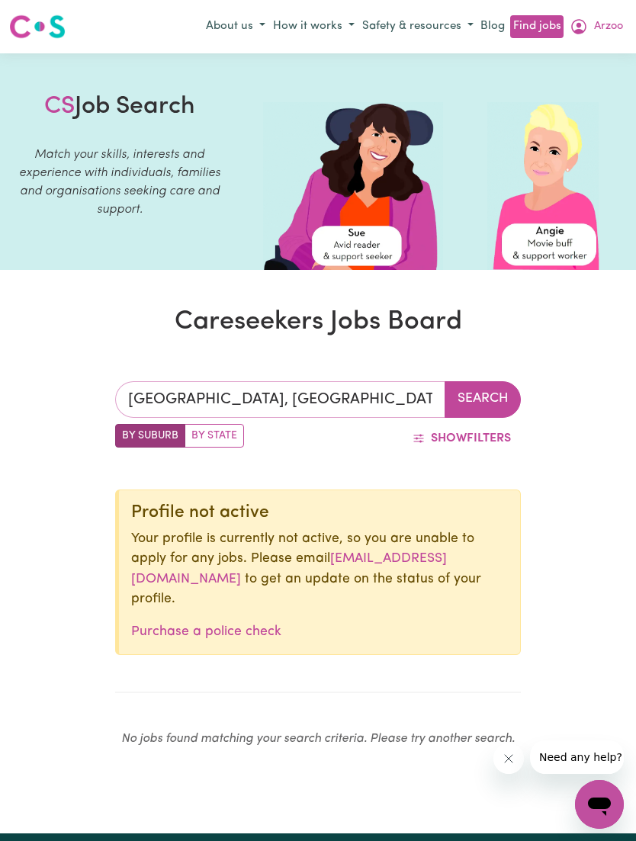
click at [396, 381] on input "[GEOGRAPHIC_DATA], [GEOGRAPHIC_DATA]" at bounding box center [280, 399] width 330 height 37
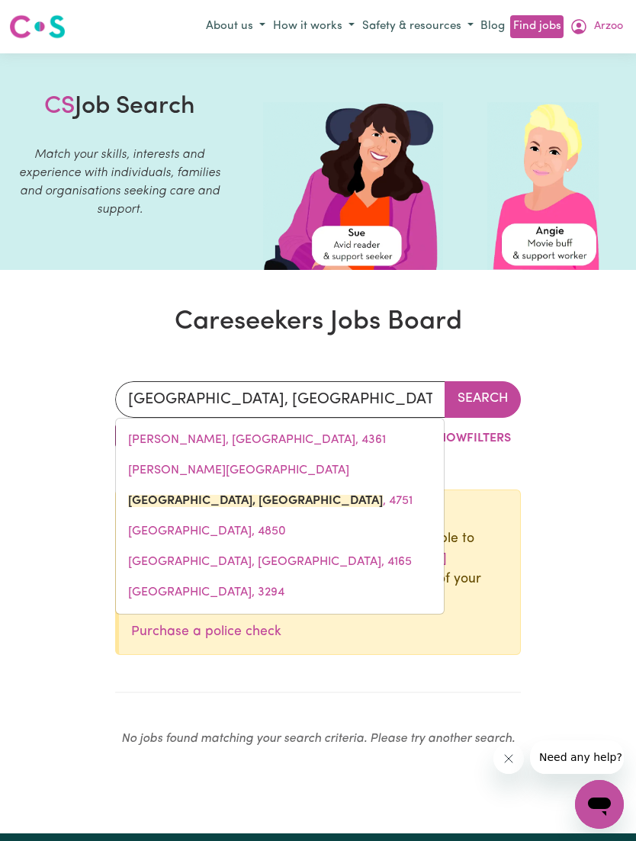
click at [535, 484] on div "[GEOGRAPHIC_DATA], [GEOGRAPHIC_DATA][PERSON_NAME][PERSON_NAME][STREET_ADDRESS] …" at bounding box center [318, 571] width 636 height 452
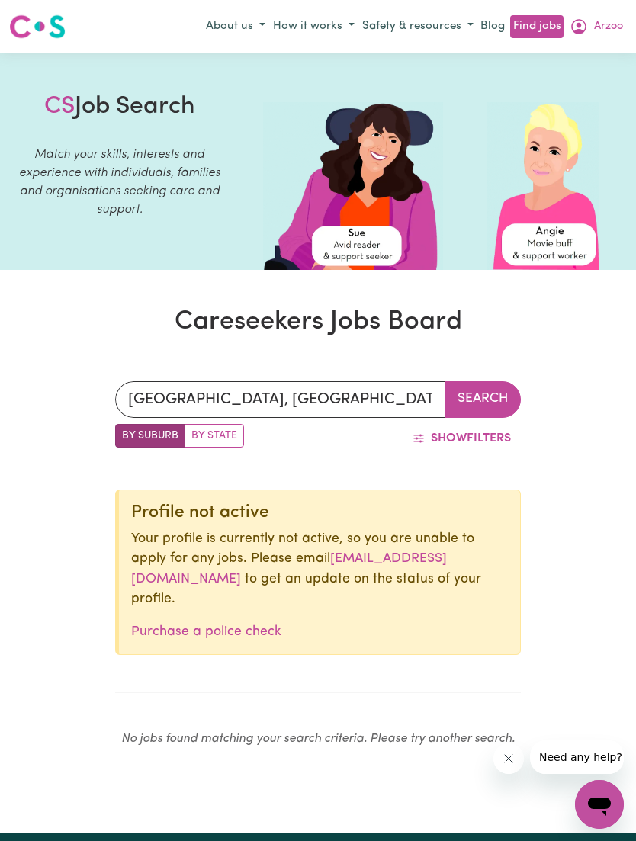
click at [227, 441] on label "By State" at bounding box center [214, 436] width 59 height 24
click at [125, 434] on input "By State" at bounding box center [120, 429] width 10 height 10
radio input "true"
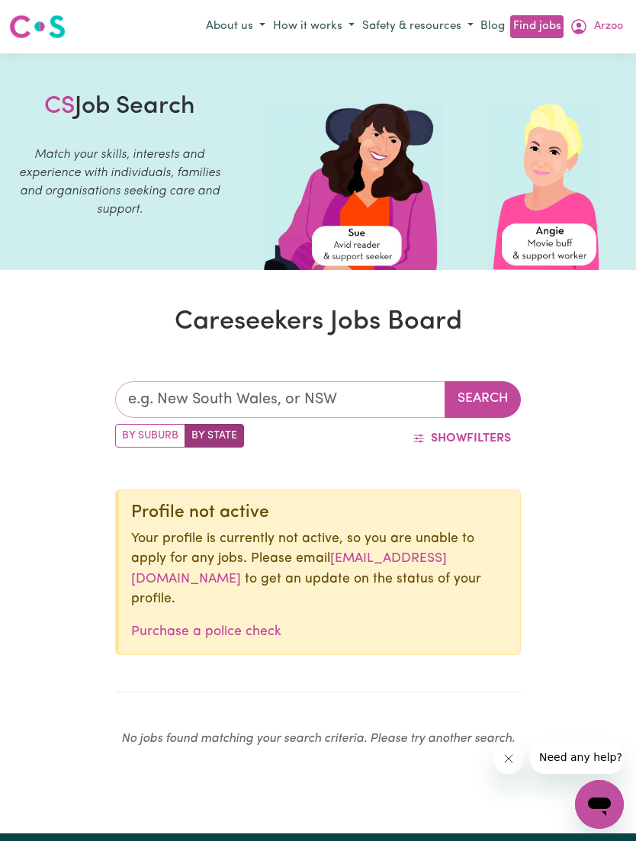
click at [407, 402] on input "text" at bounding box center [280, 399] width 330 height 37
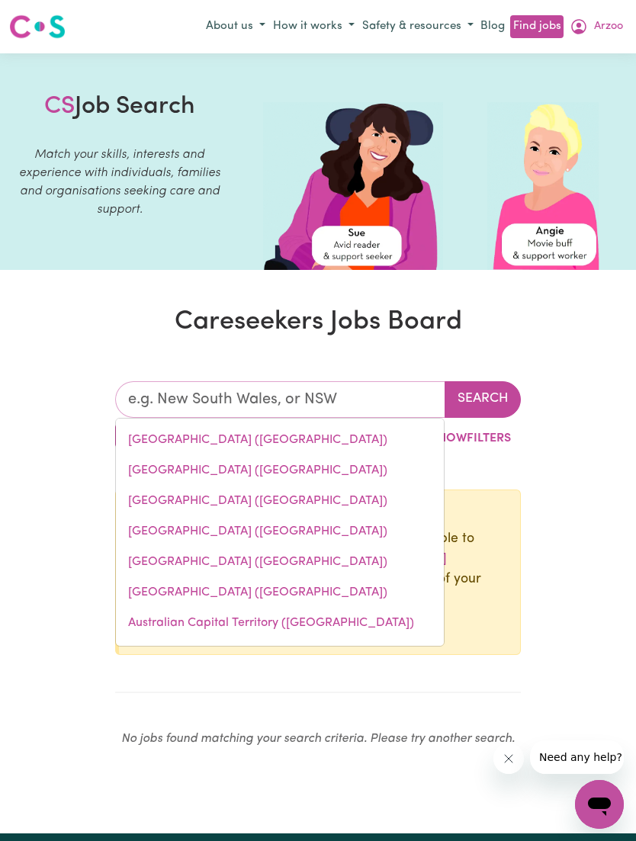
click at [310, 438] on link "[GEOGRAPHIC_DATA] ([GEOGRAPHIC_DATA])" at bounding box center [280, 440] width 328 height 31
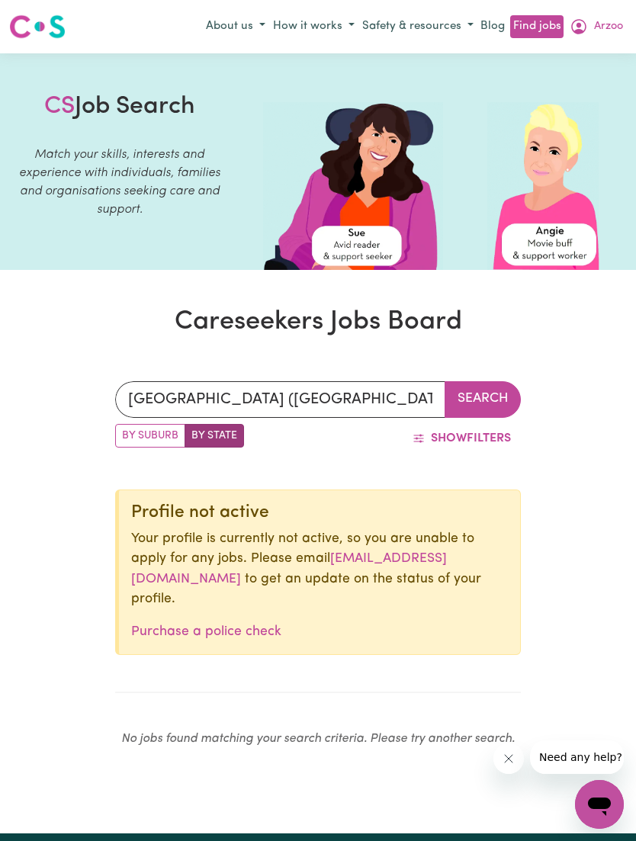
click at [482, 404] on button "Search" at bounding box center [483, 399] width 76 height 37
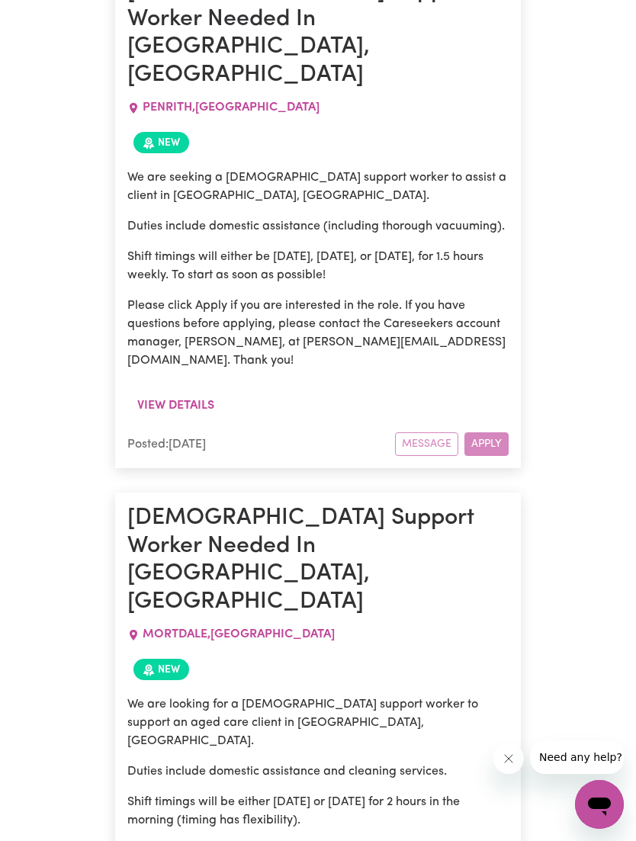
scroll to position [1678, 0]
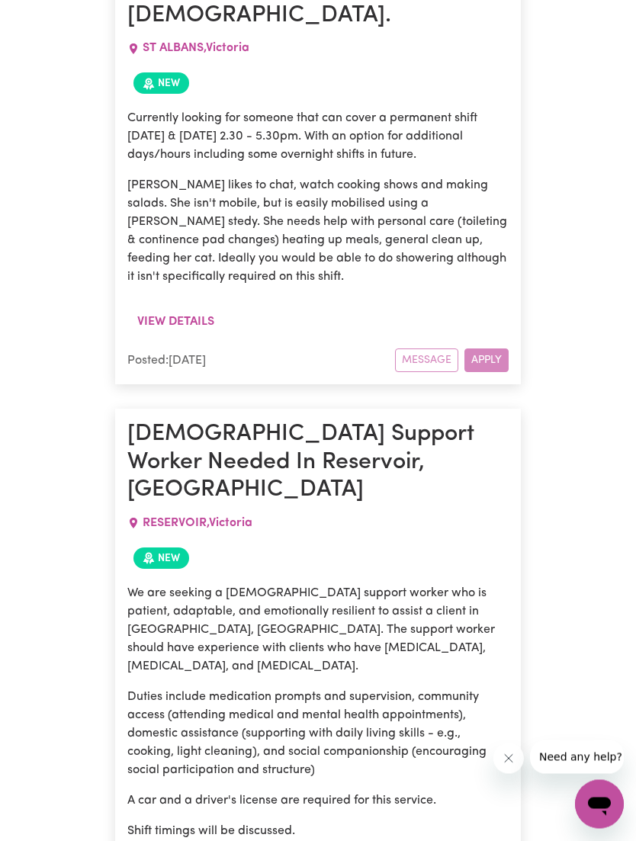
scroll to position [71352, 0]
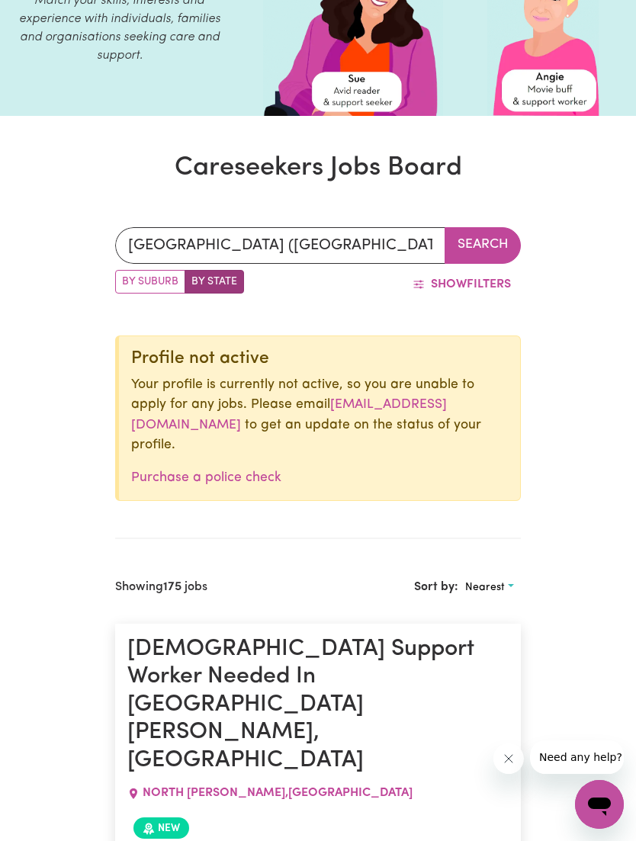
scroll to position [0, 0]
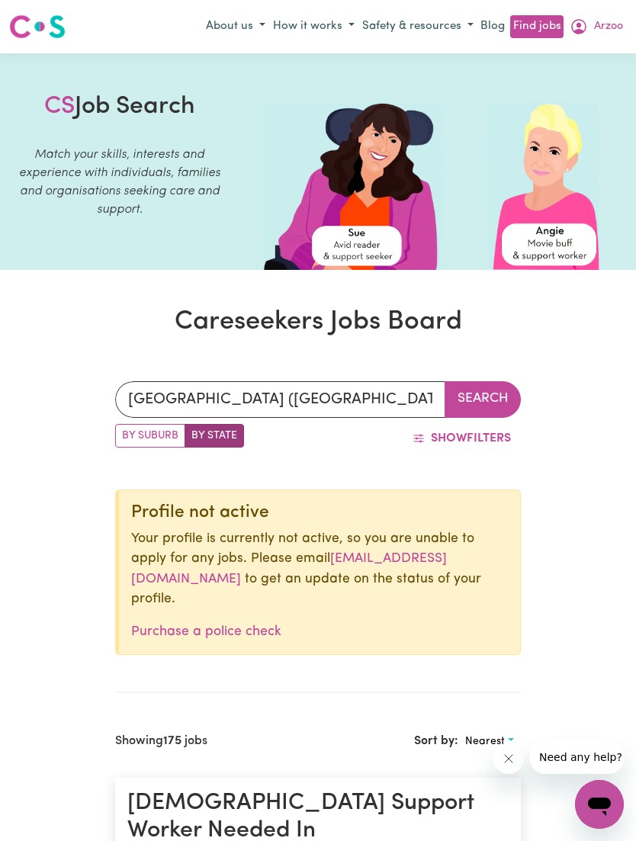
click at [235, 447] on label "By State" at bounding box center [214, 436] width 59 height 24
click at [125, 434] on input "By State" at bounding box center [120, 429] width 10 height 10
click at [355, 407] on input "[GEOGRAPHIC_DATA] ([GEOGRAPHIC_DATA])" at bounding box center [280, 399] width 330 height 37
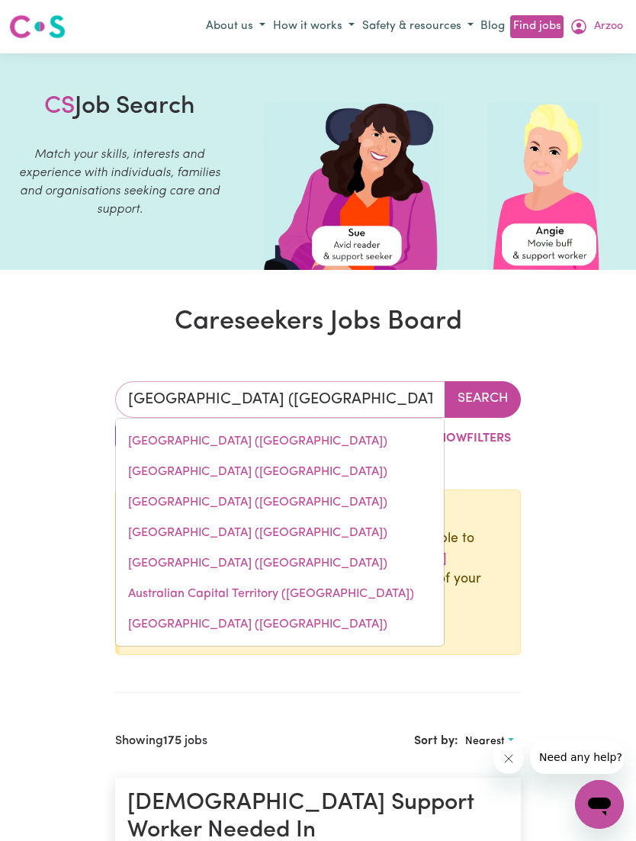
scroll to position [29, 0]
click at [309, 536] on link "[GEOGRAPHIC_DATA] ([GEOGRAPHIC_DATA])" at bounding box center [280, 533] width 328 height 31
type input "[GEOGRAPHIC_DATA] ([GEOGRAPHIC_DATA])"
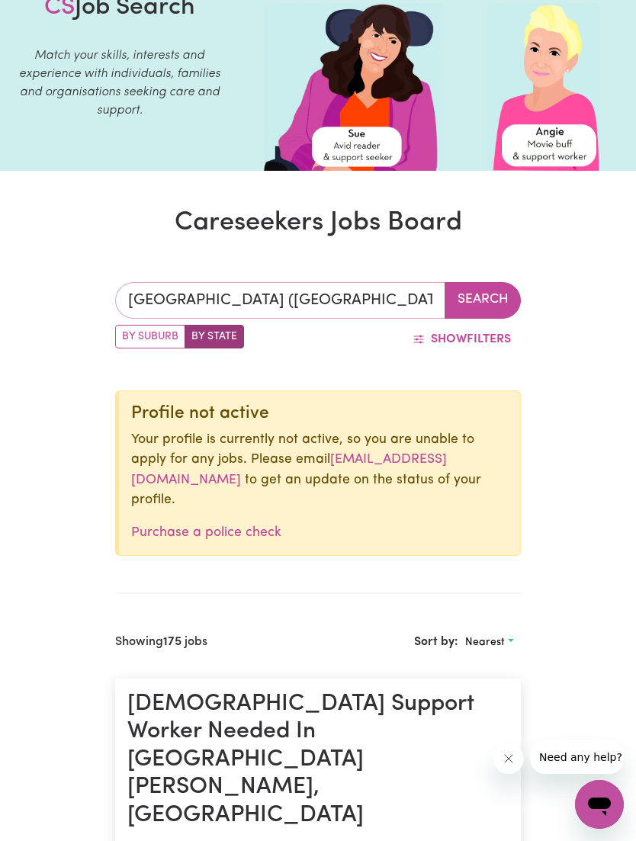
click at [483, 307] on button "Search" at bounding box center [483, 300] width 76 height 37
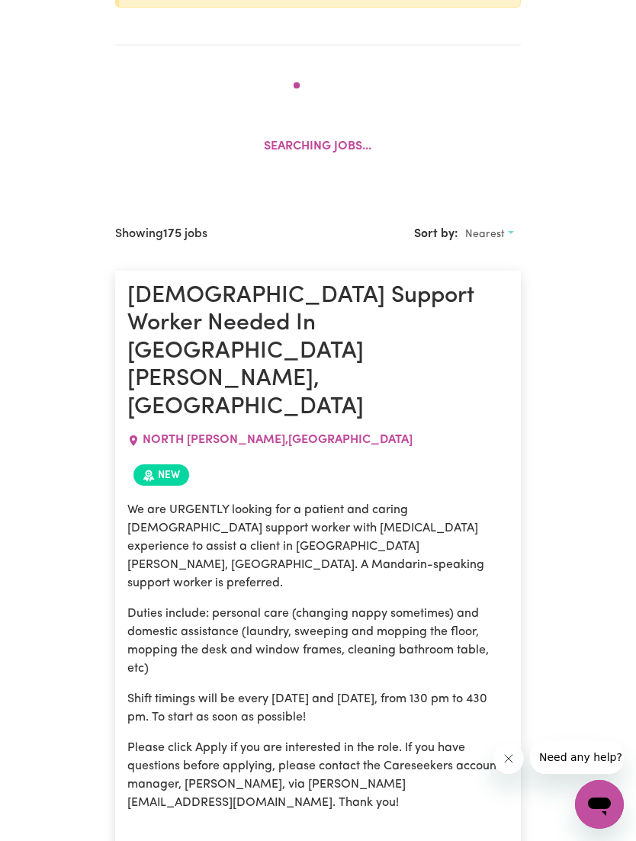
scroll to position [670, 0]
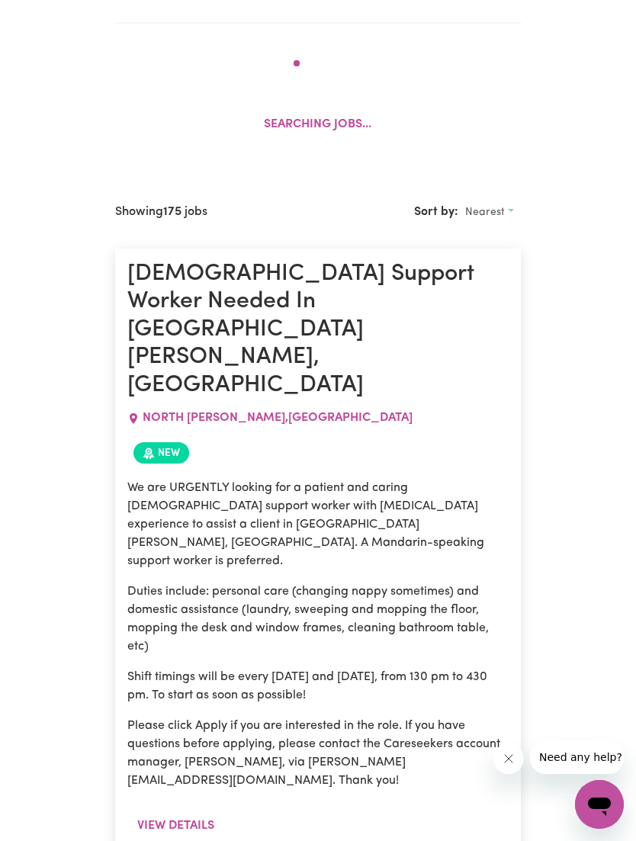
click at [511, 201] on div "Nearest" at bounding box center [489, 213] width 63 height 24
click at [506, 436] on div "New" at bounding box center [317, 453] width 381 height 34
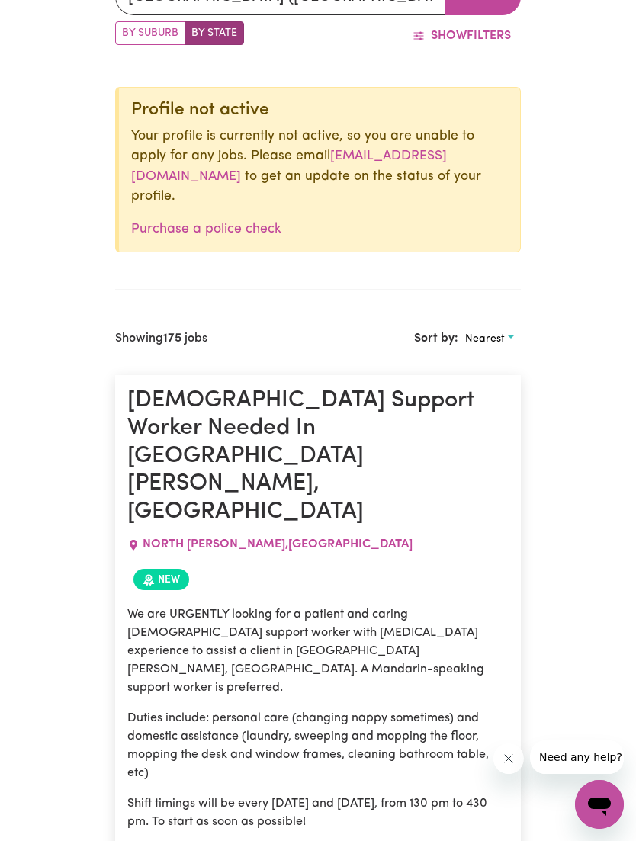
scroll to position [375, 0]
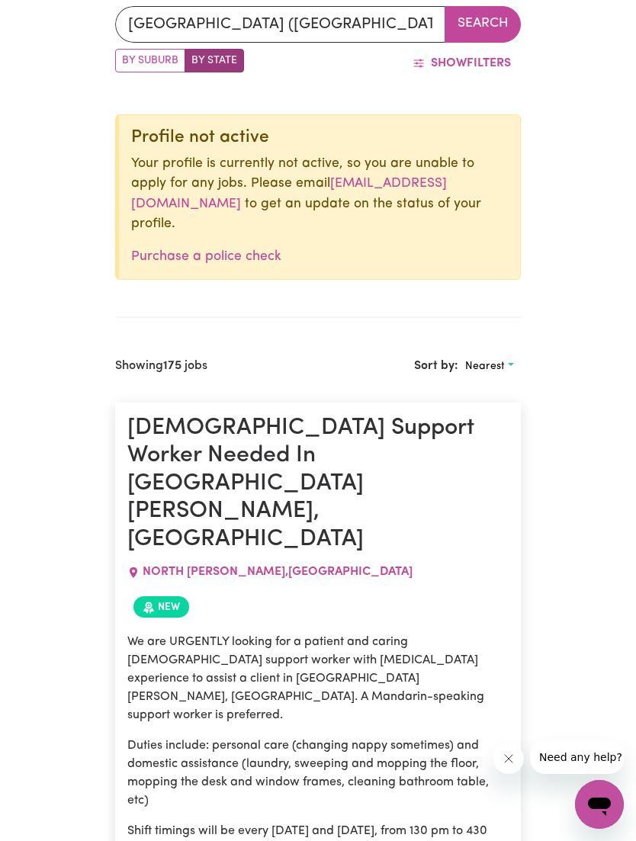
click at [483, 361] on span "Nearest" at bounding box center [485, 366] width 40 height 11
click at [525, 417] on link "Most recent" at bounding box center [519, 432] width 121 height 31
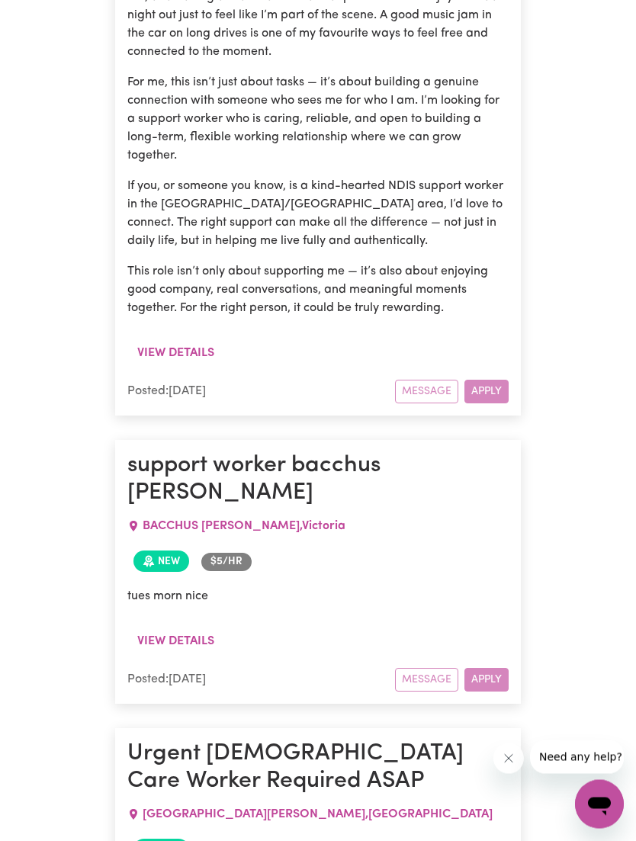
scroll to position [13558, 0]
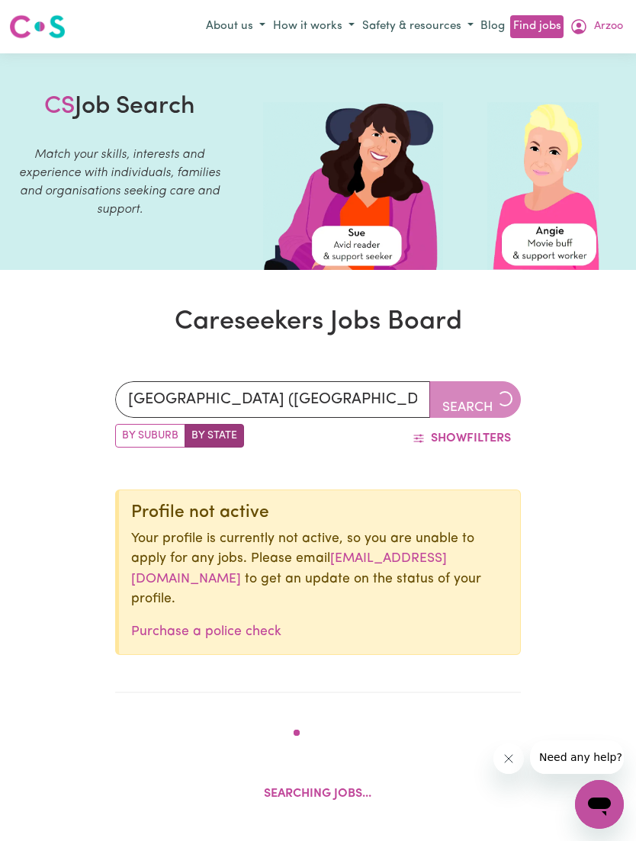
scroll to position [149, 0]
